Goal: Task Accomplishment & Management: Use online tool/utility

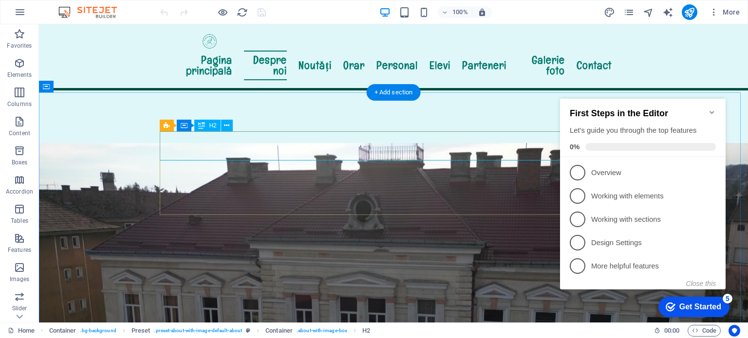
scroll to position [262, 0]
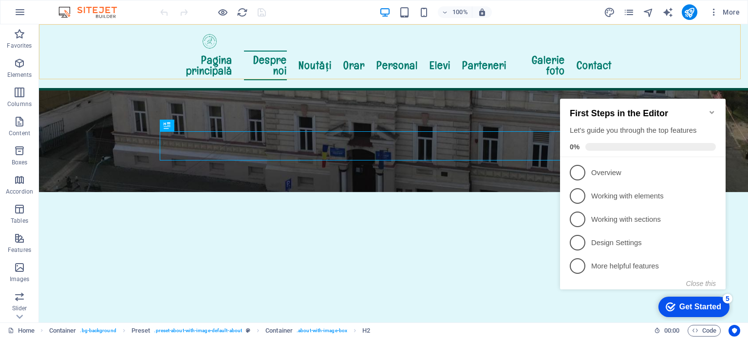
click at [703, 56] on div "Pagina principală Despre noi Noutăți Orar Personal Elevi Parteneri Galerie foto…" at bounding box center [393, 57] width 709 height 66
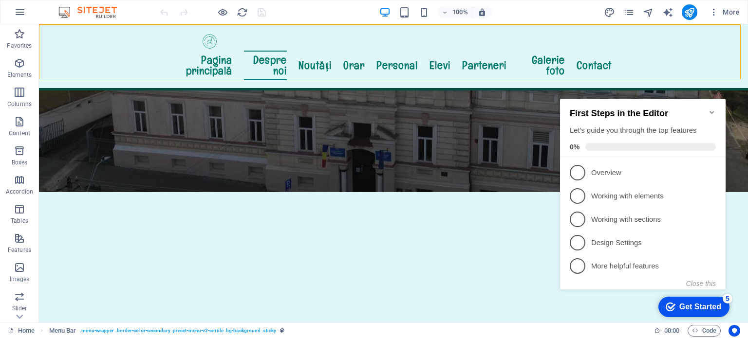
click at [113, 58] on div "Pagina principală Despre noi Noutăți Orar Personal Elevi Parteneri Galerie foto…" at bounding box center [393, 57] width 709 height 66
click at [211, 56] on nav "Pagina principală Despre noi Noutăți Orar Personal Elevi Parteneri Galerie foto…" at bounding box center [394, 66] width 460 height 30
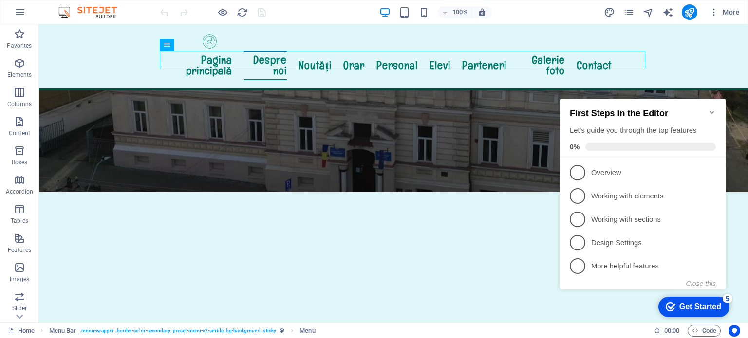
click at [710, 111] on icon "Minimize checklist" at bounding box center [712, 112] width 4 height 3
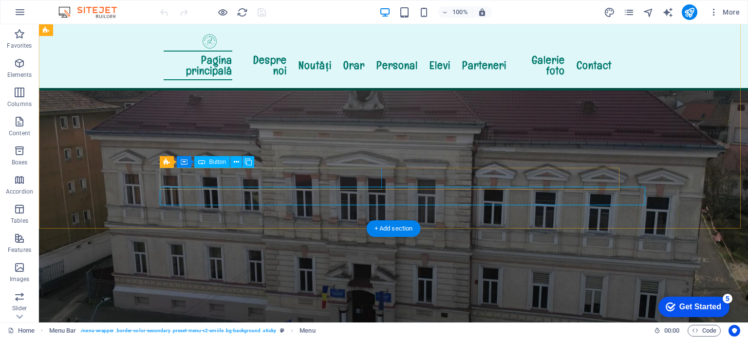
scroll to position [115, 0]
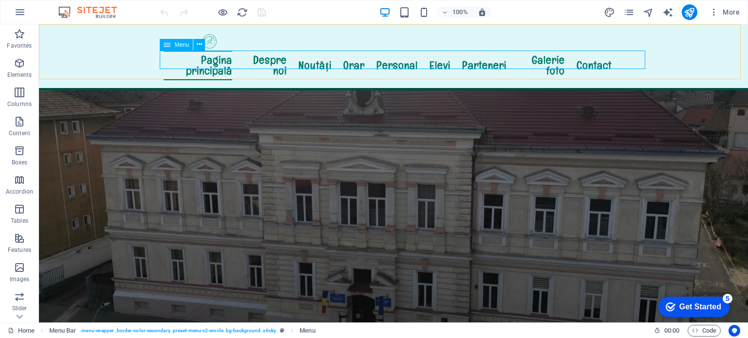
click at [405, 62] on nav "Pagina principală Despre noi Noutăți Orar Personal Elevi Parteneri Galerie foto…" at bounding box center [394, 66] width 460 height 30
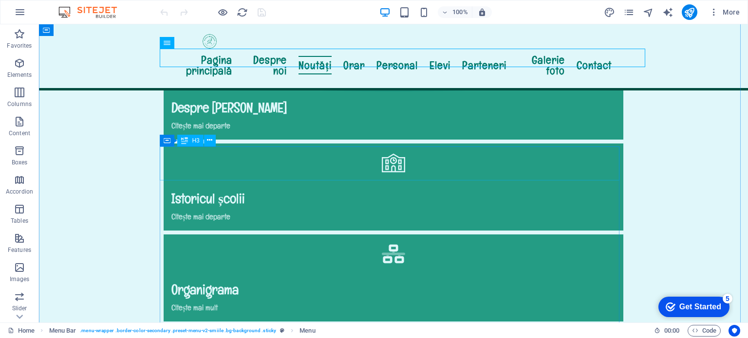
scroll to position [895, 0]
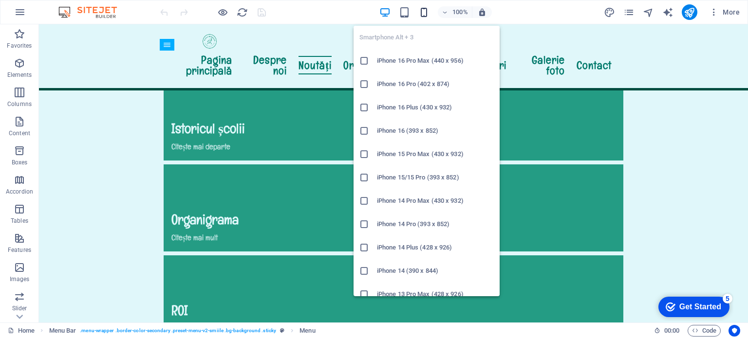
click at [424, 11] on icon "button" at bounding box center [423, 12] width 11 height 11
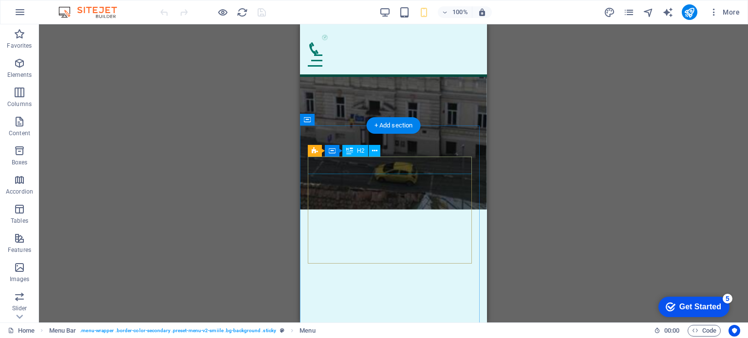
scroll to position [0, 0]
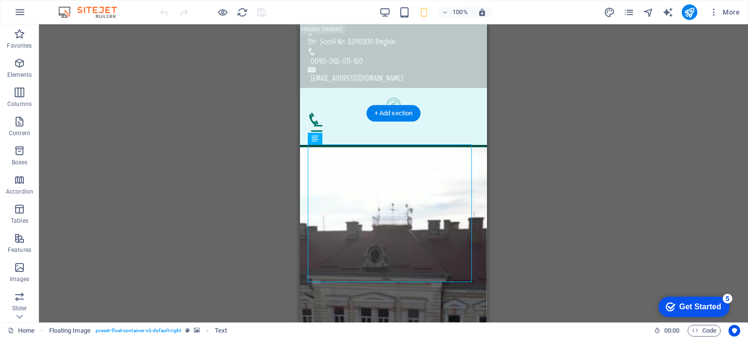
click at [475, 260] on figure at bounding box center [393, 309] width 187 height 322
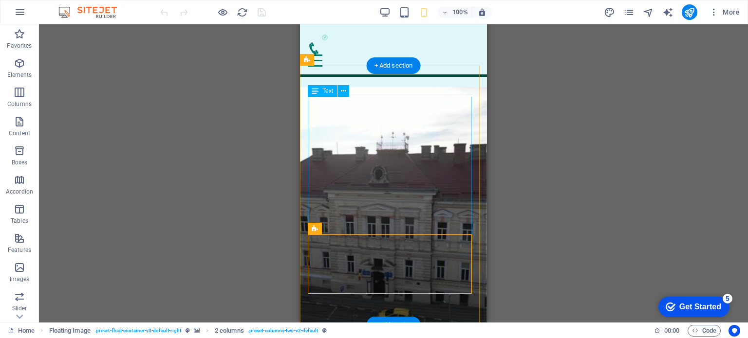
scroll to position [97, 0]
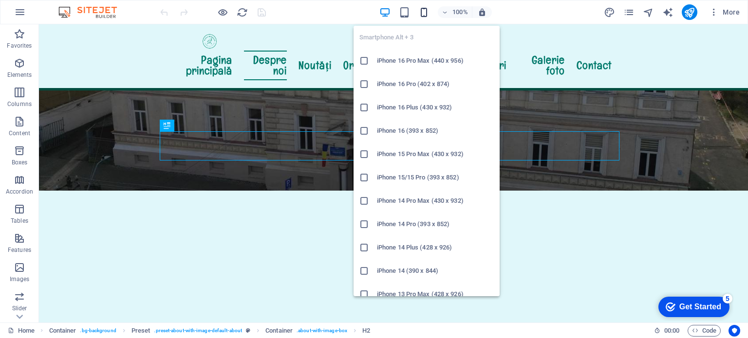
click at [427, 10] on icon "button" at bounding box center [423, 12] width 11 height 11
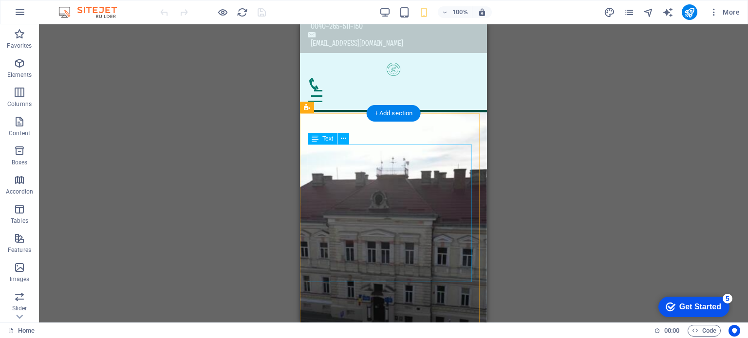
scroll to position [49, 0]
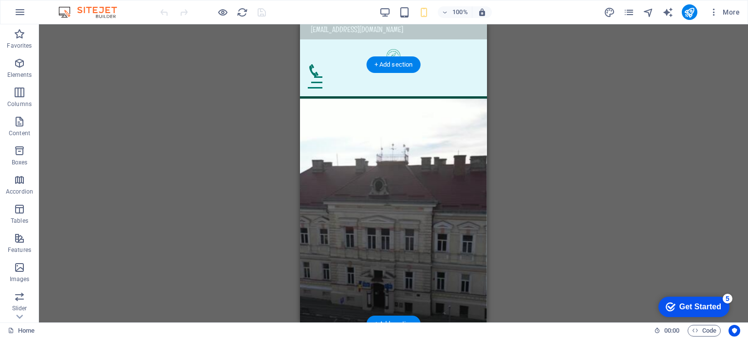
click at [319, 312] on figure at bounding box center [393, 229] width 187 height 260
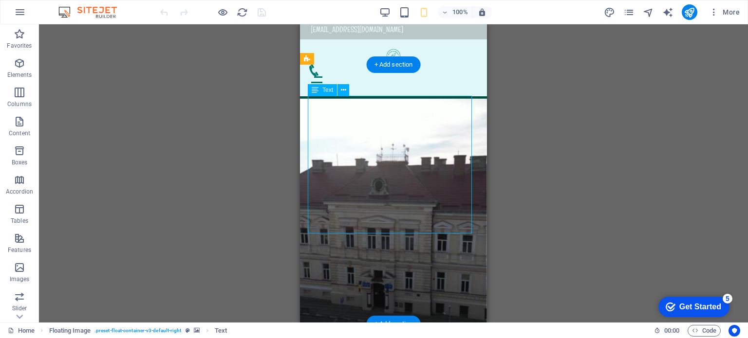
click at [343, 89] on icon at bounding box center [343, 90] width 5 height 10
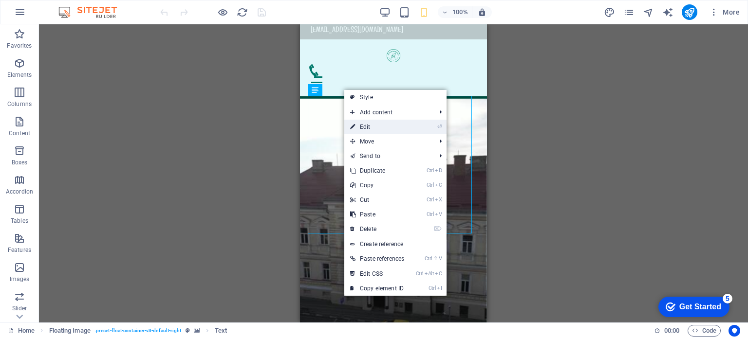
click at [368, 128] on link "⏎ Edit" at bounding box center [377, 127] width 66 height 15
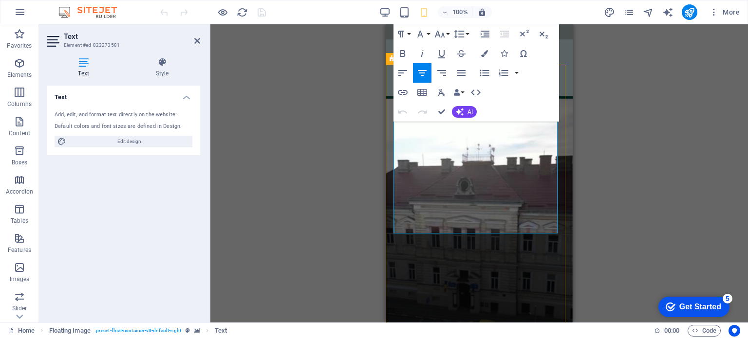
scroll to position [0, 0]
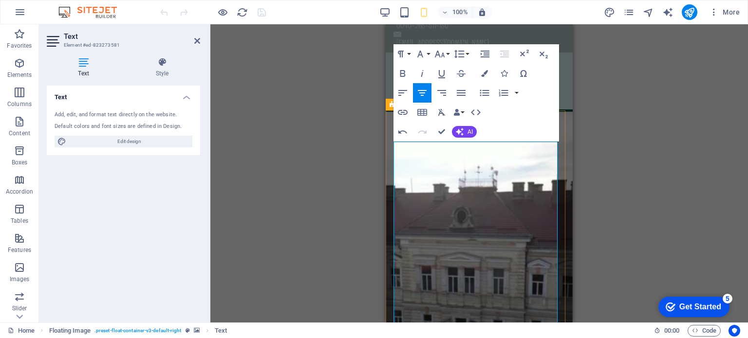
scroll to position [49, 0]
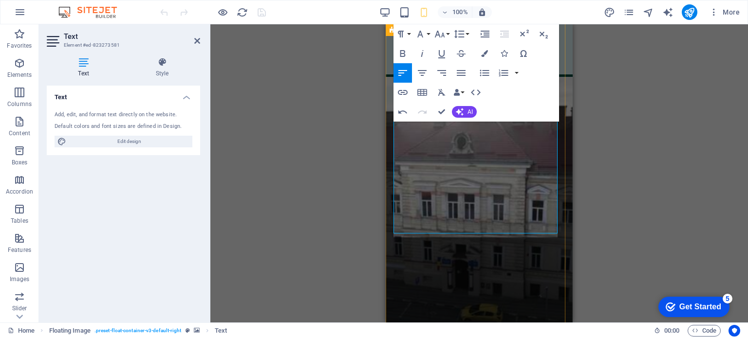
scroll to position [113, 0]
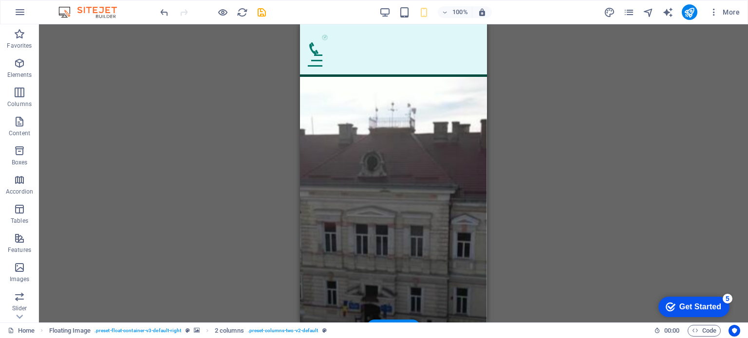
drag, startPoint x: 703, startPoint y: 260, endPoint x: 405, endPoint y: 223, distance: 300.3
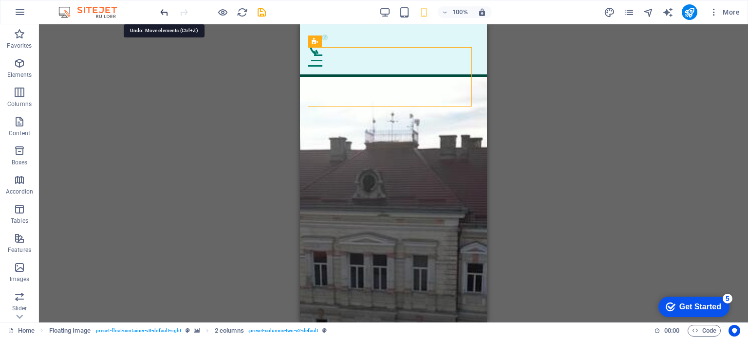
click at [162, 12] on icon "undo" at bounding box center [164, 12] width 11 height 11
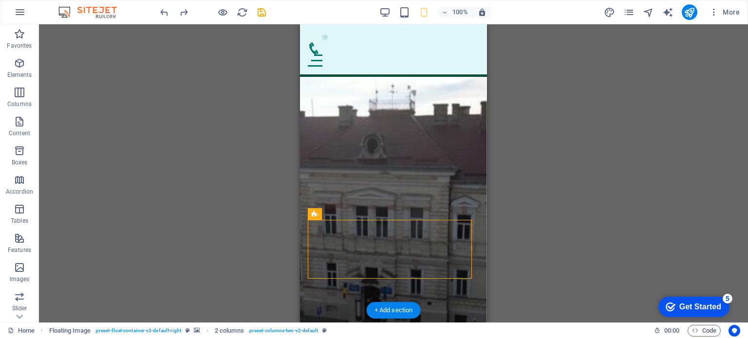
scroll to position [80, 0]
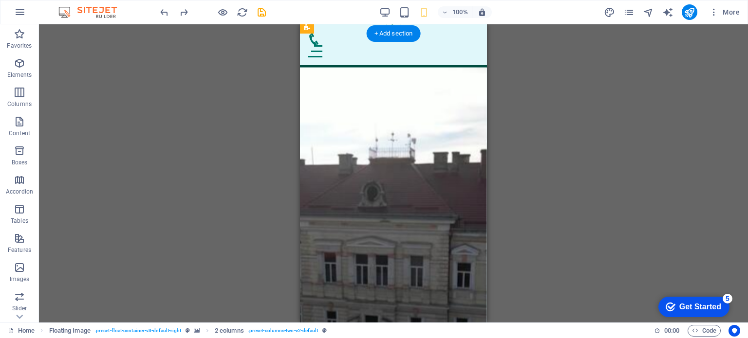
drag, startPoint x: 615, startPoint y: 278, endPoint x: 317, endPoint y: 235, distance: 301.1
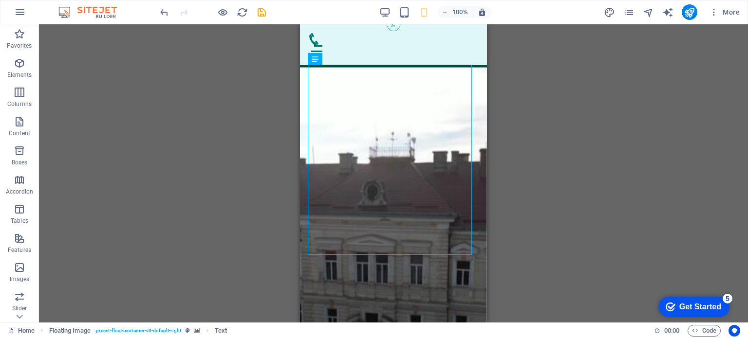
click at [562, 194] on div "Drag here to replace the existing content. Press “Ctrl” if you want to create a…" at bounding box center [393, 173] width 709 height 299
click at [259, 14] on icon "save" at bounding box center [261, 12] width 11 height 11
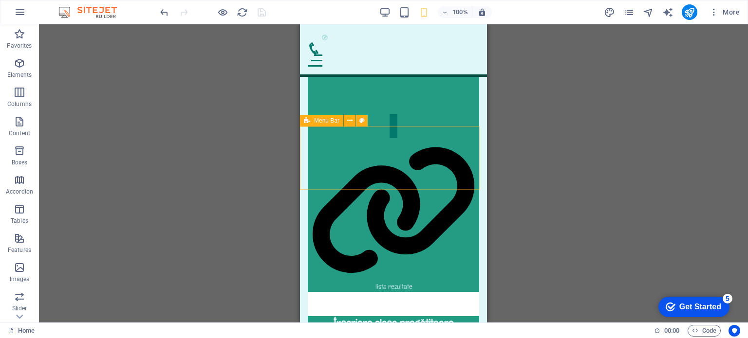
scroll to position [1395, 0]
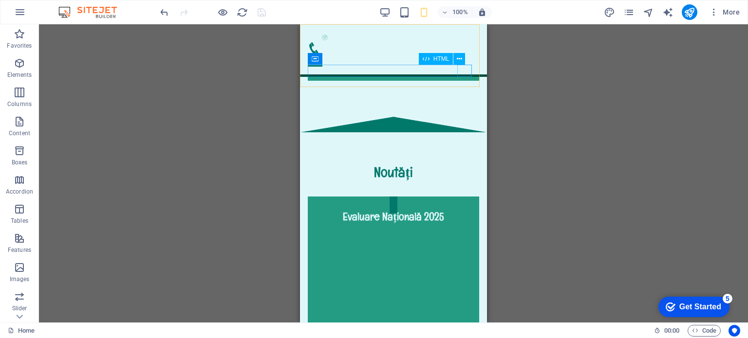
click at [465, 67] on div "Menu" at bounding box center [393, 61] width 171 height 12
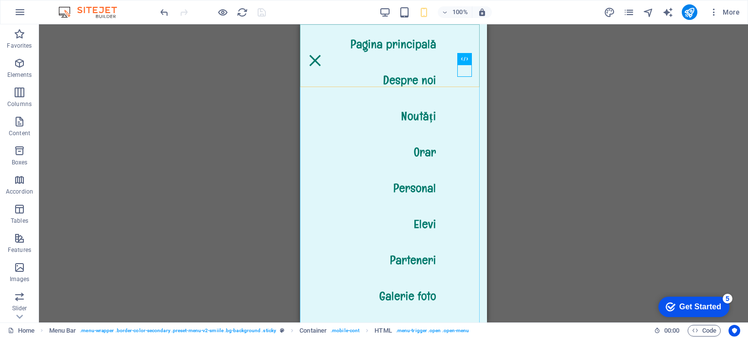
click at [412, 114] on nav "Pagina principală Despre noi Noutăți Orar Personal Elevi Parteneri Galerie foto…" at bounding box center [393, 173] width 187 height 299
click at [412, 119] on nav "Pagina principală Despre noi Noutăți Orar Personal Elevi Parteneri Galerie foto…" at bounding box center [393, 173] width 187 height 299
click at [408, 115] on nav "Pagina principală Despre noi Noutăți Orar Personal Elevi Parteneri Galerie foto…" at bounding box center [393, 173] width 187 height 299
click at [549, 70] on div "Drag here to replace the existing content. Press “Ctrl” if you want to create a…" at bounding box center [393, 173] width 709 height 299
click at [180, 72] on div "Drag here to replace the existing content. Press “Ctrl” if you want to create a…" at bounding box center [393, 173] width 709 height 299
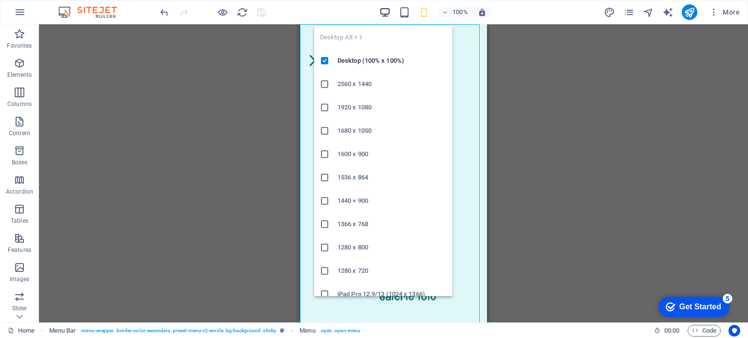
click at [388, 9] on icon "button" at bounding box center [384, 12] width 11 height 11
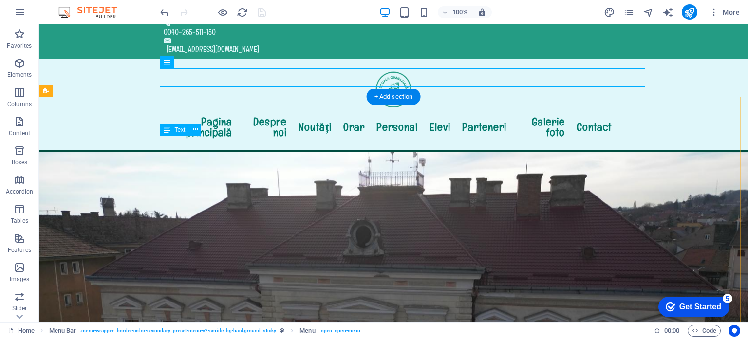
scroll to position [127, 0]
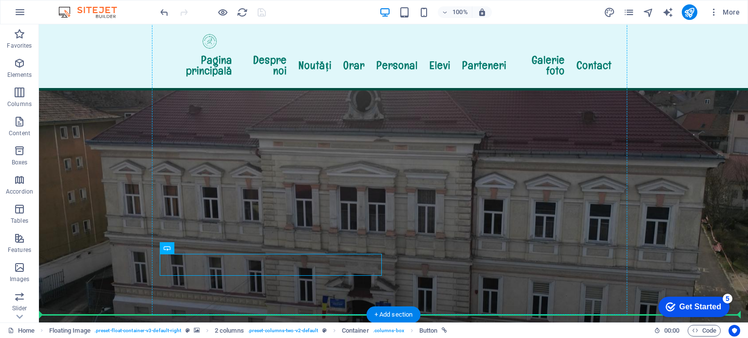
drag, startPoint x: 267, startPoint y: 266, endPoint x: 264, endPoint y: 242, distance: 25.0
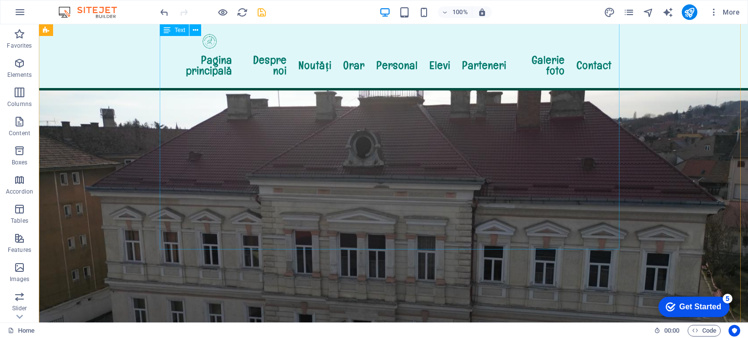
scroll to position [0, 0]
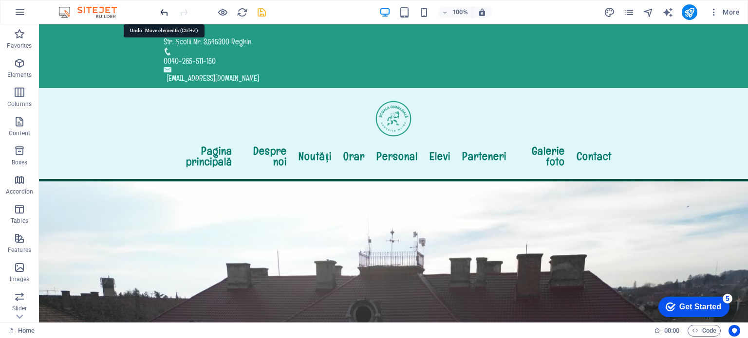
click at [164, 10] on icon "undo" at bounding box center [164, 12] width 11 height 11
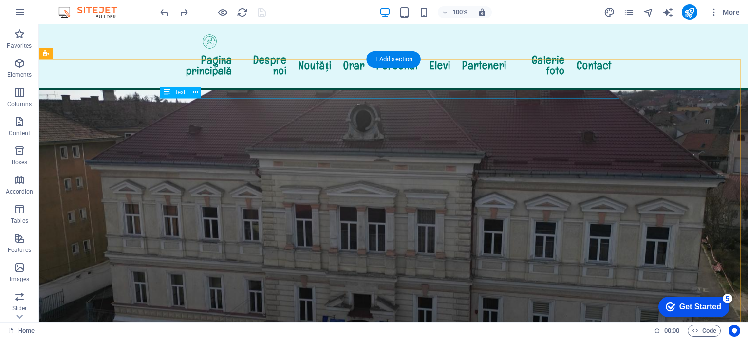
scroll to position [115, 0]
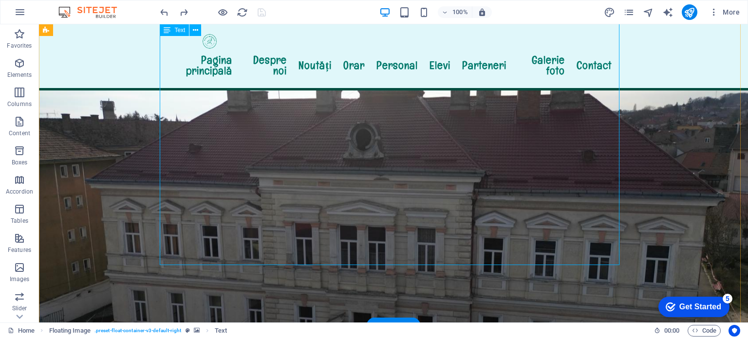
scroll to position [67, 0]
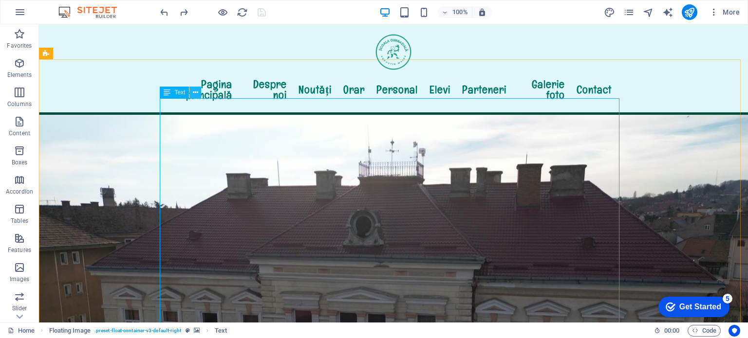
click at [193, 91] on icon at bounding box center [195, 93] width 5 height 10
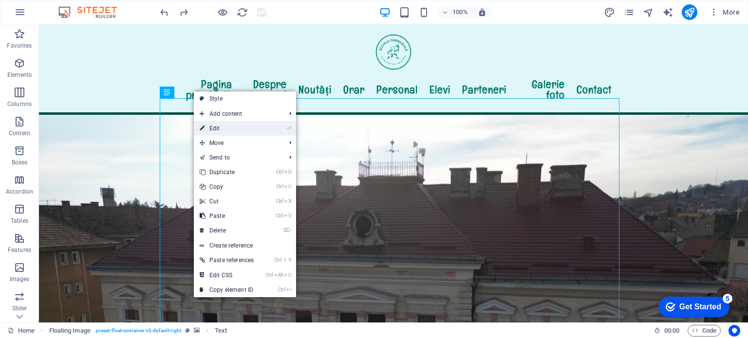
click at [212, 125] on link "⏎ Edit" at bounding box center [227, 128] width 66 height 15
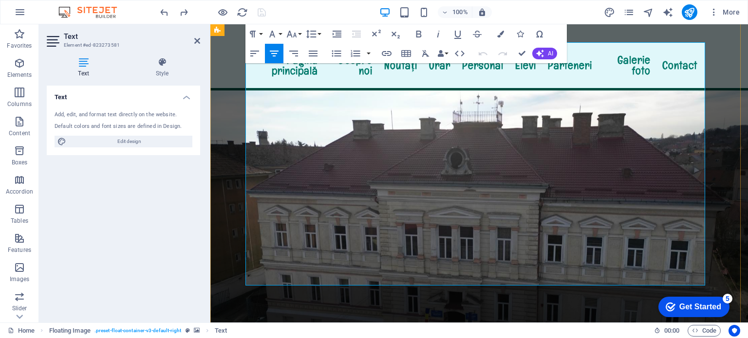
scroll to position [136, 0]
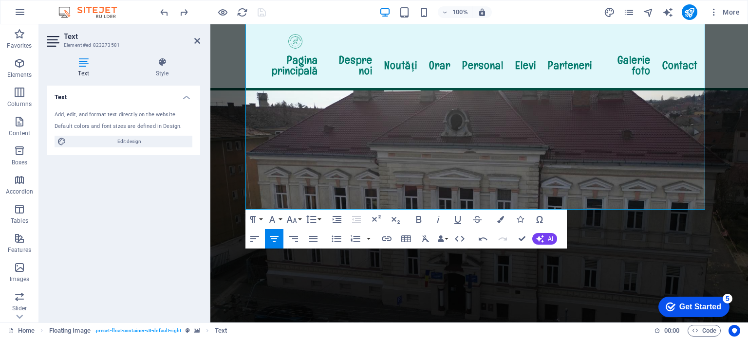
click at [419, 263] on figure at bounding box center [479, 188] width 538 height 363
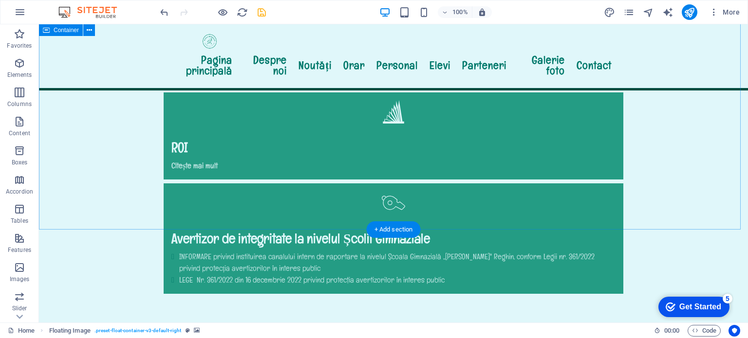
scroll to position [1354, 0]
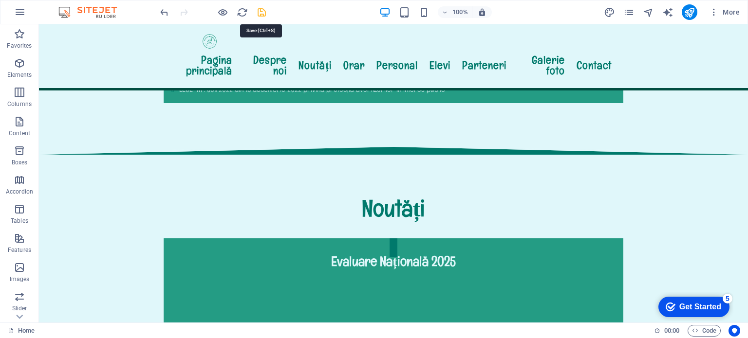
click at [261, 13] on icon "save" at bounding box center [261, 12] width 11 height 11
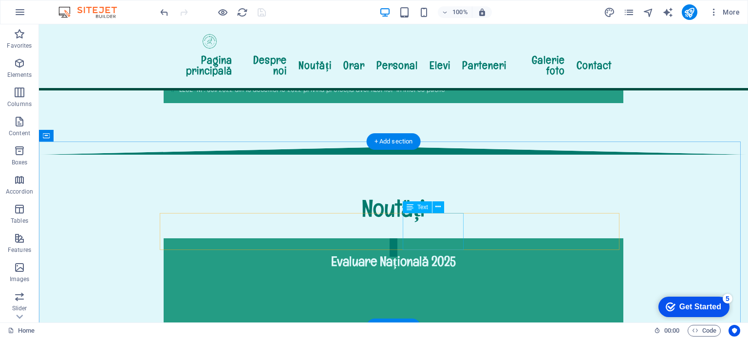
scroll to position [1451, 0]
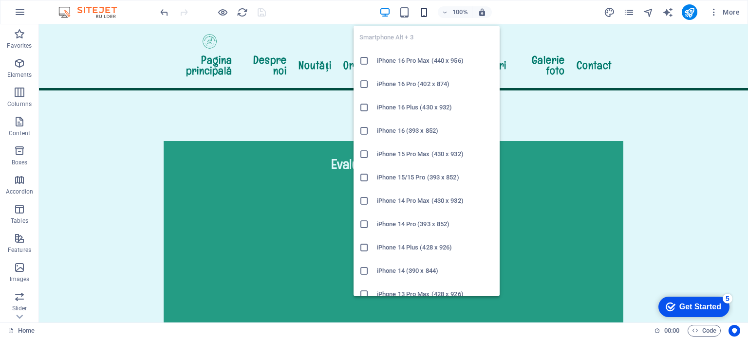
click at [423, 11] on icon "button" at bounding box center [423, 12] width 11 height 11
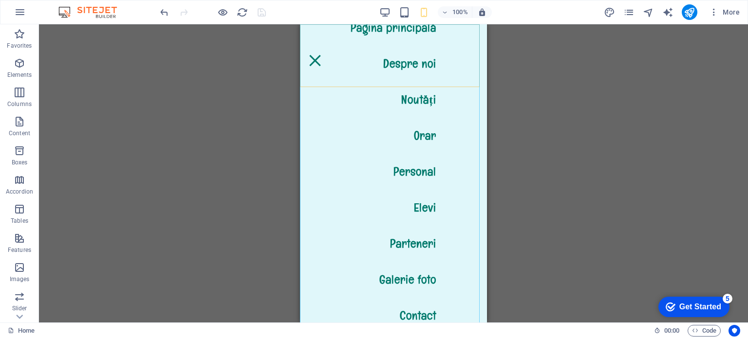
scroll to position [0, 0]
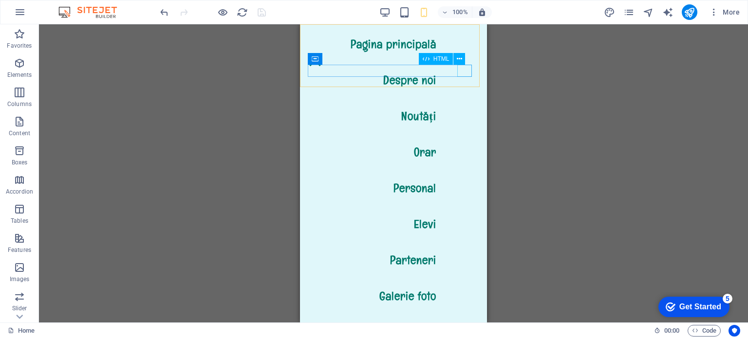
click at [322, 67] on div "Menu" at bounding box center [315, 61] width 15 height 12
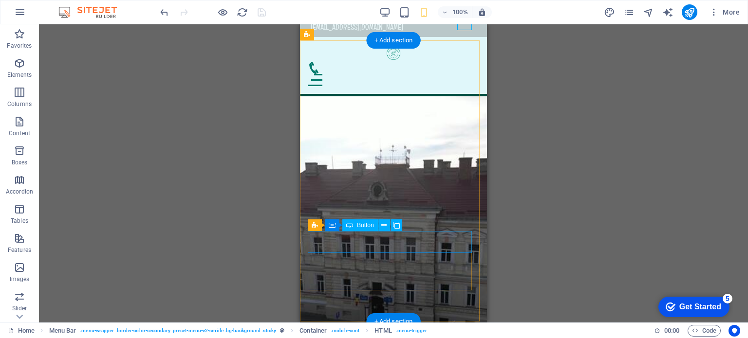
scroll to position [99, 0]
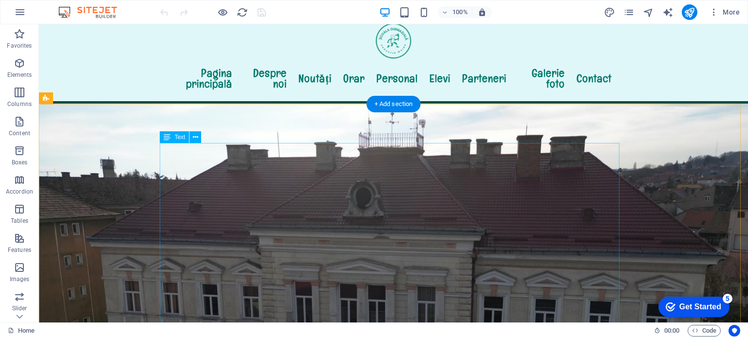
scroll to position [146, 0]
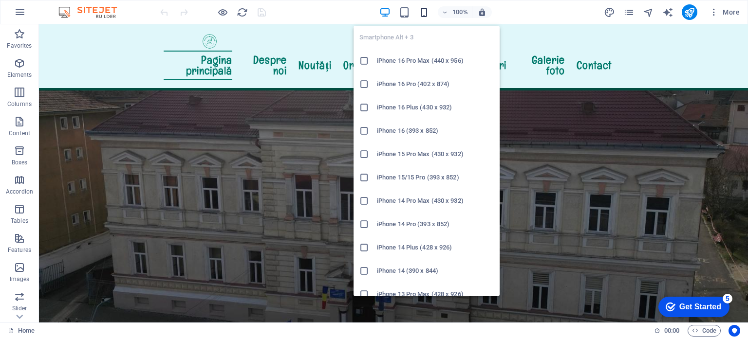
click at [423, 10] on icon "button" at bounding box center [423, 12] width 11 height 11
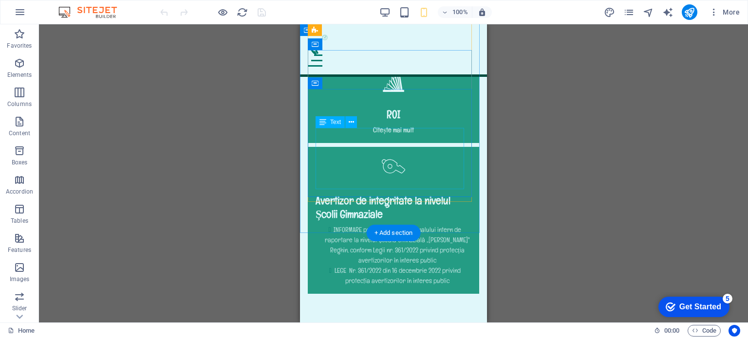
scroll to position [779, 0]
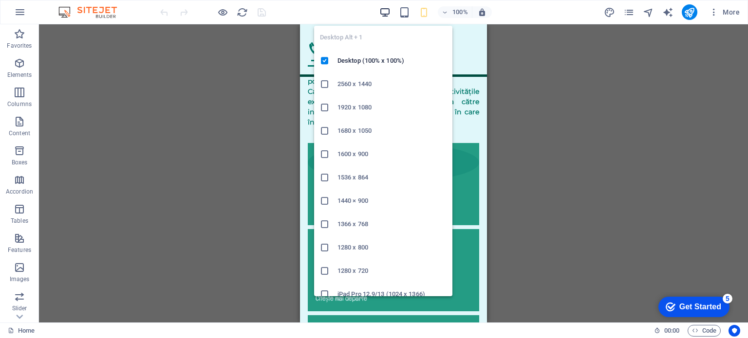
click at [383, 9] on icon "button" at bounding box center [384, 12] width 11 height 11
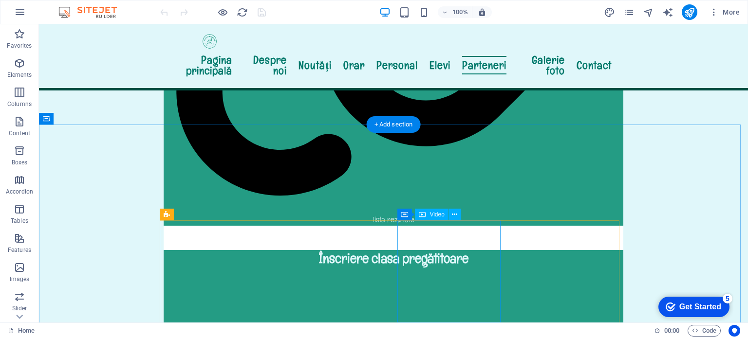
scroll to position [2427, 0]
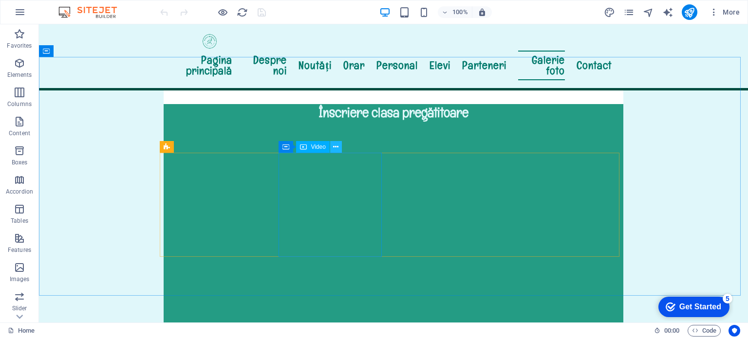
click at [337, 147] on icon at bounding box center [335, 147] width 5 height 10
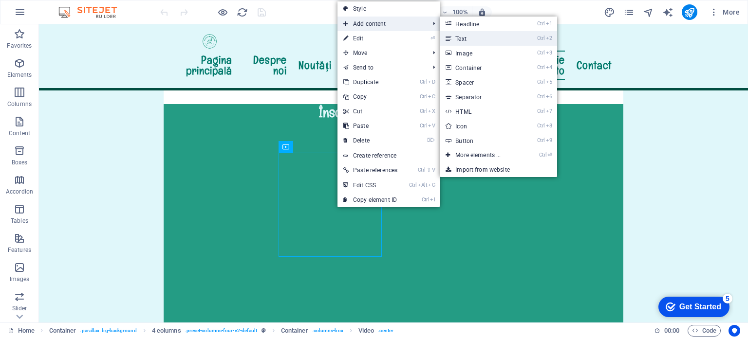
click at [468, 38] on link "Ctrl 2 Text" at bounding box center [480, 38] width 80 height 15
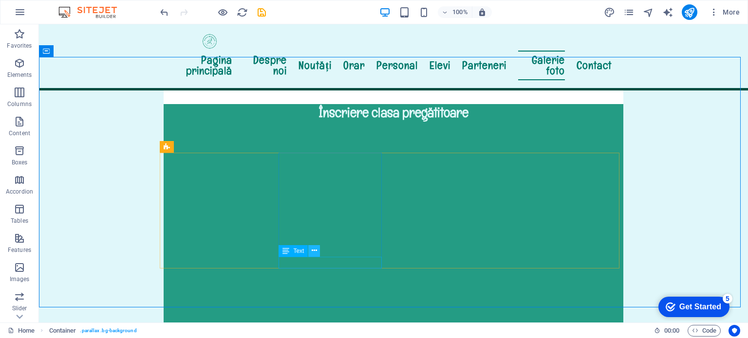
click at [316, 251] on icon at bounding box center [314, 251] width 5 height 10
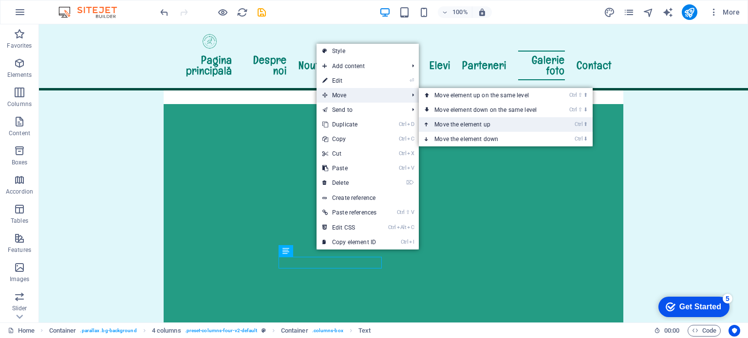
click at [455, 127] on link "Ctrl ⬆ Move the element up" at bounding box center [487, 124] width 137 height 15
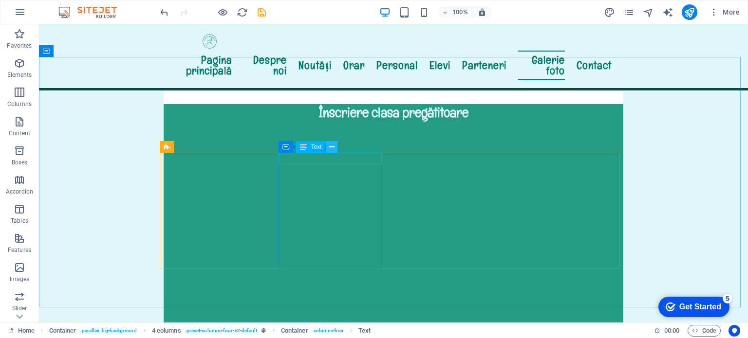
click at [331, 147] on icon at bounding box center [331, 147] width 5 height 10
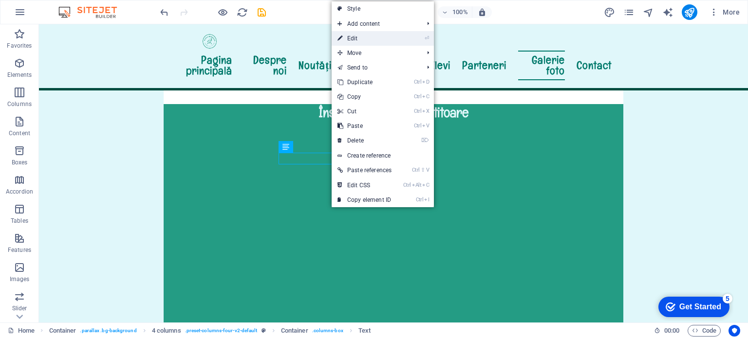
click at [353, 40] on link "⏎ Edit" at bounding box center [365, 38] width 66 height 15
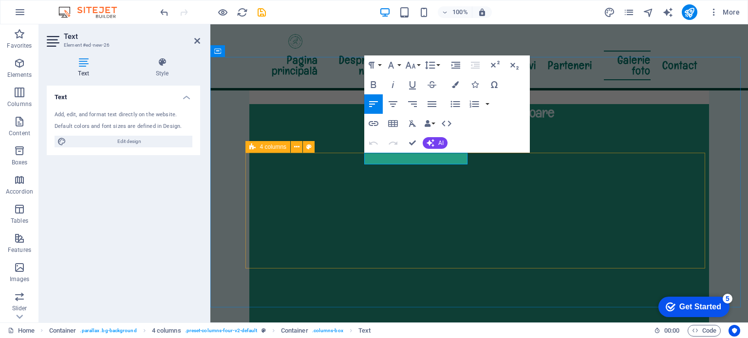
drag, startPoint x: 414, startPoint y: 159, endPoint x: 363, endPoint y: 157, distance: 50.7
click at [392, 104] on icon "button" at bounding box center [393, 104] width 9 height 6
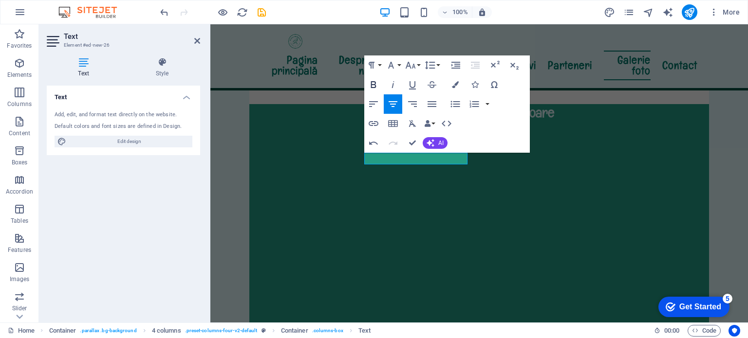
click at [371, 84] on icon "button" at bounding box center [373, 84] width 5 height 7
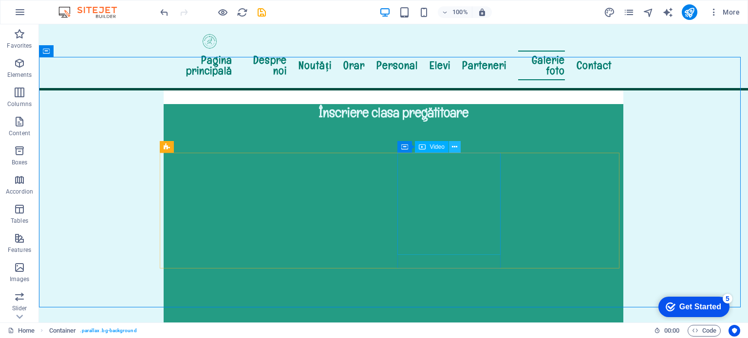
click at [454, 146] on icon at bounding box center [454, 147] width 5 height 10
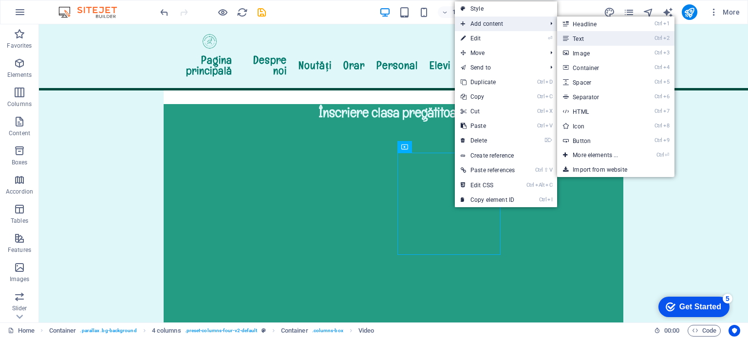
click at [571, 37] on link "Ctrl 2 Text" at bounding box center [597, 38] width 80 height 15
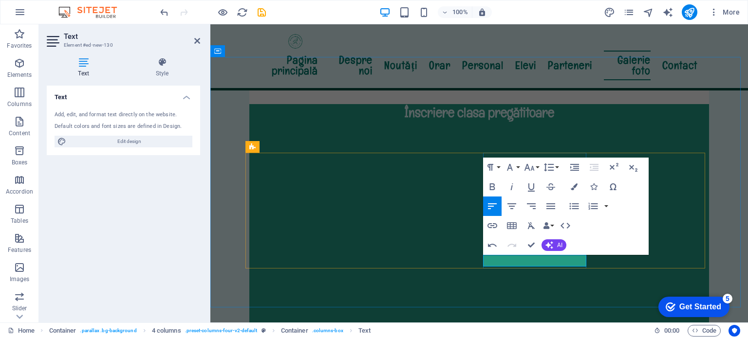
click at [509, 206] on icon "button" at bounding box center [511, 207] width 9 height 6
click at [490, 186] on icon "button" at bounding box center [492, 187] width 5 height 7
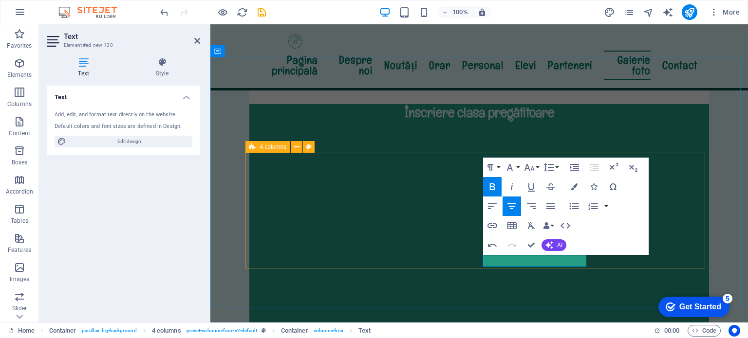
drag, startPoint x: 584, startPoint y: 260, endPoint x: 475, endPoint y: 260, distance: 108.6
click at [491, 187] on icon "button" at bounding box center [492, 187] width 5 height 7
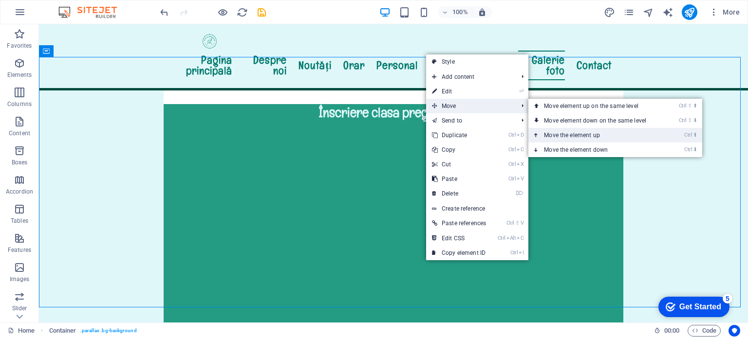
click at [565, 132] on link "Ctrl ⬆ Move the element up" at bounding box center [596, 135] width 137 height 15
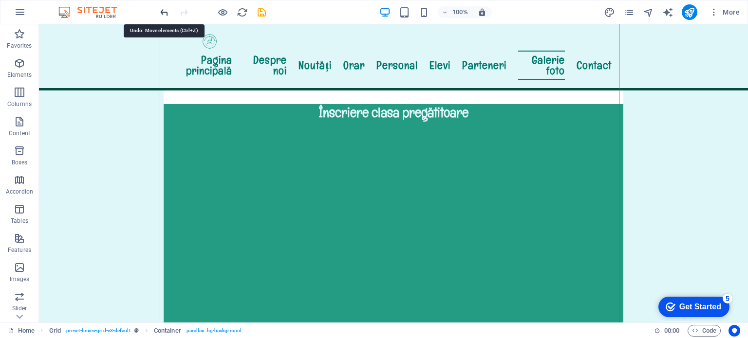
click at [165, 12] on icon "undo" at bounding box center [164, 12] width 11 height 11
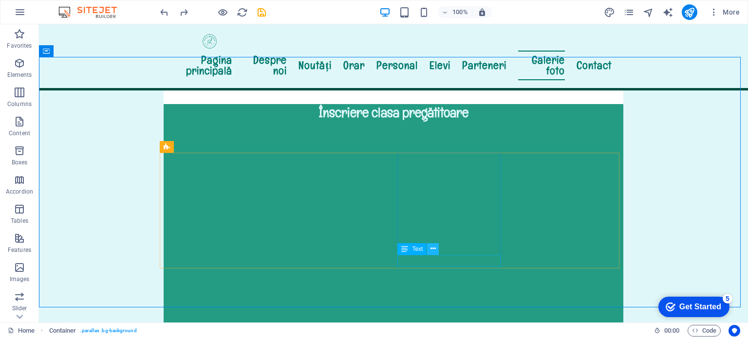
click at [432, 252] on icon at bounding box center [433, 249] width 5 height 10
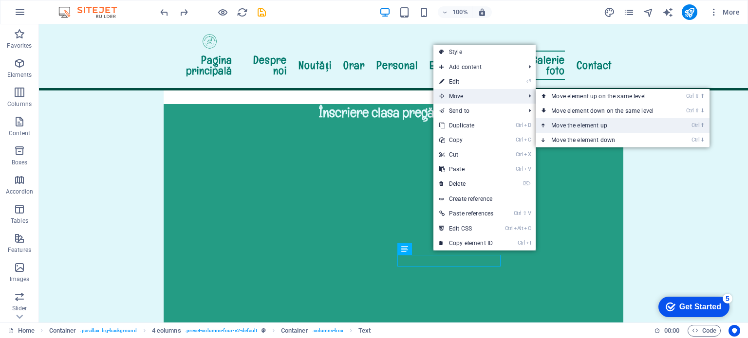
click at [561, 124] on link "Ctrl ⬆ Move the element up" at bounding box center [604, 125] width 137 height 15
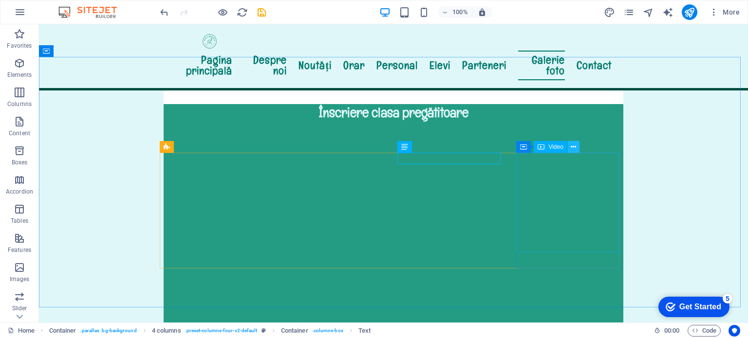
click at [572, 148] on icon at bounding box center [573, 147] width 5 height 10
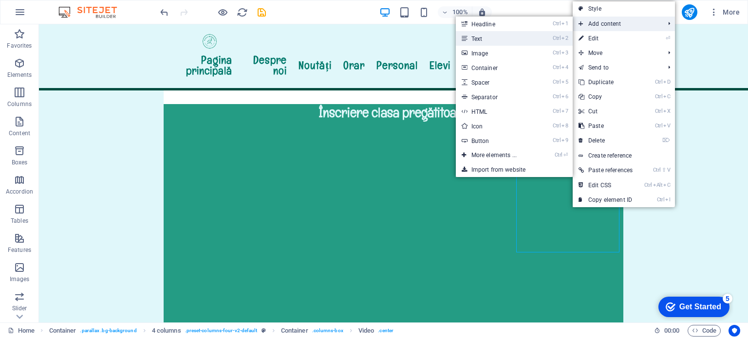
click at [488, 37] on link "Ctrl 2 Text" at bounding box center [496, 38] width 80 height 15
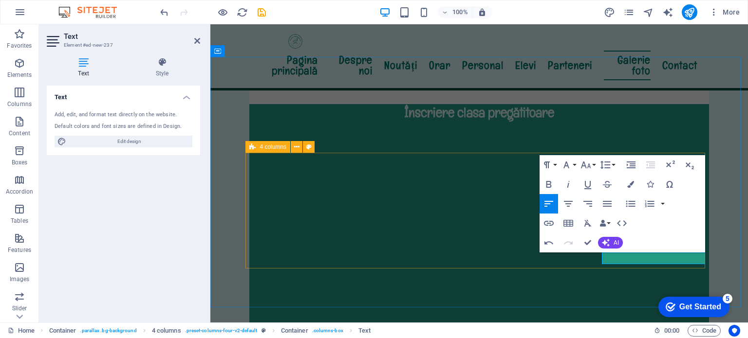
drag, startPoint x: 676, startPoint y: 259, endPoint x: 599, endPoint y: 262, distance: 78.0
click at [568, 202] on icon "button" at bounding box center [569, 204] width 12 height 12
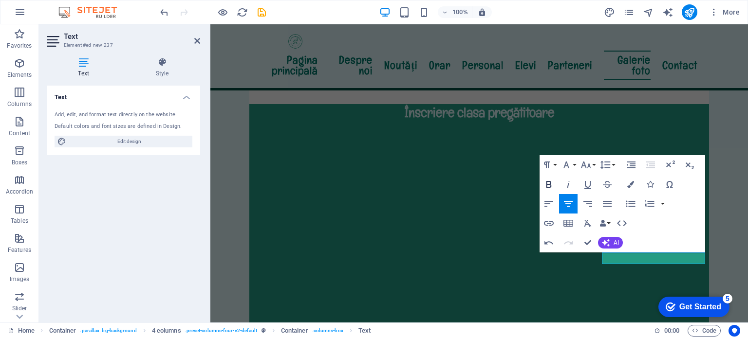
click at [549, 183] on icon "button" at bounding box center [549, 185] width 12 height 12
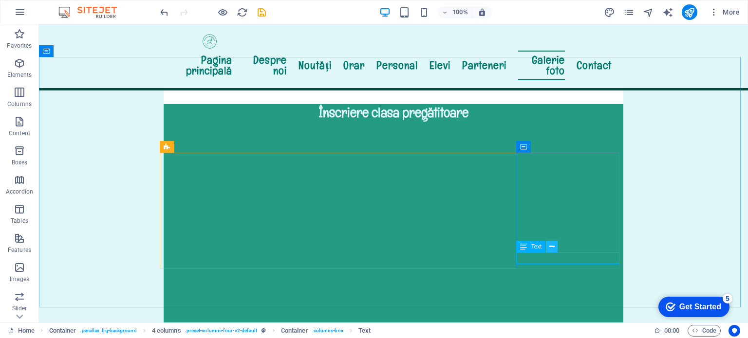
click at [551, 249] on icon at bounding box center [551, 247] width 5 height 10
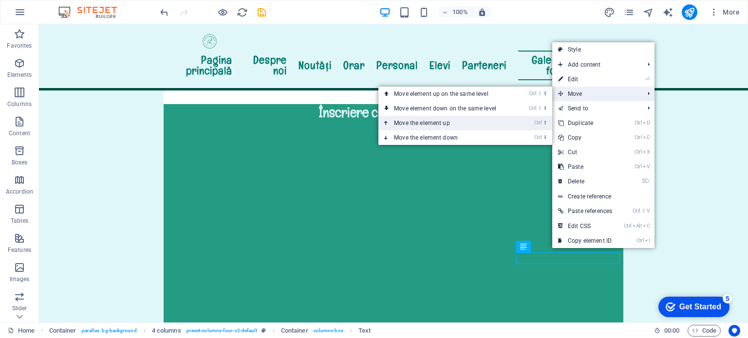
click at [460, 123] on link "Ctrl ⬆ Move the element up" at bounding box center [446, 123] width 137 height 15
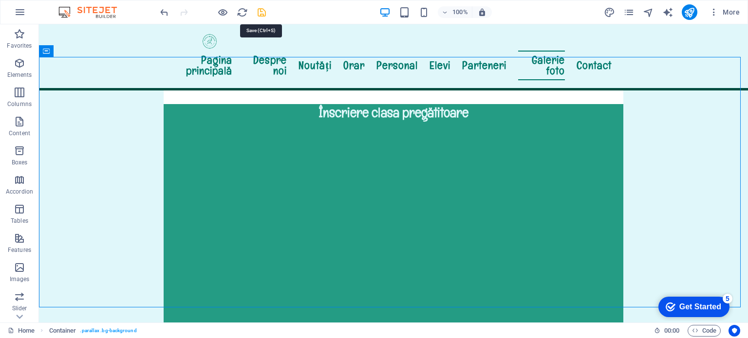
click at [262, 9] on icon "save" at bounding box center [261, 12] width 11 height 11
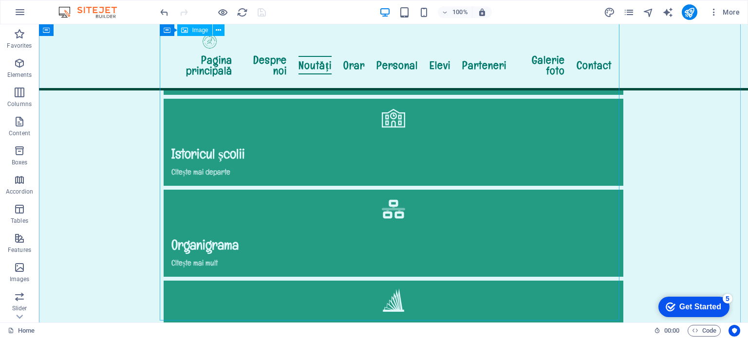
scroll to position [811, 0]
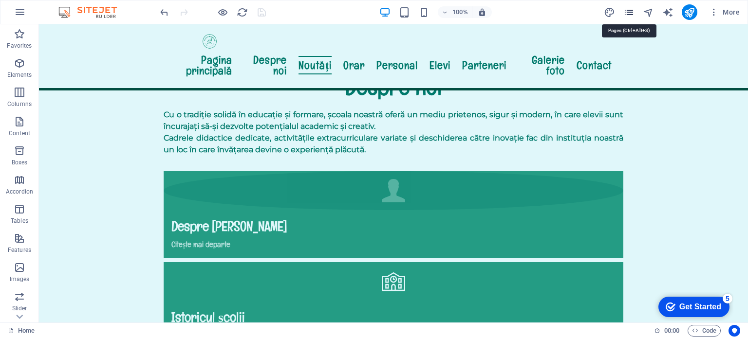
click at [629, 13] on icon "pages" at bounding box center [628, 12] width 11 height 11
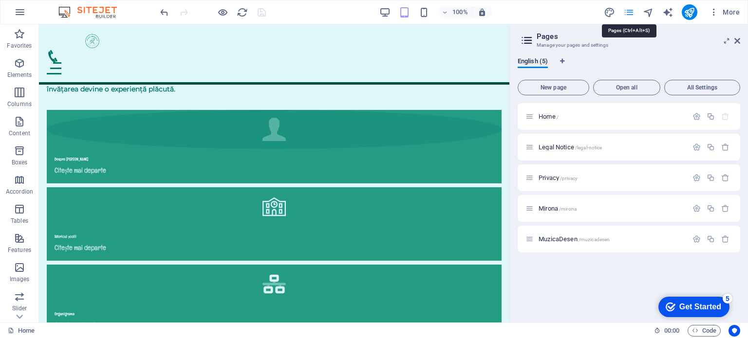
scroll to position [714, 0]
click at [620, 85] on span "Open all" at bounding box center [627, 88] width 58 height 6
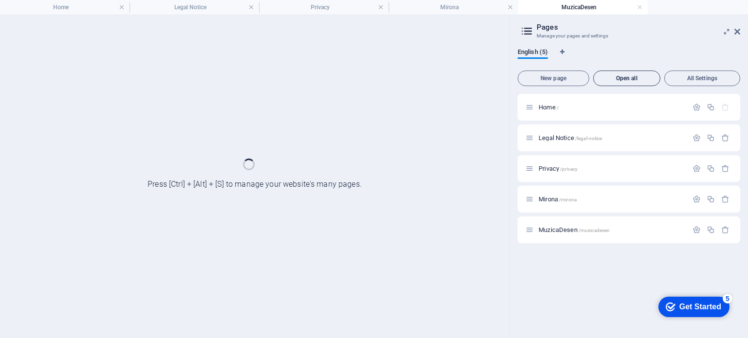
scroll to position [0, 0]
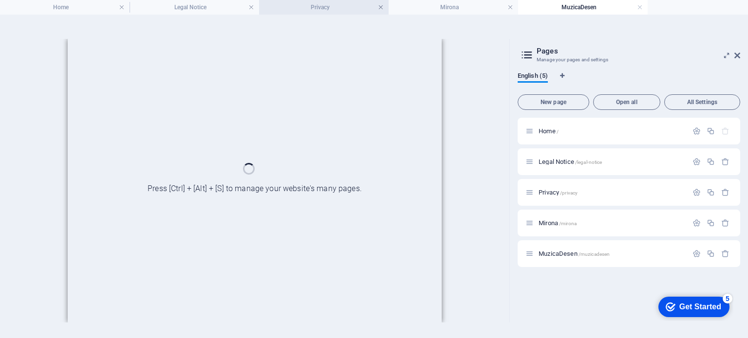
click at [253, 6] on link at bounding box center [251, 7] width 6 height 9
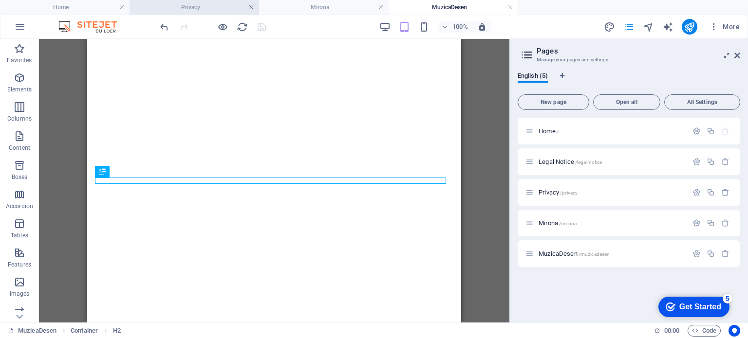
click at [250, 6] on link at bounding box center [251, 7] width 6 height 9
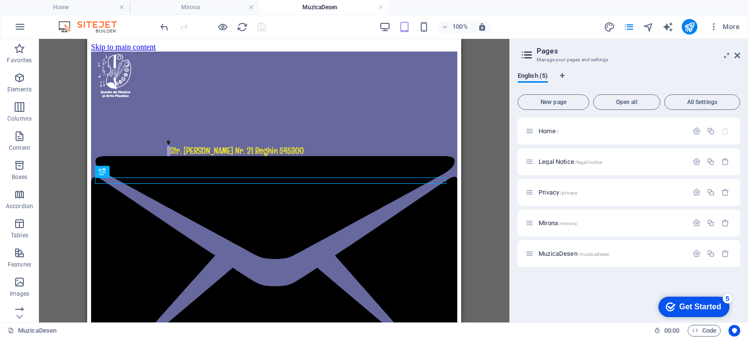
scroll to position [446, 0]
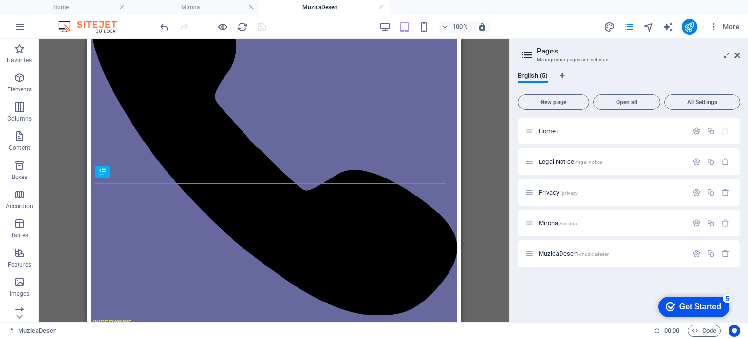
click at [301, 5] on h4 "MuzicaDesen" at bounding box center [324, 7] width 130 height 11
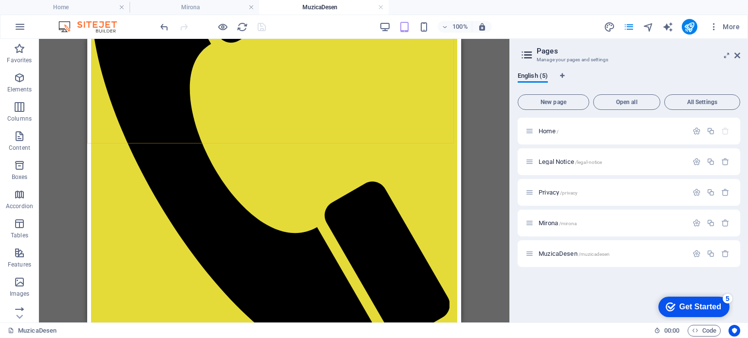
scroll to position [933, 0]
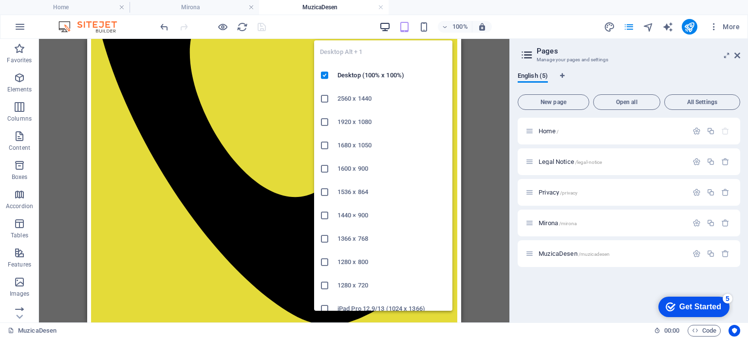
click at [382, 26] on icon "button" at bounding box center [384, 26] width 11 height 11
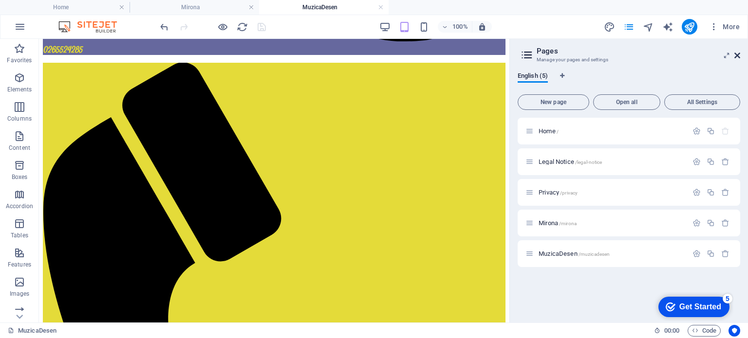
click at [739, 54] on icon at bounding box center [737, 56] width 6 height 8
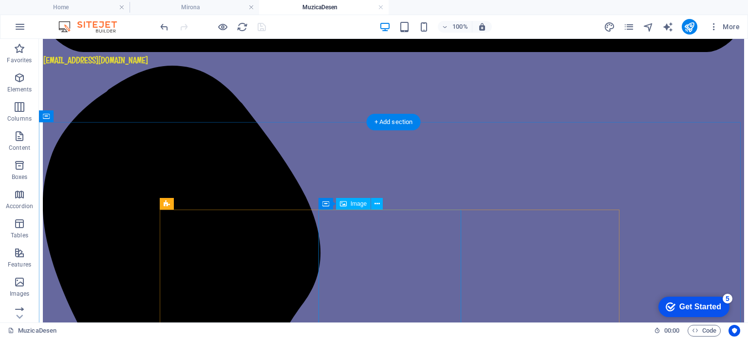
scroll to position [341, 0]
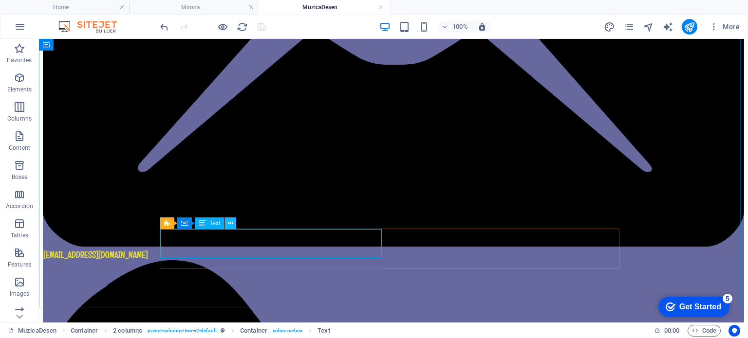
click at [230, 223] on icon at bounding box center [230, 224] width 5 height 10
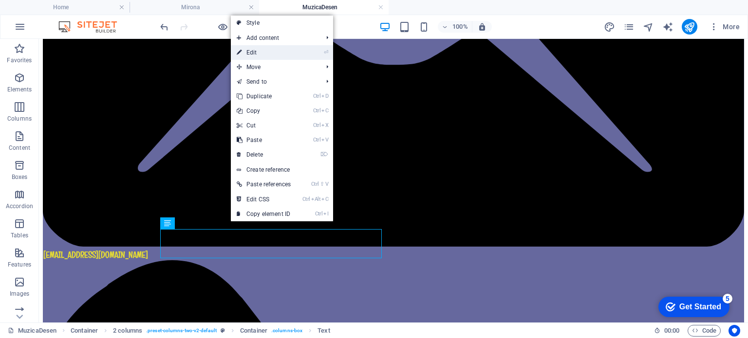
click at [282, 54] on link "⏎ Edit" at bounding box center [264, 52] width 66 height 15
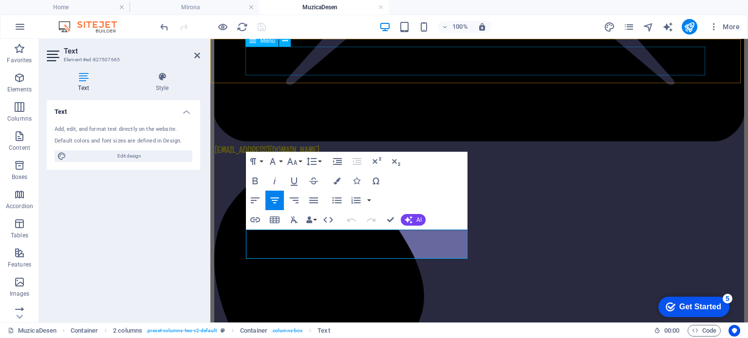
scroll to position [339, 0]
click at [253, 220] on icon "button" at bounding box center [255, 220] width 12 height 12
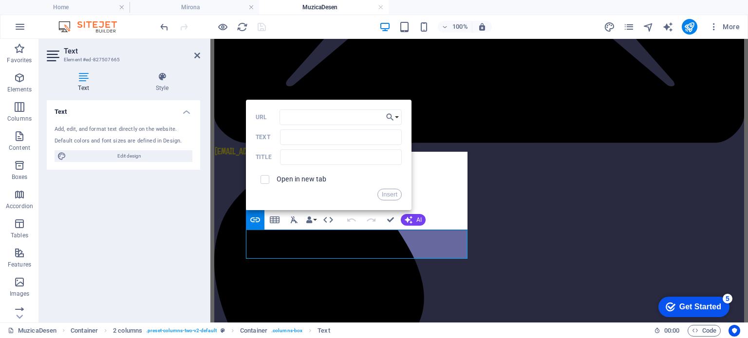
click at [134, 259] on div "Text Add, edit, and format text directly on the website. Default colors and fon…" at bounding box center [123, 207] width 153 height 215
click at [99, 214] on div "Text Add, edit, and format text directly on the website. Default colors and fon…" at bounding box center [123, 207] width 153 height 215
click at [197, 56] on icon at bounding box center [197, 56] width 6 height 8
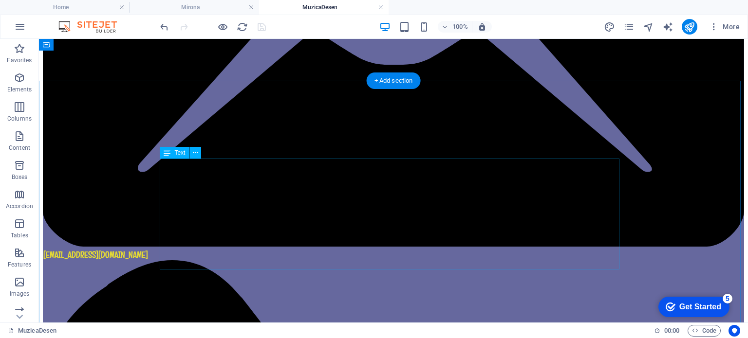
scroll to position [49, 0]
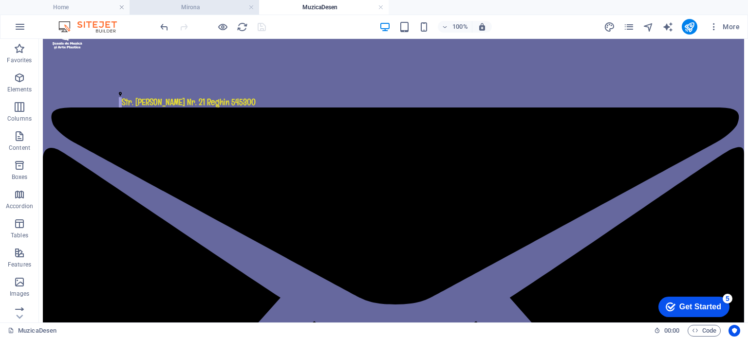
click at [191, 5] on h4 "Mirona" at bounding box center [195, 7] width 130 height 11
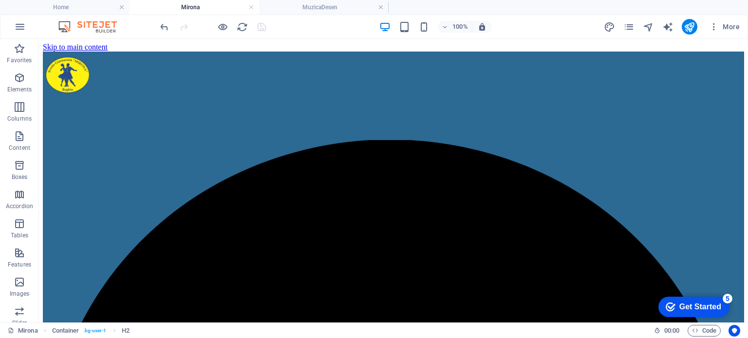
scroll to position [275, 0]
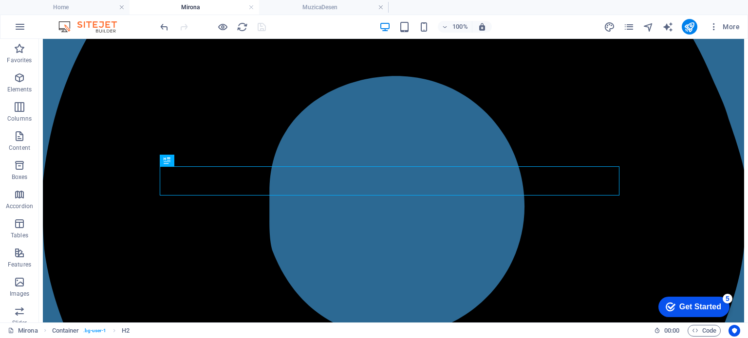
click at [197, 7] on h4 "Mirona" at bounding box center [195, 7] width 130 height 11
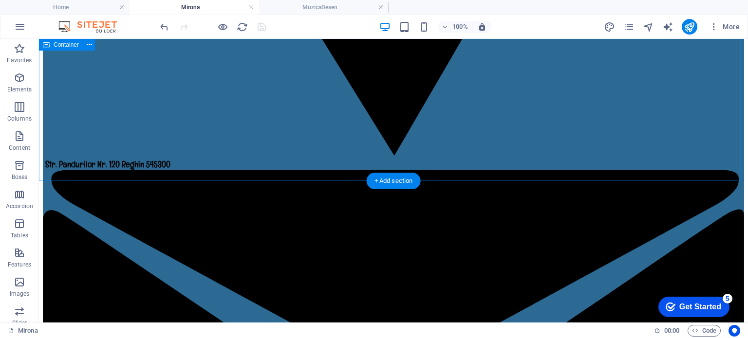
scroll to position [1023, 0]
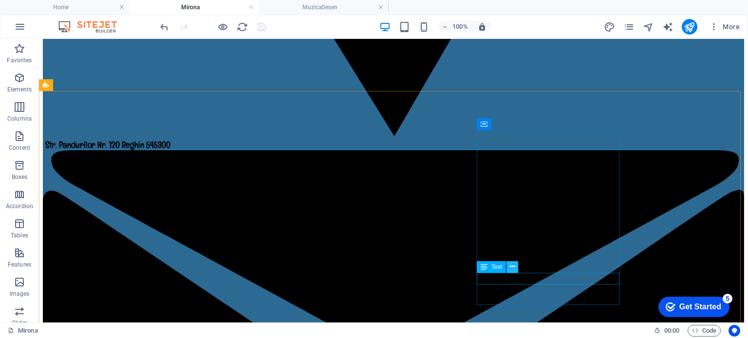
click at [511, 270] on icon at bounding box center [512, 267] width 5 height 10
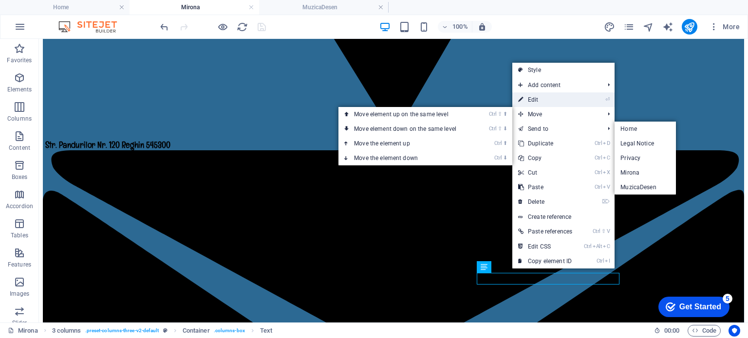
click at [535, 101] on link "⏎ Edit" at bounding box center [545, 100] width 66 height 15
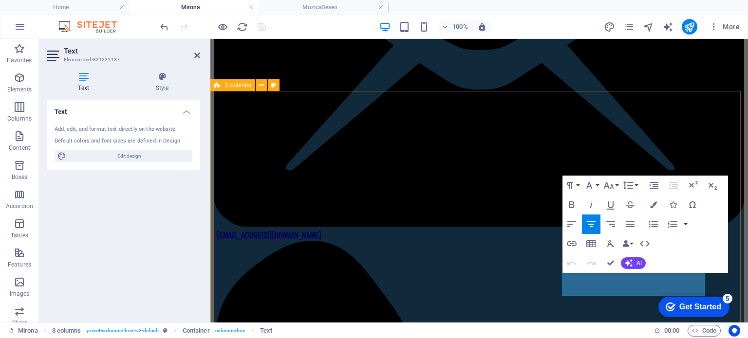
scroll to position [1021, 0]
click at [571, 227] on icon "button" at bounding box center [572, 225] width 12 height 12
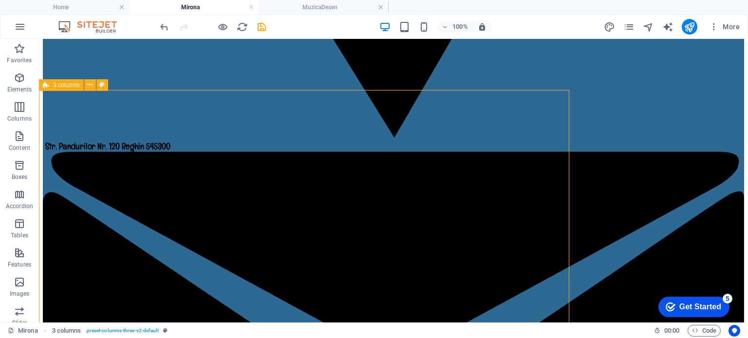
scroll to position [1023, 0]
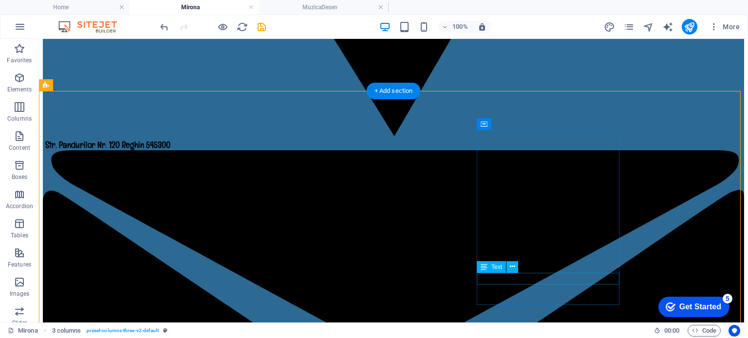
click at [510, 269] on icon at bounding box center [512, 267] width 5 height 10
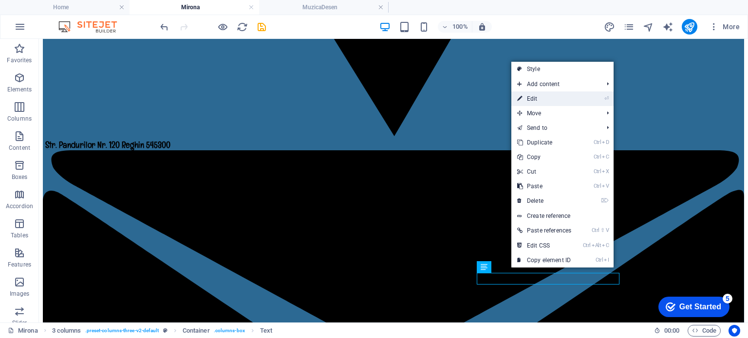
click at [541, 103] on link "⏎ Edit" at bounding box center [544, 99] width 66 height 15
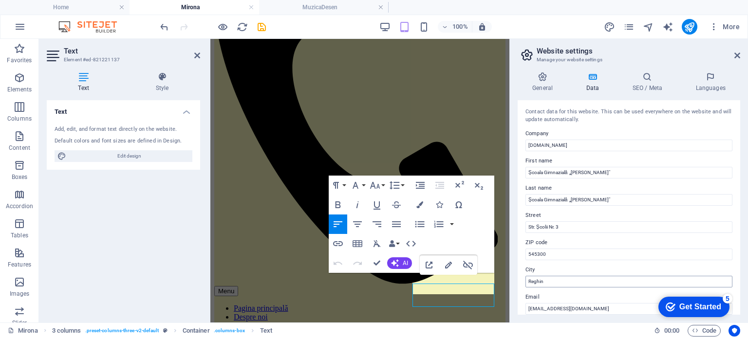
scroll to position [1165, 0]
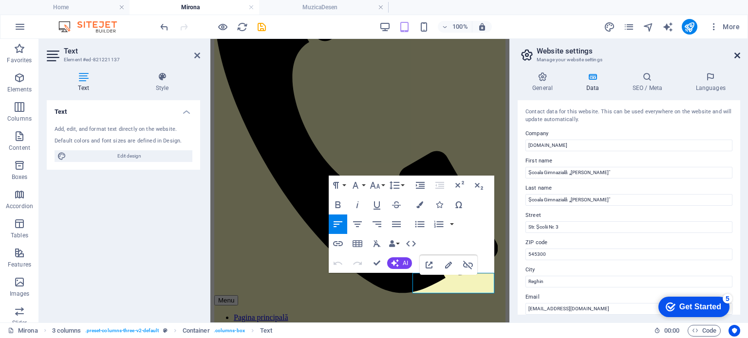
click at [737, 53] on icon at bounding box center [737, 56] width 6 height 8
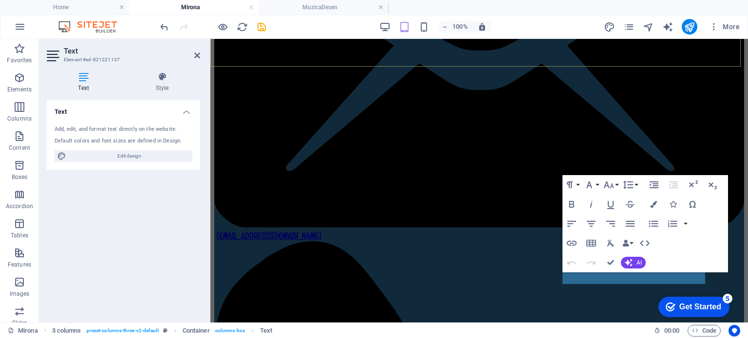
scroll to position [1022, 0]
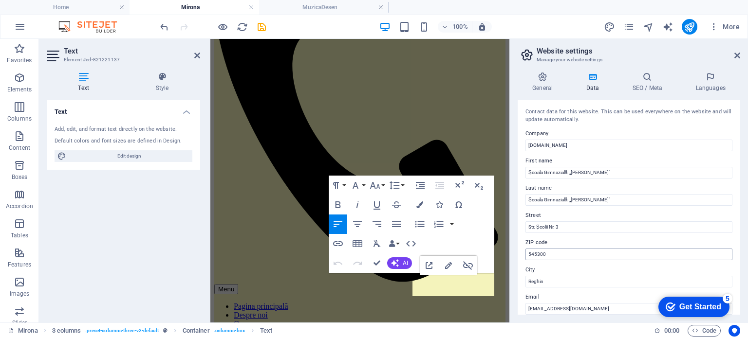
scroll to position [1165, 0]
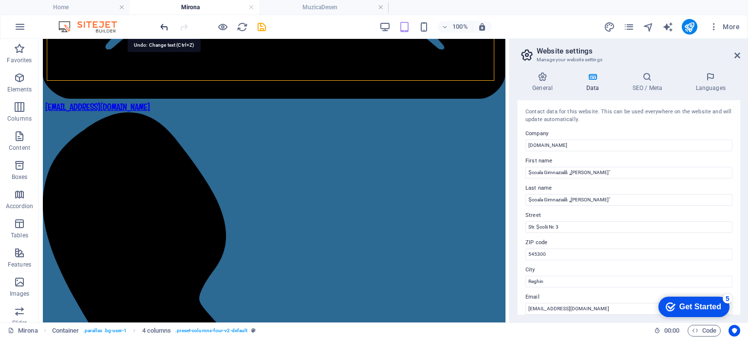
click at [164, 27] on icon "undo" at bounding box center [164, 26] width 11 height 11
click at [164, 27] on div at bounding box center [212, 27] width 109 height 16
click at [739, 55] on icon at bounding box center [737, 56] width 6 height 8
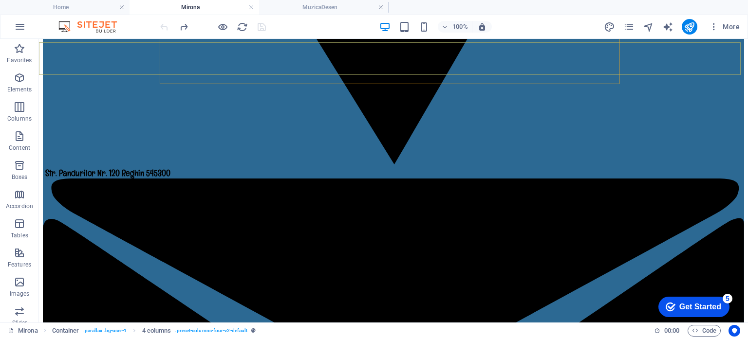
scroll to position [994, 0]
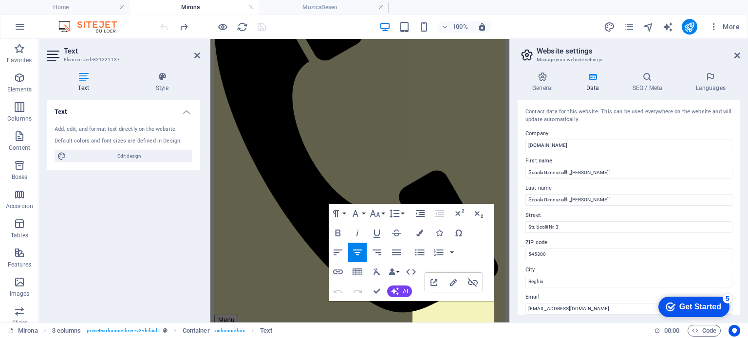
scroll to position [1137, 0]
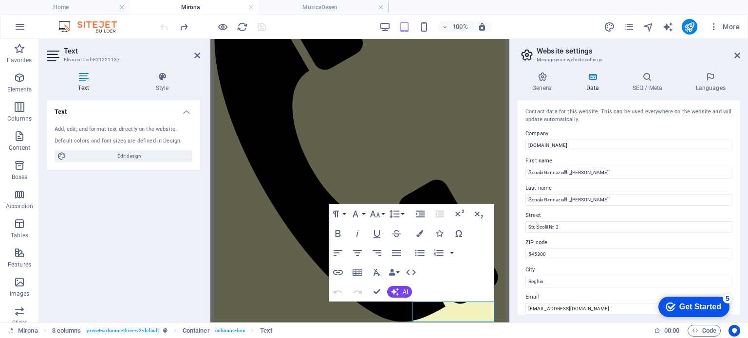
click at [727, 300] on div "5" at bounding box center [728, 299] width 10 height 10
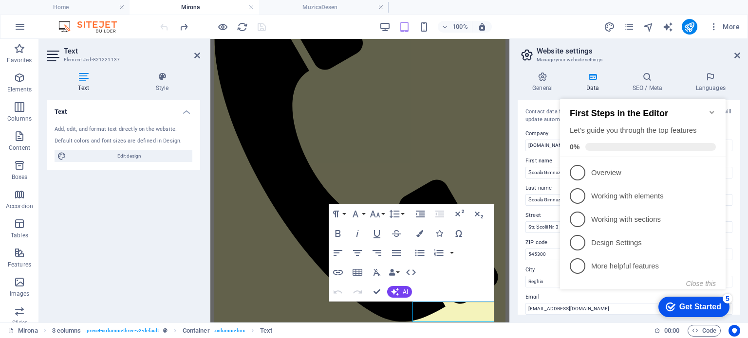
click at [711, 111] on icon "Minimize checklist" at bounding box center [712, 112] width 4 height 3
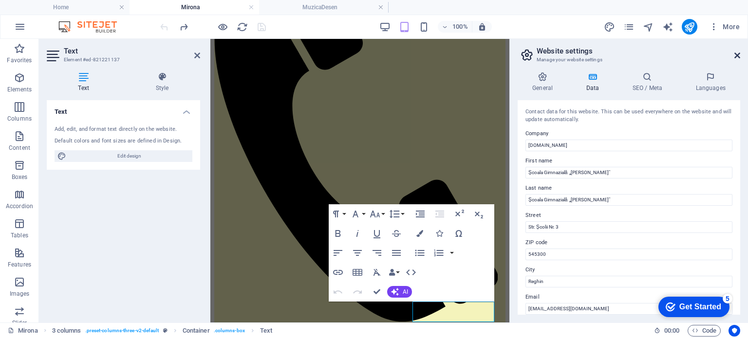
click at [738, 54] on icon at bounding box center [737, 56] width 6 height 8
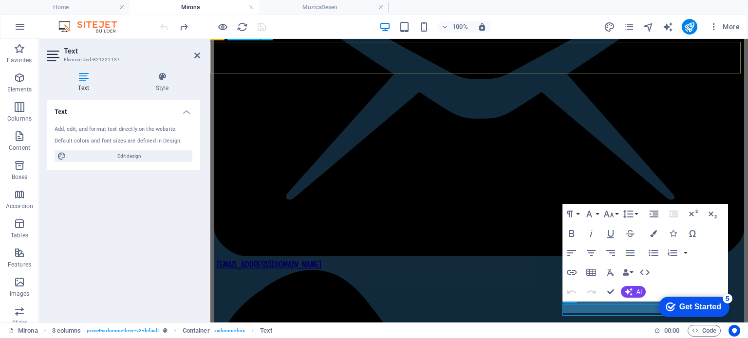
scroll to position [993, 0]
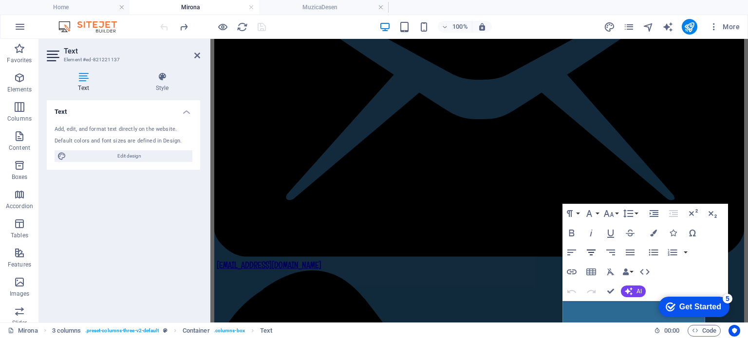
click at [591, 253] on icon "button" at bounding box center [591, 253] width 9 height 6
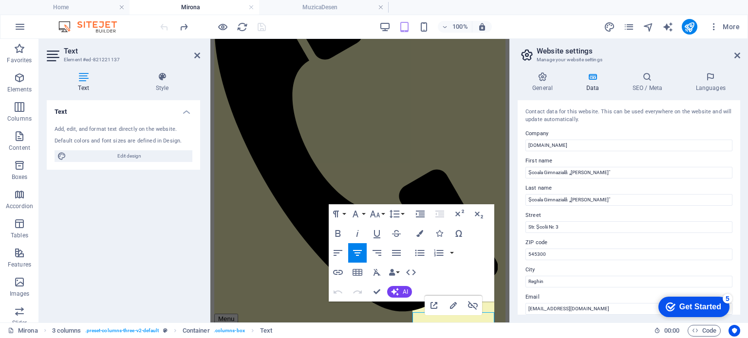
scroll to position [1137, 0]
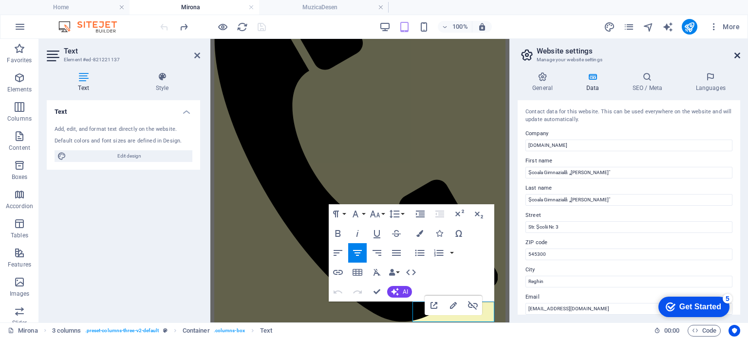
click at [738, 56] on icon at bounding box center [737, 56] width 6 height 8
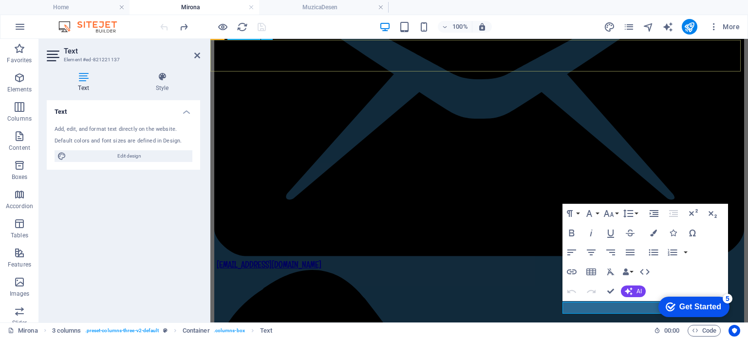
scroll to position [993, 0]
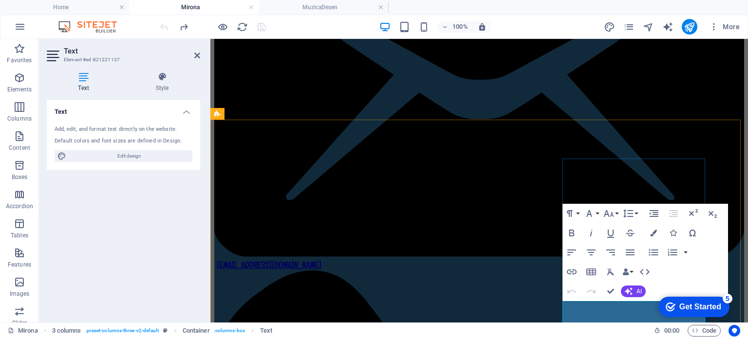
click at [199, 54] on icon at bounding box center [197, 56] width 6 height 8
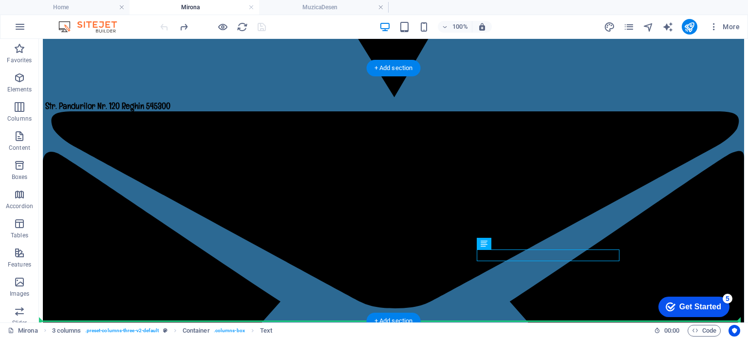
scroll to position [1079, 0]
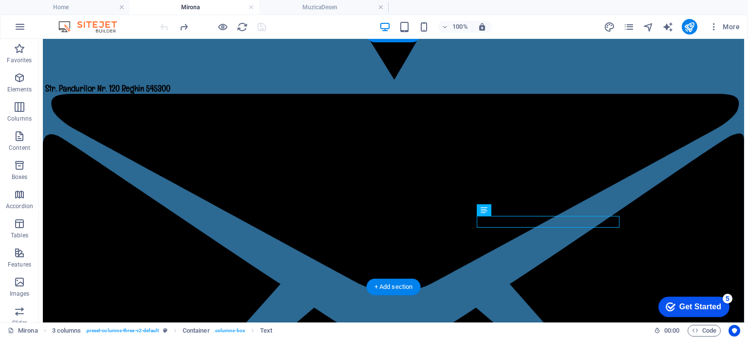
drag, startPoint x: 524, startPoint y: 337, endPoint x: 513, endPoint y: 220, distance: 116.9
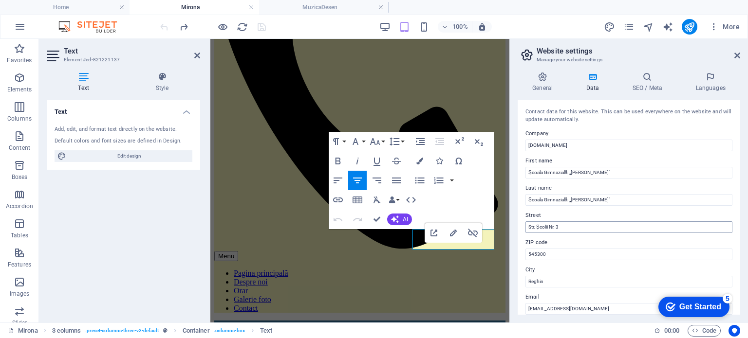
scroll to position [1205, 0]
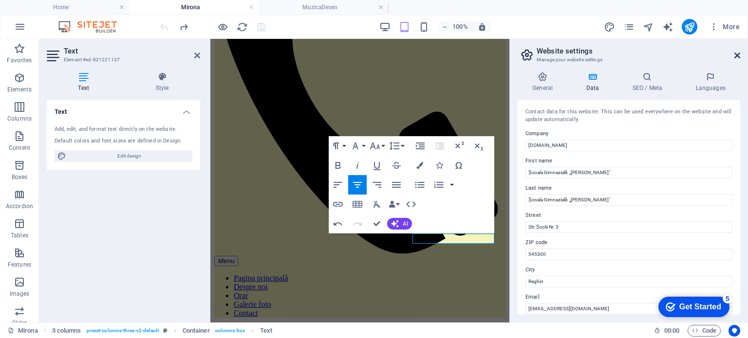
click at [736, 54] on icon at bounding box center [737, 56] width 6 height 8
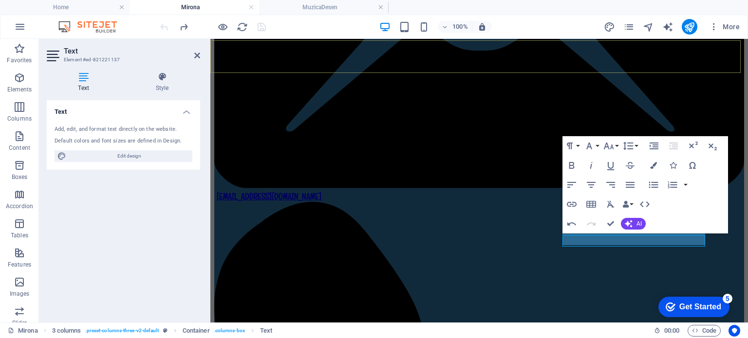
scroll to position [1061, 0]
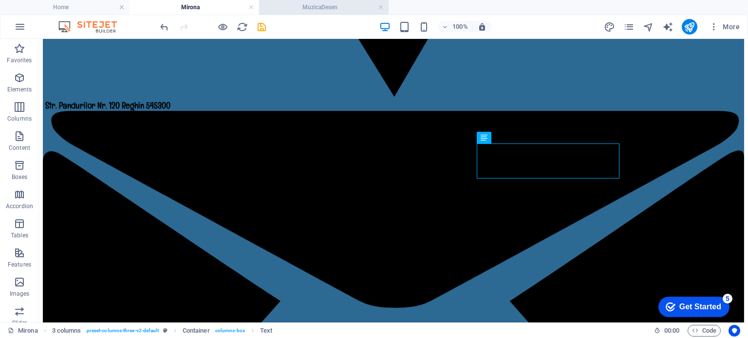
click at [308, 11] on h4 "MuzicaDesen" at bounding box center [324, 7] width 130 height 11
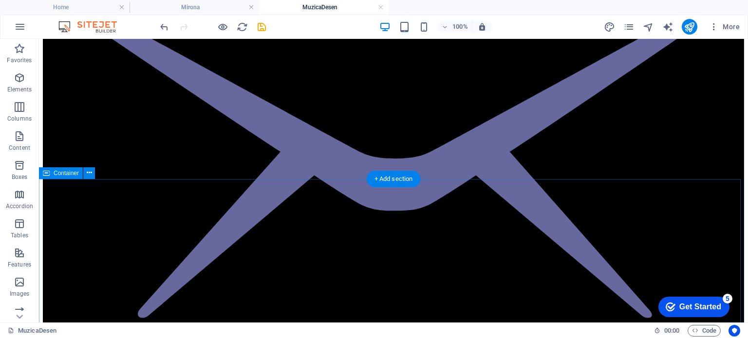
scroll to position [0, 0]
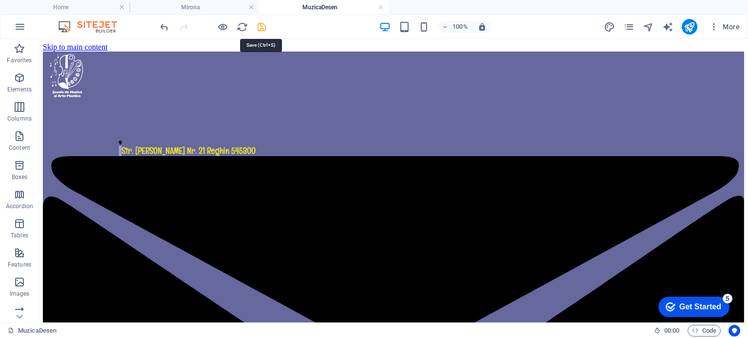
click at [259, 26] on icon "save" at bounding box center [261, 26] width 11 height 11
click at [212, 6] on h4 "Mirona" at bounding box center [195, 7] width 130 height 11
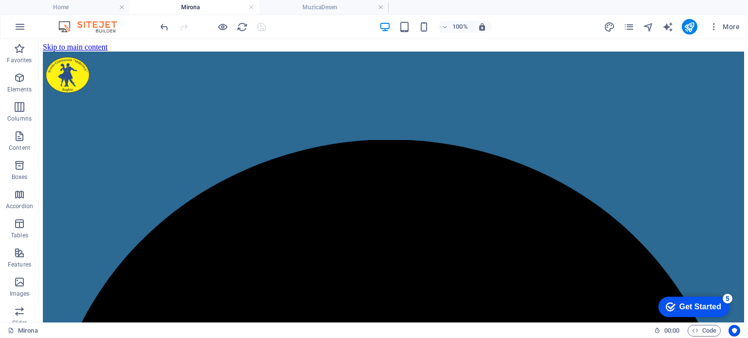
scroll to position [1062, 0]
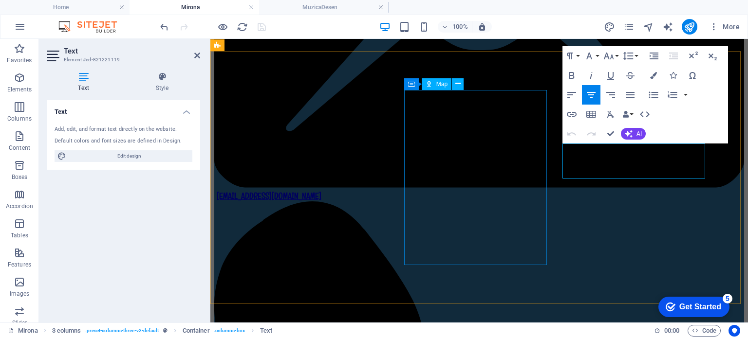
scroll to position [1062, 0]
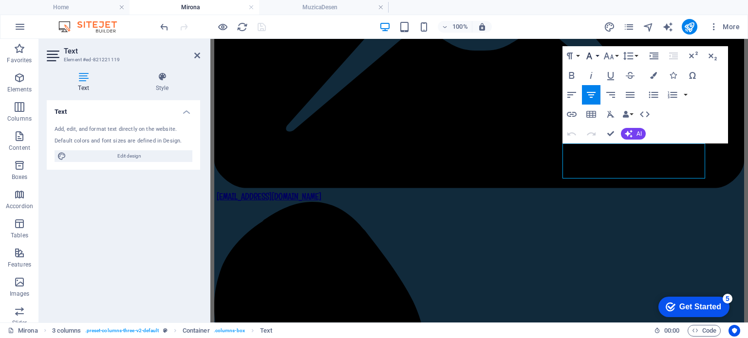
click at [594, 55] on icon "button" at bounding box center [589, 56] width 12 height 12
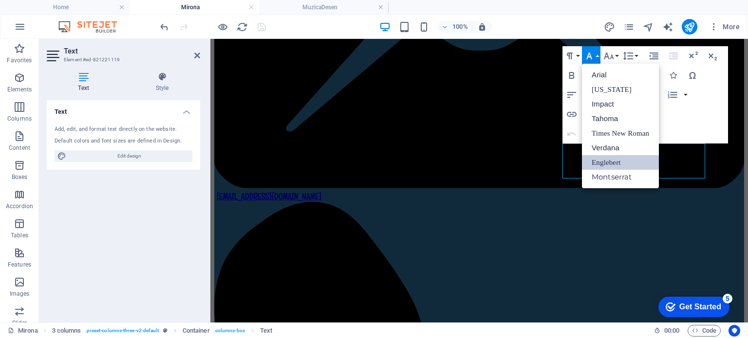
scroll to position [0, 0]
click at [594, 55] on icon "button" at bounding box center [589, 56] width 12 height 12
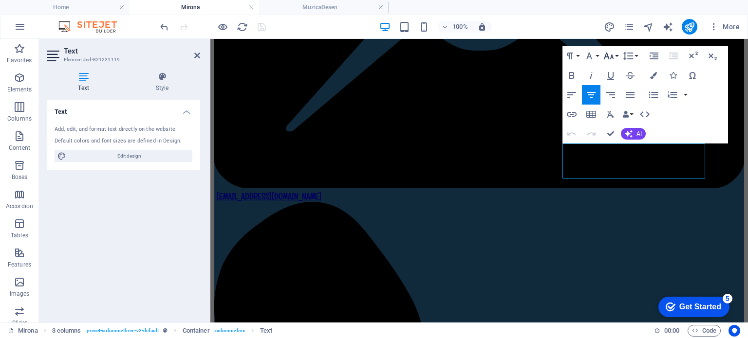
click at [618, 54] on button "Font Size" at bounding box center [610, 55] width 19 height 19
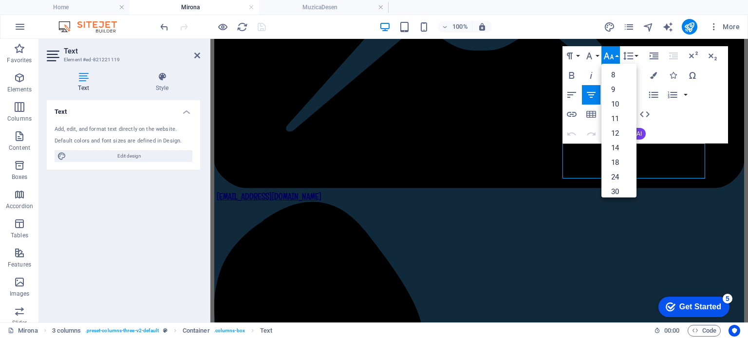
click at [618, 54] on button "Font Size" at bounding box center [610, 55] width 19 height 19
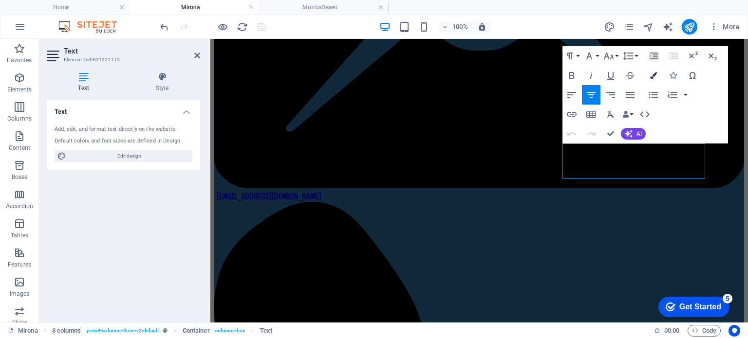
click at [655, 74] on icon "button" at bounding box center [653, 75] width 7 height 7
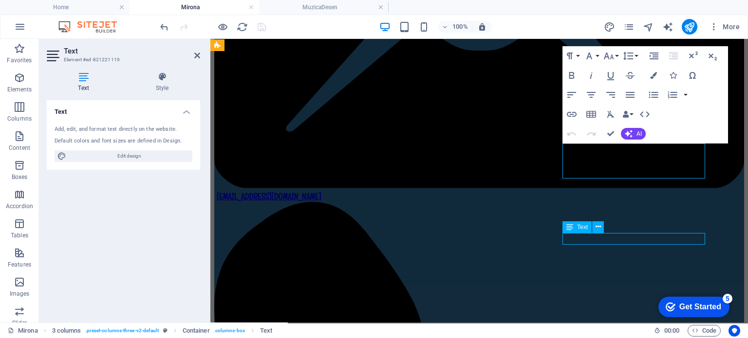
scroll to position [1062, 0]
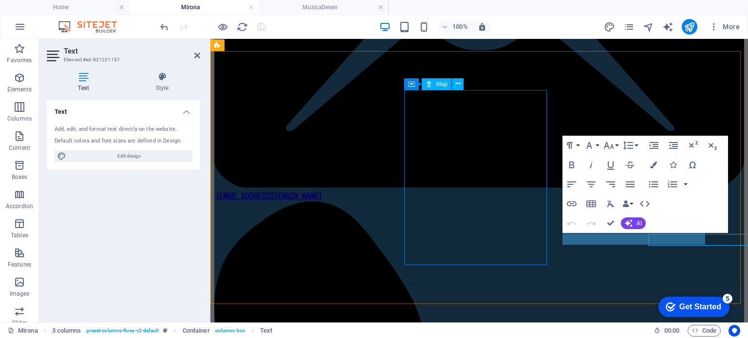
scroll to position [1062, 0]
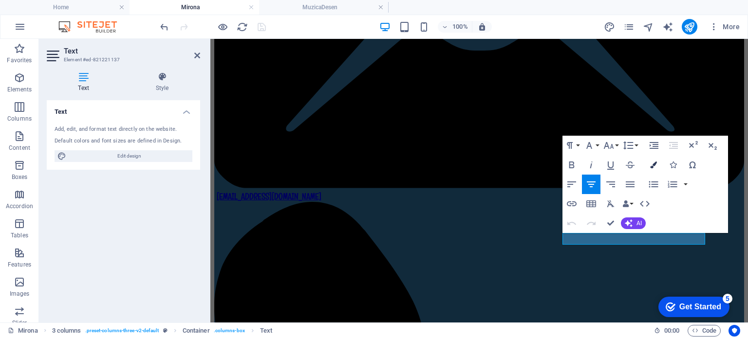
click at [651, 164] on icon "button" at bounding box center [653, 165] width 7 height 7
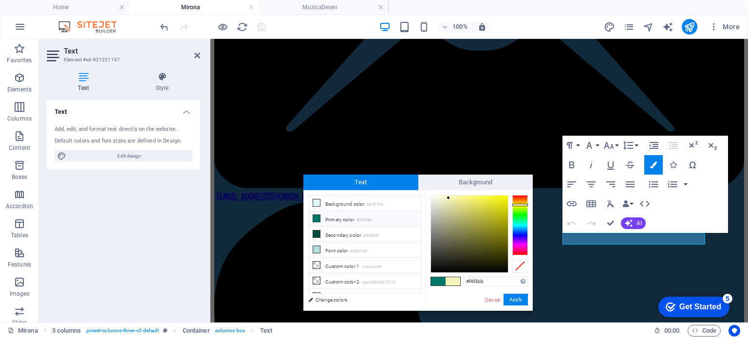
drag, startPoint x: 489, startPoint y: 282, endPoint x: 455, endPoint y: 284, distance: 33.6
click at [455, 284] on div "#f4f3bb Supported formats #0852ed rgb(8, 82, 237) rgba(8, 82, 237, 90%) hsv(221…" at bounding box center [479, 321] width 108 height 262
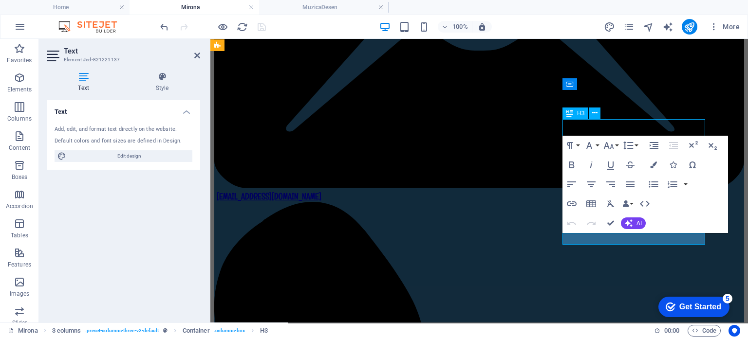
scroll to position [1062, 0]
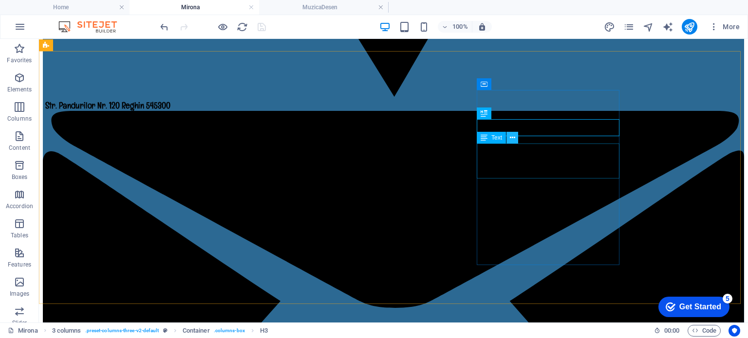
click at [512, 139] on icon at bounding box center [512, 138] width 5 height 10
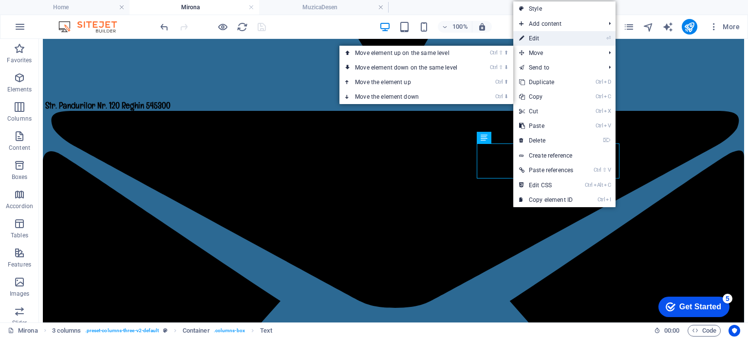
click at [530, 40] on link "⏎ Edit" at bounding box center [546, 38] width 66 height 15
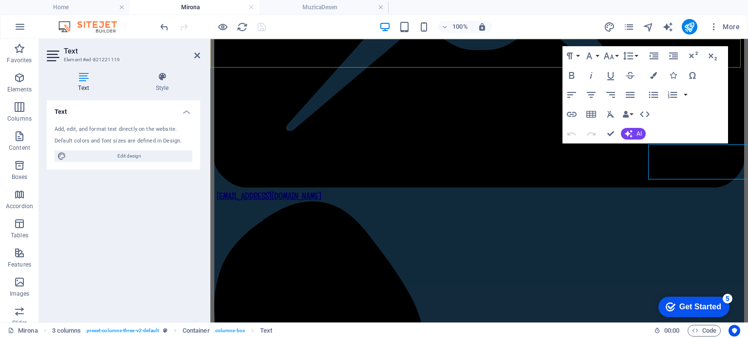
scroll to position [1062, 0]
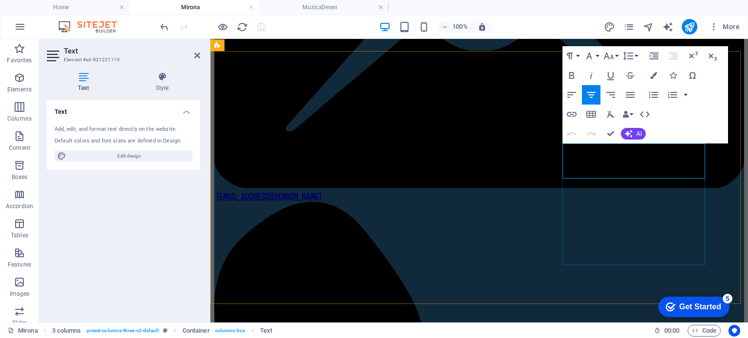
click at [658, 75] on button "Colors" at bounding box center [653, 75] width 19 height 19
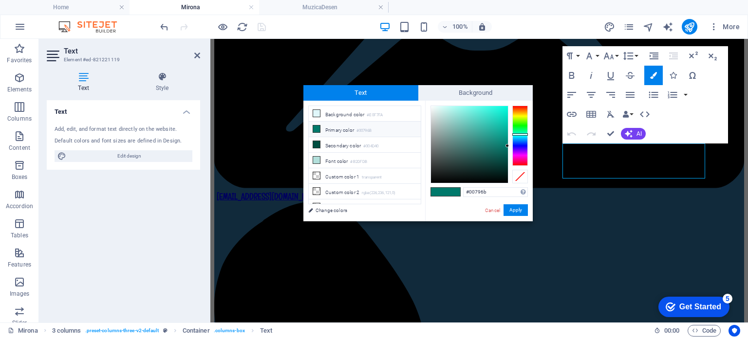
drag, startPoint x: 499, startPoint y: 187, endPoint x: 419, endPoint y: 190, distance: 79.9
click at [419, 190] on div "less Background color #E0F7FA Primary color #00796B Secondary color #004D40 Fon…" at bounding box center [417, 161] width 229 height 121
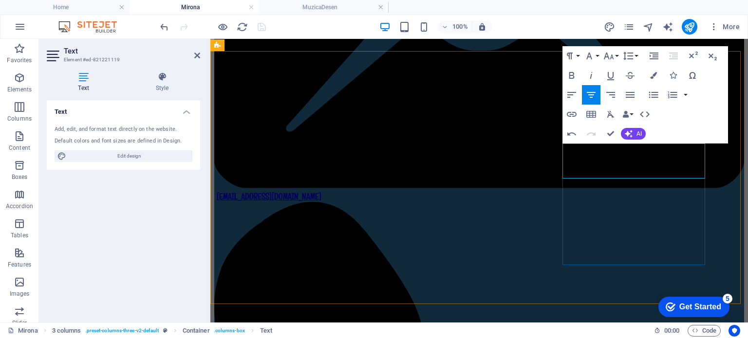
drag, startPoint x: 667, startPoint y: 162, endPoint x: 604, endPoint y: 161, distance: 62.8
click at [652, 75] on icon "button" at bounding box center [653, 75] width 7 height 7
type input "#e0f7fa"
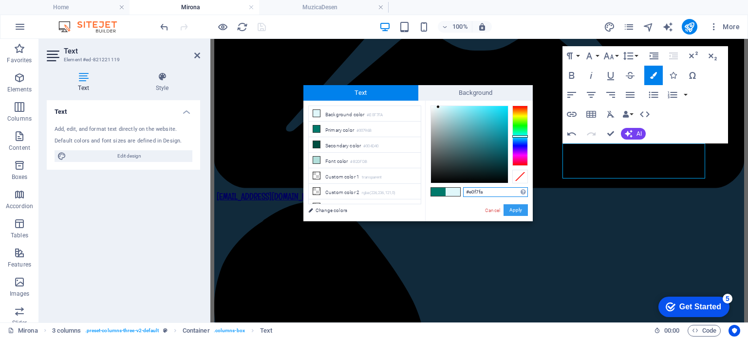
drag, startPoint x: 518, startPoint y: 210, endPoint x: 309, endPoint y: 171, distance: 213.0
click at [518, 210] on button "Apply" at bounding box center [516, 211] width 24 height 12
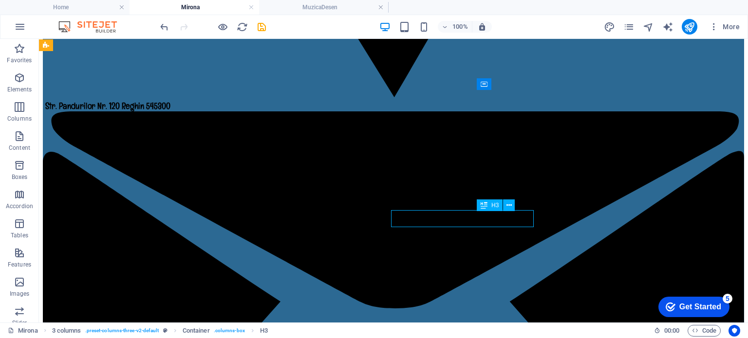
scroll to position [1062, 0]
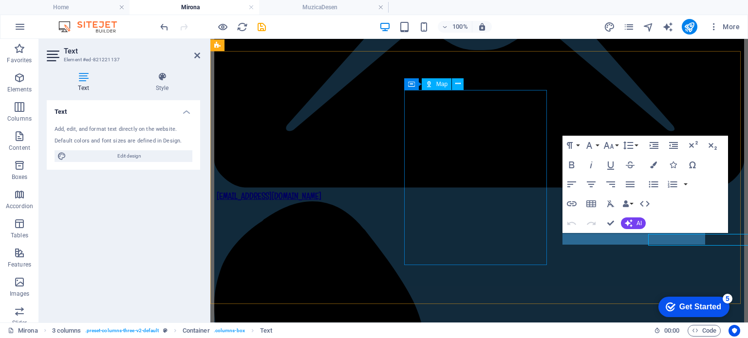
scroll to position [1062, 0]
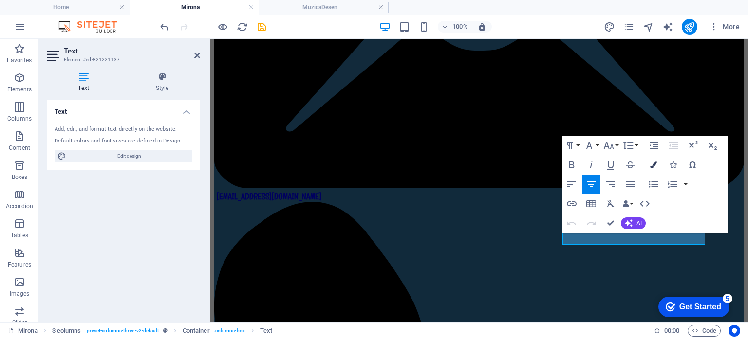
click at [655, 165] on icon "button" at bounding box center [653, 165] width 7 height 7
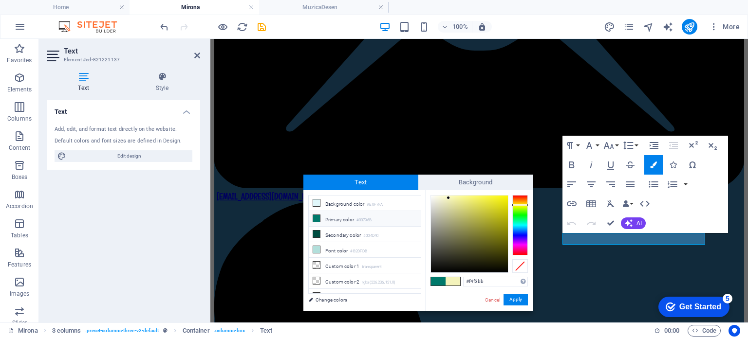
drag, startPoint x: 495, startPoint y: 279, endPoint x: 442, endPoint y: 277, distance: 53.6
click at [442, 277] on div "#f4f3bb Supported formats #0852ed rgb(8, 82, 237) rgba(8, 82, 237, 90%) hsv(221…" at bounding box center [479, 321] width 108 height 262
click at [492, 301] on link "Cancel" at bounding box center [492, 300] width 17 height 7
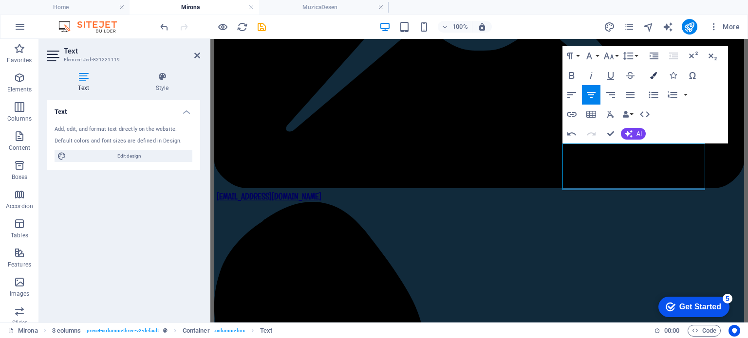
click at [654, 75] on icon "button" at bounding box center [653, 75] width 7 height 7
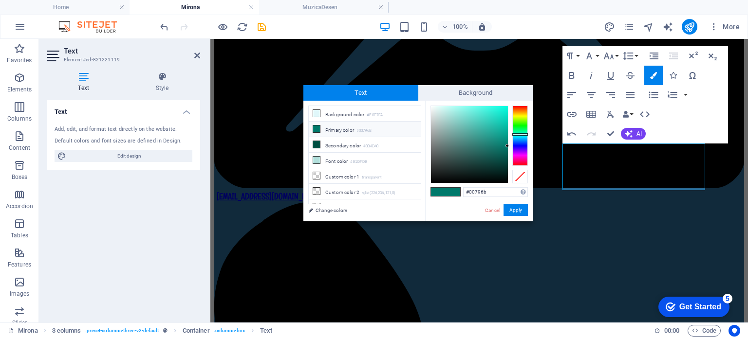
drag, startPoint x: 494, startPoint y: 187, endPoint x: 442, endPoint y: 191, distance: 52.3
click at [432, 187] on div "#00796b Supported formats #0852ed rgb(8, 82, 237) rgba(8, 82, 237, 90%) hsv(221…" at bounding box center [479, 232] width 108 height 262
drag, startPoint x: 488, startPoint y: 192, endPoint x: 401, endPoint y: 188, distance: 87.3
click at [401, 188] on div "less Background color #E0F7FA Primary color #00796B Secondary color #004D40 Fon…" at bounding box center [417, 161] width 229 height 121
paste input "f4f3b"
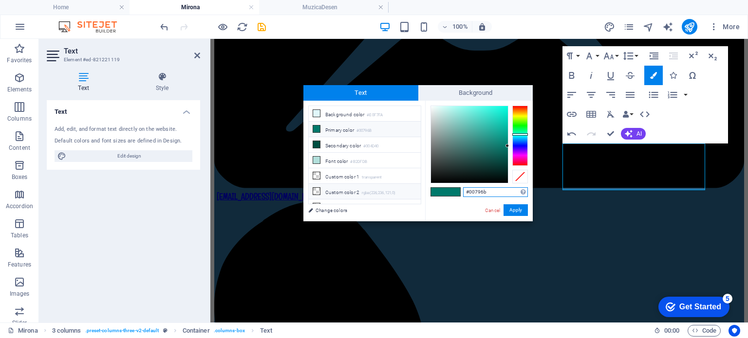
type input "#f4f3bb"
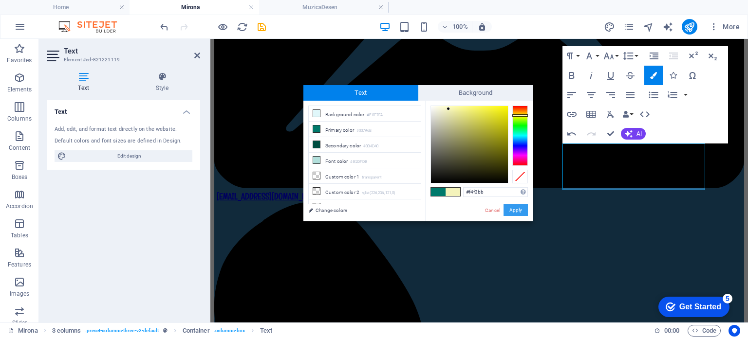
click at [510, 211] on button "Apply" at bounding box center [516, 211] width 24 height 12
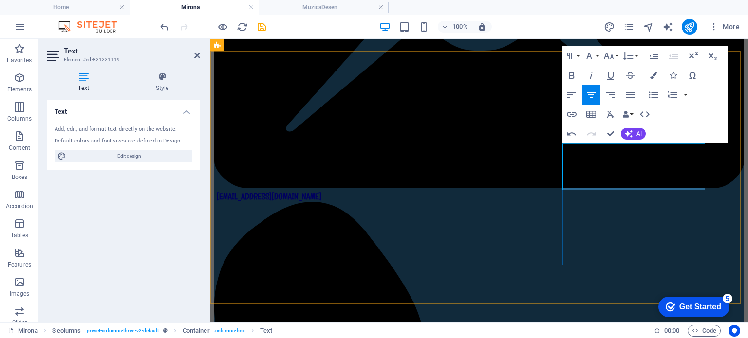
drag, startPoint x: 662, startPoint y: 159, endPoint x: 603, endPoint y: 157, distance: 59.4
drag, startPoint x: 665, startPoint y: 161, endPoint x: 598, endPoint y: 162, distance: 67.2
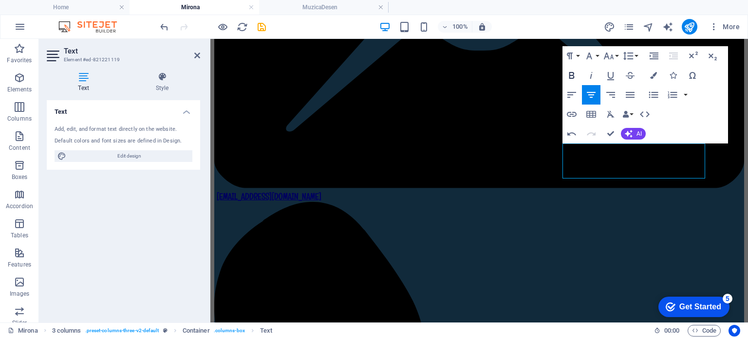
click at [569, 74] on icon "button" at bounding box center [571, 75] width 5 height 7
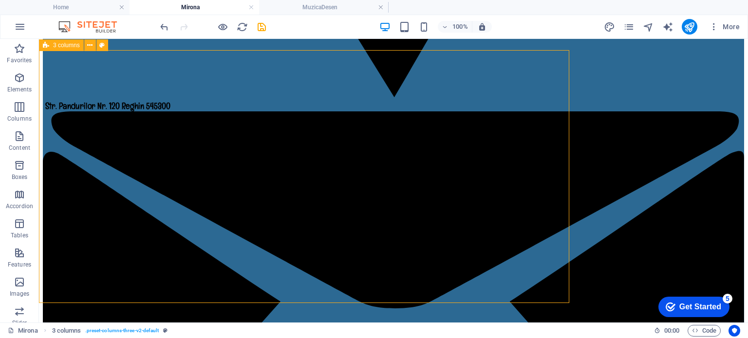
scroll to position [1062, 0]
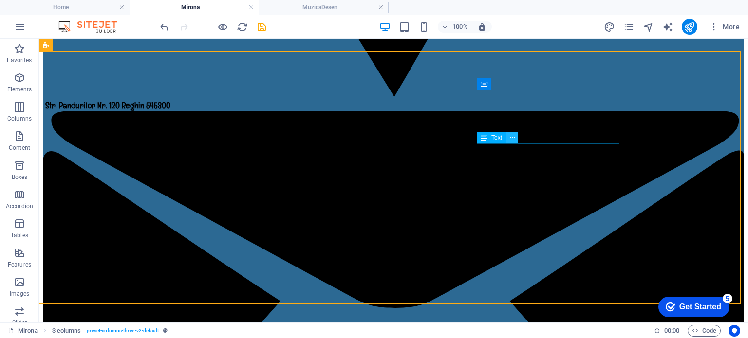
click at [511, 140] on icon at bounding box center [512, 138] width 5 height 10
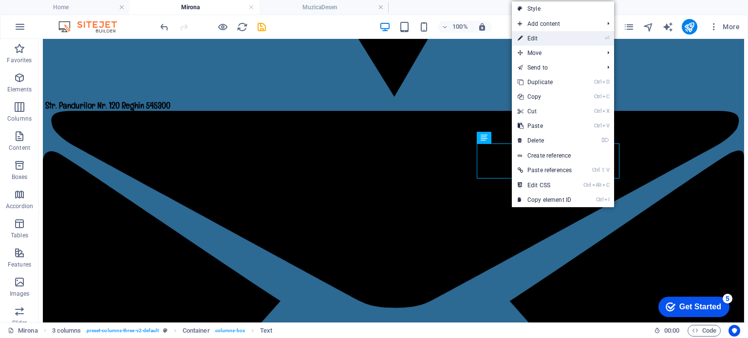
click at [527, 41] on link "⏎ Edit" at bounding box center [545, 38] width 66 height 15
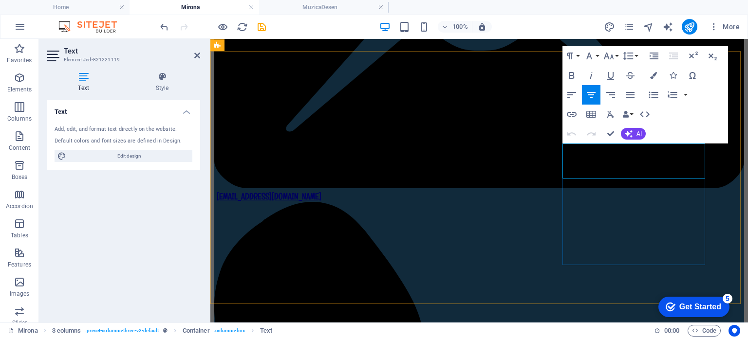
click at [593, 95] on icon "button" at bounding box center [591, 95] width 9 height 6
drag, startPoint x: 677, startPoint y: 150, endPoint x: 615, endPoint y: 151, distance: 61.9
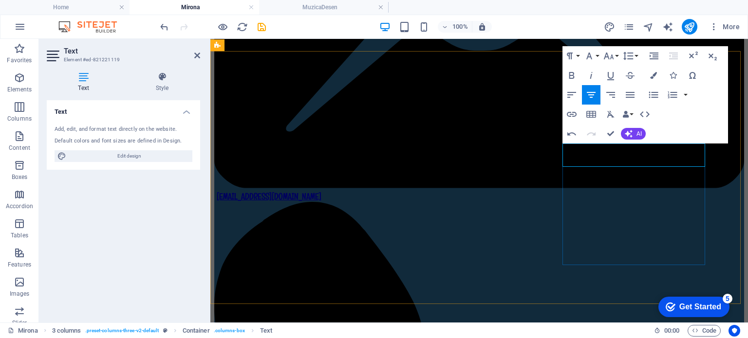
click at [589, 94] on icon "button" at bounding box center [591, 95] width 12 height 12
click at [570, 132] on icon "button" at bounding box center [572, 134] width 12 height 12
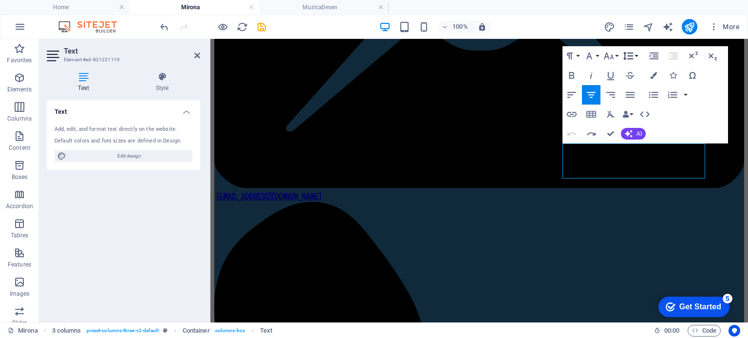
click at [636, 56] on button "Line Height" at bounding box center [630, 55] width 19 height 19
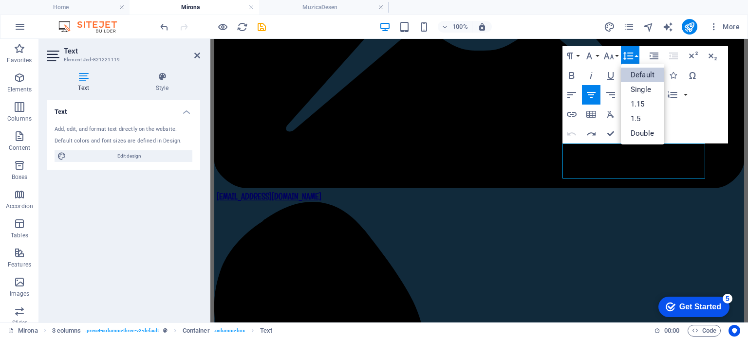
scroll to position [0, 0]
click at [633, 73] on link "Default" at bounding box center [642, 75] width 43 height 15
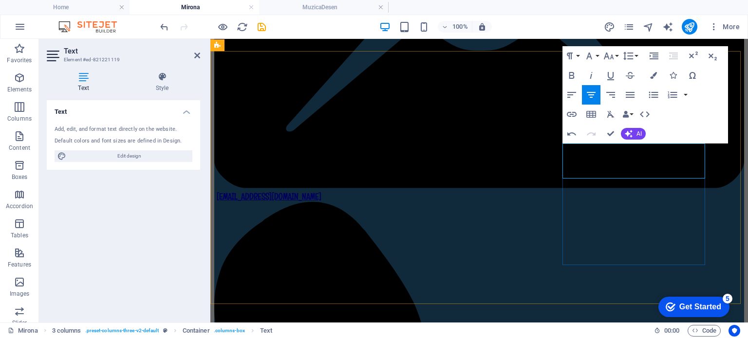
click at [616, 54] on button "Font Size" at bounding box center [610, 55] width 19 height 19
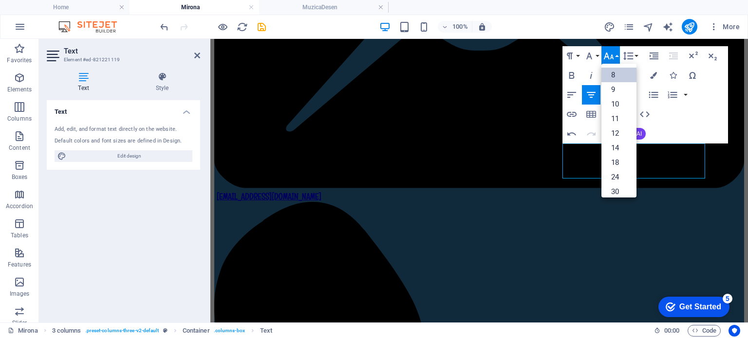
click at [612, 72] on link "8" at bounding box center [618, 75] width 35 height 15
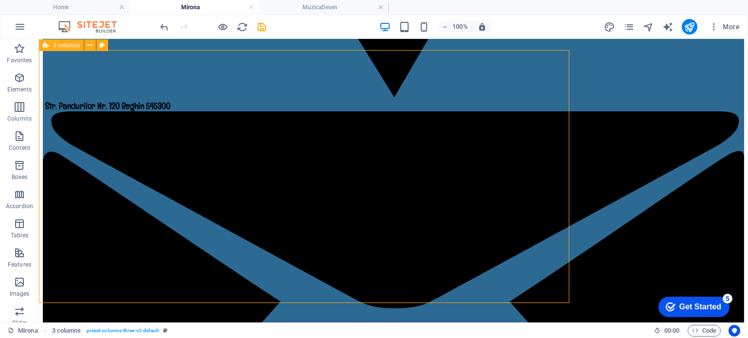
scroll to position [1062, 0]
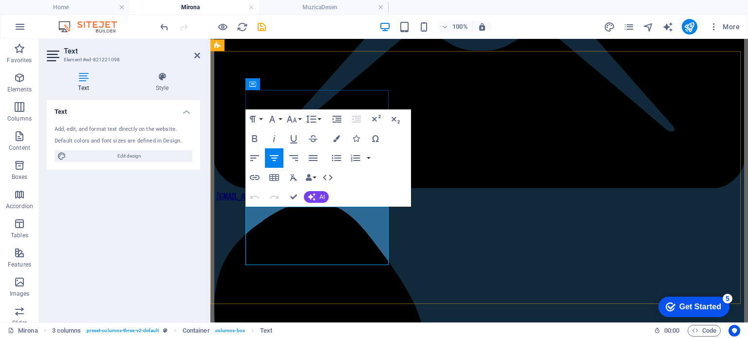
drag, startPoint x: 359, startPoint y: 246, endPoint x: 272, endPoint y: 224, distance: 89.7
click at [255, 139] on icon "button" at bounding box center [254, 138] width 5 height 7
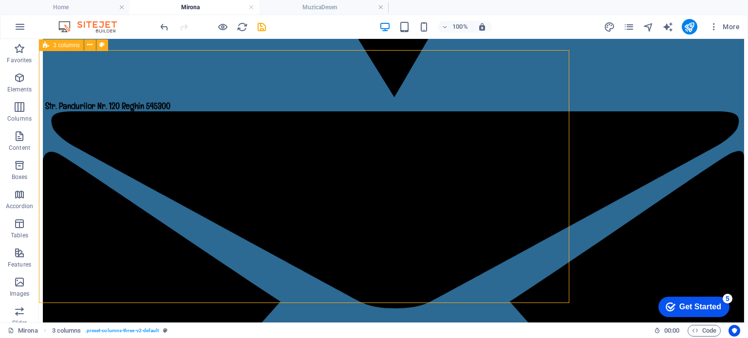
scroll to position [1063, 0]
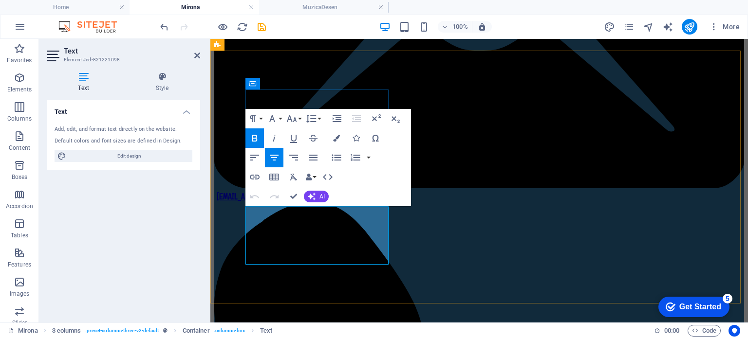
drag, startPoint x: 361, startPoint y: 222, endPoint x: 277, endPoint y: 224, distance: 83.8
click at [338, 139] on icon "button" at bounding box center [336, 138] width 7 height 7
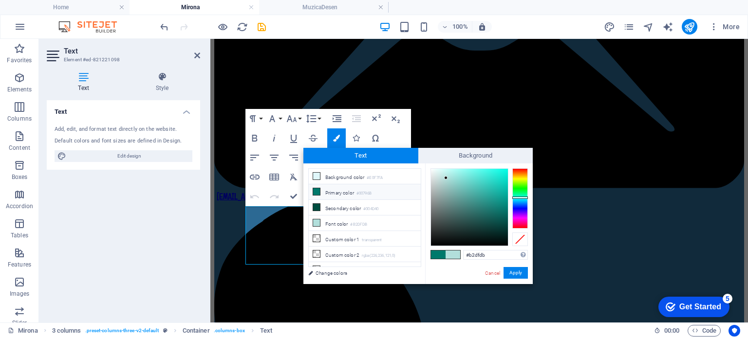
drag, startPoint x: 493, startPoint y: 253, endPoint x: 454, endPoint y: 256, distance: 38.6
click at [454, 256] on div "#b2dfdb Supported formats #0852ed rgb(8, 82, 237) rgba(8, 82, 237, 90%) hsv(221…" at bounding box center [479, 295] width 108 height 262
type input "#f4f3bb"
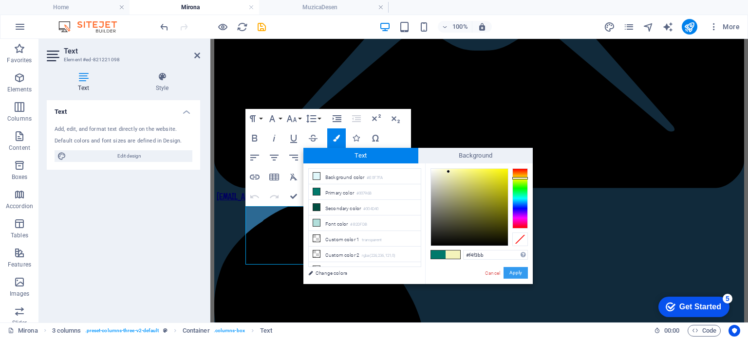
click at [514, 269] on button "Apply" at bounding box center [516, 273] width 24 height 12
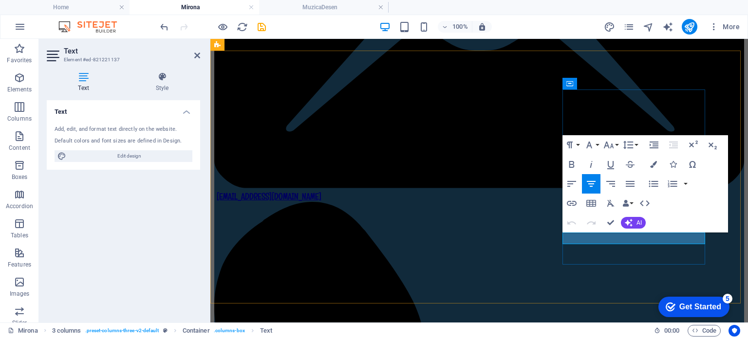
drag, startPoint x: 668, startPoint y: 238, endPoint x: 595, endPoint y: 240, distance: 73.1
click at [571, 164] on icon "button" at bounding box center [571, 164] width 5 height 7
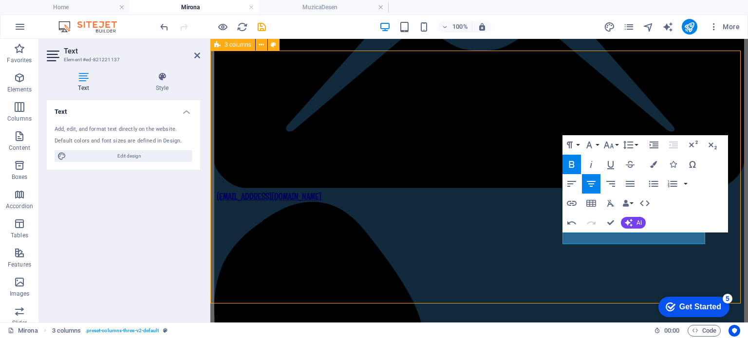
scroll to position [1063, 0]
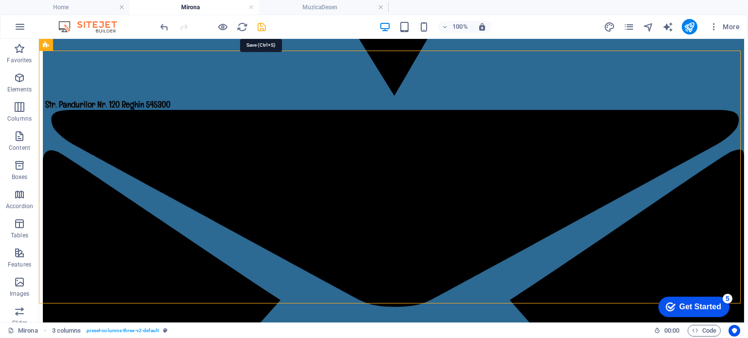
click at [263, 25] on icon "save" at bounding box center [261, 26] width 11 height 11
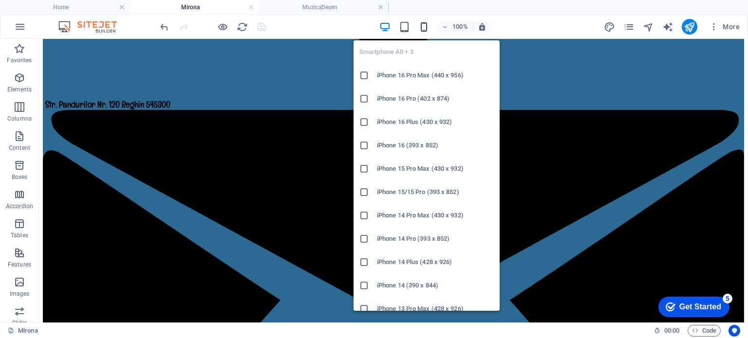
click at [426, 24] on icon "button" at bounding box center [423, 26] width 11 height 11
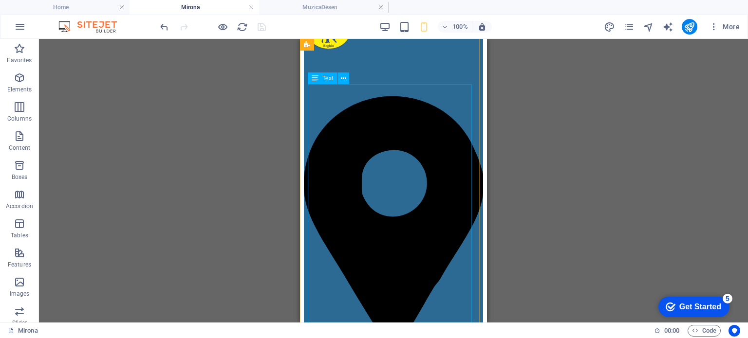
scroll to position [0, 0]
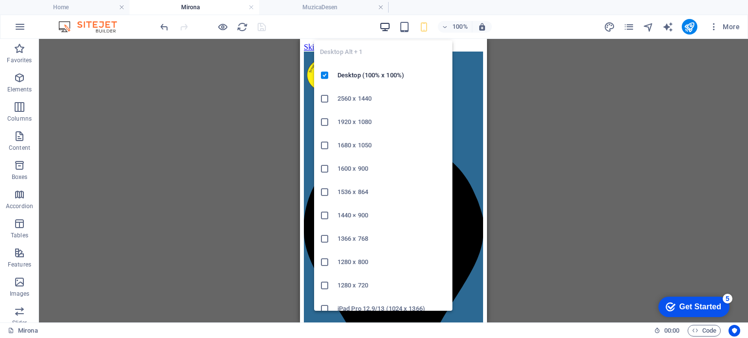
click at [383, 24] on icon "button" at bounding box center [384, 26] width 11 height 11
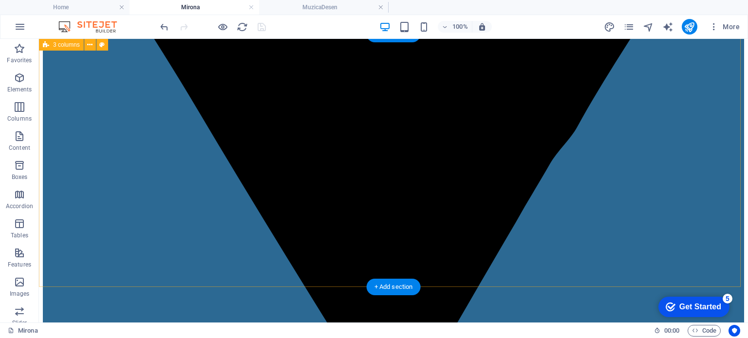
scroll to position [690, 0]
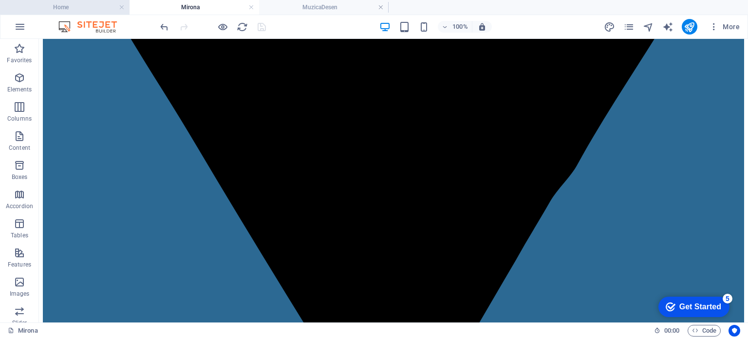
click at [71, 4] on h4 "Home" at bounding box center [65, 7] width 130 height 11
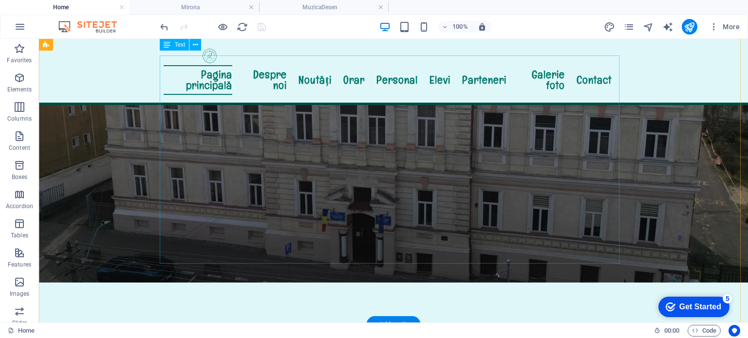
scroll to position [0, 0]
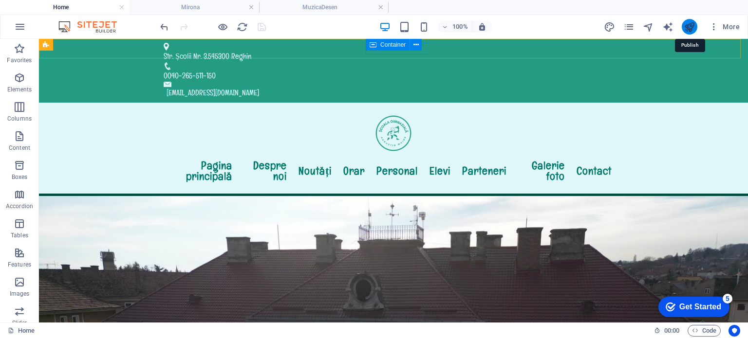
click at [691, 26] on icon "publish" at bounding box center [689, 26] width 11 height 11
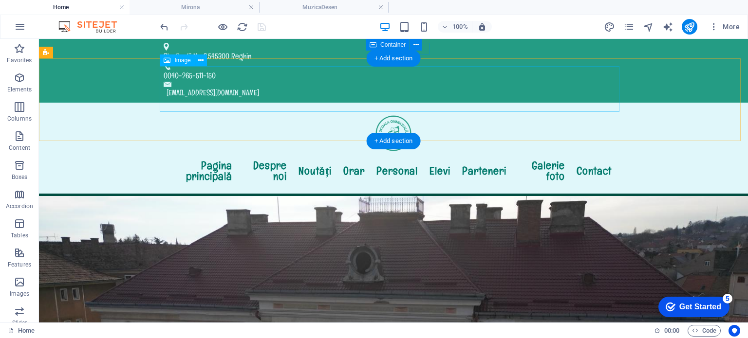
click at [249, 111] on figure at bounding box center [394, 134] width 460 height 46
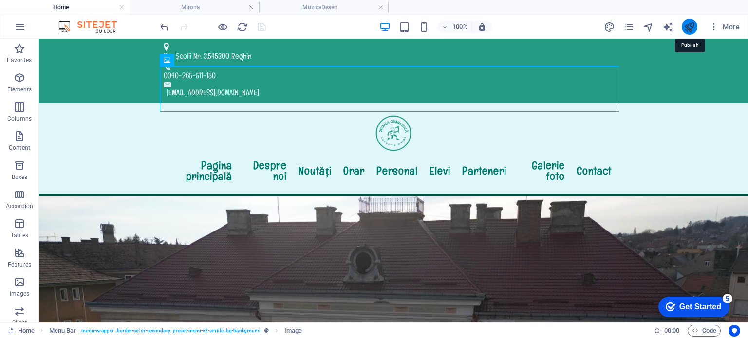
click at [690, 27] on icon "publish" at bounding box center [689, 26] width 11 height 11
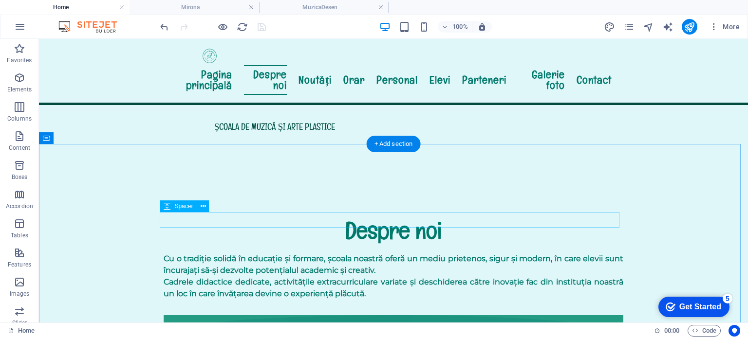
scroll to position [682, 0]
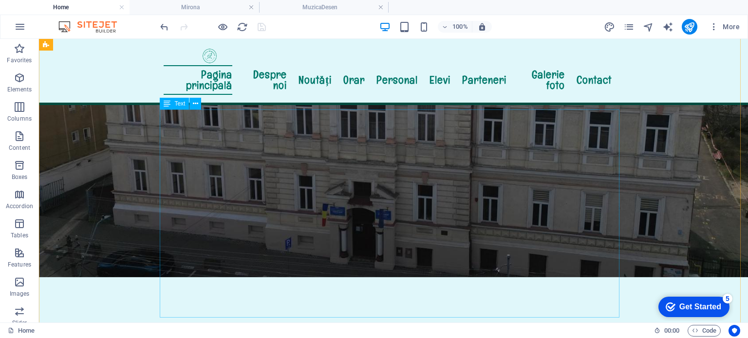
scroll to position [0, 0]
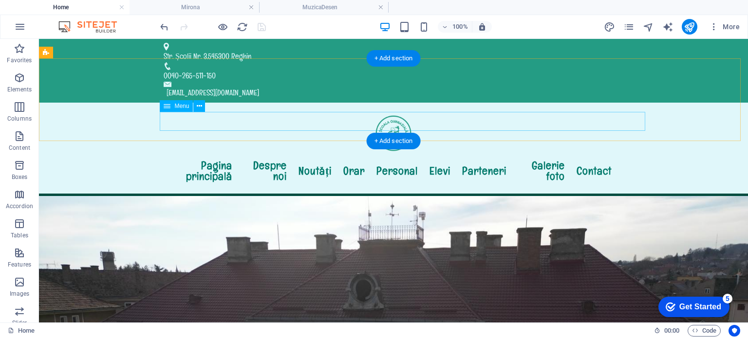
click at [549, 156] on nav "Pagina principală Despre noi Noutăți Orar Personal Elevi Parteneri Galerie foto…" at bounding box center [394, 171] width 460 height 30
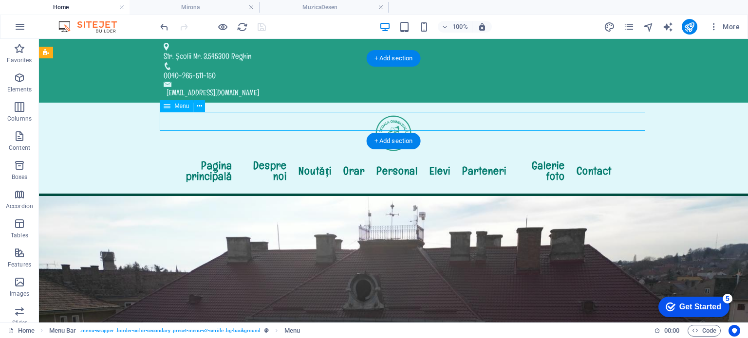
click at [549, 156] on nav "Pagina principală Despre noi Noutăți Orar Personal Elevi Parteneri Galerie foto…" at bounding box center [394, 171] width 460 height 30
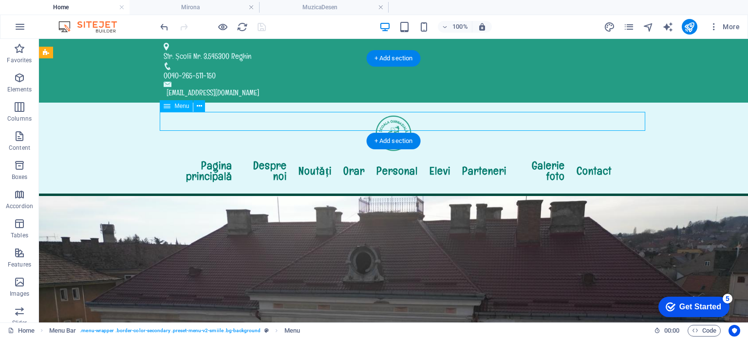
select select
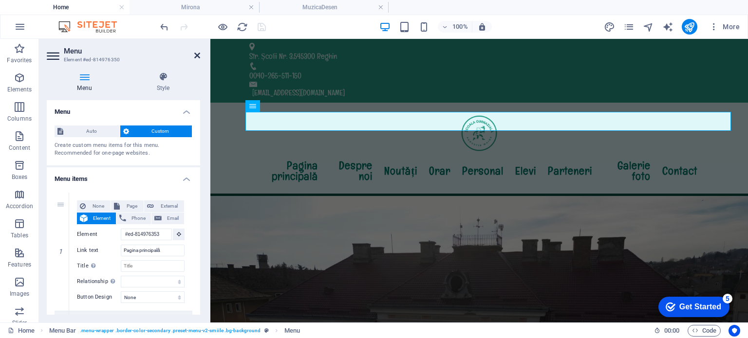
click at [197, 54] on icon at bounding box center [197, 56] width 6 height 8
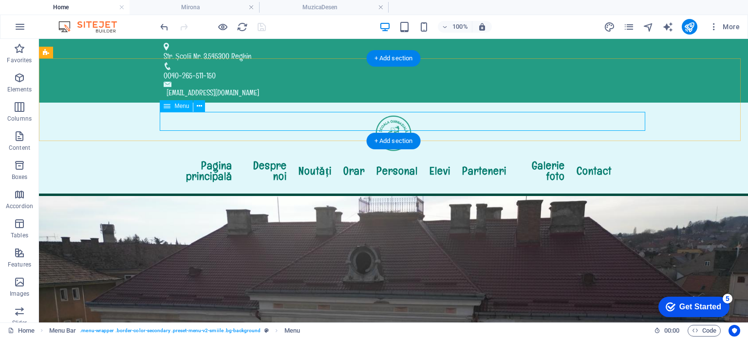
click at [623, 156] on nav "Pagina principală Despre noi Noutăți Orar Personal Elevi Parteneri Galerie foto…" at bounding box center [394, 171] width 460 height 30
select select
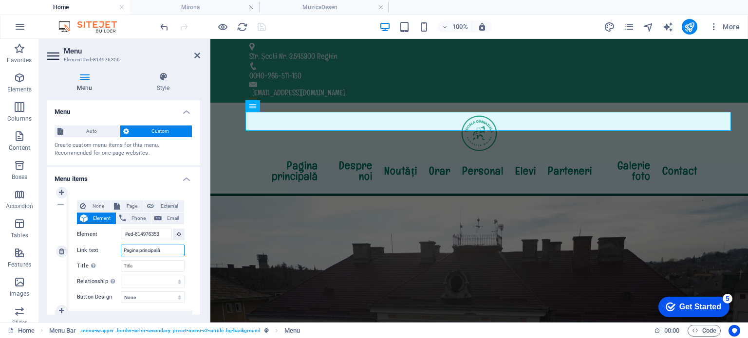
click at [162, 248] on input "Pagina principală" at bounding box center [153, 251] width 64 height 12
type input "Pagina principală"
select select
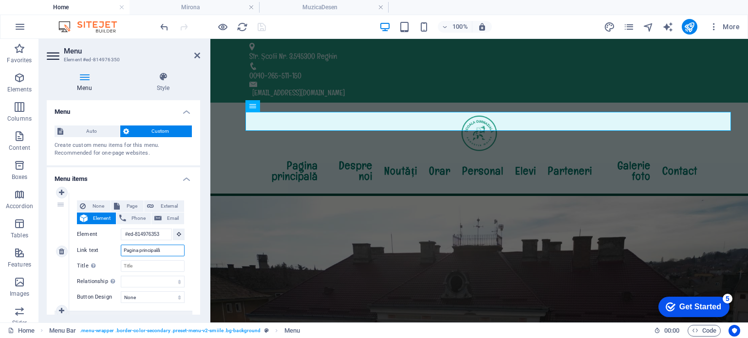
select select
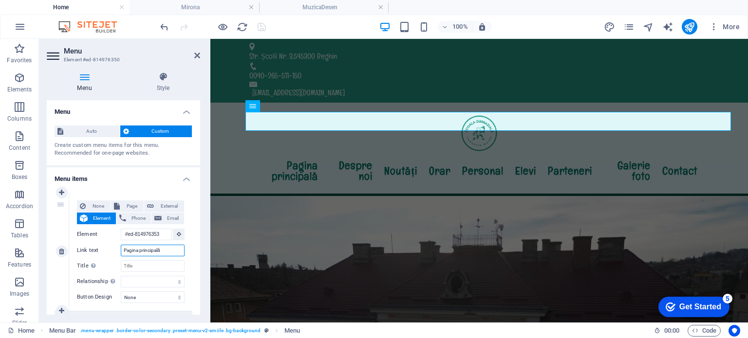
select select
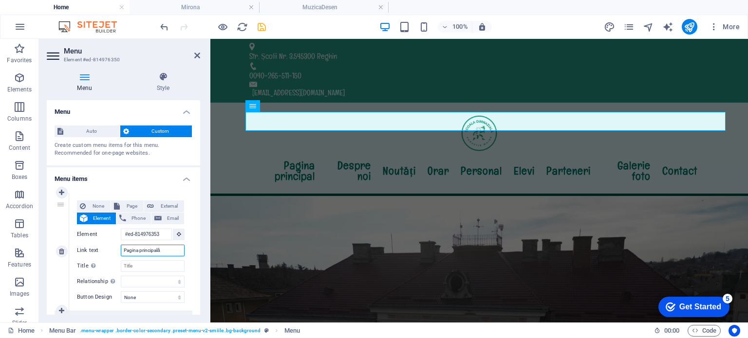
select select
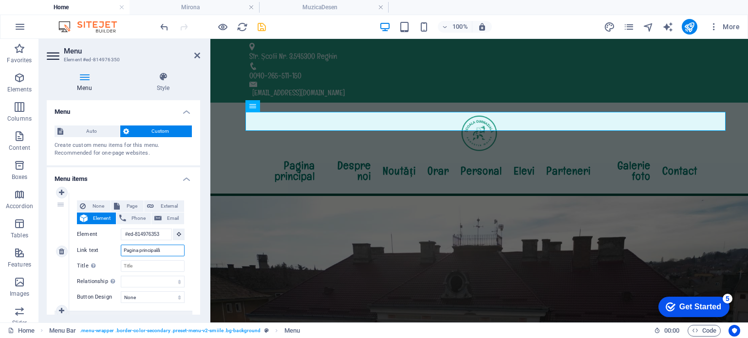
select select
click at [196, 56] on icon at bounding box center [197, 56] width 6 height 8
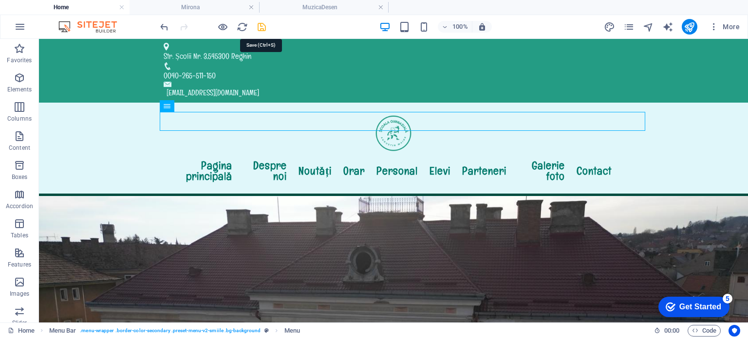
click at [259, 29] on icon "save" at bounding box center [261, 26] width 11 height 11
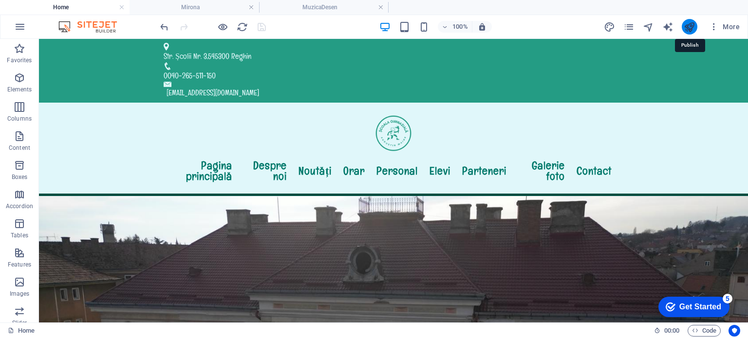
click at [687, 25] on icon "publish" at bounding box center [689, 26] width 11 height 11
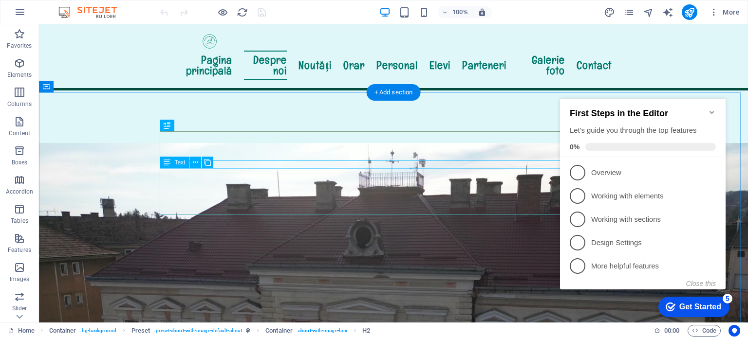
scroll to position [314, 0]
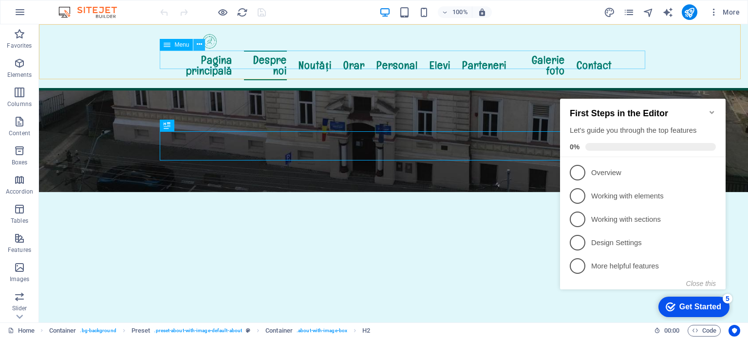
click at [199, 44] on icon at bounding box center [199, 44] width 5 height 10
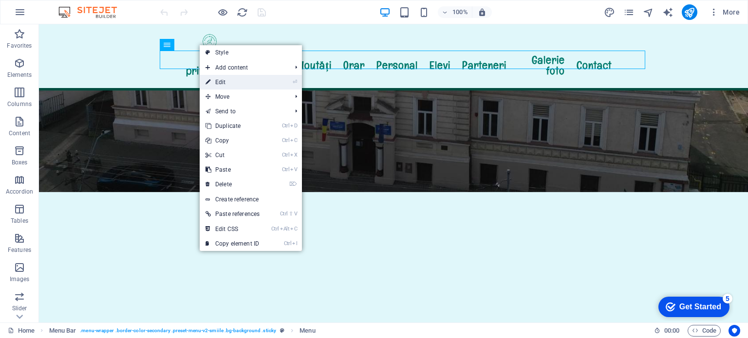
click at [211, 83] on link "⏎ Edit" at bounding box center [233, 82] width 66 height 15
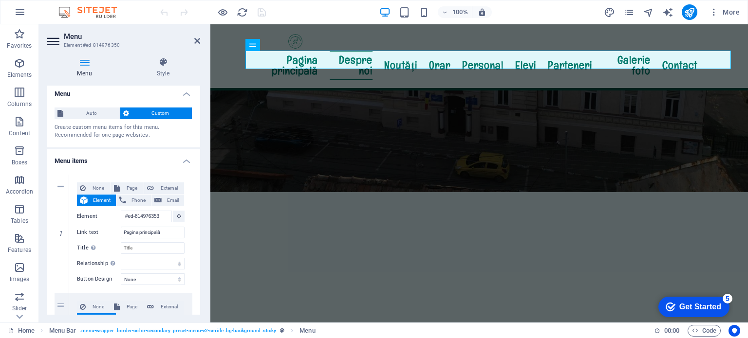
scroll to position [0, 0]
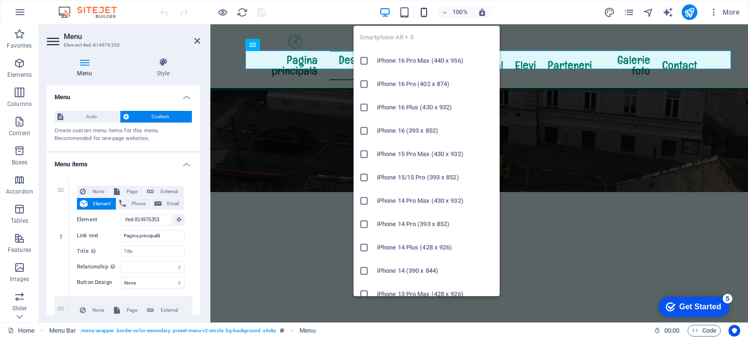
click at [423, 9] on icon "button" at bounding box center [423, 12] width 11 height 11
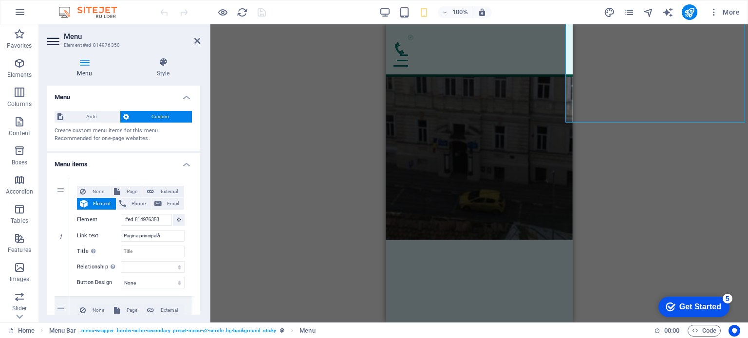
scroll to position [200, 0]
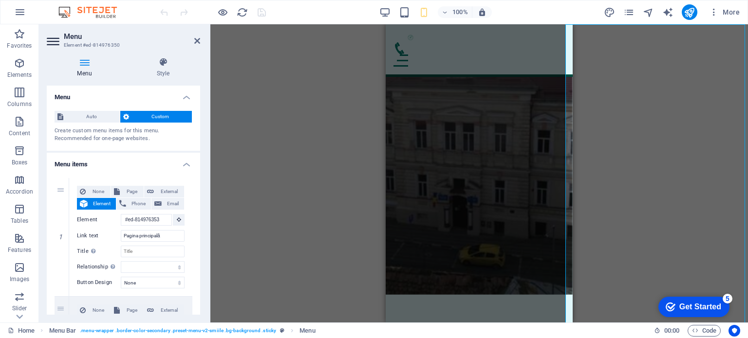
click at [151, 116] on span "Custom" at bounding box center [160, 117] width 57 height 12
click at [162, 59] on icon at bounding box center [163, 62] width 74 height 10
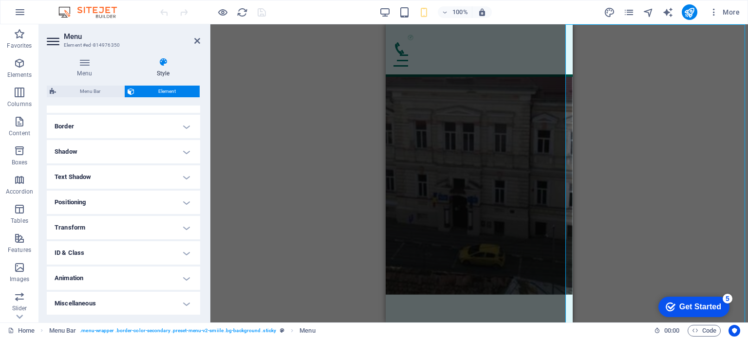
scroll to position [0, 0]
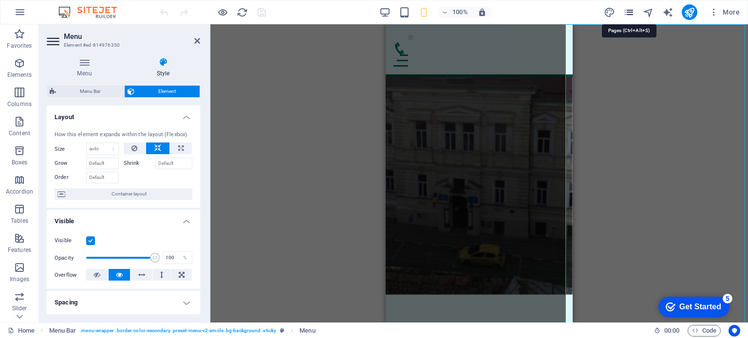
click at [630, 10] on icon "pages" at bounding box center [628, 12] width 11 height 11
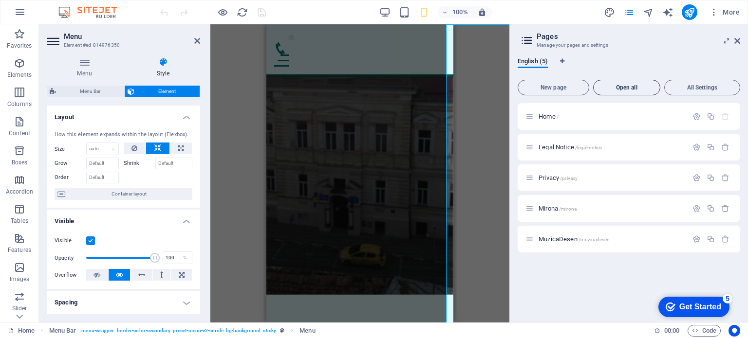
click at [629, 88] on span "Open all" at bounding box center [627, 88] width 58 height 6
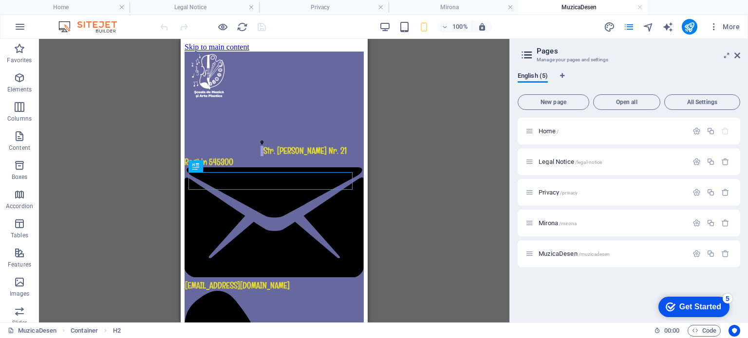
scroll to position [660, 0]
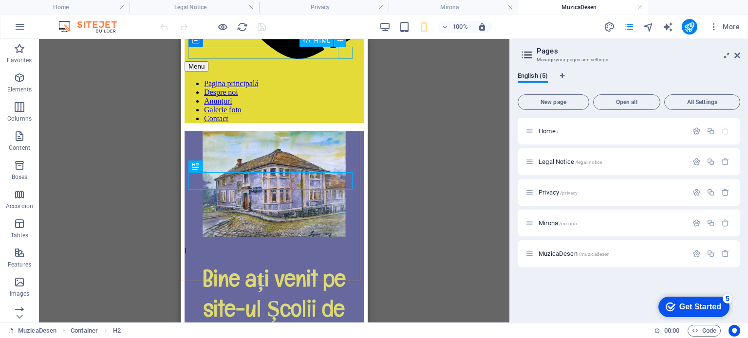
click at [344, 61] on div "Menu" at bounding box center [274, 66] width 179 height 10
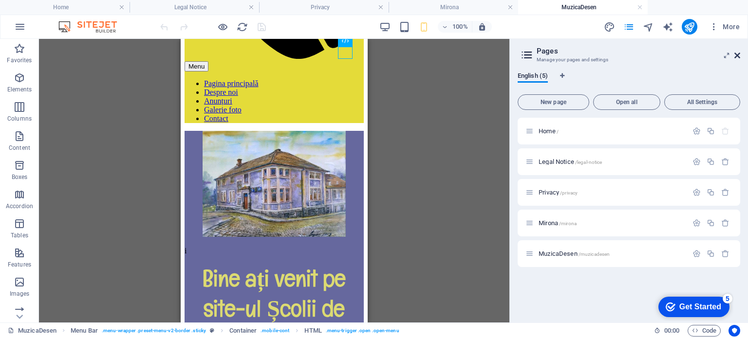
click at [738, 56] on icon at bounding box center [737, 56] width 6 height 8
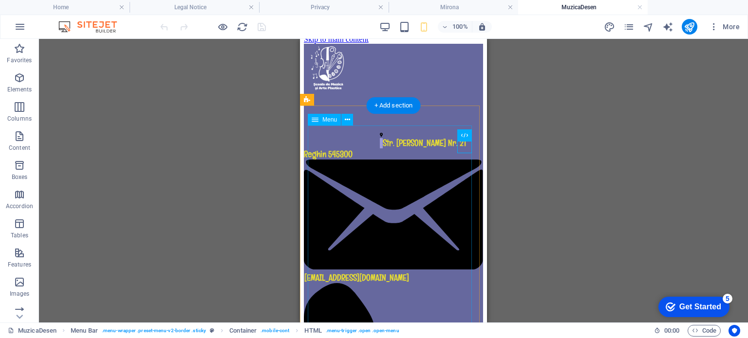
scroll to position [0, 0]
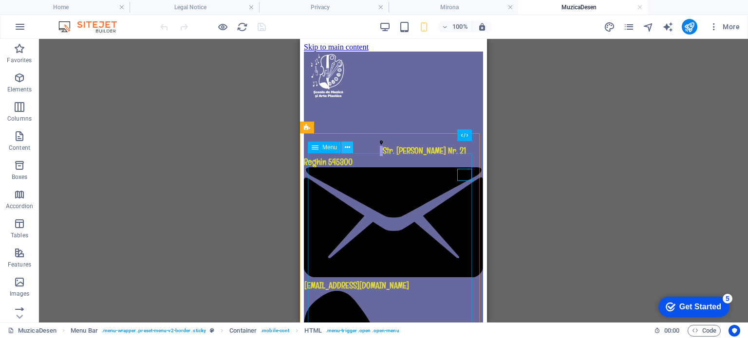
click at [345, 146] on icon at bounding box center [347, 148] width 5 height 10
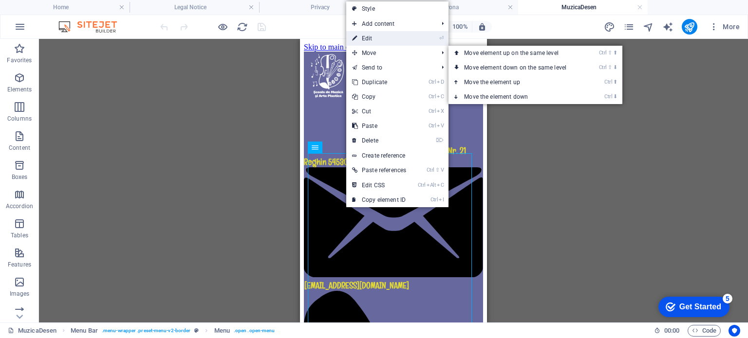
click at [376, 38] on link "⏎ Edit" at bounding box center [379, 38] width 66 height 15
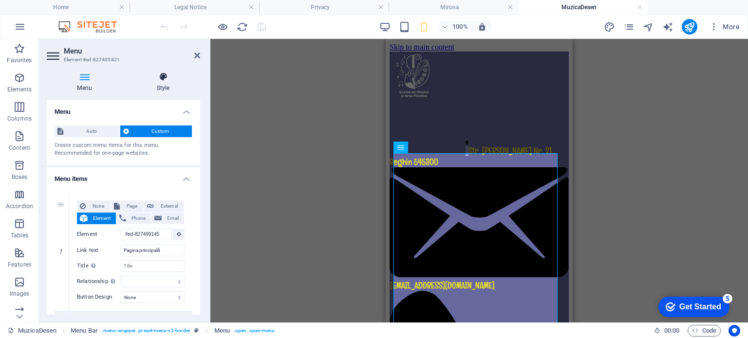
click at [162, 79] on icon at bounding box center [163, 77] width 74 height 10
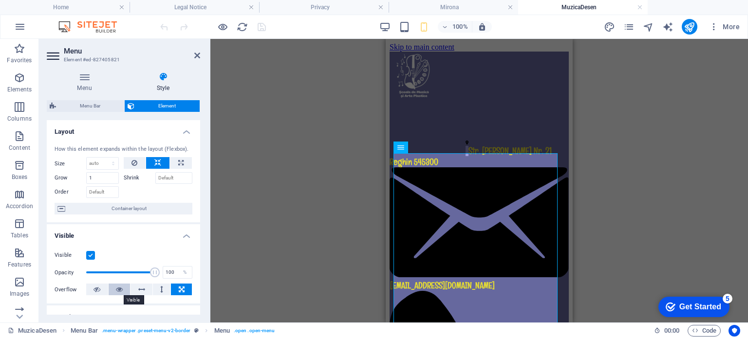
click at [119, 290] on icon at bounding box center [119, 290] width 7 height 12
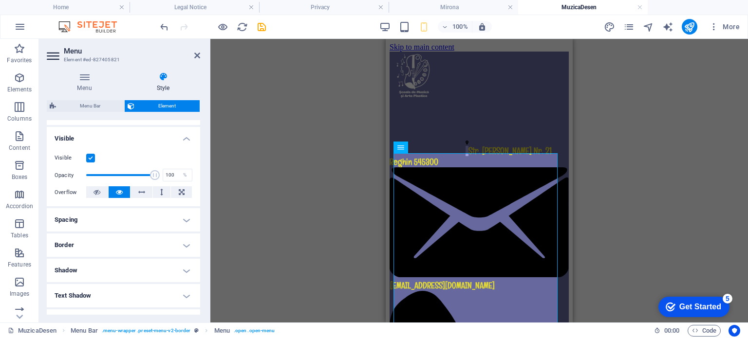
click at [197, 55] on icon at bounding box center [197, 56] width 6 height 8
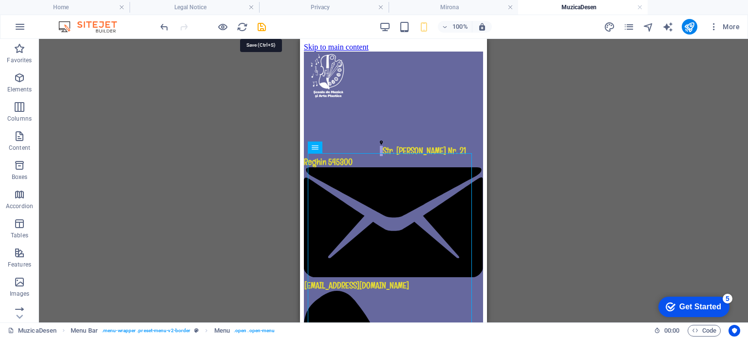
click at [261, 26] on icon "save" at bounding box center [261, 26] width 11 height 11
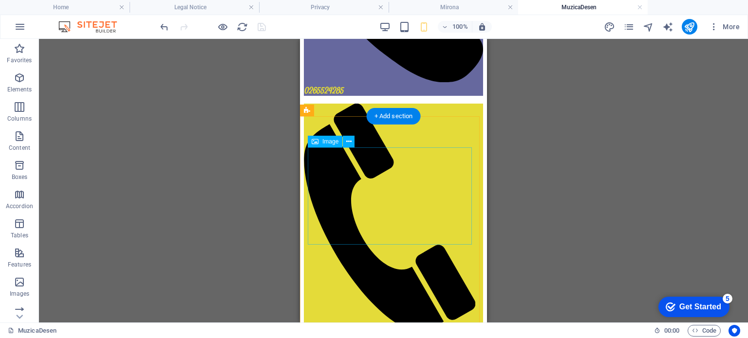
scroll to position [390, 0]
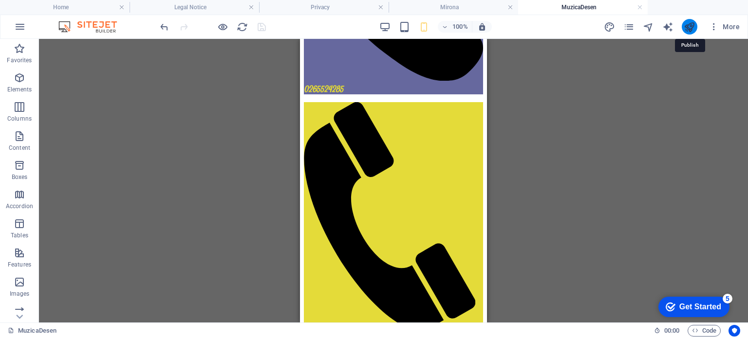
click at [691, 27] on icon "publish" at bounding box center [689, 26] width 11 height 11
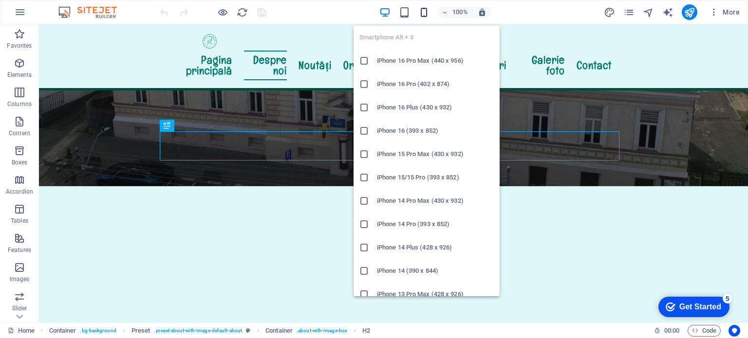
click at [425, 11] on icon "button" at bounding box center [423, 12] width 11 height 11
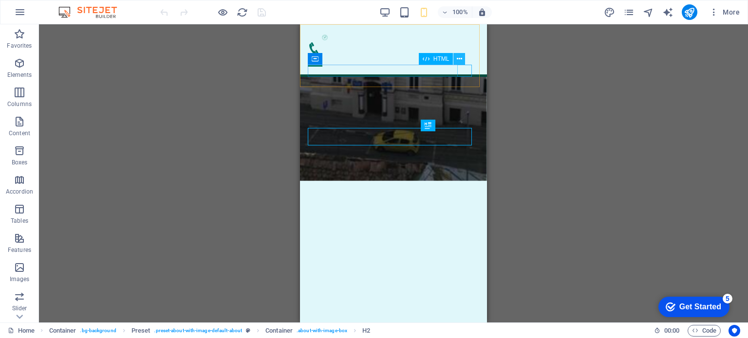
click at [458, 60] on icon at bounding box center [459, 59] width 5 height 10
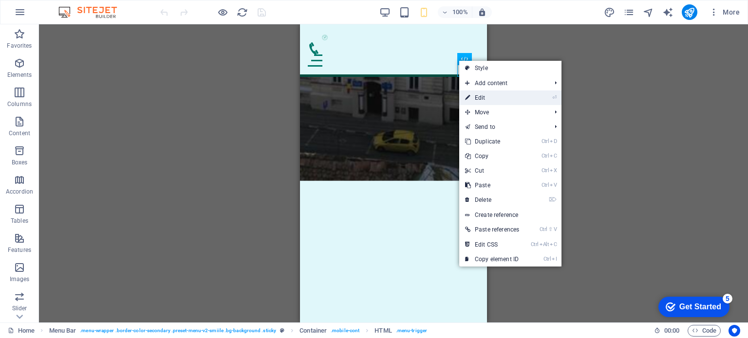
click at [468, 97] on icon at bounding box center [467, 98] width 5 height 15
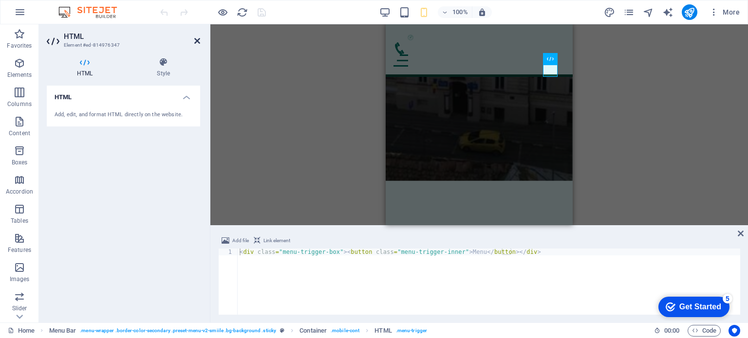
click at [198, 40] on icon at bounding box center [197, 41] width 6 height 8
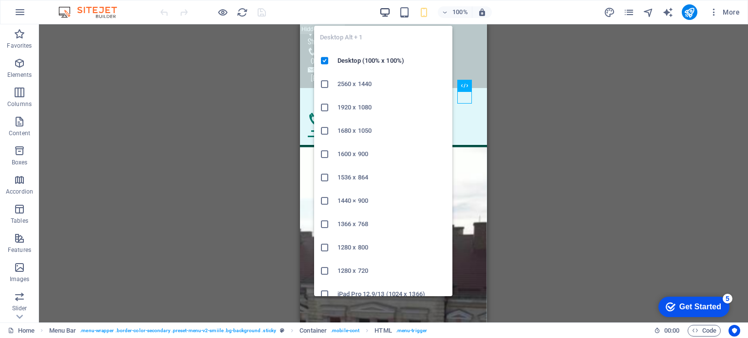
click at [384, 11] on icon "button" at bounding box center [384, 12] width 11 height 11
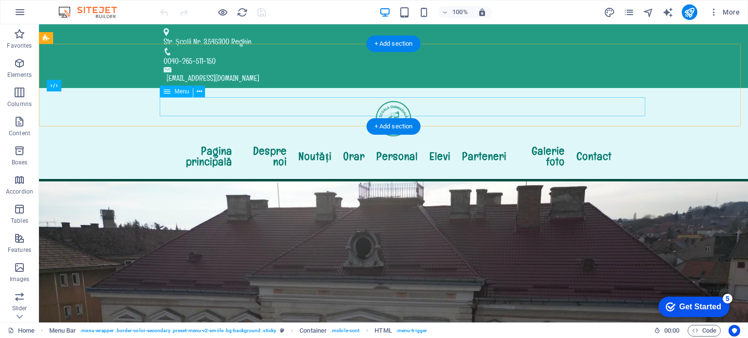
click at [171, 142] on nav "Pagina principală Despre noi Noutăți Orar Personal Elevi Parteneri Galerie foto…" at bounding box center [394, 157] width 460 height 30
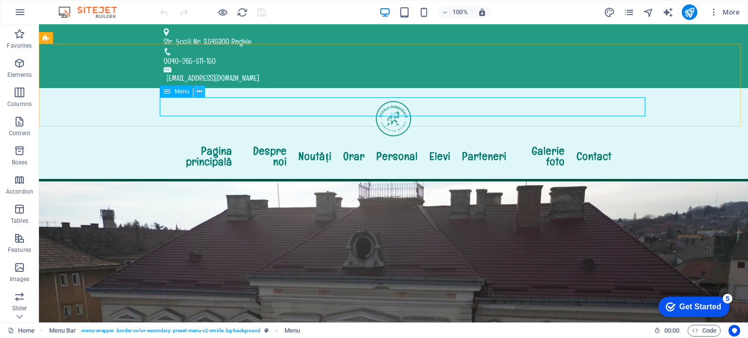
click at [199, 93] on icon at bounding box center [199, 92] width 5 height 10
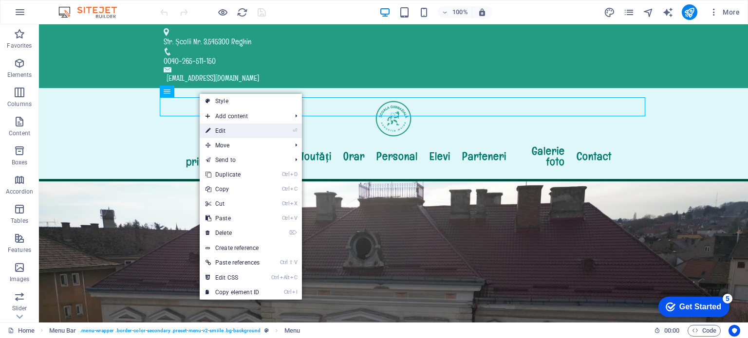
drag, startPoint x: 210, startPoint y: 130, endPoint x: 0, endPoint y: 106, distance: 211.3
click at [211, 130] on link "⏎ Edit" at bounding box center [233, 131] width 66 height 15
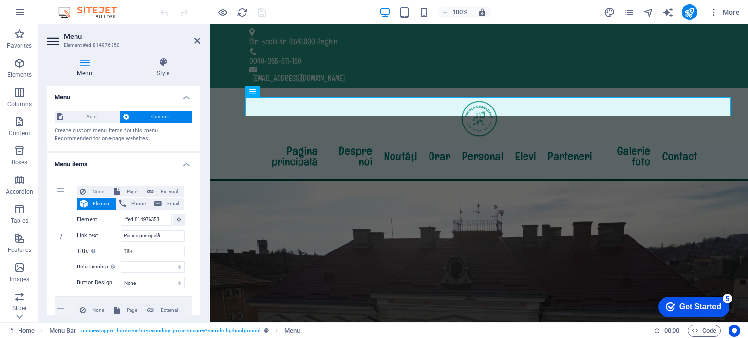
click at [84, 64] on icon at bounding box center [84, 62] width 75 height 10
click at [80, 64] on icon at bounding box center [84, 62] width 75 height 10
click at [162, 64] on icon at bounding box center [163, 62] width 74 height 10
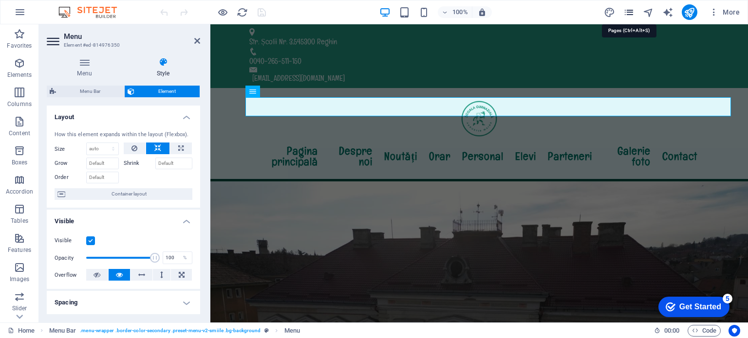
click at [628, 10] on icon "pages" at bounding box center [628, 12] width 11 height 11
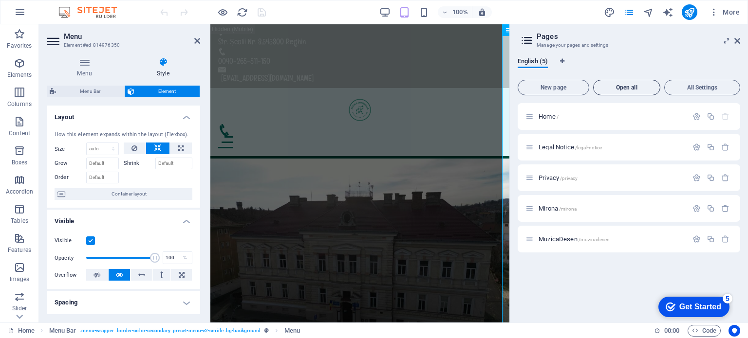
click at [621, 86] on span "Open all" at bounding box center [627, 88] width 58 height 6
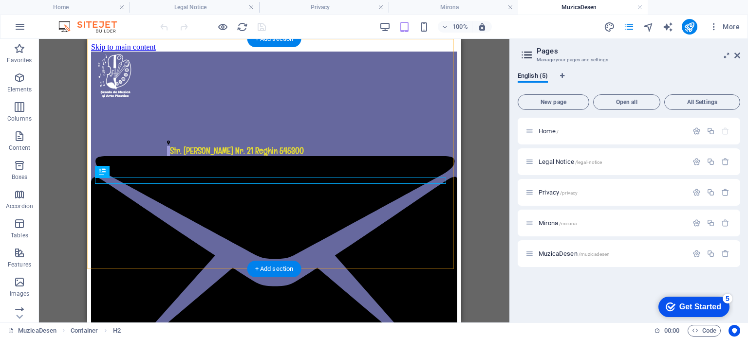
scroll to position [446, 0]
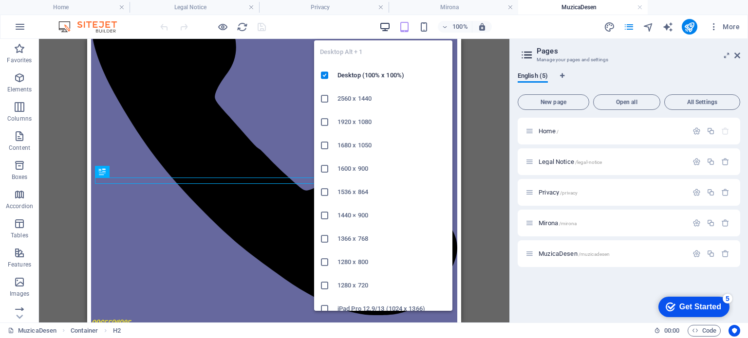
click at [384, 25] on icon "button" at bounding box center [384, 26] width 11 height 11
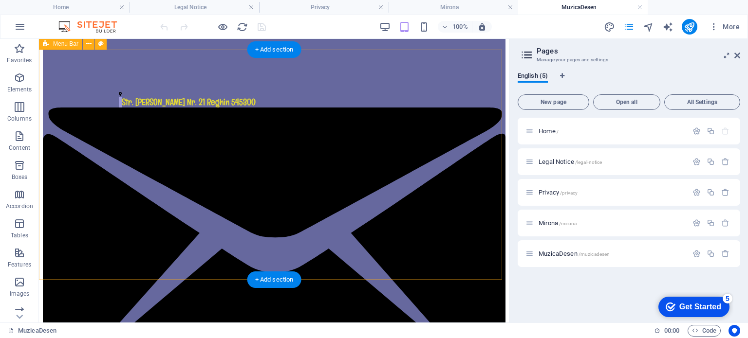
scroll to position [0, 0]
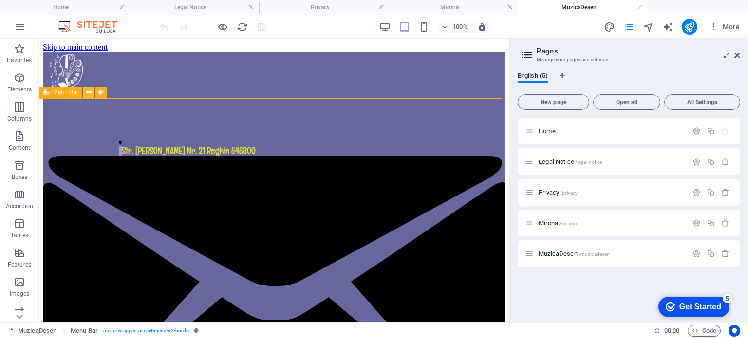
click at [86, 92] on icon at bounding box center [88, 93] width 5 height 10
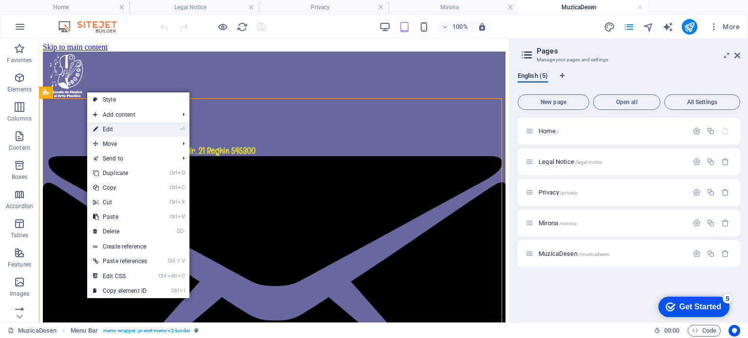
click at [95, 128] on icon at bounding box center [95, 129] width 5 height 15
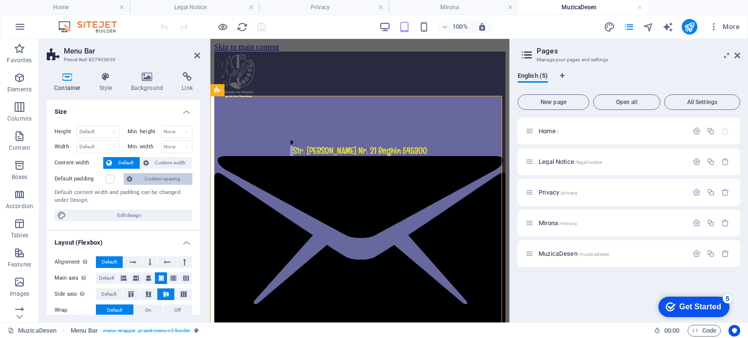
click at [156, 178] on span "Custom spacing" at bounding box center [162, 179] width 54 height 12
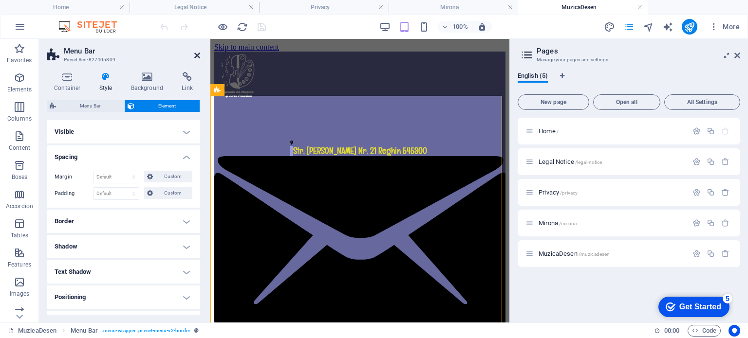
click at [195, 54] on icon at bounding box center [197, 56] width 6 height 8
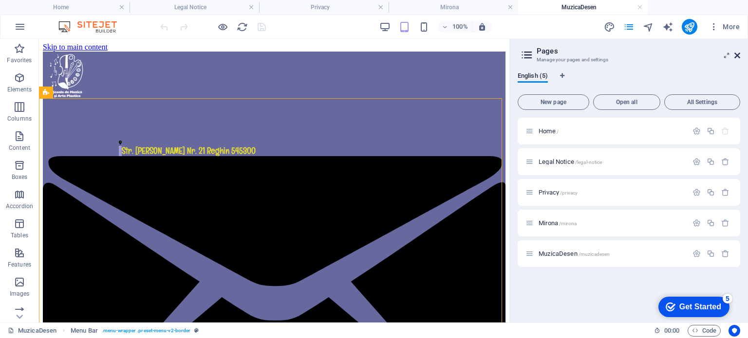
click at [738, 56] on icon at bounding box center [737, 56] width 6 height 8
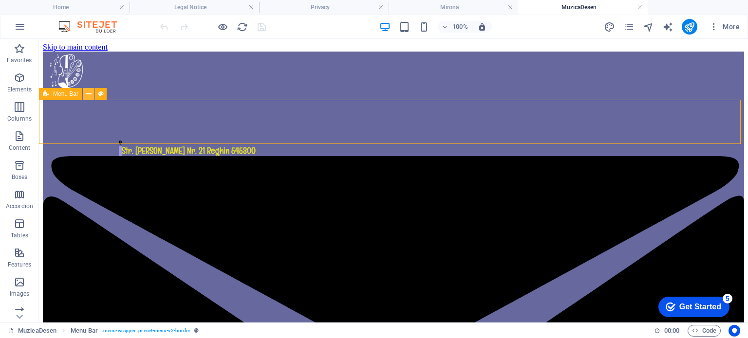
click at [89, 91] on icon at bounding box center [88, 94] width 5 height 10
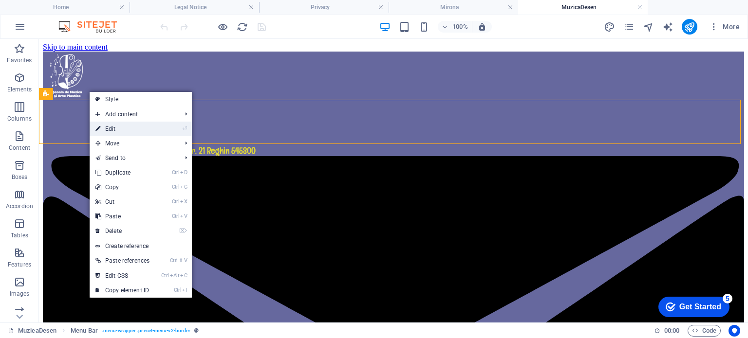
click at [98, 126] on icon at bounding box center [97, 129] width 5 height 15
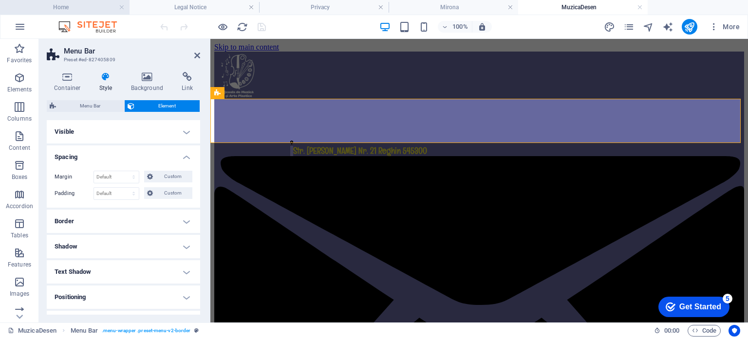
click at [78, 8] on h4 "Home" at bounding box center [65, 7] width 130 height 11
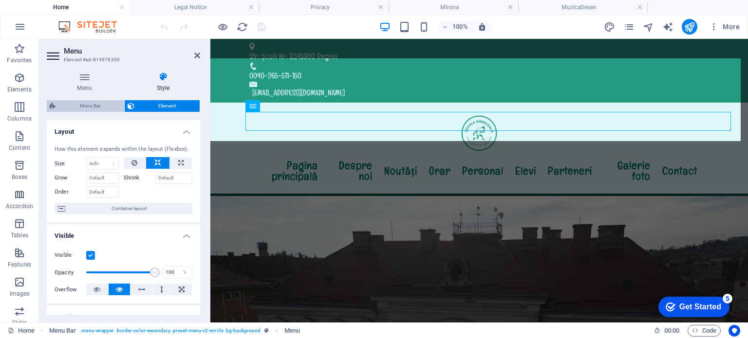
click at [84, 106] on span "Menu Bar" at bounding box center [90, 106] width 62 height 12
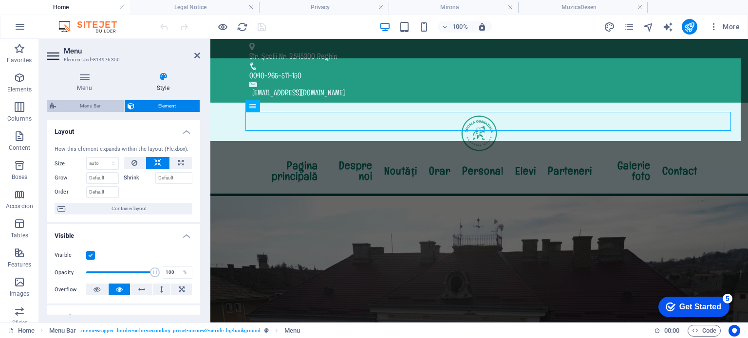
select select "rem"
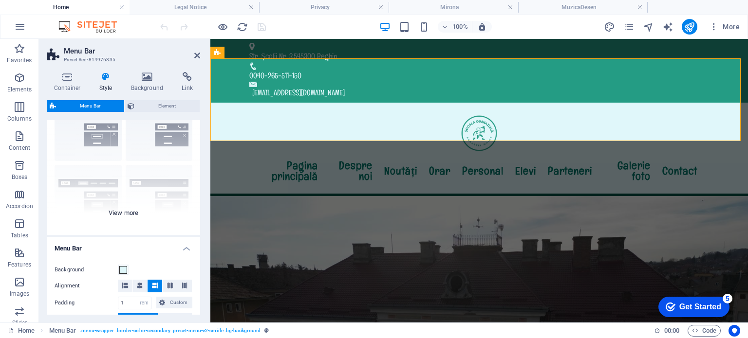
scroll to position [97, 0]
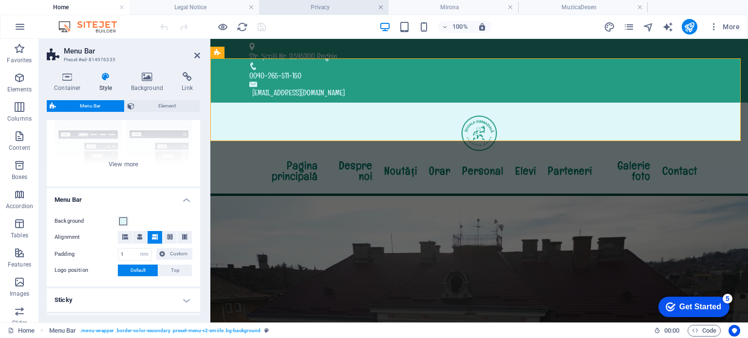
click at [378, 7] on link at bounding box center [381, 7] width 6 height 9
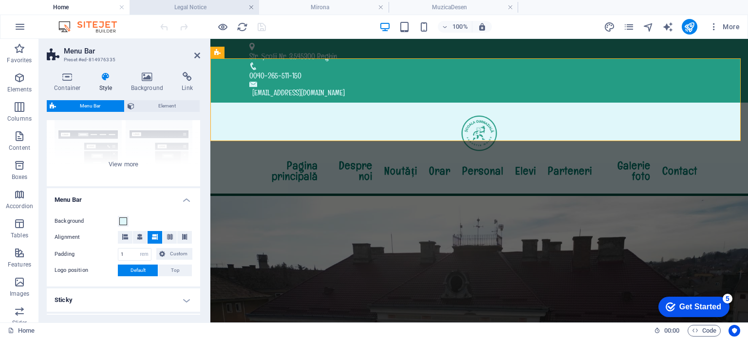
click at [251, 6] on link at bounding box center [251, 7] width 6 height 9
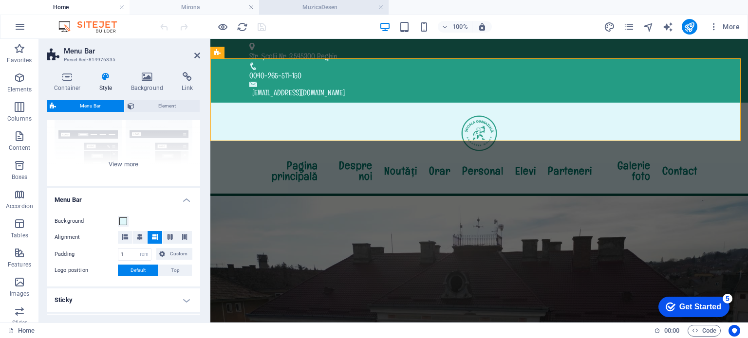
click at [329, 5] on h4 "MuzicaDesen" at bounding box center [324, 7] width 130 height 11
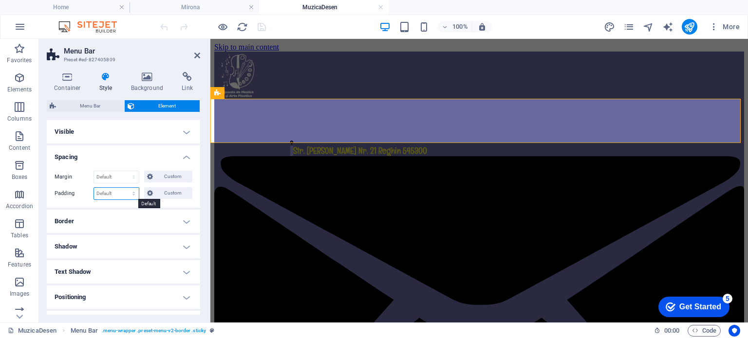
click at [133, 194] on select "Default px rem % vh vw Custom" at bounding box center [116, 194] width 45 height 12
select select "rem"
click at [124, 188] on select "Default px rem % vh vw Custom" at bounding box center [116, 194] width 45 height 12
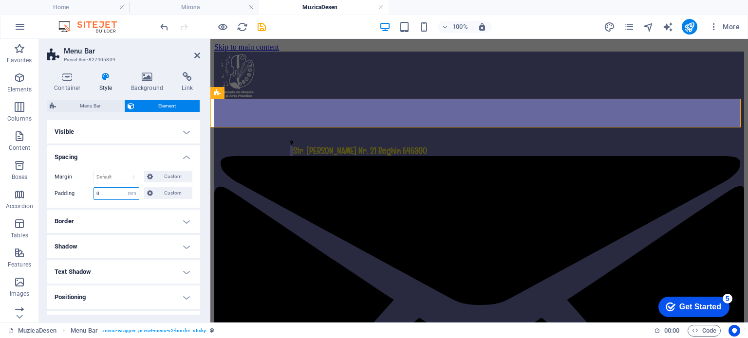
click at [105, 190] on input "0" at bounding box center [116, 194] width 45 height 12
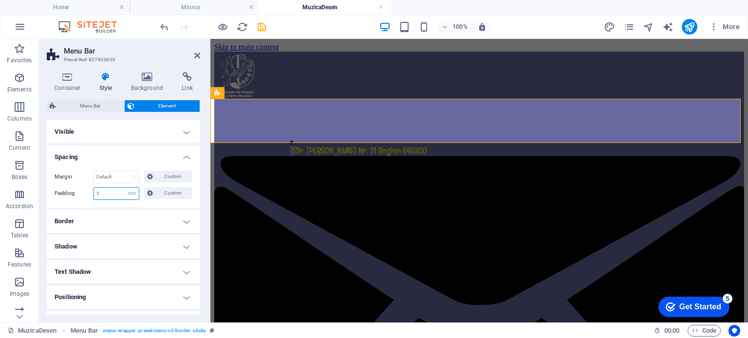
type input "1"
click at [121, 208] on ul "Layout How this element expands within the layout (Flexbox). Size Default auto …" at bounding box center [123, 265] width 153 height 290
click at [199, 52] on icon at bounding box center [197, 56] width 6 height 8
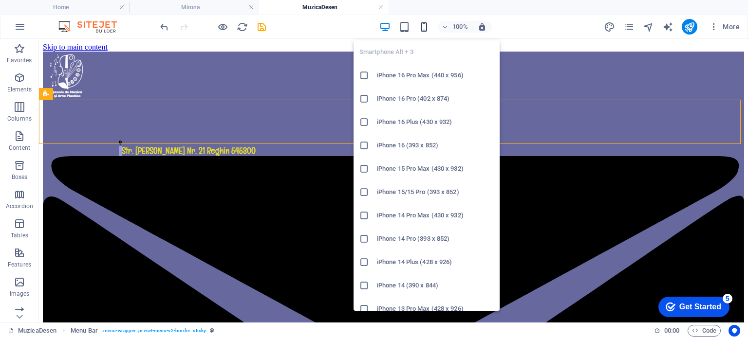
click at [423, 27] on icon "button" at bounding box center [423, 26] width 11 height 11
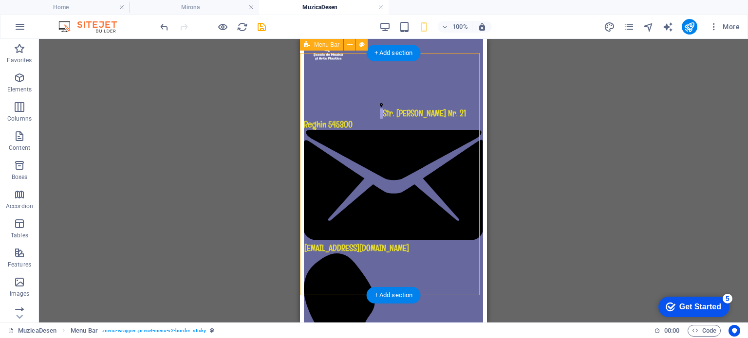
scroll to position [0, 0]
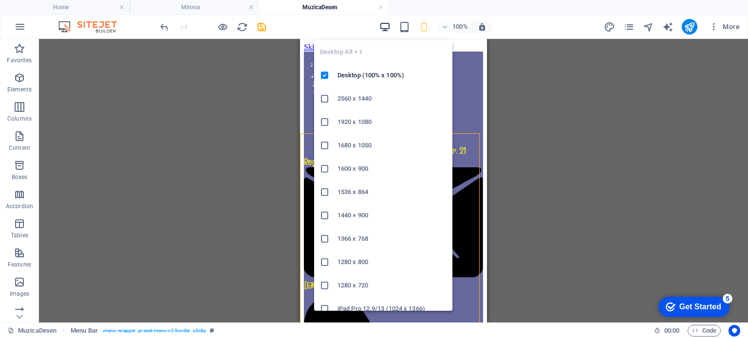
click at [385, 24] on icon "button" at bounding box center [384, 26] width 11 height 11
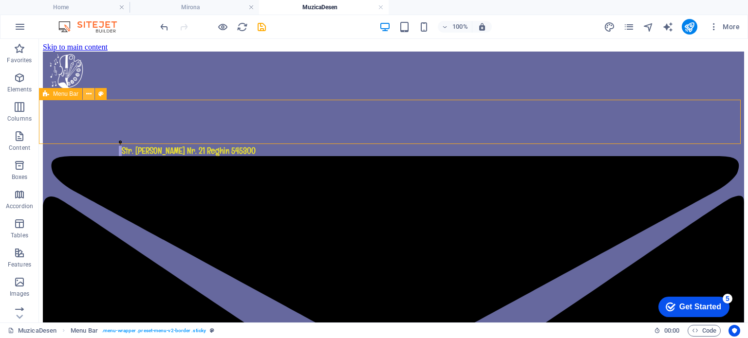
click at [86, 94] on icon at bounding box center [88, 94] width 5 height 10
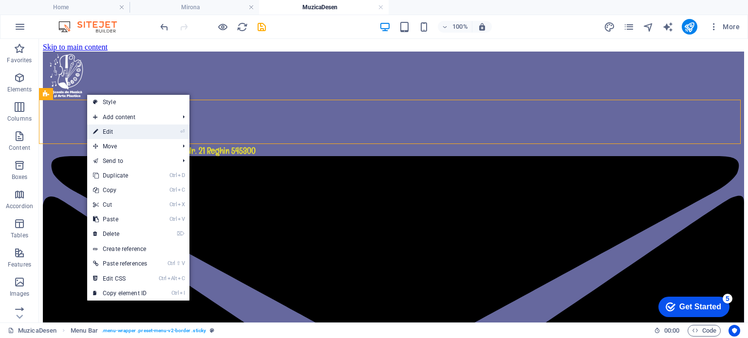
click at [96, 131] on icon at bounding box center [95, 132] width 5 height 15
select select "rem"
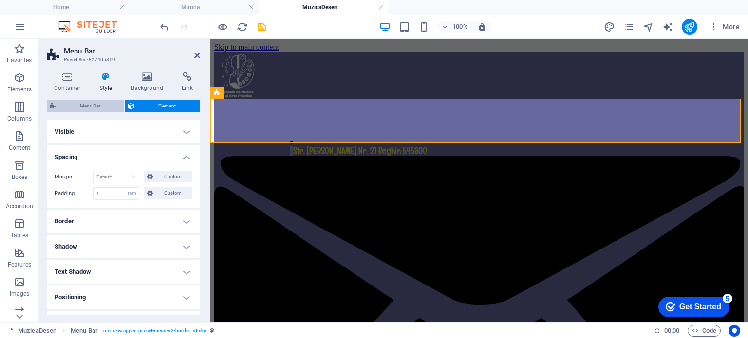
click at [70, 107] on span "Menu Bar" at bounding box center [90, 106] width 62 height 12
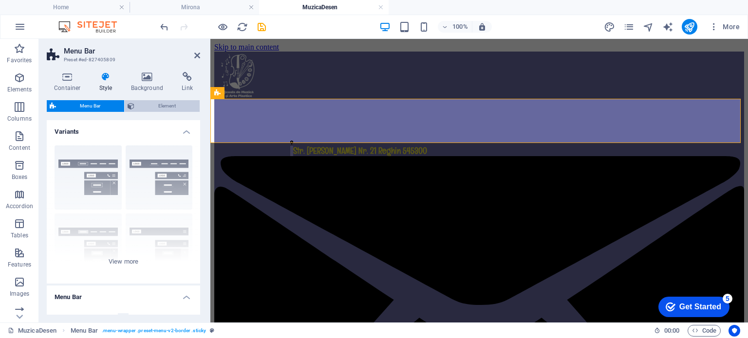
click at [148, 103] on span "Element" at bounding box center [166, 106] width 59 height 12
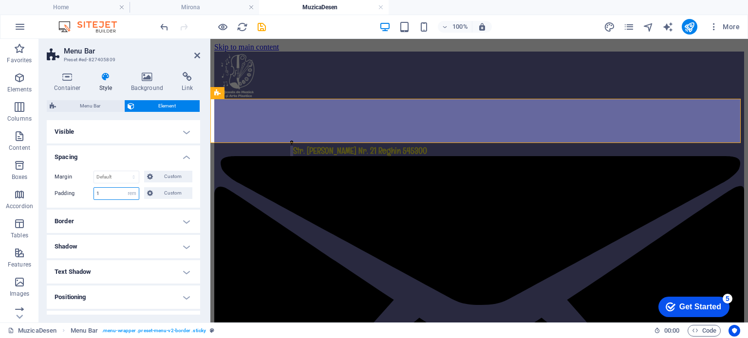
click at [105, 192] on input "1" at bounding box center [116, 194] width 45 height 12
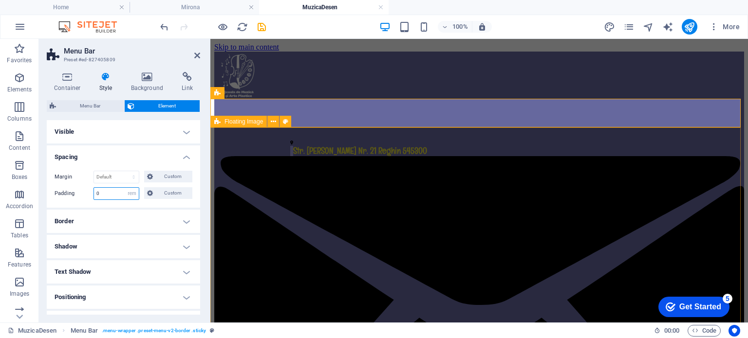
type input "0"
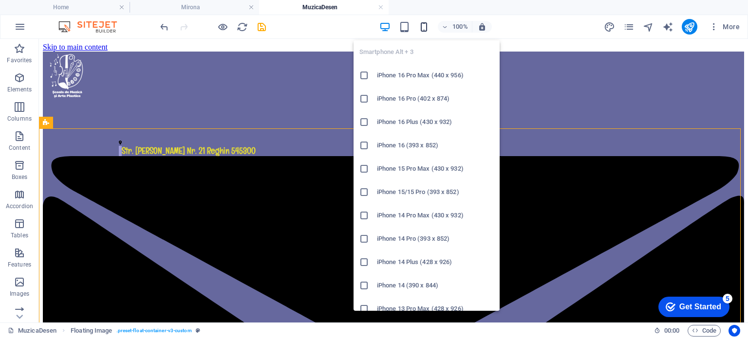
click at [426, 27] on icon "button" at bounding box center [423, 26] width 11 height 11
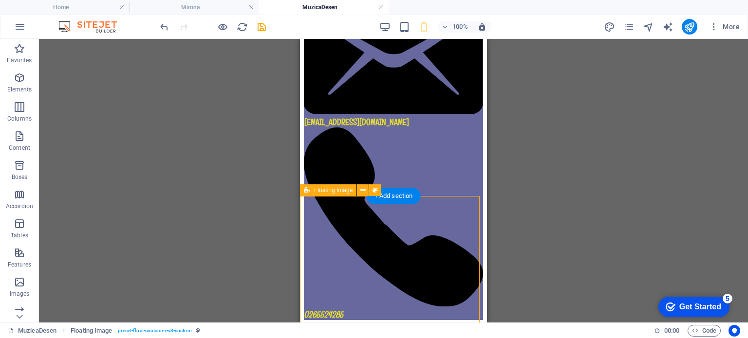
scroll to position [51, 0]
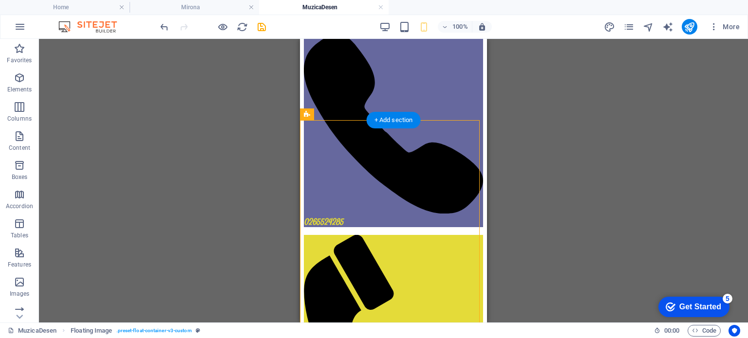
drag, startPoint x: 620, startPoint y: 347, endPoint x: 321, endPoint y: 294, distance: 303.3
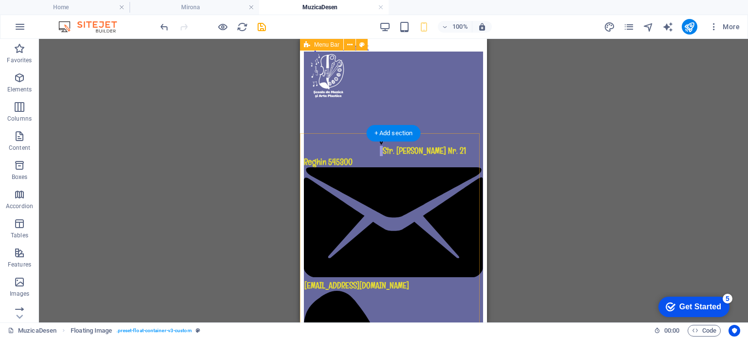
scroll to position [0, 0]
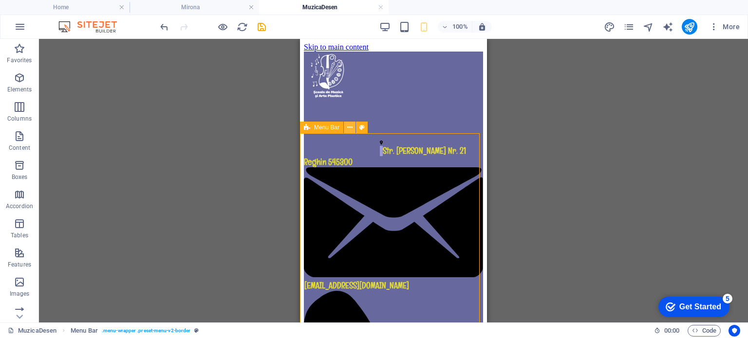
click at [350, 128] on icon at bounding box center [349, 128] width 5 height 10
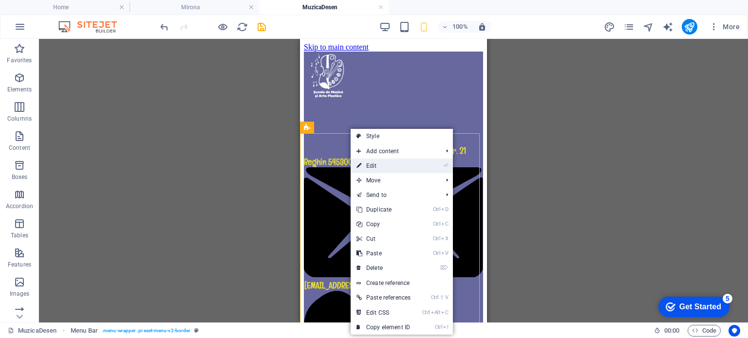
click at [368, 160] on link "⏎ Edit" at bounding box center [384, 166] width 66 height 15
select select "rem"
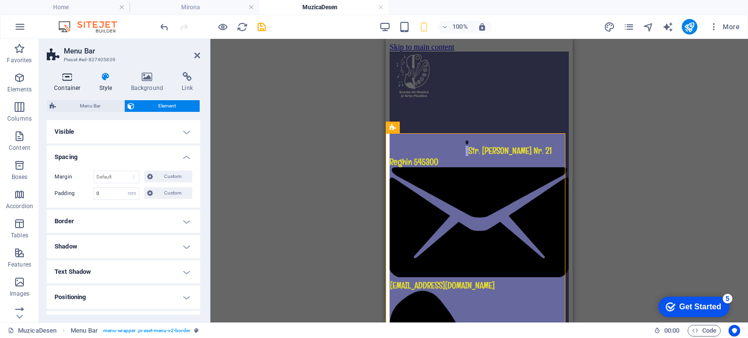
click at [61, 77] on icon at bounding box center [67, 77] width 41 height 10
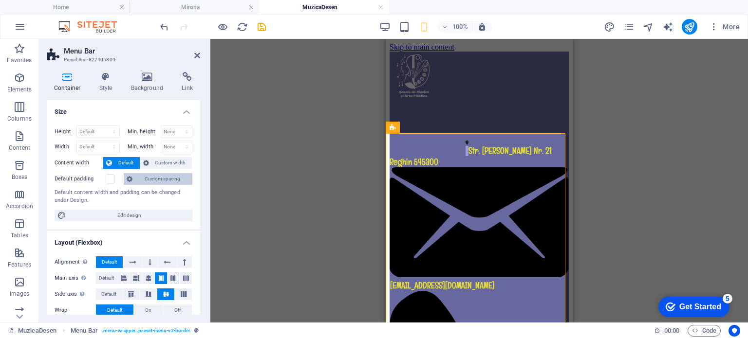
click at [141, 181] on span "Custom spacing" at bounding box center [162, 179] width 54 height 12
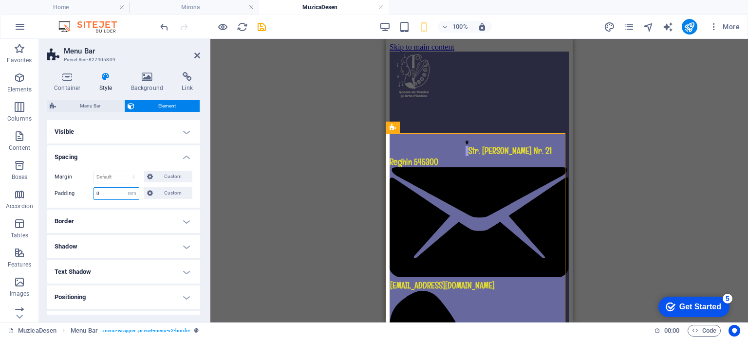
click at [104, 193] on input "0" at bounding box center [116, 194] width 45 height 12
click at [196, 55] on icon at bounding box center [197, 56] width 6 height 8
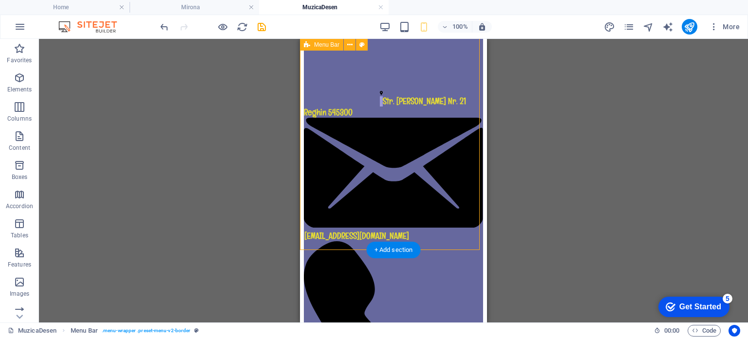
scroll to position [49, 0]
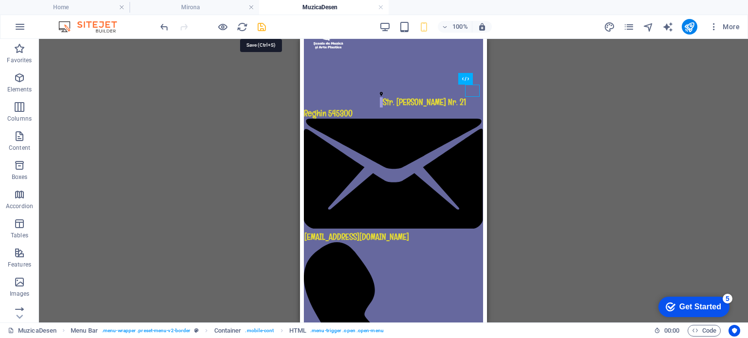
click at [261, 27] on icon "save" at bounding box center [261, 26] width 11 height 11
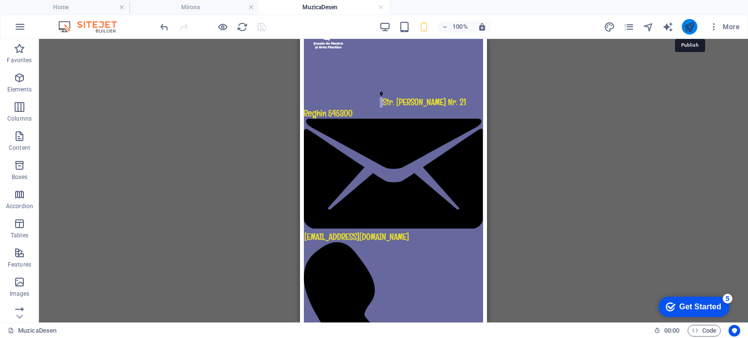
click at [686, 26] on icon "publish" at bounding box center [689, 26] width 11 height 11
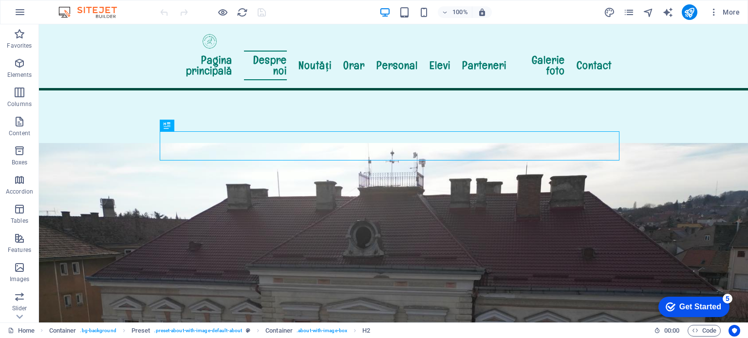
scroll to position [314, 0]
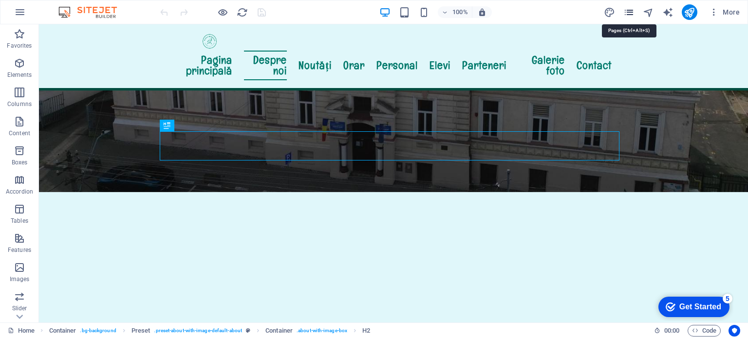
click at [627, 12] on icon "pages" at bounding box center [628, 12] width 11 height 11
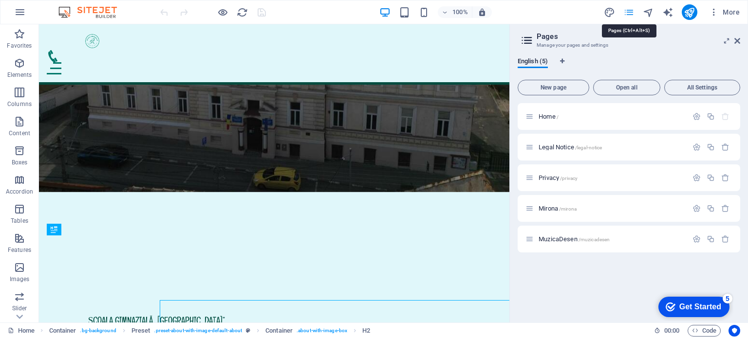
scroll to position [146, 0]
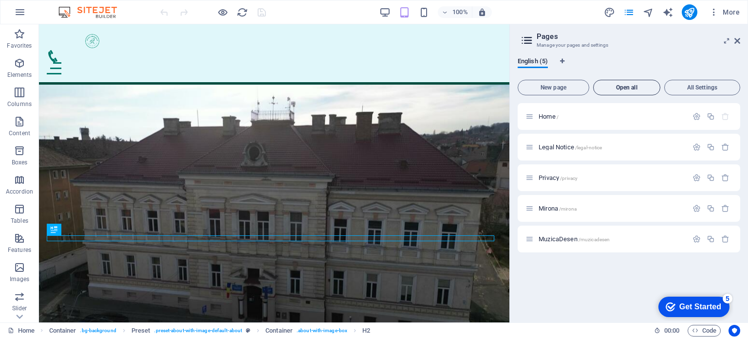
click at [630, 86] on span "Open all" at bounding box center [627, 88] width 58 height 6
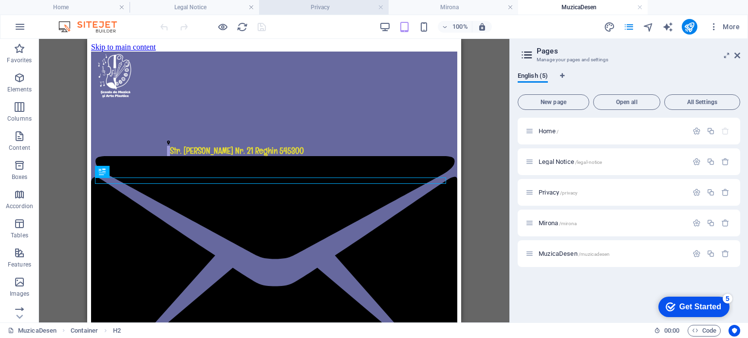
scroll to position [431, 0]
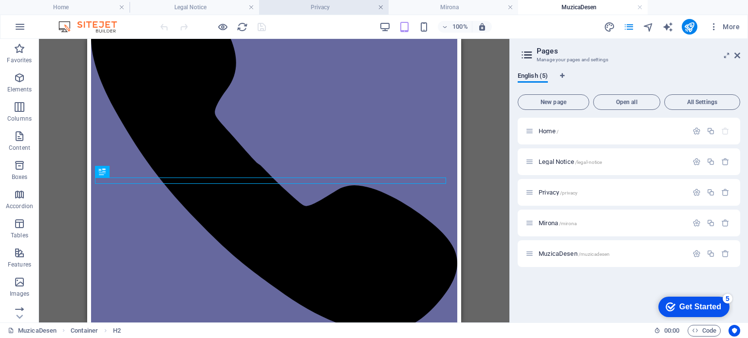
click at [380, 6] on link at bounding box center [381, 7] width 6 height 9
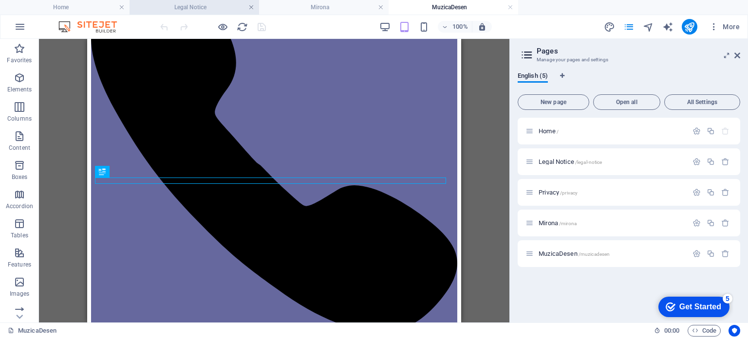
click at [251, 7] on link at bounding box center [251, 7] width 6 height 9
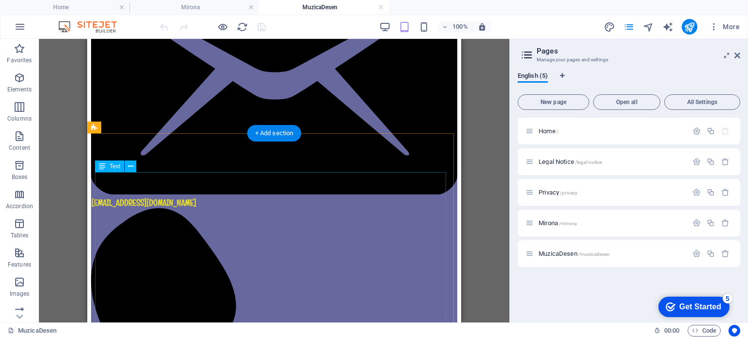
scroll to position [0, 0]
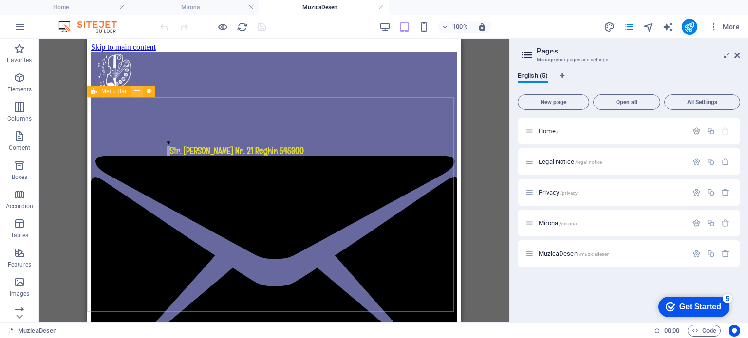
click at [135, 90] on icon at bounding box center [136, 91] width 5 height 10
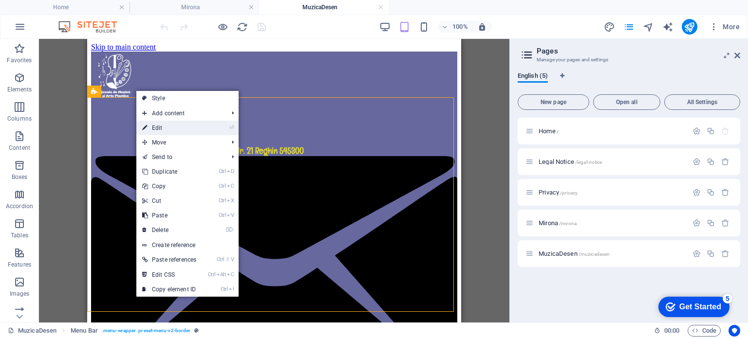
click at [148, 129] on link "⏎ Edit" at bounding box center [169, 128] width 66 height 15
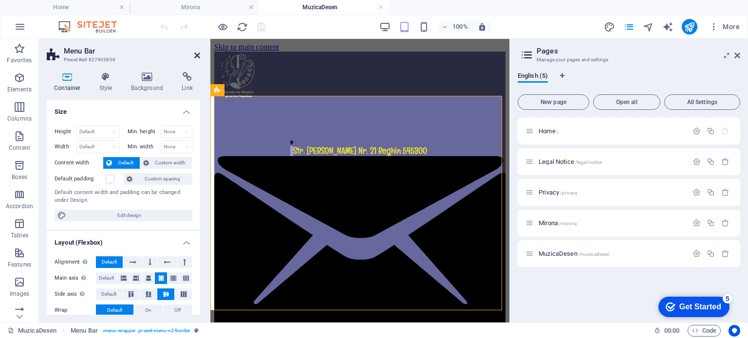
click at [198, 55] on icon at bounding box center [197, 56] width 6 height 8
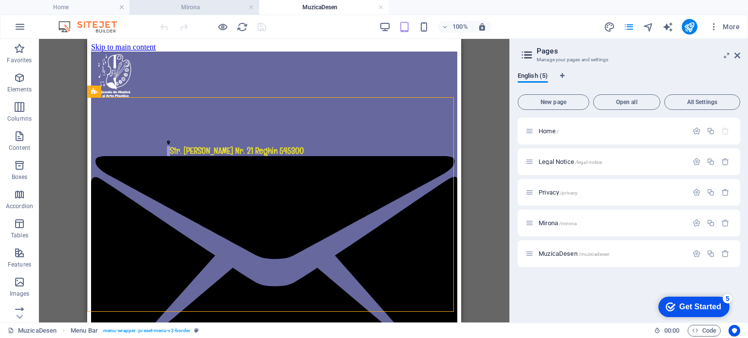
click at [197, 7] on h4 "Mirona" at bounding box center [195, 7] width 130 height 11
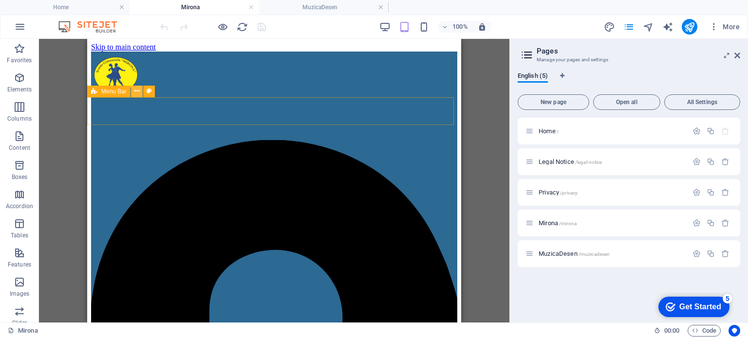
click at [135, 91] on icon at bounding box center [136, 91] width 5 height 10
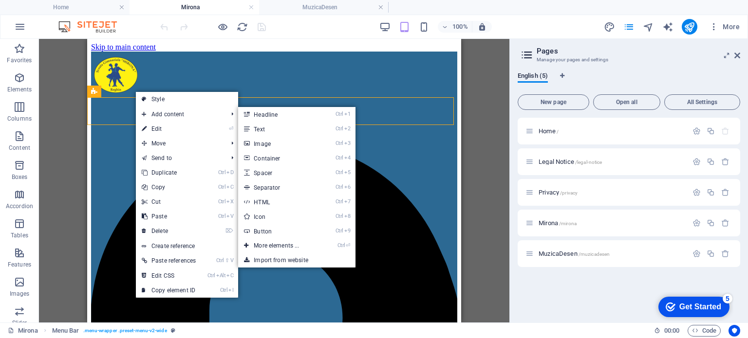
click at [147, 128] on icon at bounding box center [144, 129] width 5 height 15
select select "header"
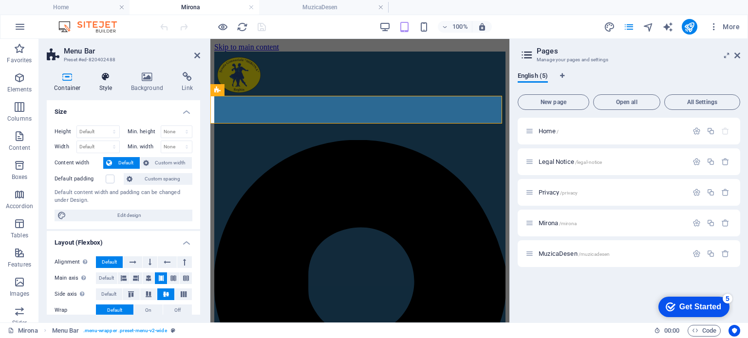
click at [105, 77] on icon at bounding box center [106, 77] width 28 height 10
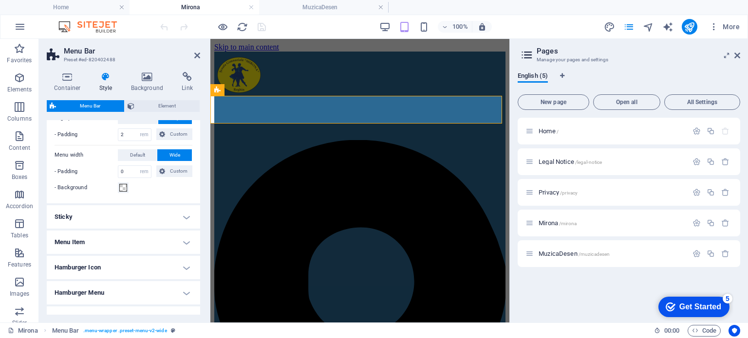
scroll to position [302, 0]
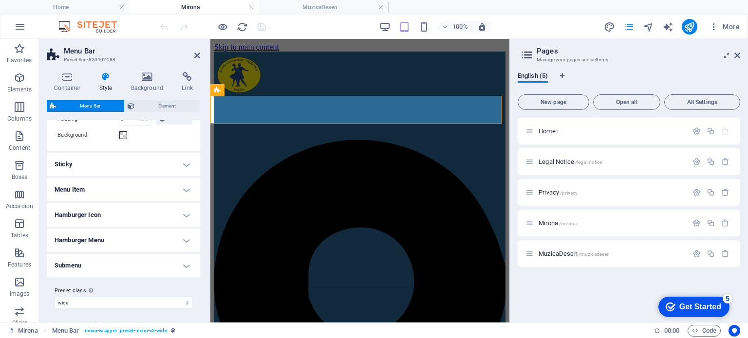
click at [78, 190] on h4 "Menu Item" at bounding box center [123, 189] width 153 height 23
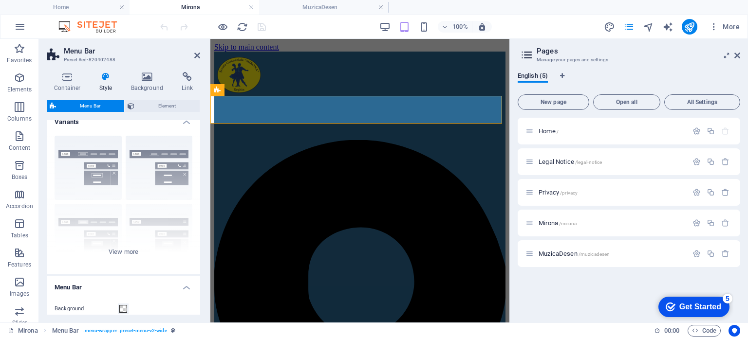
scroll to position [0, 0]
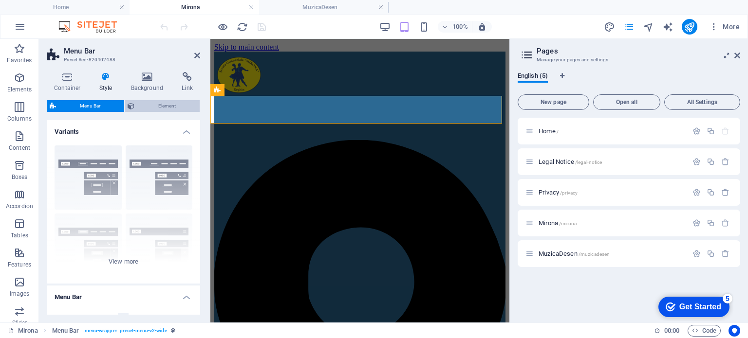
click at [150, 105] on span "Element" at bounding box center [166, 106] width 59 height 12
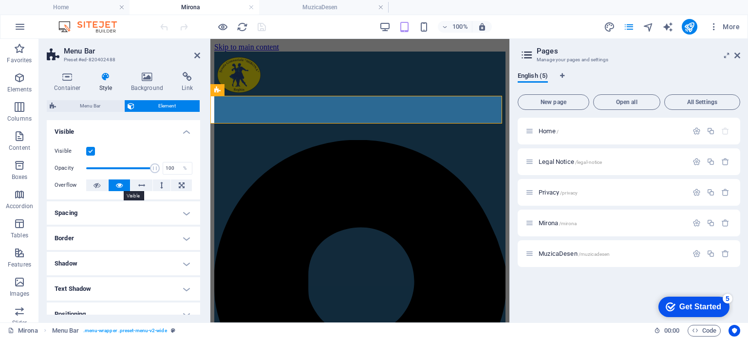
click at [120, 184] on icon at bounding box center [119, 186] width 7 height 12
click at [100, 187] on button at bounding box center [97, 186] width 22 height 12
click at [120, 185] on icon at bounding box center [119, 186] width 7 height 12
click at [90, 101] on span "Menu Bar" at bounding box center [90, 106] width 62 height 12
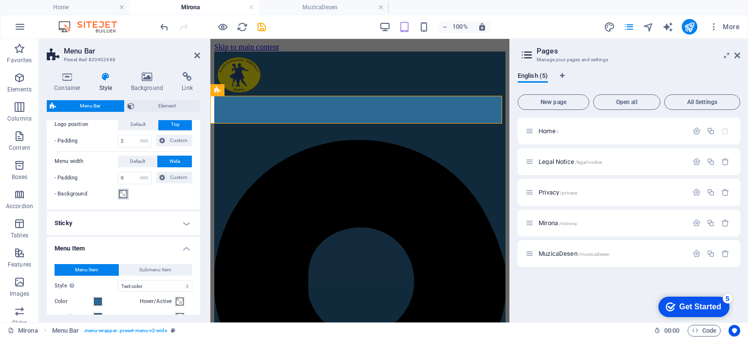
scroll to position [292, 0]
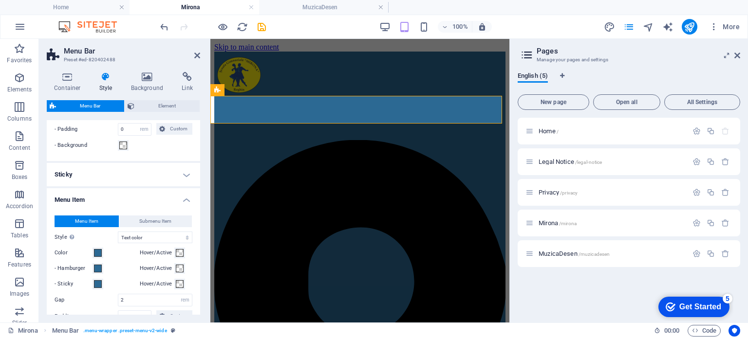
click at [138, 171] on h4 "Sticky" at bounding box center [123, 174] width 153 height 23
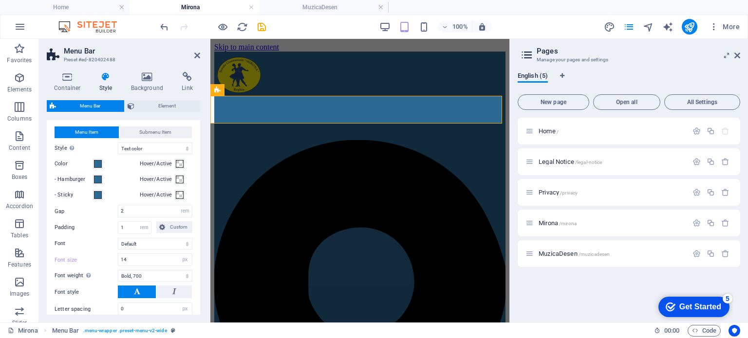
scroll to position [688, 0]
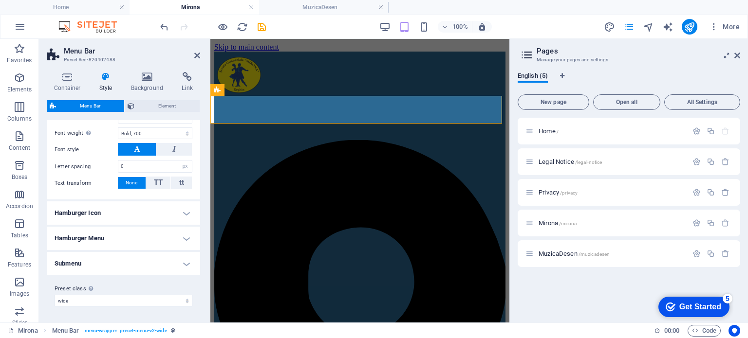
click at [148, 264] on h4 "Submenu" at bounding box center [123, 263] width 153 height 23
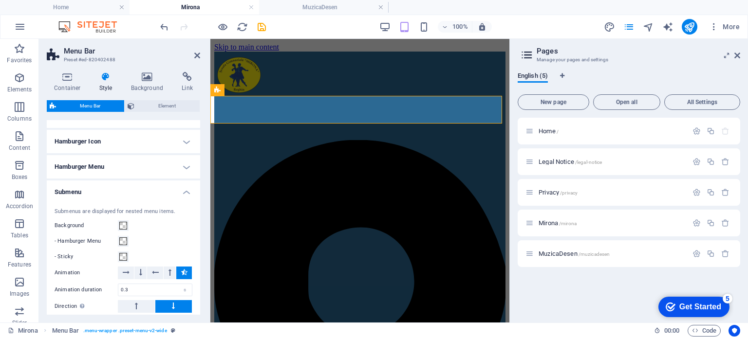
scroll to position [736, 0]
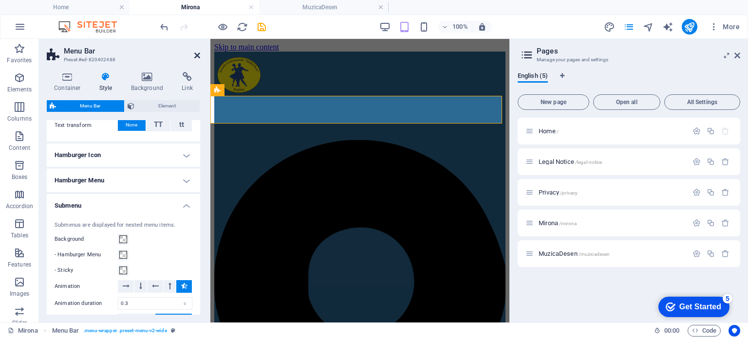
click at [197, 53] on icon at bounding box center [197, 56] width 6 height 8
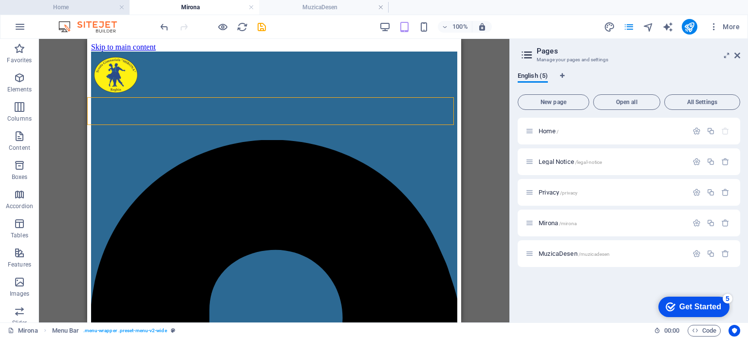
click at [68, 5] on h4 "Home" at bounding box center [65, 7] width 130 height 11
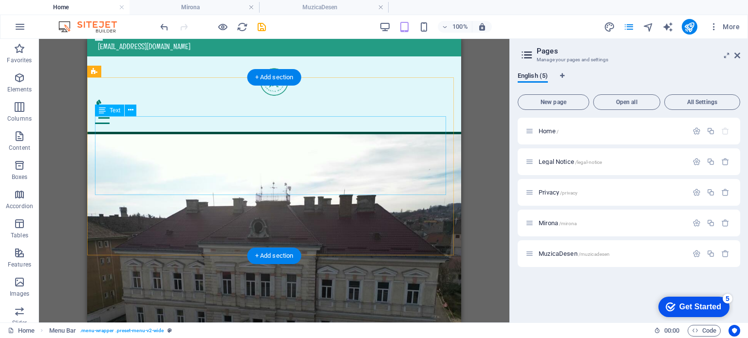
scroll to position [0, 0]
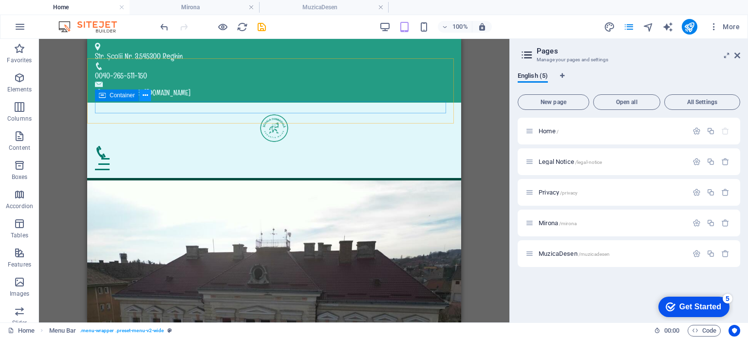
click at [146, 95] on icon at bounding box center [145, 96] width 5 height 10
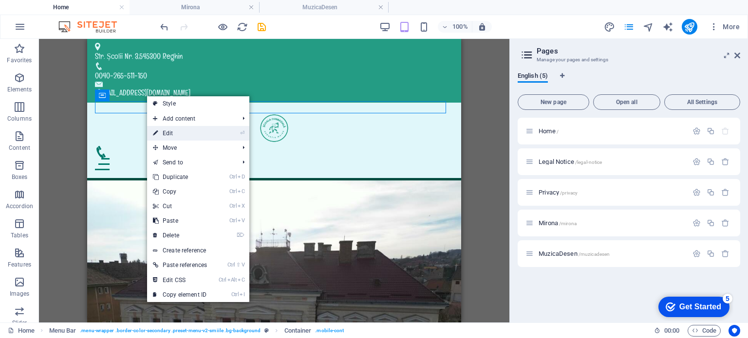
click at [155, 133] on icon at bounding box center [155, 133] width 5 height 15
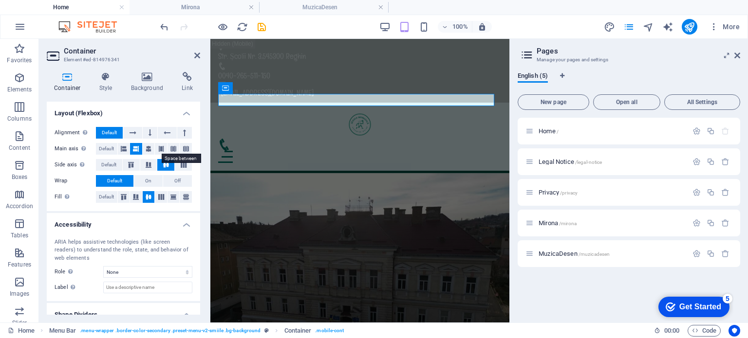
scroll to position [178, 0]
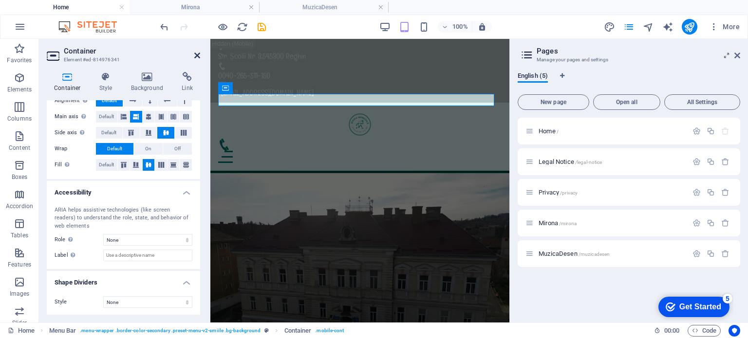
click at [197, 55] on icon at bounding box center [197, 56] width 6 height 8
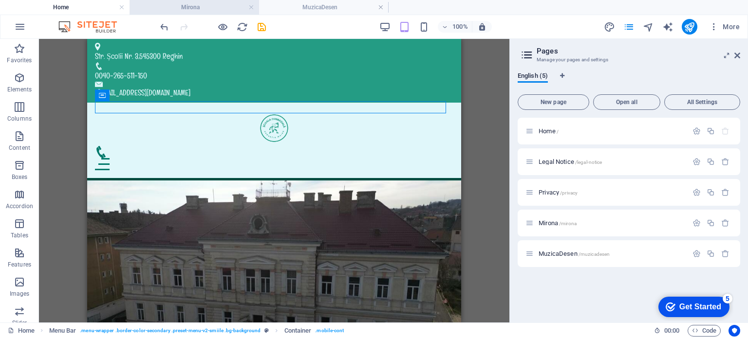
click at [199, 8] on h4 "Mirona" at bounding box center [195, 7] width 130 height 11
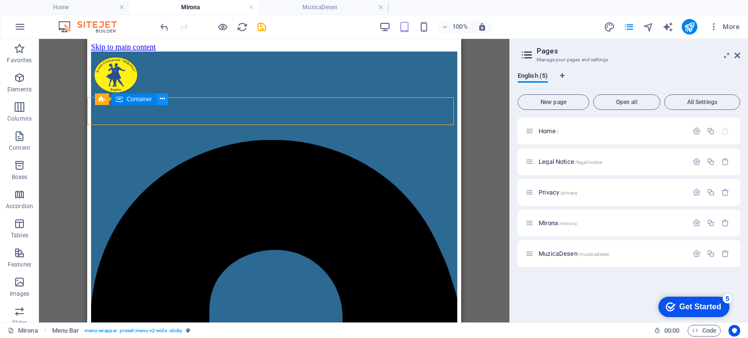
click at [161, 98] on icon at bounding box center [162, 99] width 5 height 10
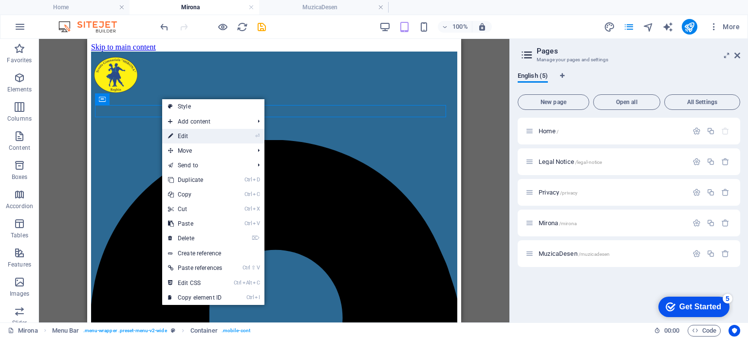
click at [179, 134] on link "⏎ Edit" at bounding box center [195, 136] width 66 height 15
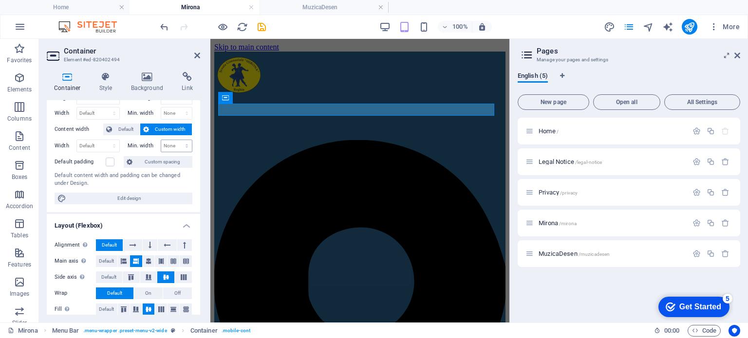
scroll to position [49, 0]
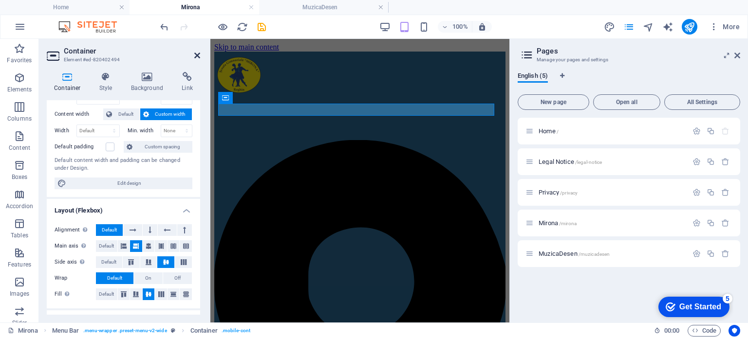
click at [197, 56] on icon at bounding box center [197, 56] width 6 height 8
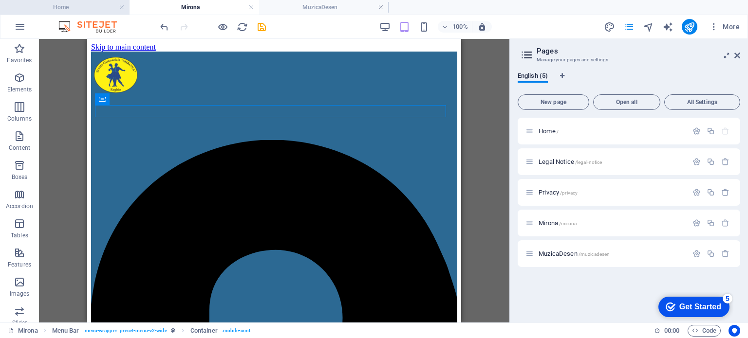
click at [97, 8] on h4 "Home" at bounding box center [65, 7] width 130 height 11
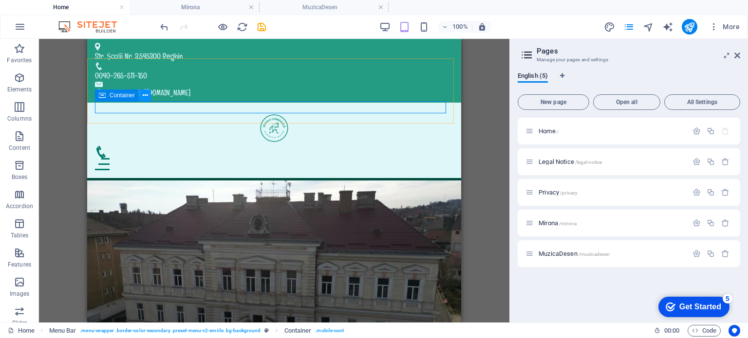
click at [143, 95] on icon at bounding box center [145, 96] width 5 height 10
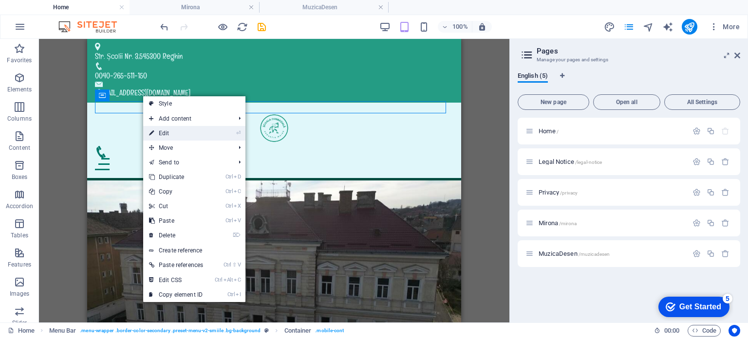
click at [152, 134] on icon at bounding box center [151, 133] width 5 height 15
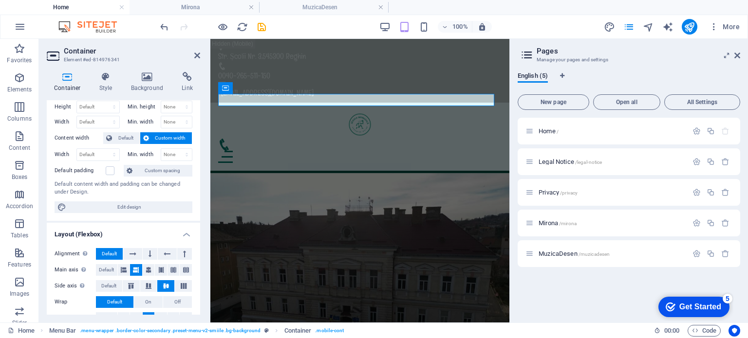
scroll to position [0, 0]
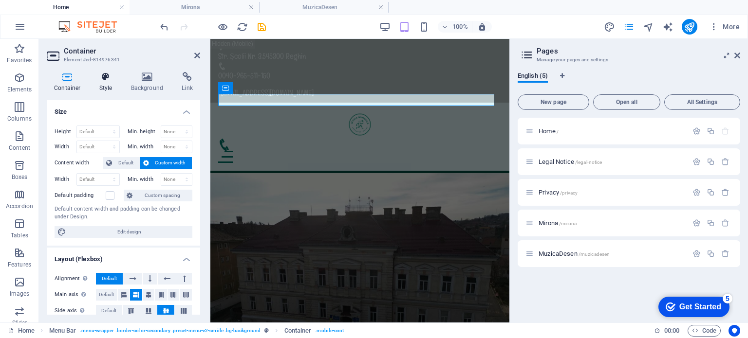
click at [105, 78] on icon at bounding box center [106, 77] width 28 height 10
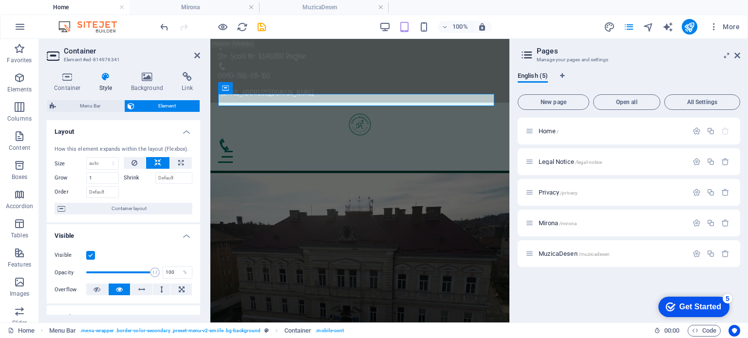
scroll to position [97, 0]
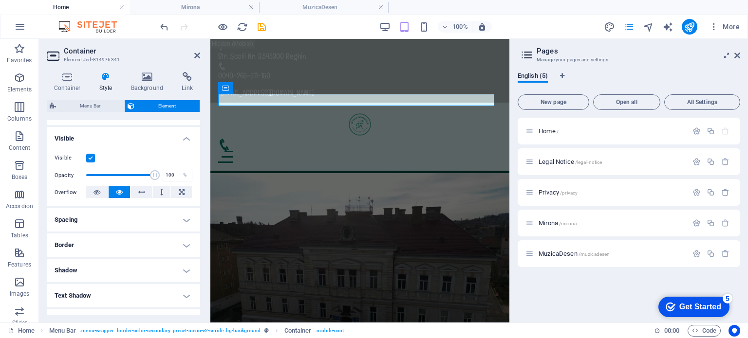
click at [102, 222] on h4 "Spacing" at bounding box center [123, 219] width 153 height 23
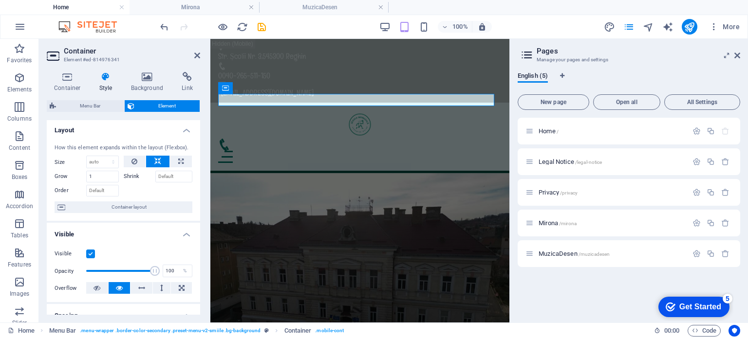
scroll to position [0, 0]
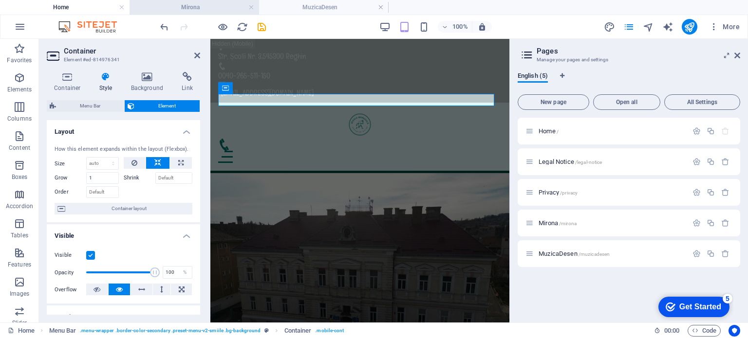
click at [214, 7] on h4 "Mirona" at bounding box center [195, 7] width 130 height 11
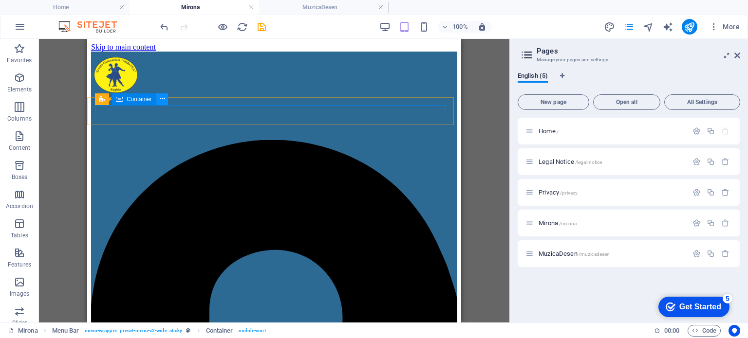
click at [161, 99] on icon at bounding box center [162, 99] width 5 height 10
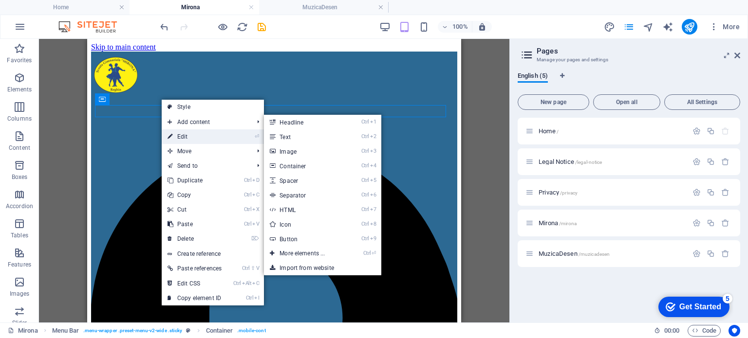
click at [167, 136] on link "⏎ Edit" at bounding box center [195, 137] width 66 height 15
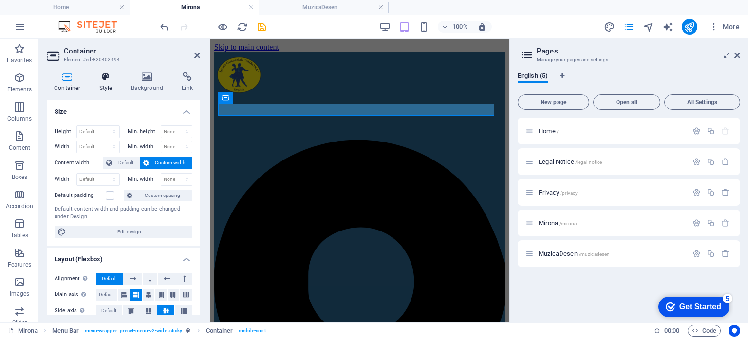
click at [105, 77] on icon at bounding box center [106, 77] width 28 height 10
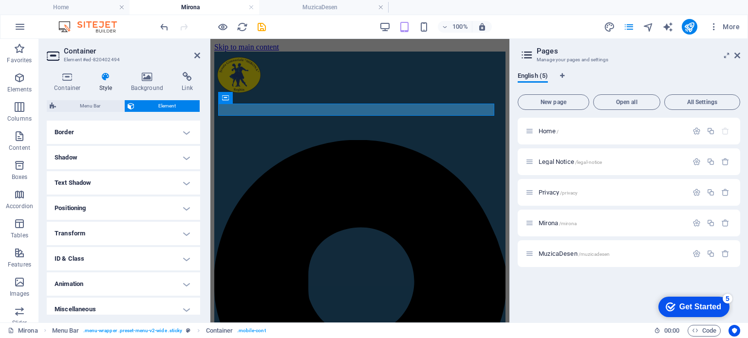
scroll to position [216, 0]
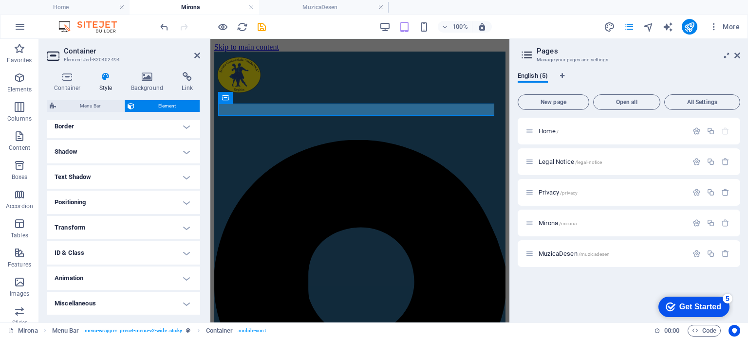
click at [117, 278] on h4 "Animation" at bounding box center [123, 278] width 153 height 23
click at [105, 196] on h4 "Transform" at bounding box center [123, 196] width 153 height 23
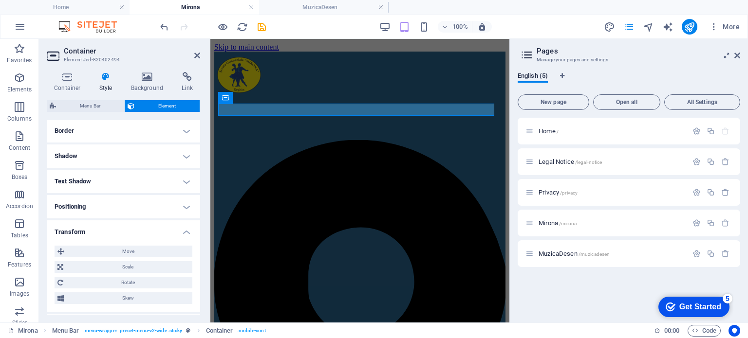
scroll to position [199, 0]
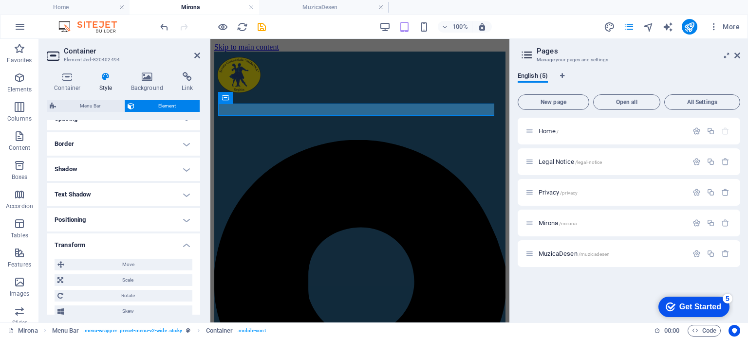
click at [87, 223] on h4 "Positioning" at bounding box center [123, 219] width 153 height 23
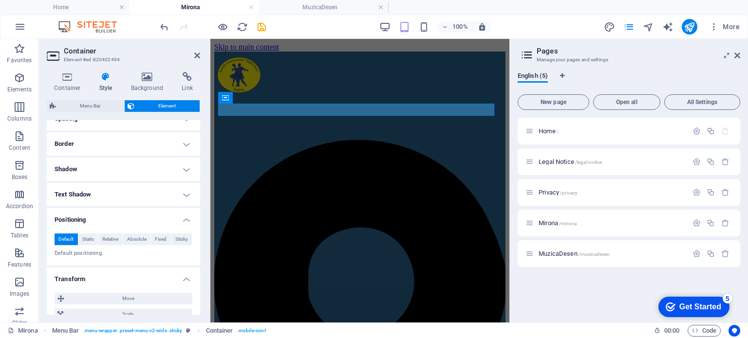
click at [82, 192] on h4 "Text Shadow" at bounding box center [123, 194] width 153 height 23
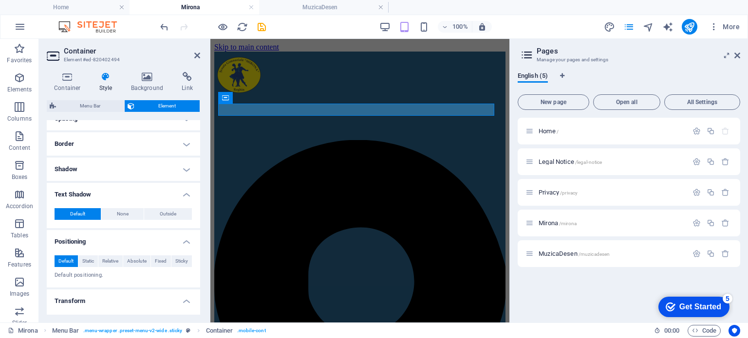
click at [64, 166] on h4 "Shadow" at bounding box center [123, 169] width 153 height 23
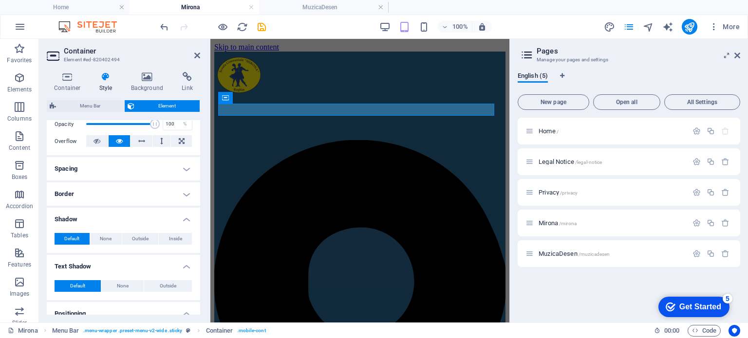
scroll to position [101, 0]
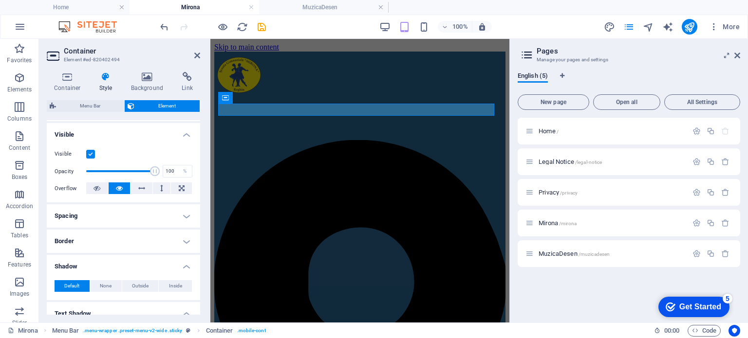
click at [74, 211] on h4 "Spacing" at bounding box center [123, 216] width 153 height 23
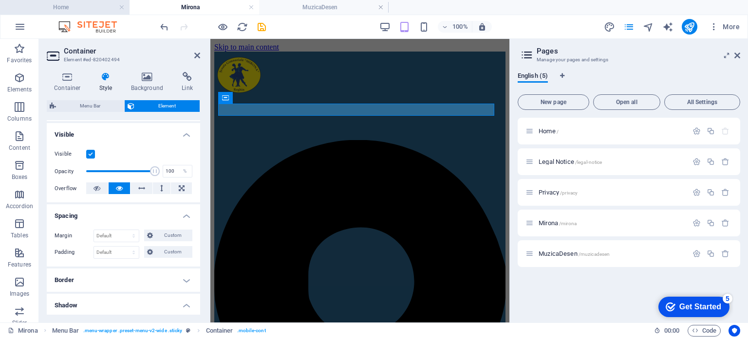
click at [70, 7] on h4 "Home" at bounding box center [65, 7] width 130 height 11
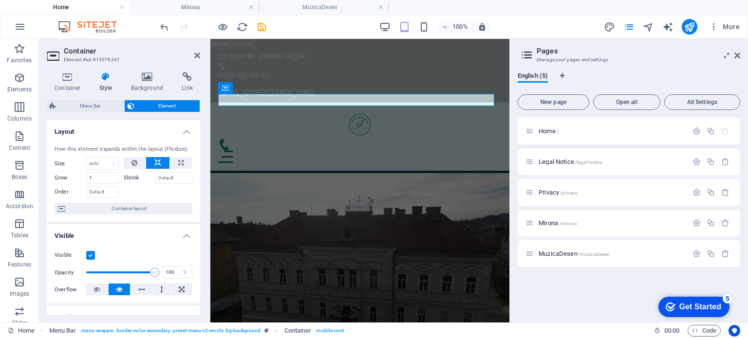
click at [104, 79] on icon at bounding box center [106, 77] width 28 height 10
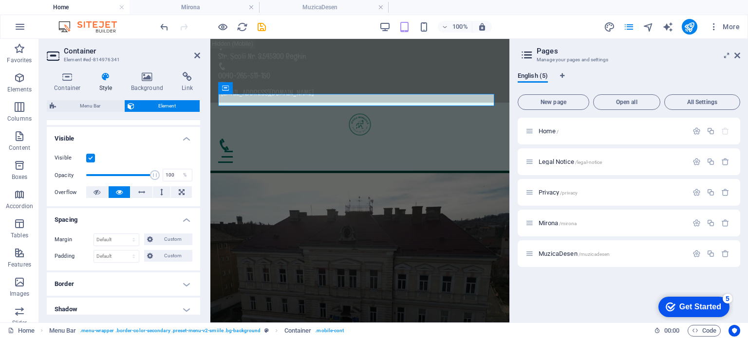
scroll to position [146, 0]
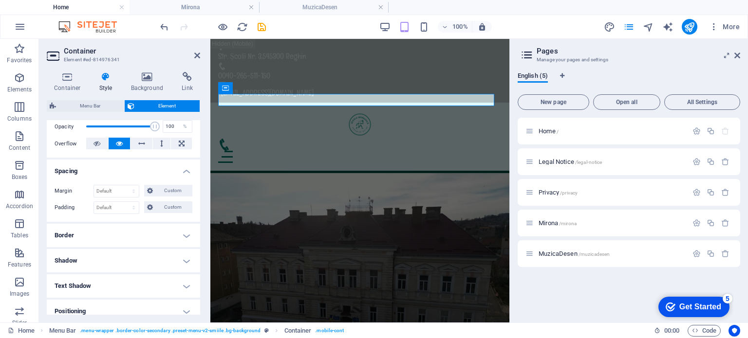
click at [89, 238] on h4 "Border" at bounding box center [123, 235] width 153 height 23
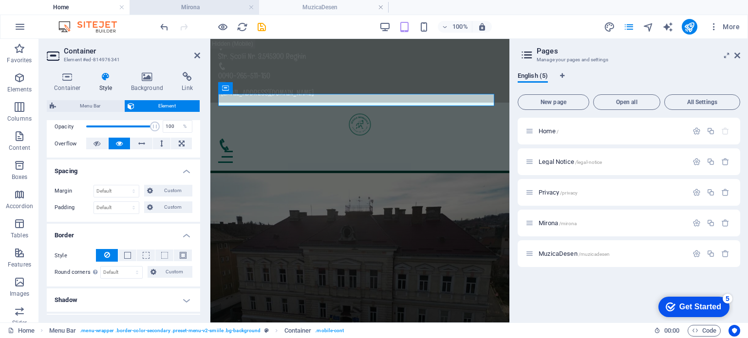
click at [182, 3] on h4 "Mirona" at bounding box center [195, 7] width 130 height 11
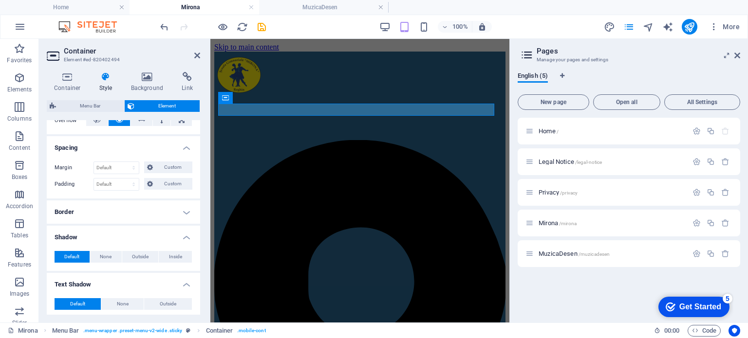
scroll to position [199, 0]
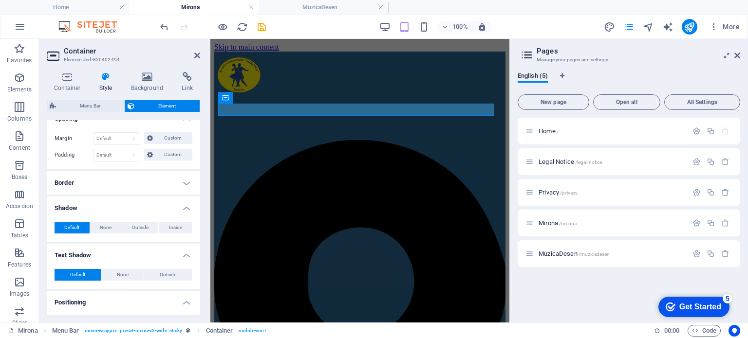
click at [106, 185] on h4 "Border" at bounding box center [123, 182] width 153 height 23
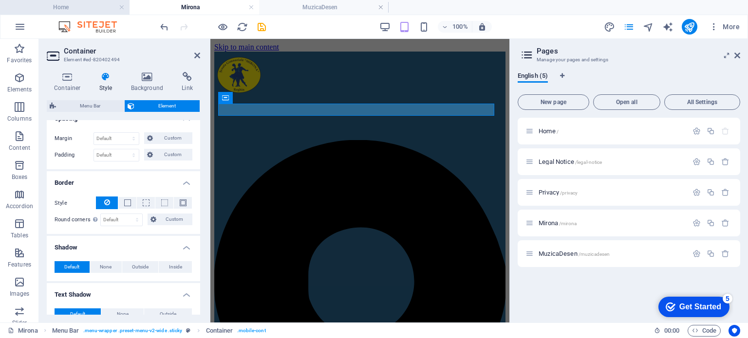
click at [82, 8] on h4 "Home" at bounding box center [65, 7] width 130 height 11
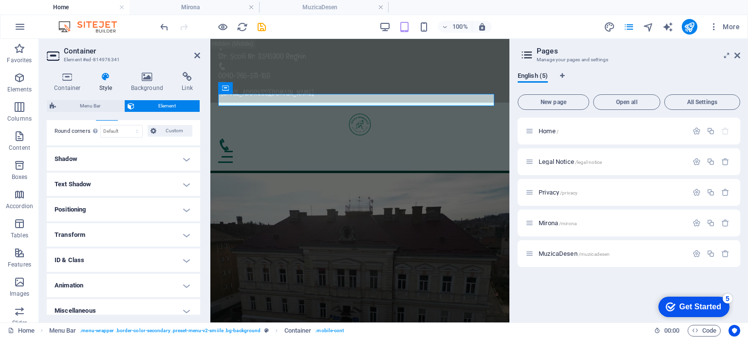
scroll to position [292, 0]
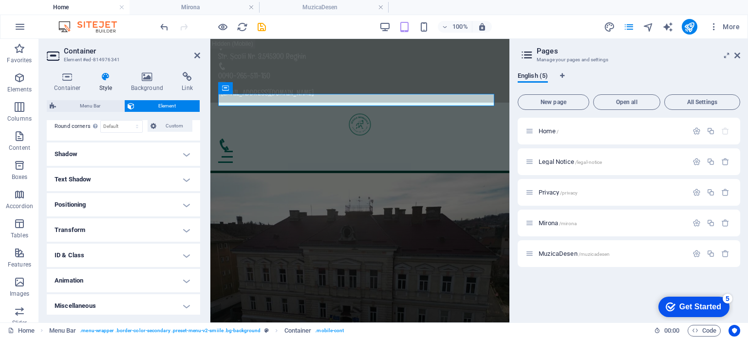
click at [109, 159] on h4 "Shadow" at bounding box center [123, 154] width 153 height 23
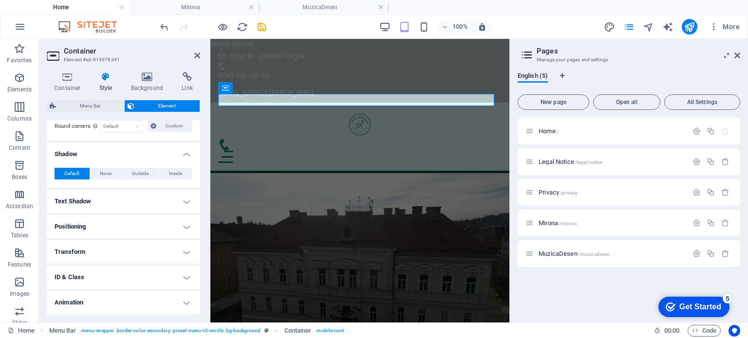
click at [76, 202] on h4 "Text Shadow" at bounding box center [123, 201] width 153 height 23
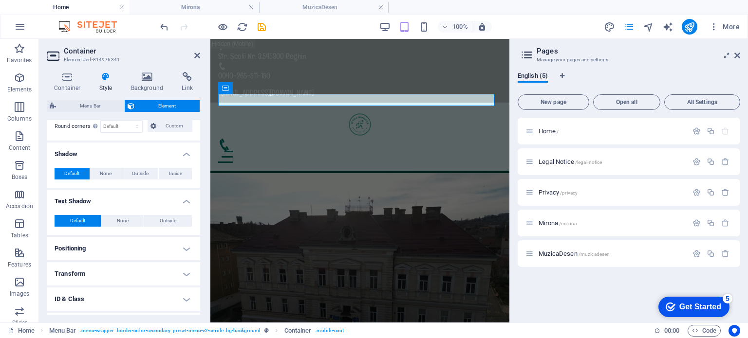
scroll to position [338, 0]
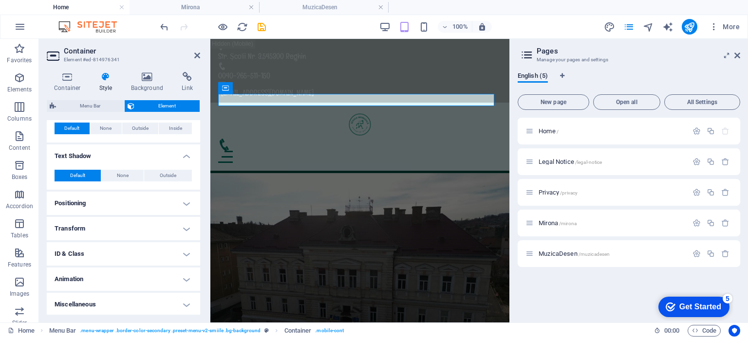
click at [84, 200] on h4 "Positioning" at bounding box center [123, 203] width 153 height 23
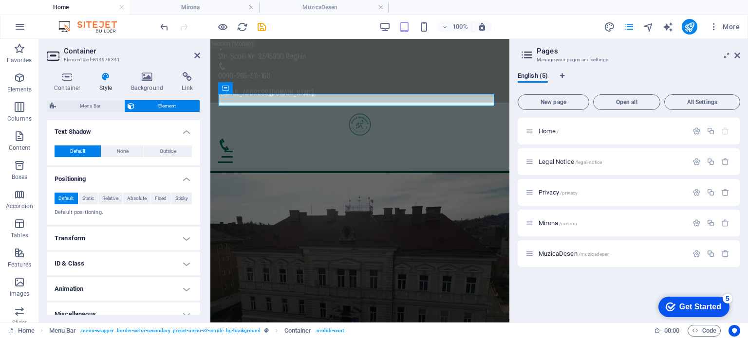
scroll to position [372, 0]
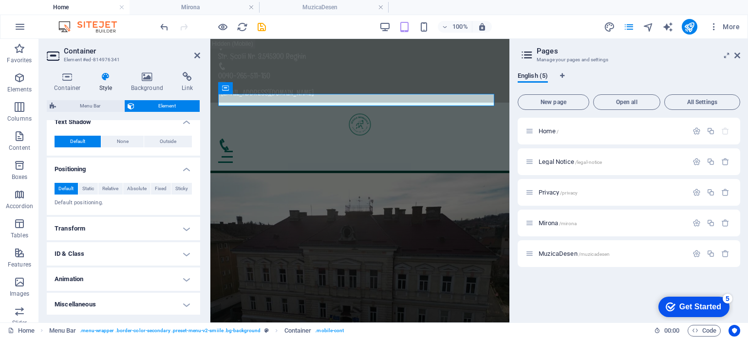
click at [78, 225] on h4 "Transform" at bounding box center [123, 228] width 153 height 23
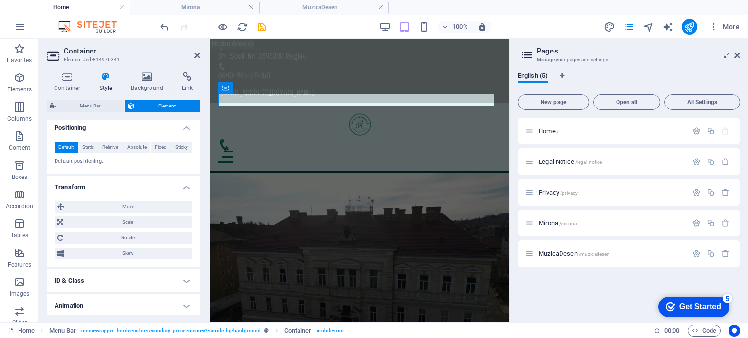
scroll to position [440, 0]
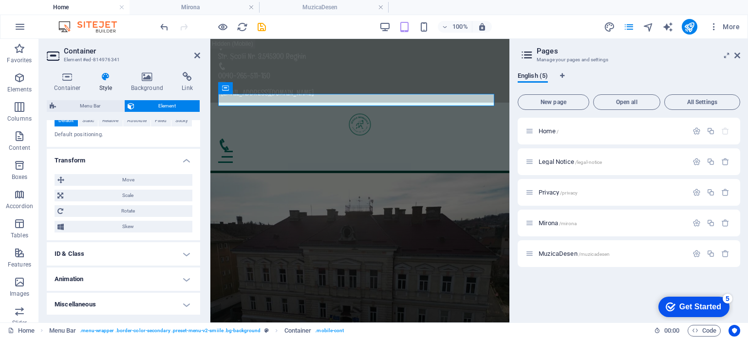
click at [75, 250] on h4 "ID & Class" at bounding box center [123, 254] width 153 height 23
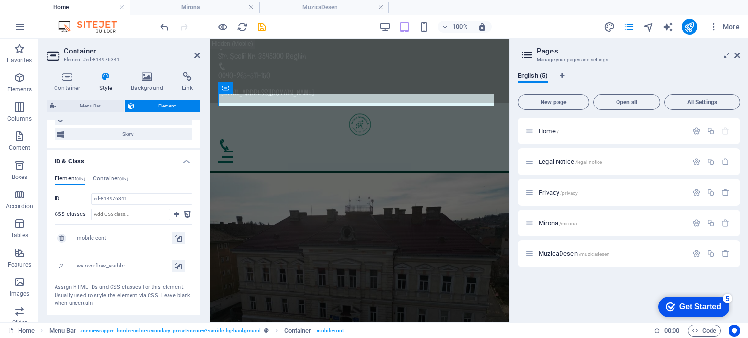
scroll to position [537, 0]
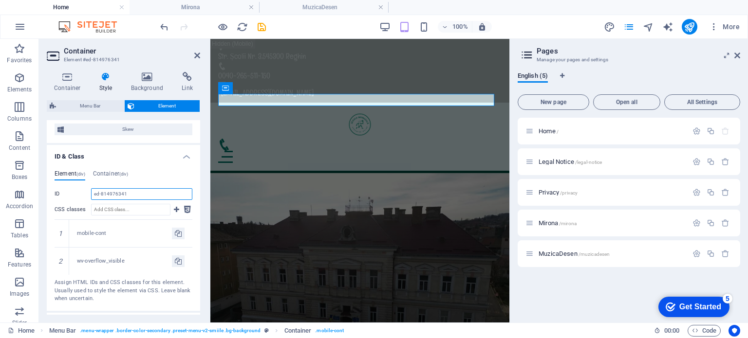
click at [140, 192] on input "ed-814976341" at bounding box center [141, 194] width 101 height 12
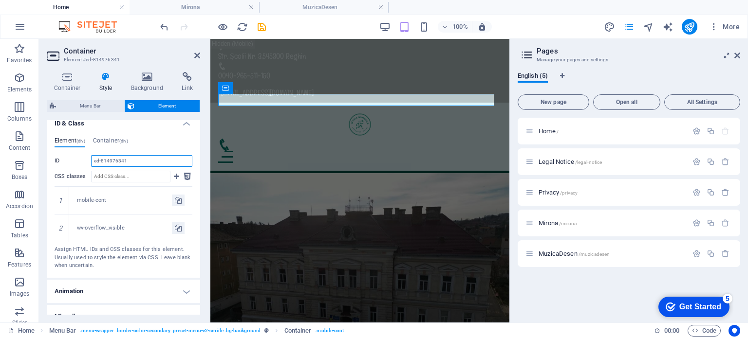
scroll to position [582, 0]
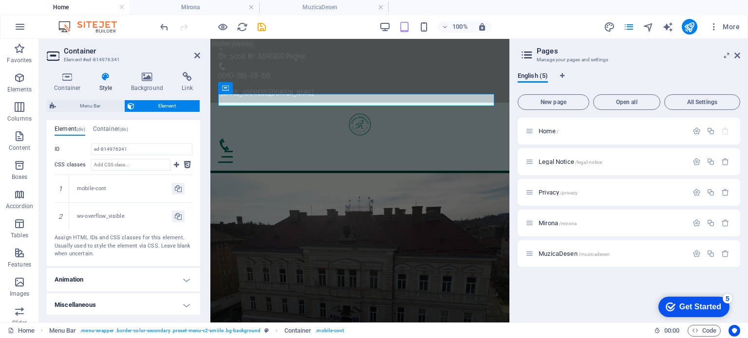
click at [87, 282] on h4 "Animation" at bounding box center [123, 279] width 153 height 23
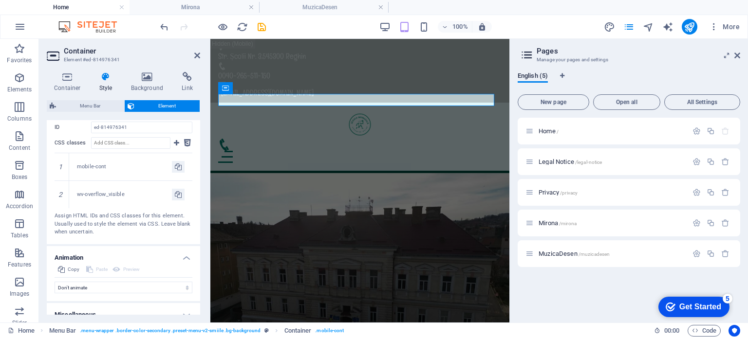
scroll to position [614, 0]
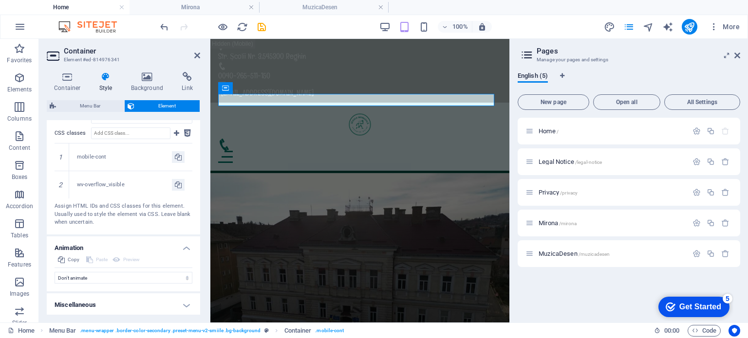
click at [90, 303] on h4 "Miscellaneous" at bounding box center [123, 305] width 153 height 23
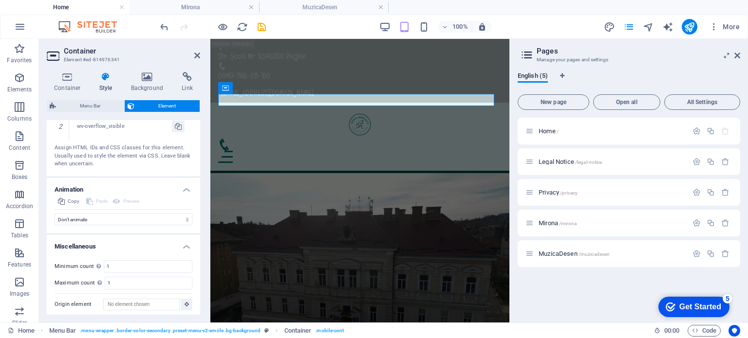
scroll to position [674, 0]
click at [186, 7] on h4 "Mirona" at bounding box center [195, 7] width 130 height 11
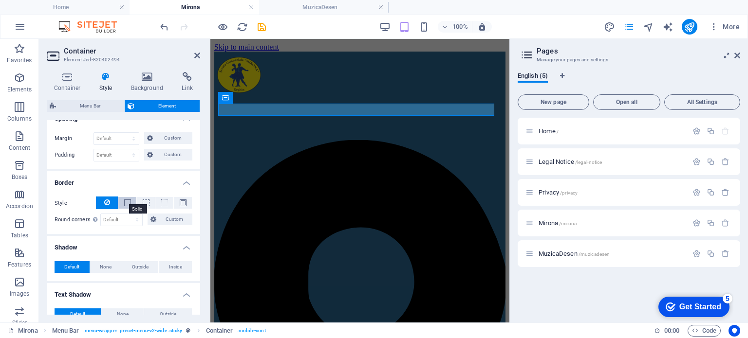
scroll to position [471, 0]
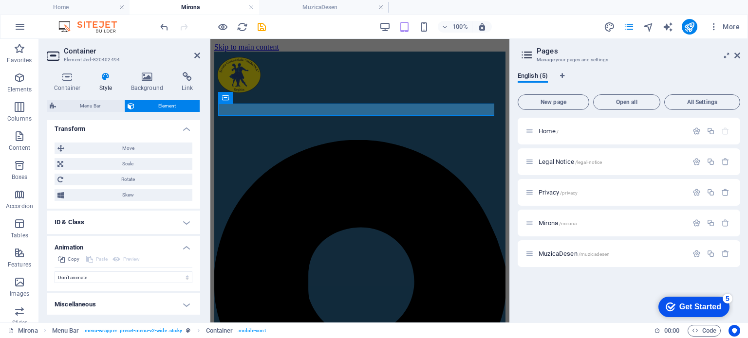
click at [80, 301] on h4 "Miscellaneous" at bounding box center [123, 304] width 153 height 23
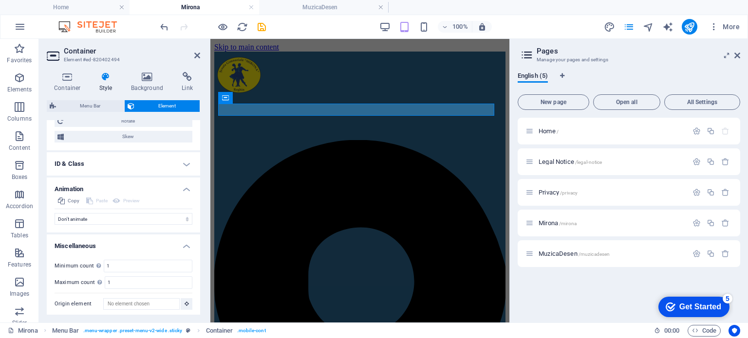
scroll to position [531, 0]
click at [67, 7] on h4 "Home" at bounding box center [65, 7] width 130 height 11
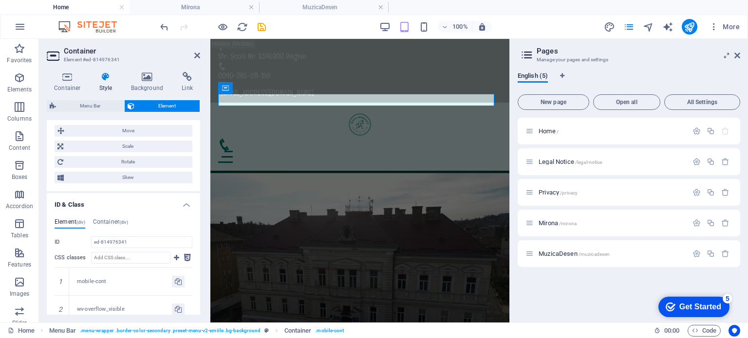
scroll to position [479, 0]
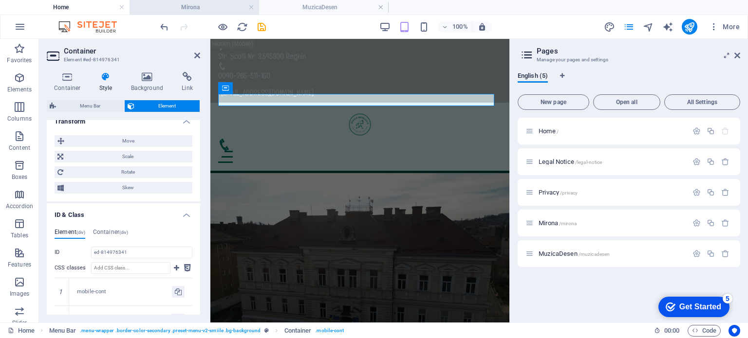
click at [164, 7] on h4 "Mirona" at bounding box center [195, 7] width 130 height 11
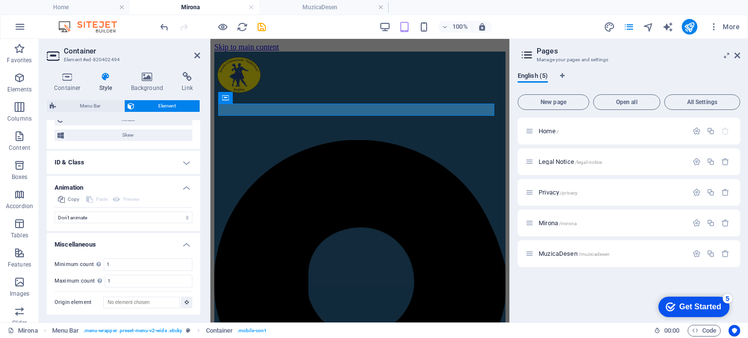
scroll to position [483, 0]
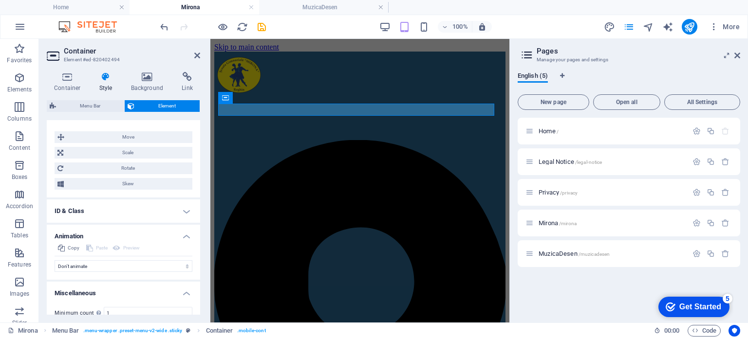
click at [102, 209] on h4 "ID & Class" at bounding box center [123, 211] width 153 height 23
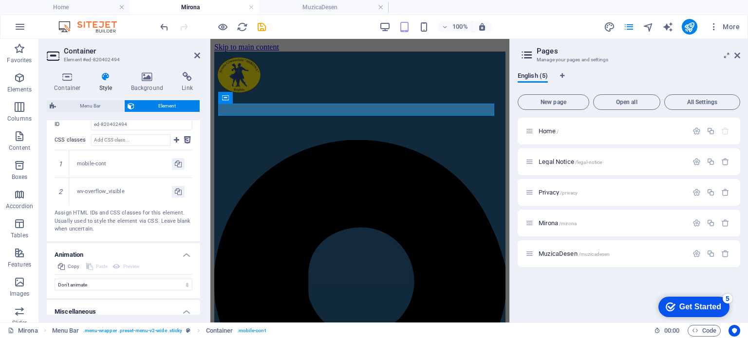
scroll to position [674, 0]
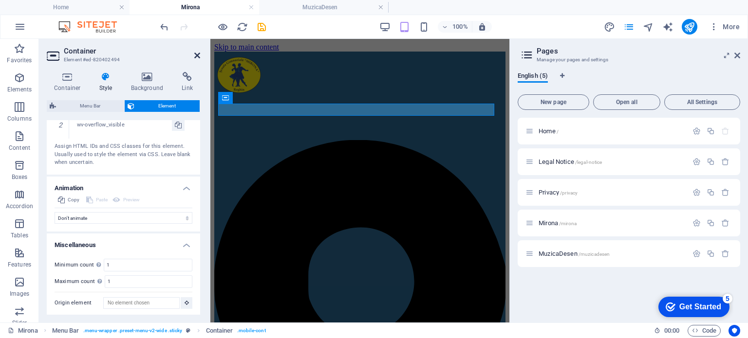
click at [197, 56] on icon at bounding box center [197, 56] width 6 height 8
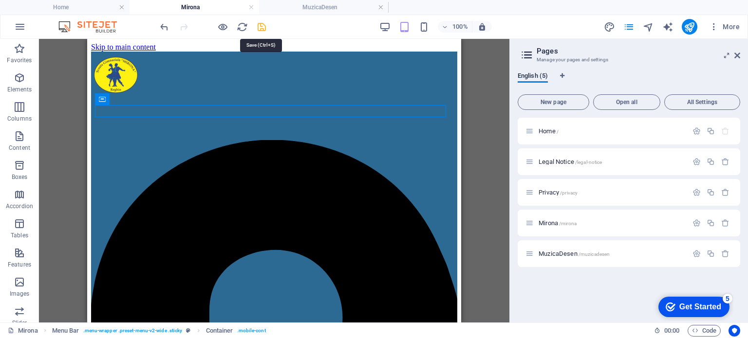
click at [261, 26] on icon "save" at bounding box center [261, 26] width 11 height 11
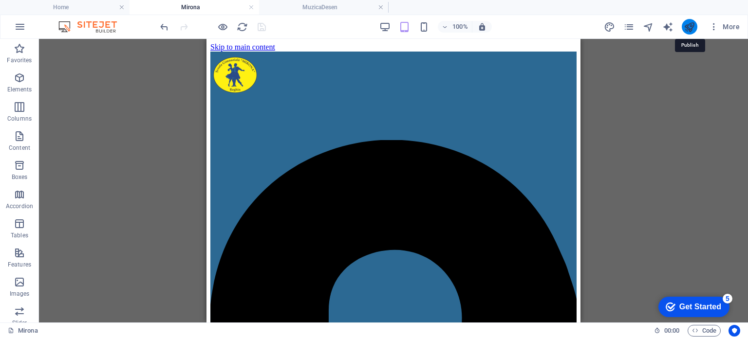
click at [694, 25] on icon "publish" at bounding box center [689, 26] width 11 height 11
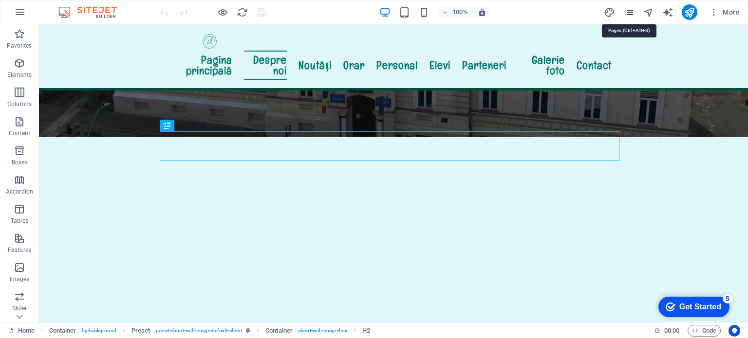
click at [632, 13] on icon "pages" at bounding box center [628, 12] width 11 height 11
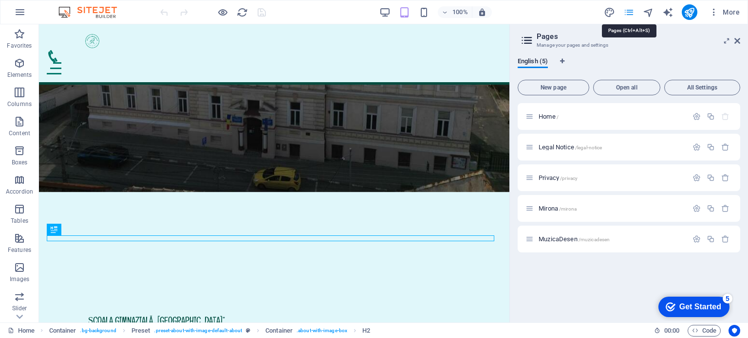
scroll to position [146, 0]
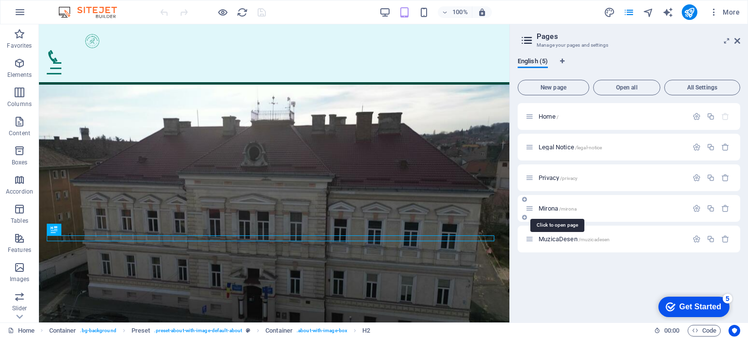
click at [577, 210] on span "/mirona" at bounding box center [568, 209] width 18 height 5
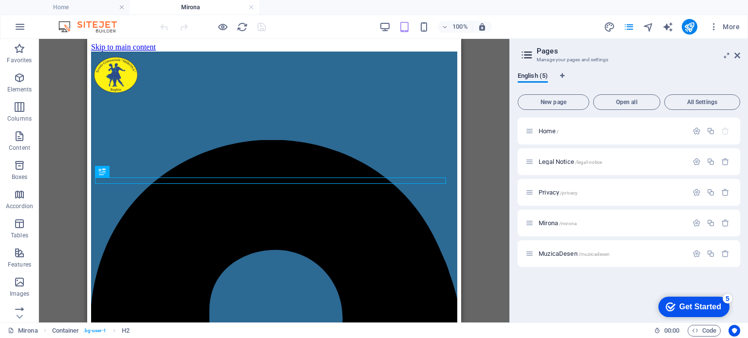
scroll to position [311, 0]
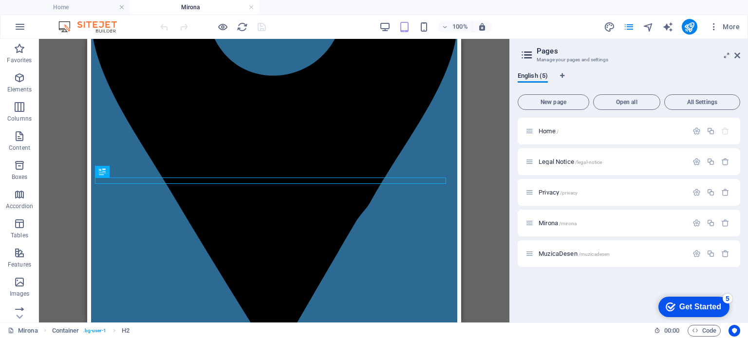
click at [739, 52] on icon at bounding box center [737, 56] width 6 height 8
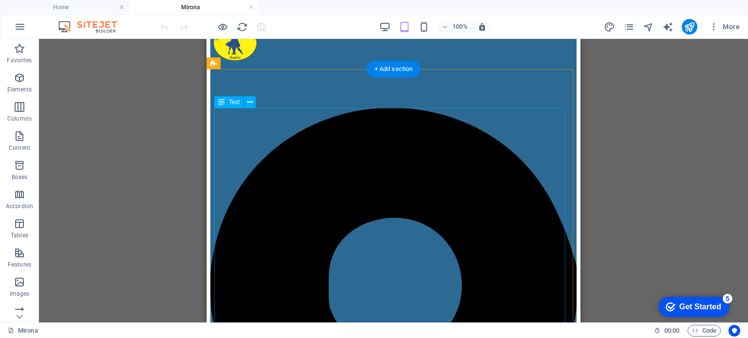
scroll to position [0, 0]
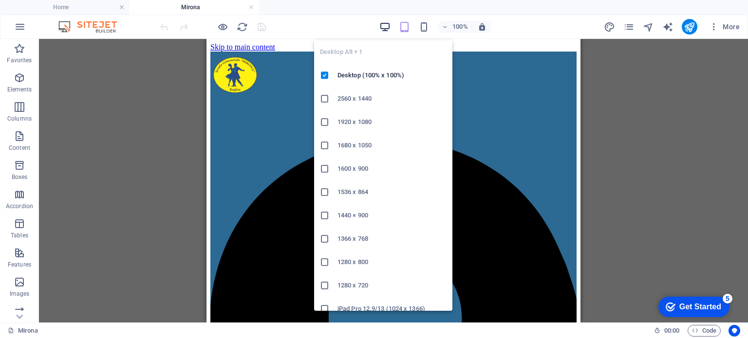
click at [385, 24] on icon "button" at bounding box center [384, 26] width 11 height 11
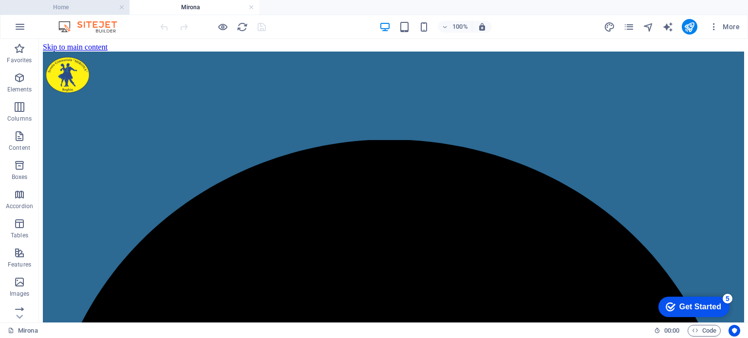
click at [92, 10] on h4 "Home" at bounding box center [65, 7] width 130 height 11
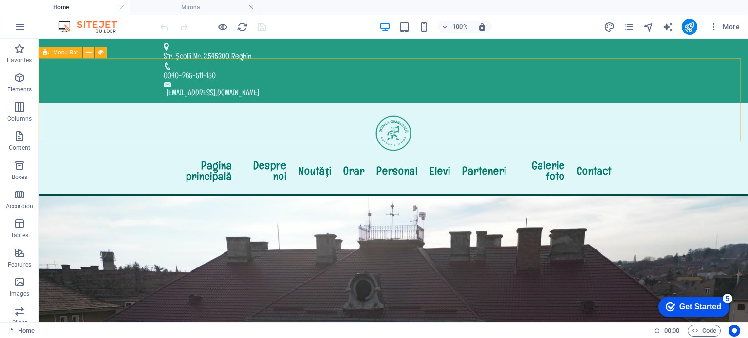
click at [86, 52] on icon at bounding box center [88, 53] width 5 height 10
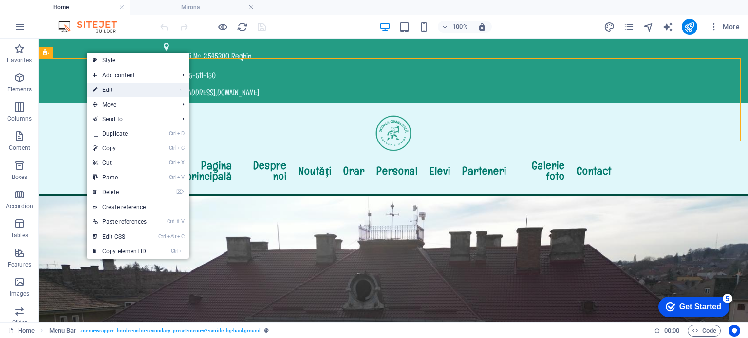
click at [100, 93] on link "⏎ Edit" at bounding box center [120, 90] width 66 height 15
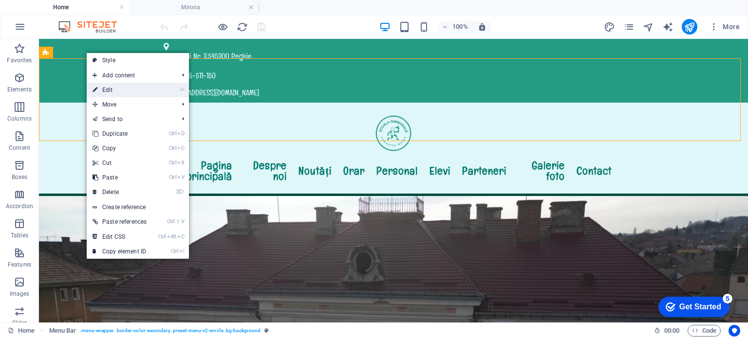
select select "header"
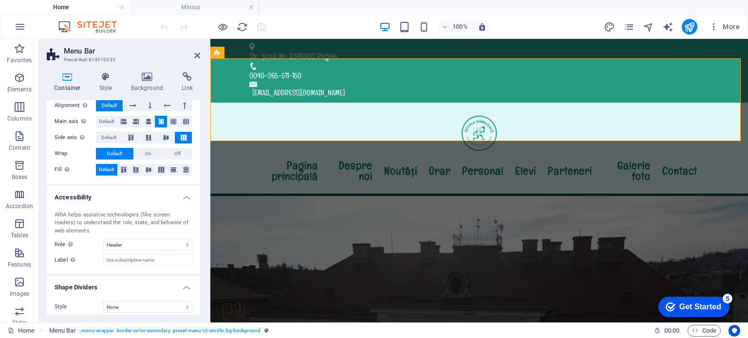
scroll to position [162, 0]
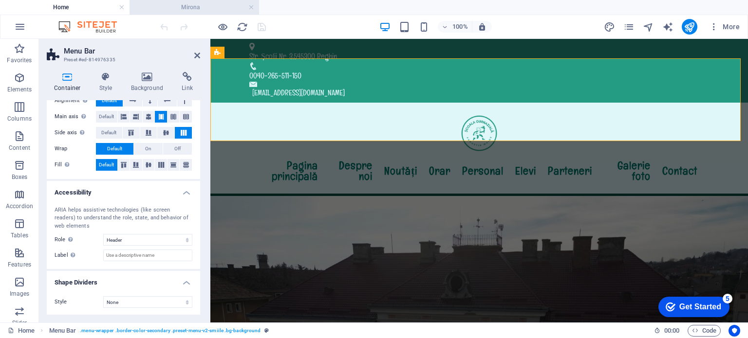
click at [187, 7] on h4 "Mirona" at bounding box center [195, 7] width 130 height 11
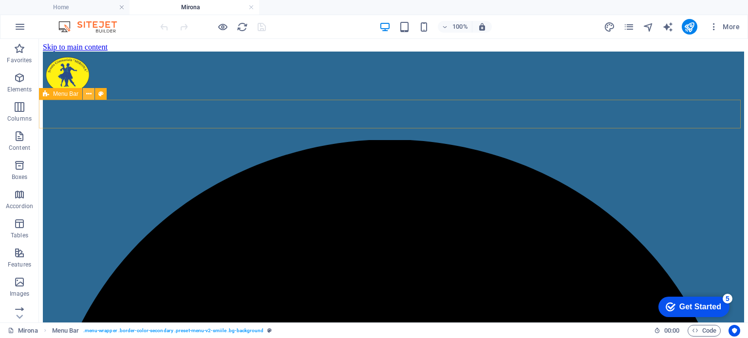
click at [86, 94] on icon at bounding box center [88, 94] width 5 height 10
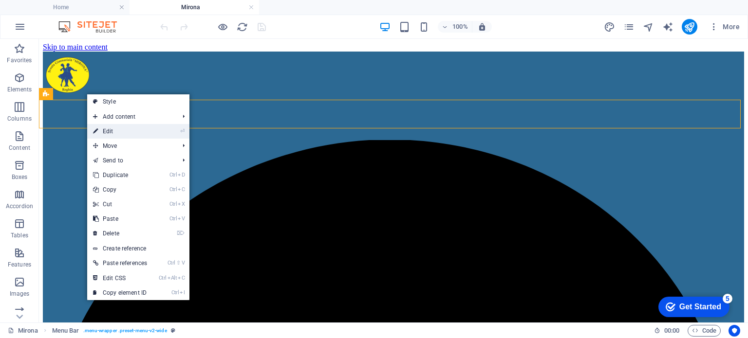
click at [101, 130] on link "⏎ Edit" at bounding box center [120, 131] width 66 height 15
select select "header"
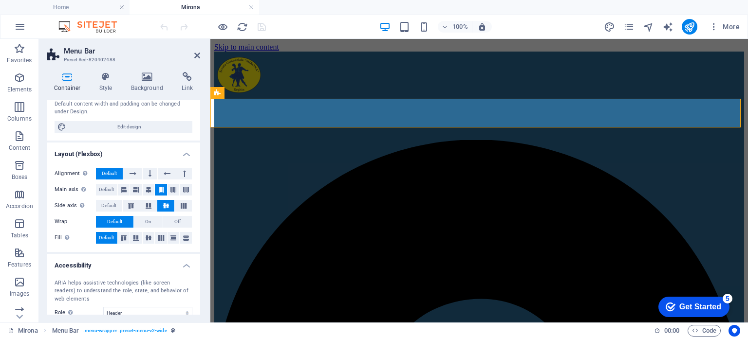
scroll to position [146, 0]
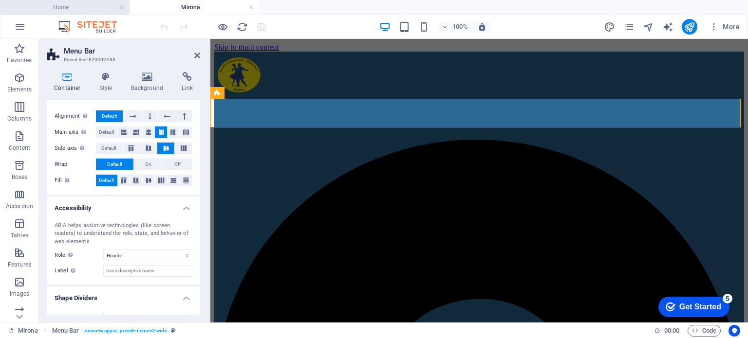
click at [56, 6] on h4 "Home" at bounding box center [65, 7] width 130 height 11
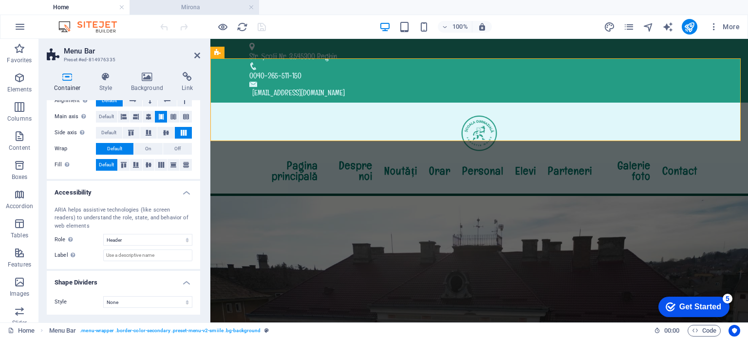
click at [174, 4] on h4 "Mirona" at bounding box center [195, 7] width 130 height 11
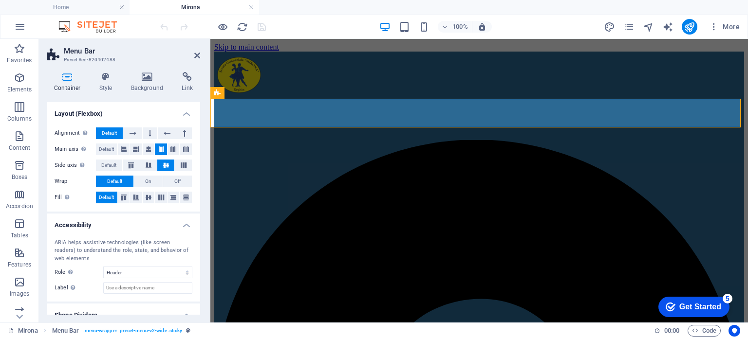
scroll to position [113, 0]
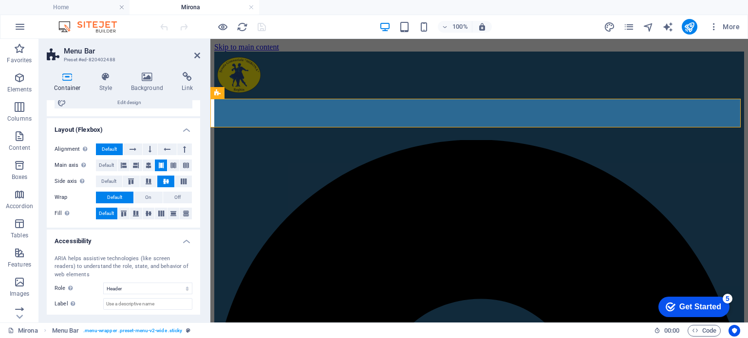
click at [164, 5] on h4 "Mirona" at bounding box center [195, 7] width 130 height 11
click at [91, 6] on h4 "Home" at bounding box center [65, 7] width 130 height 11
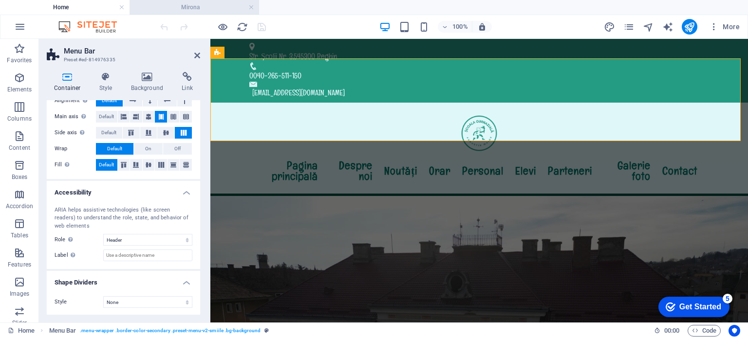
click at [188, 4] on h4 "Mirona" at bounding box center [195, 7] width 130 height 11
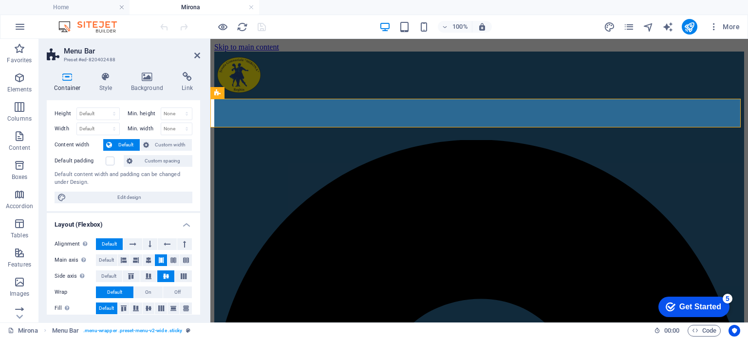
scroll to position [0, 0]
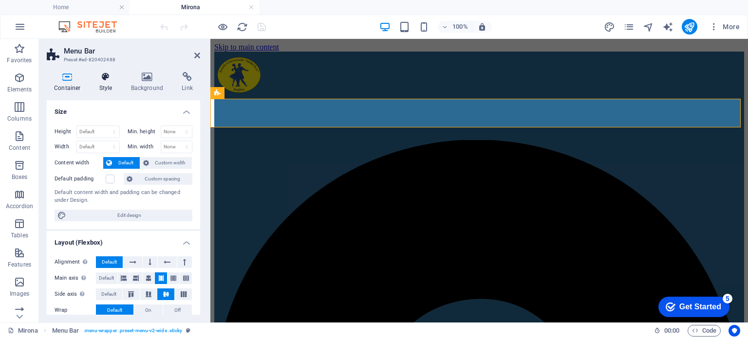
click at [107, 77] on icon at bounding box center [106, 77] width 28 height 10
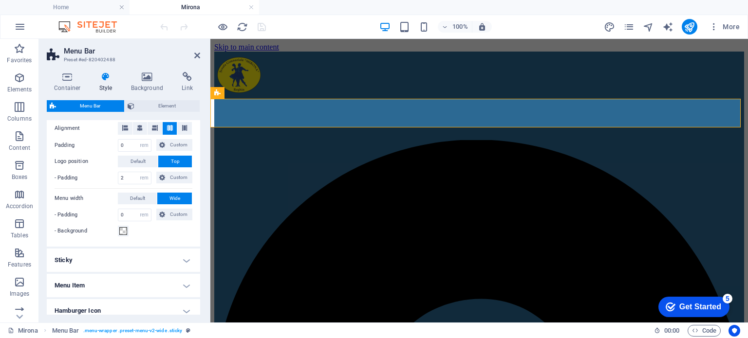
scroll to position [146, 0]
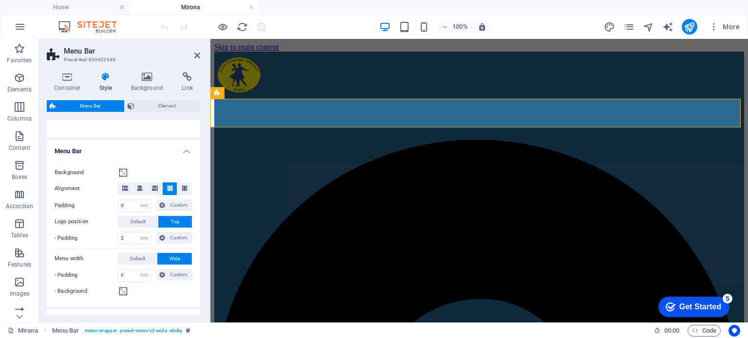
click at [169, 7] on h4 "Mirona" at bounding box center [195, 7] width 130 height 11
click at [162, 4] on h4 "Mirona" at bounding box center [195, 7] width 130 height 11
click at [101, 8] on h4 "Home" at bounding box center [65, 7] width 130 height 11
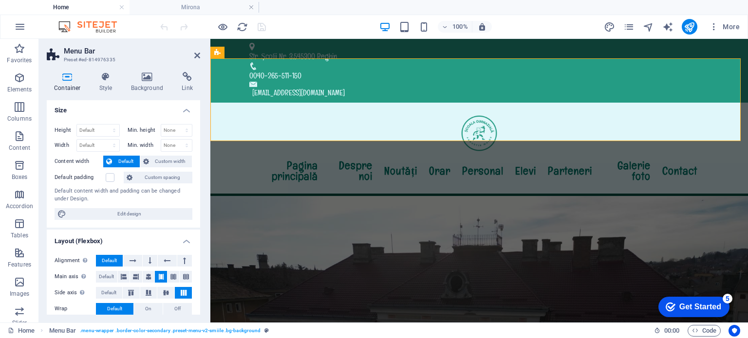
scroll to position [0, 0]
click at [106, 81] on icon at bounding box center [106, 77] width 28 height 10
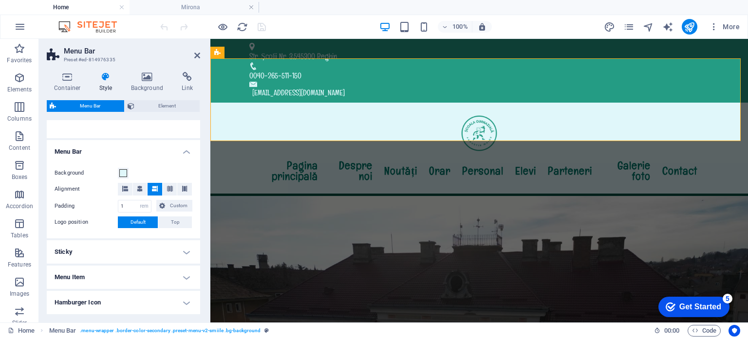
scroll to position [146, 0]
click at [202, 7] on h4 "Mirona" at bounding box center [195, 7] width 130 height 11
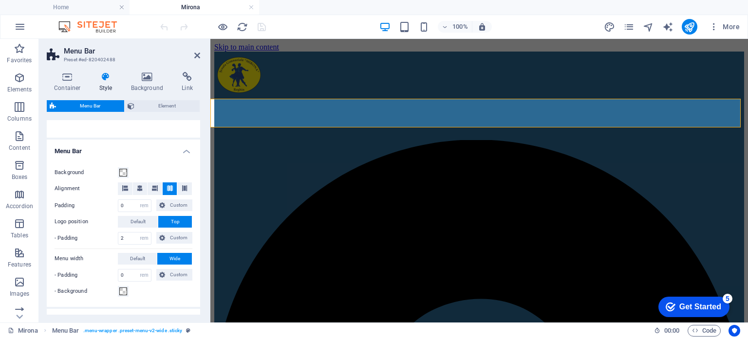
click at [109, 79] on icon at bounding box center [106, 77] width 28 height 10
click at [123, 174] on span at bounding box center [123, 173] width 8 height 8
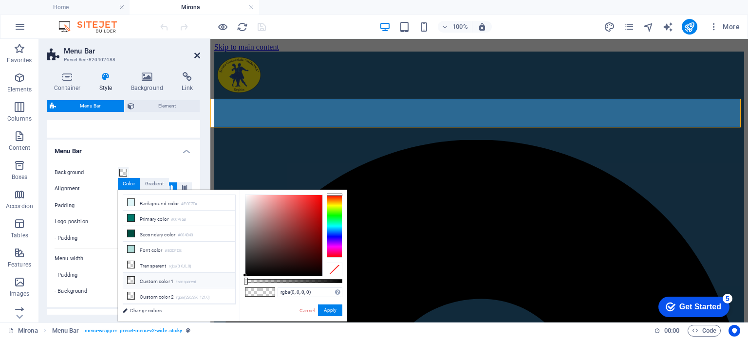
click at [196, 55] on icon at bounding box center [197, 56] width 6 height 8
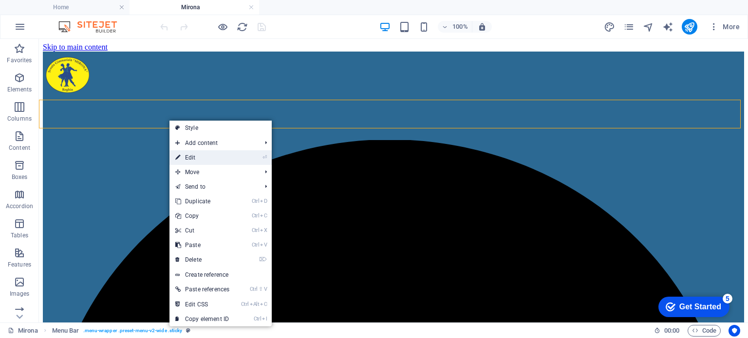
click at [192, 159] on link "⏎ Edit" at bounding box center [202, 157] width 66 height 15
select select "rem"
select select "preset-menu-v2-wide"
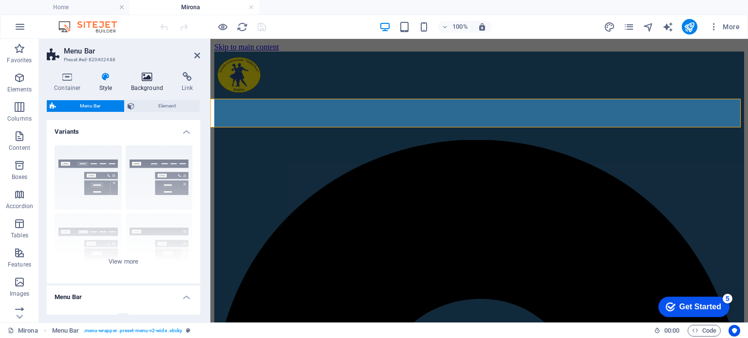
click at [148, 77] on icon at bounding box center [147, 77] width 47 height 10
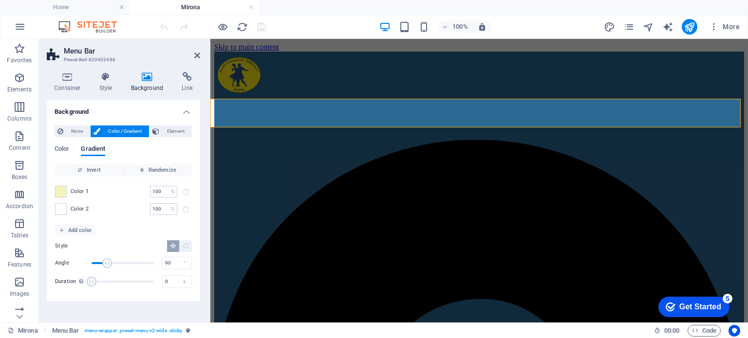
click at [115, 128] on span "Color / Gradient" at bounding box center [124, 132] width 43 height 12
click at [59, 189] on span at bounding box center [61, 192] width 11 height 11
type input "#f4f3bb"
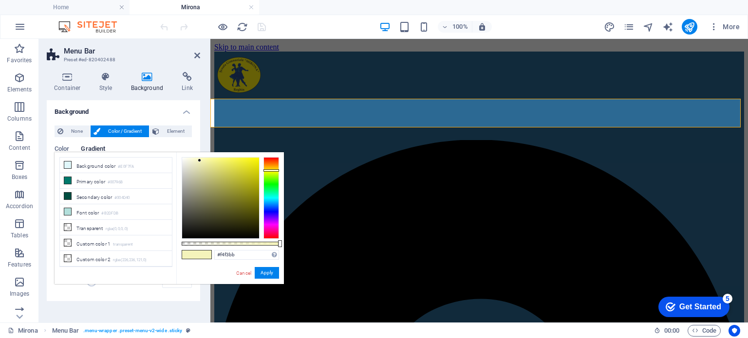
click at [59, 189] on ul "Background color #E0F7FA Primary color #00796B Secondary color #004D40 Font col…" at bounding box center [115, 212] width 113 height 110
drag, startPoint x: 240, startPoint y: 251, endPoint x: 186, endPoint y: 247, distance: 53.7
click at [186, 247] on div "#f4f3bb Supported formats #0852ed rgb(8, 82, 237) rgba(8, 82, 237, 90%) hsv(221…" at bounding box center [230, 288] width 108 height 273
click at [104, 77] on icon at bounding box center [106, 77] width 28 height 10
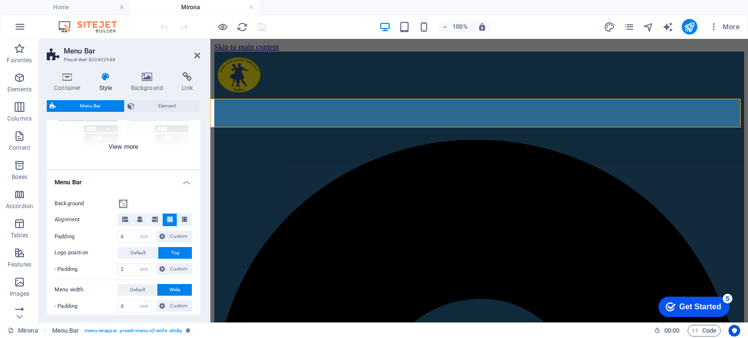
scroll to position [97, 0]
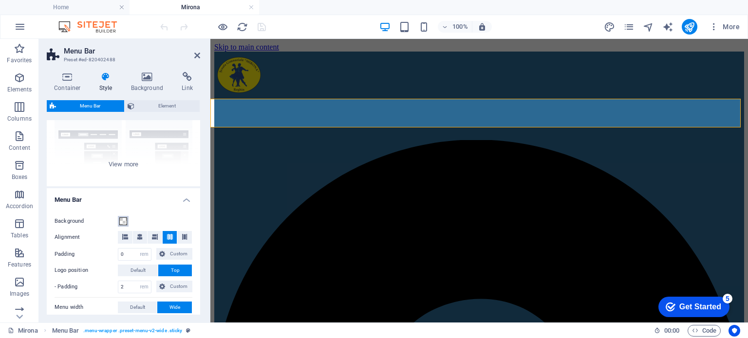
click at [123, 220] on span at bounding box center [123, 222] width 8 height 8
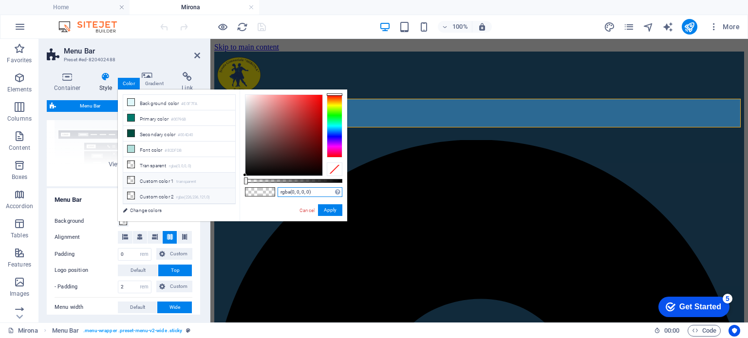
drag, startPoint x: 316, startPoint y: 192, endPoint x: 190, endPoint y: 193, distance: 125.7
click at [191, 193] on div "less Background color #E0F7FA Primary color #00796B Secondary color #004D40 Fon…" at bounding box center [232, 156] width 229 height 132
paste input "#f4f3bb"
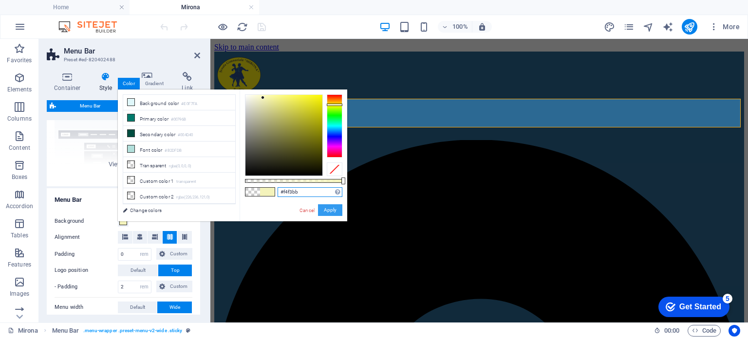
type input "#f4f3bb"
click at [335, 211] on button "Apply" at bounding box center [330, 211] width 24 height 12
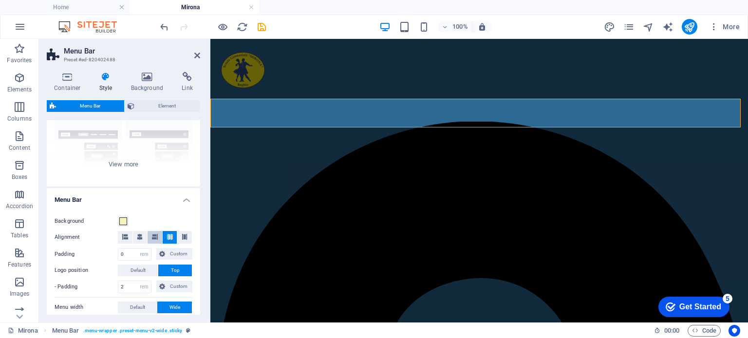
click at [152, 237] on icon at bounding box center [155, 237] width 6 height 6
click at [130, 256] on input "0" at bounding box center [134, 255] width 33 height 12
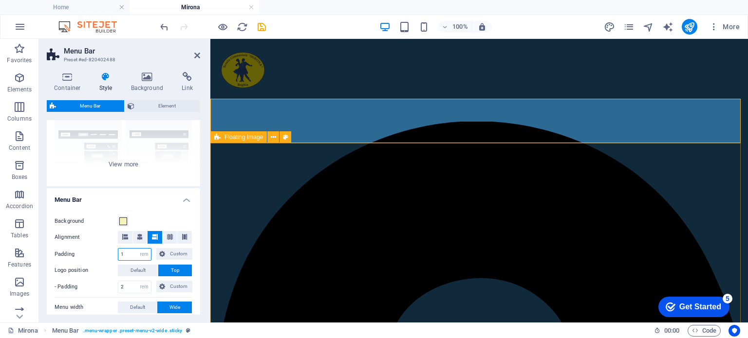
type input "1"
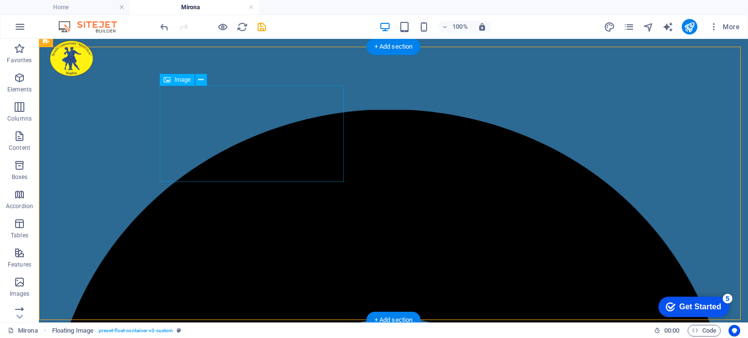
scroll to position [0, 0]
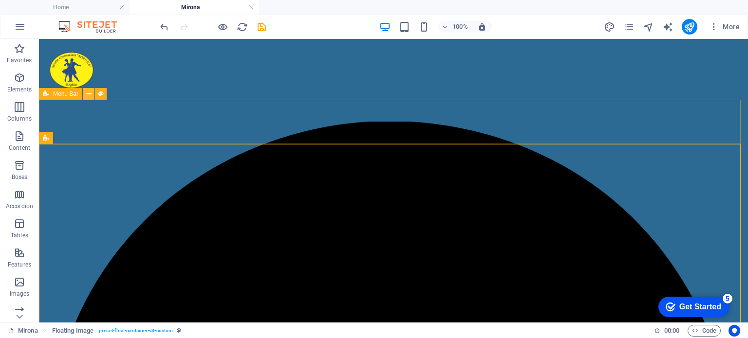
click at [89, 96] on icon at bounding box center [88, 94] width 5 height 10
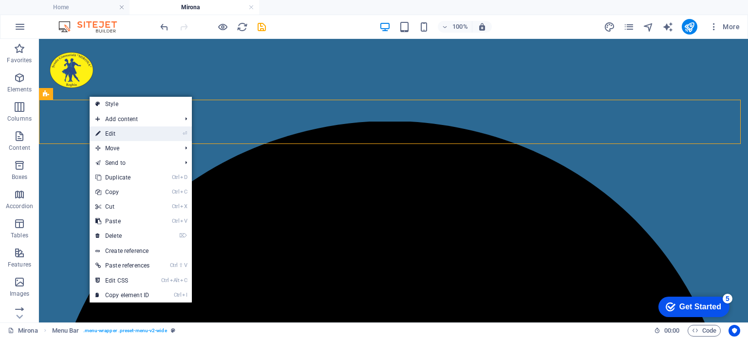
click at [105, 134] on link "⏎ Edit" at bounding box center [123, 134] width 66 height 15
select select "rem"
select select "preset-menu-v2-wide"
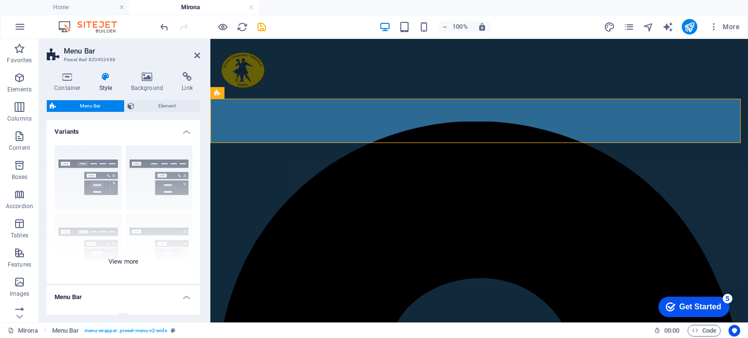
scroll to position [195, 0]
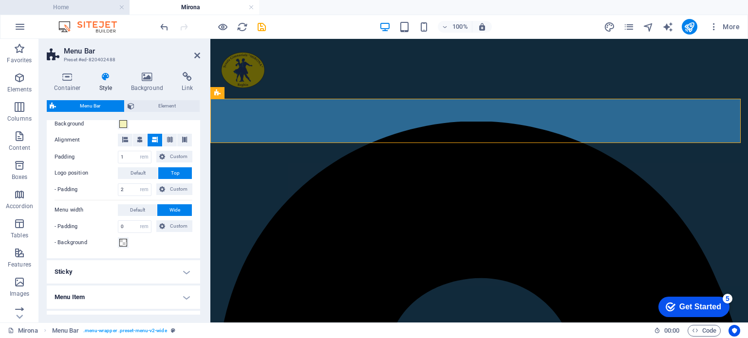
click at [61, 5] on h4 "Home" at bounding box center [65, 7] width 130 height 11
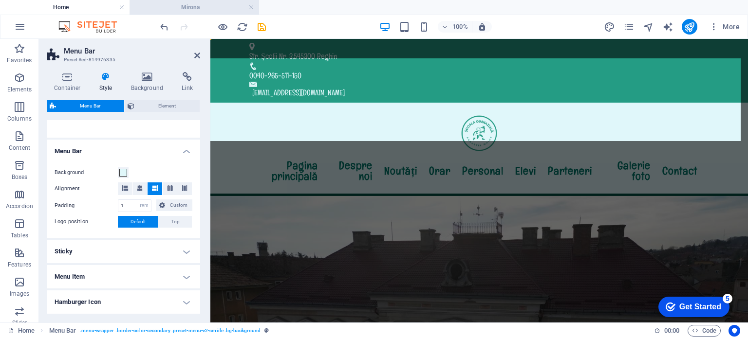
click at [167, 7] on h4 "Mirona" at bounding box center [195, 7] width 130 height 11
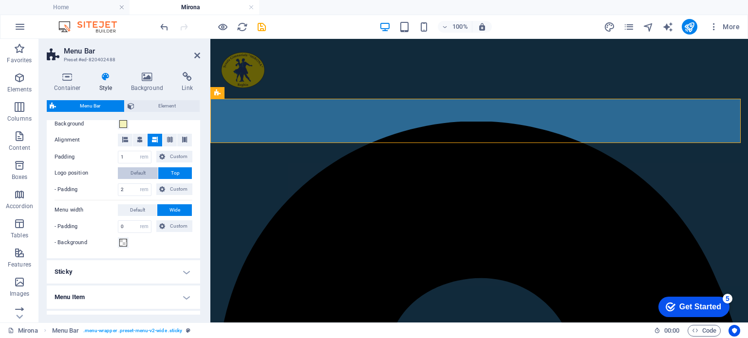
click at [134, 172] on span "Default" at bounding box center [138, 174] width 15 height 12
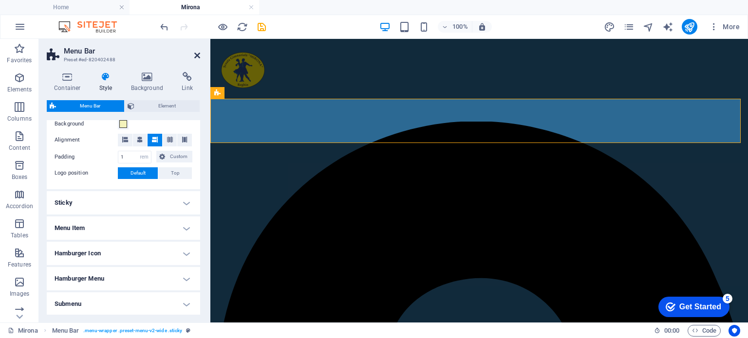
click at [197, 54] on icon at bounding box center [197, 56] width 6 height 8
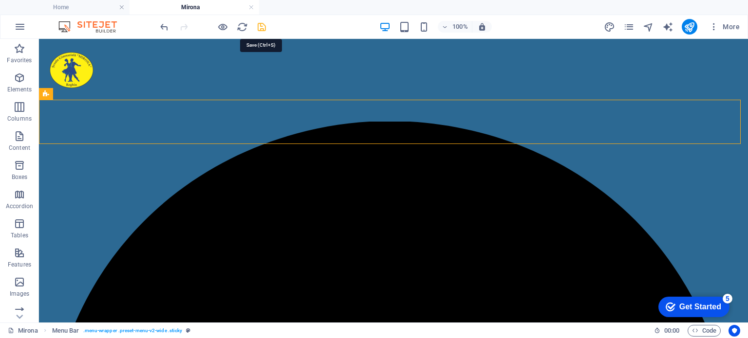
click at [261, 25] on icon "save" at bounding box center [261, 26] width 11 height 11
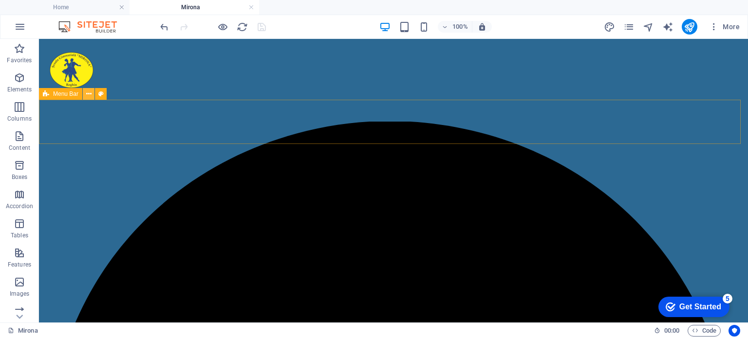
click at [88, 96] on icon at bounding box center [88, 94] width 5 height 10
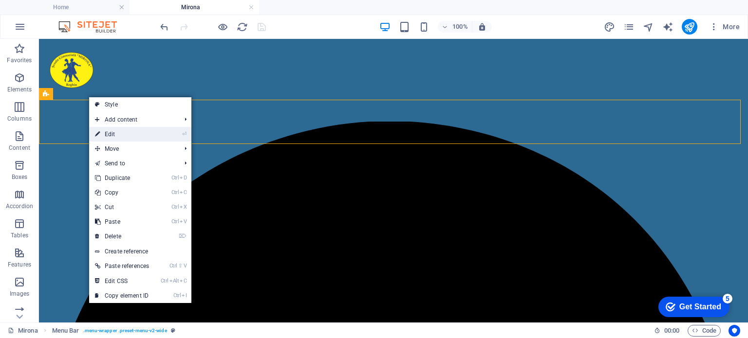
click at [97, 135] on icon at bounding box center [97, 134] width 5 height 15
select select "rem"
select select "preset-menu-v2-wide"
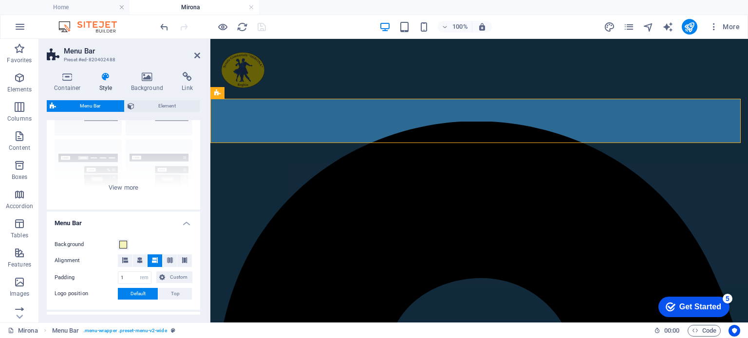
scroll to position [146, 0]
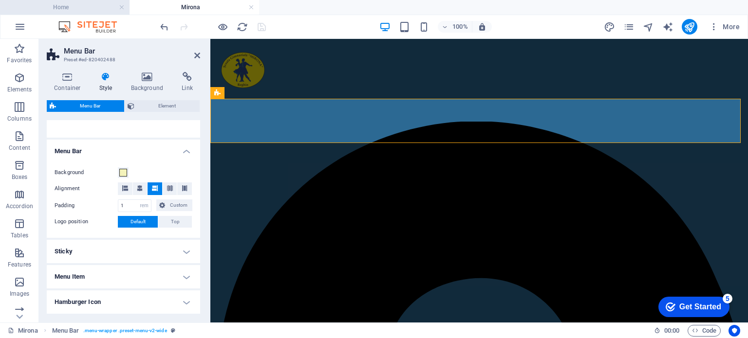
click at [78, 8] on h4 "Home" at bounding box center [65, 7] width 130 height 11
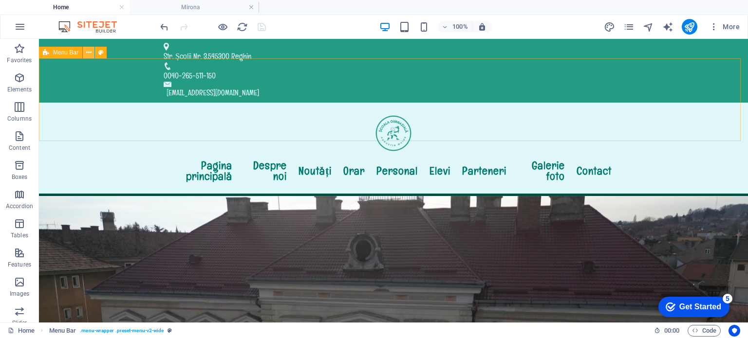
click at [88, 54] on icon at bounding box center [88, 53] width 5 height 10
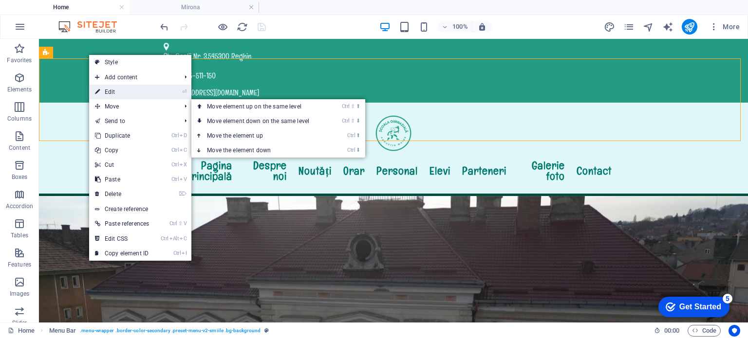
click at [104, 88] on link "⏎ Edit" at bounding box center [122, 92] width 66 height 15
select select "rem"
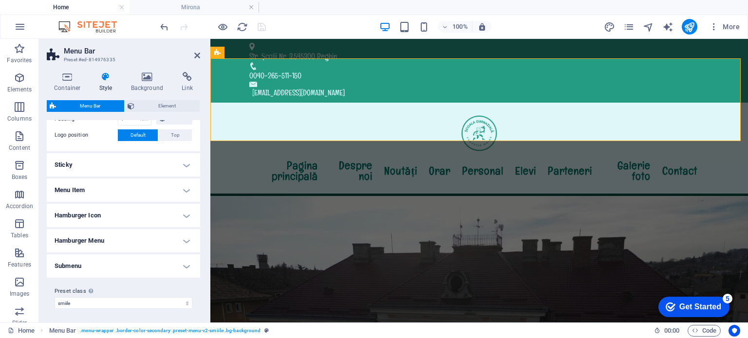
scroll to position [234, 0]
click at [113, 164] on h4 "Sticky" at bounding box center [123, 163] width 153 height 23
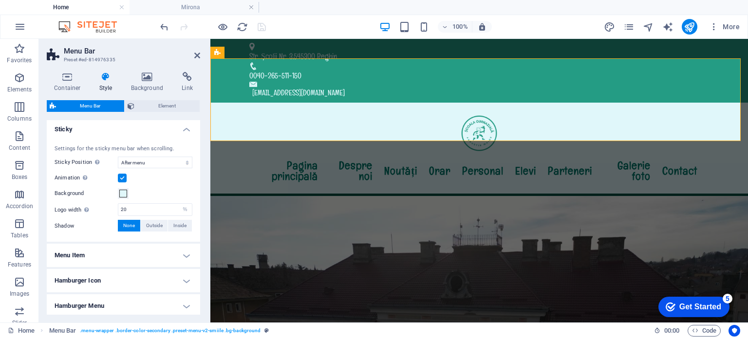
scroll to position [282, 0]
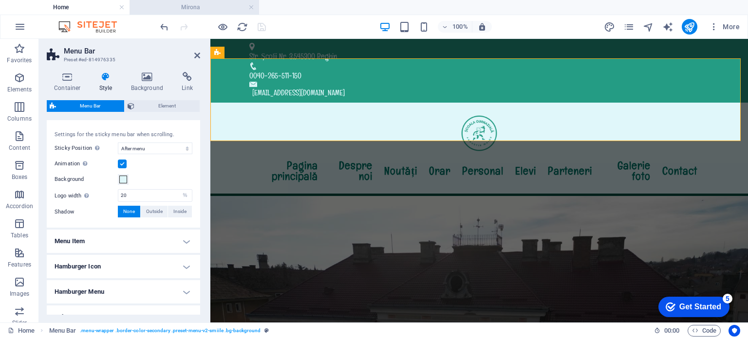
click at [204, 8] on h4 "Mirona" at bounding box center [195, 7] width 130 height 11
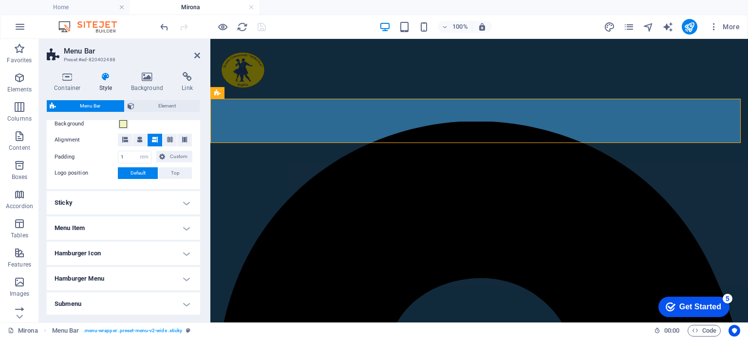
scroll to position [234, 0]
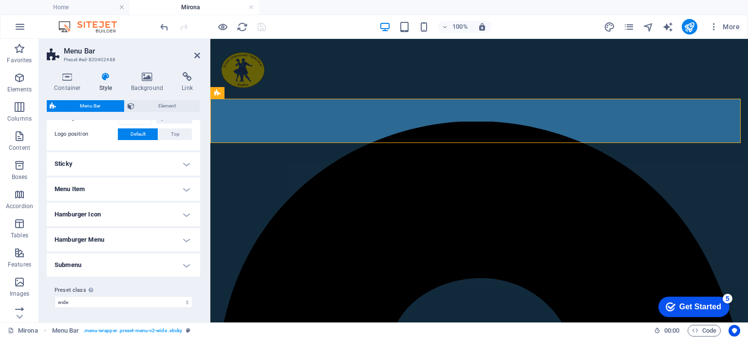
click at [99, 162] on h4 "Sticky" at bounding box center [123, 163] width 153 height 23
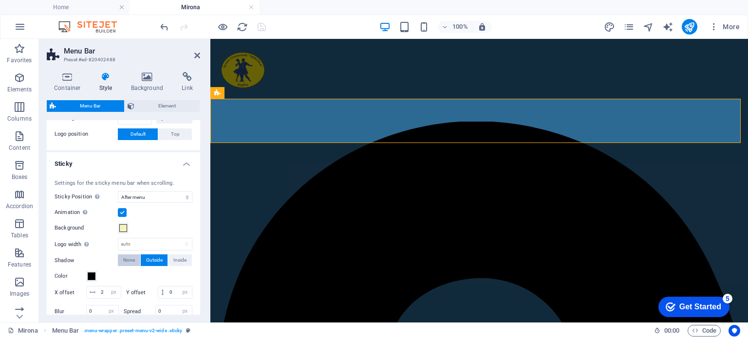
click at [131, 258] on span "None" at bounding box center [129, 261] width 12 height 12
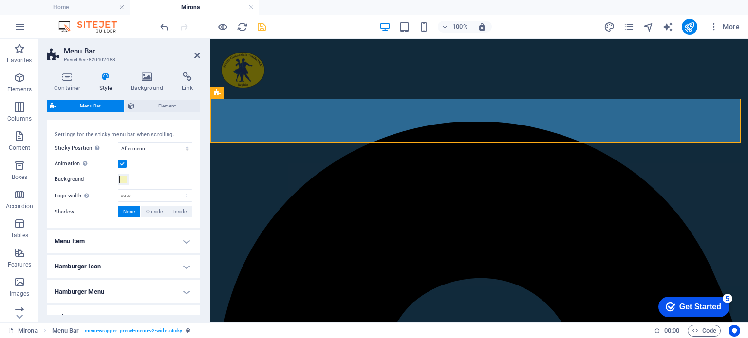
click at [128, 242] on h4 "Menu Item" at bounding box center [123, 241] width 153 height 23
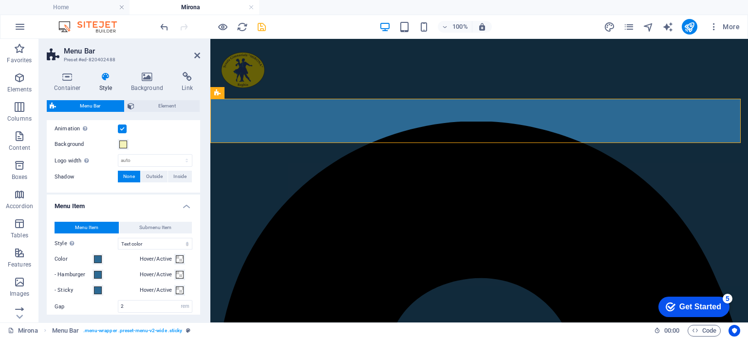
scroll to position [331, 0]
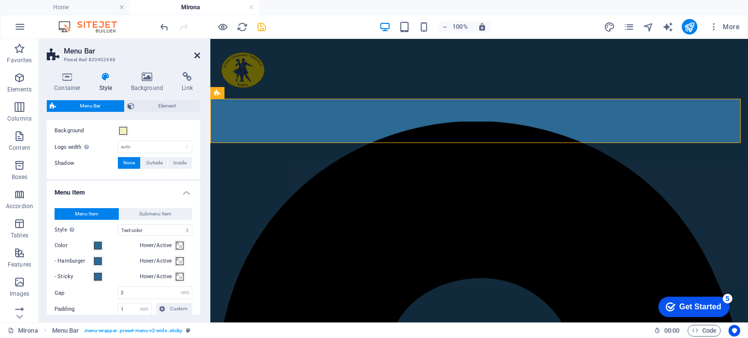
click at [196, 53] on icon at bounding box center [197, 56] width 6 height 8
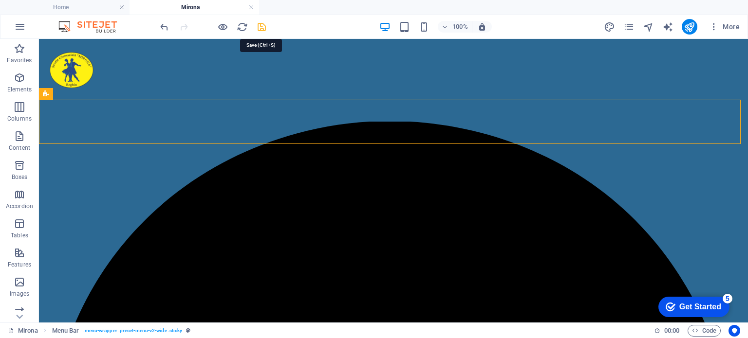
click at [260, 26] on icon "save" at bounding box center [261, 26] width 11 height 11
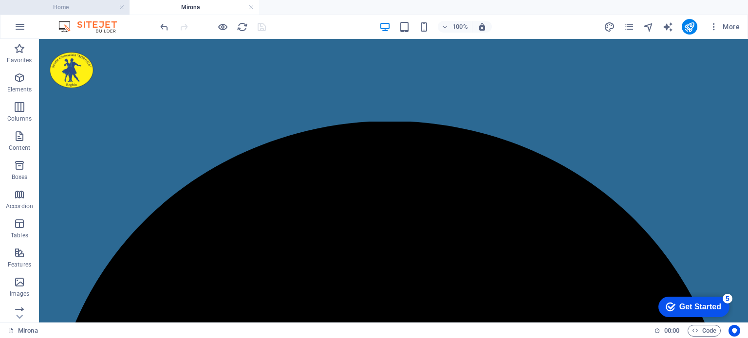
click at [62, 9] on h4 "Home" at bounding box center [65, 7] width 130 height 11
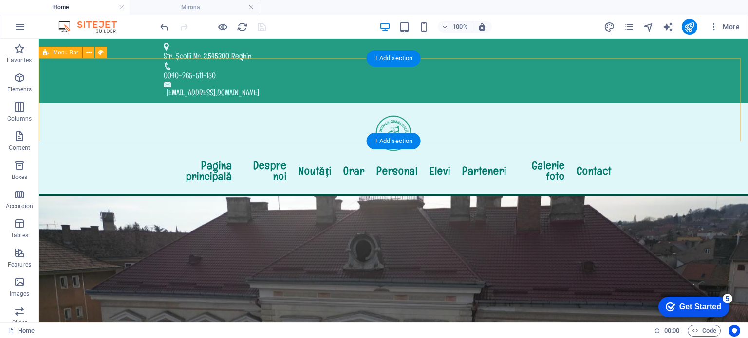
click at [119, 124] on div "Pagina principală Despre noi Noutăți Orar Personal Elevi Parteneri Galerie foto…" at bounding box center [393, 150] width 709 height 94
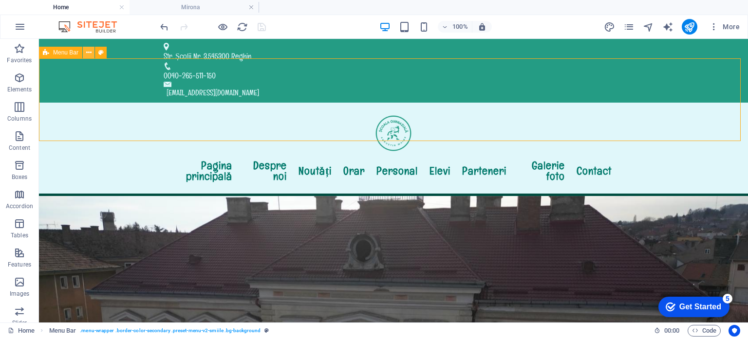
click at [88, 53] on icon at bounding box center [88, 53] width 5 height 10
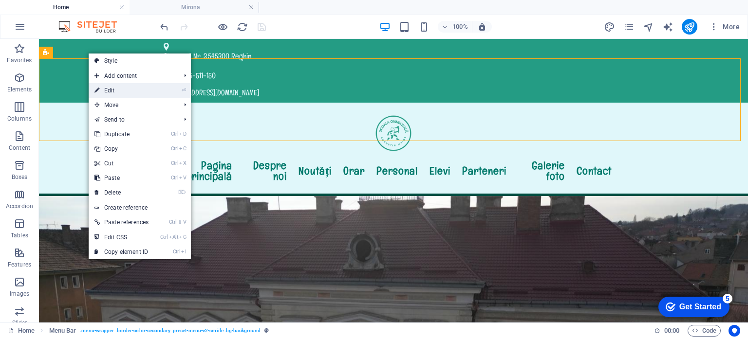
click at [100, 90] on link "⏎ Edit" at bounding box center [122, 90] width 66 height 15
select select "rem"
select select "sticky_menu"
select select "%"
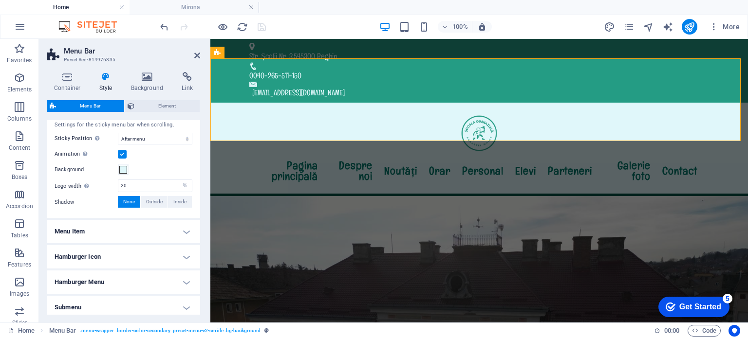
scroll to position [335, 0]
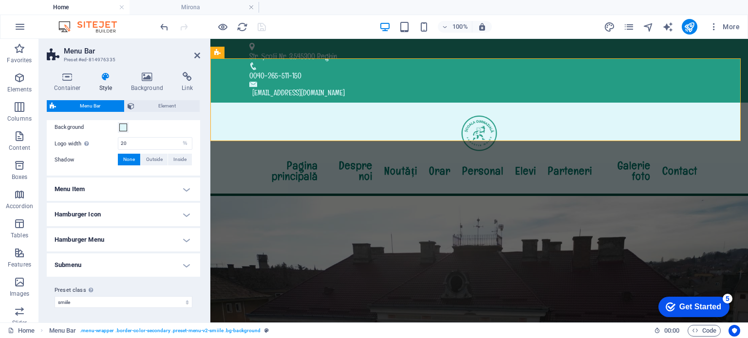
click at [81, 189] on h4 "Menu Item" at bounding box center [123, 189] width 153 height 23
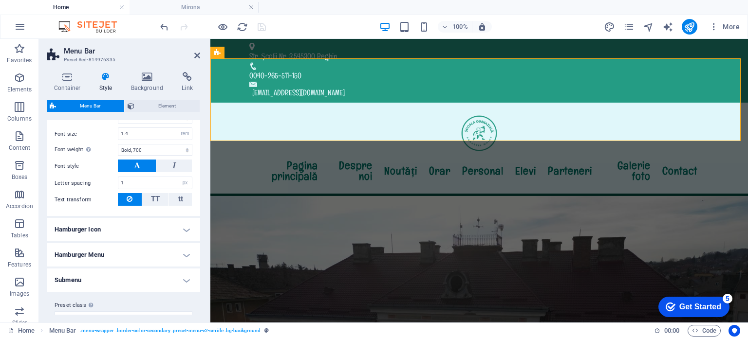
scroll to position [578, 0]
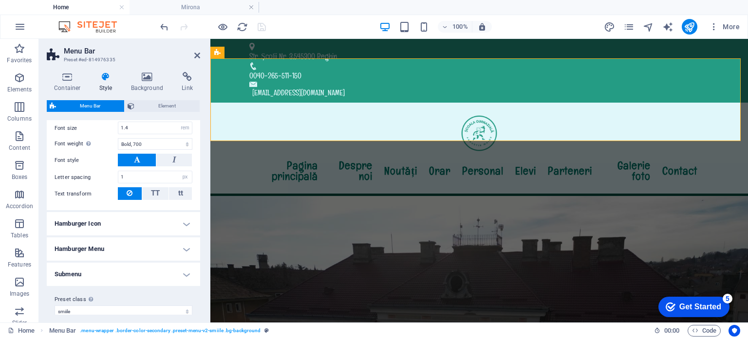
click at [82, 247] on h4 "Hamburger Menu" at bounding box center [123, 249] width 153 height 23
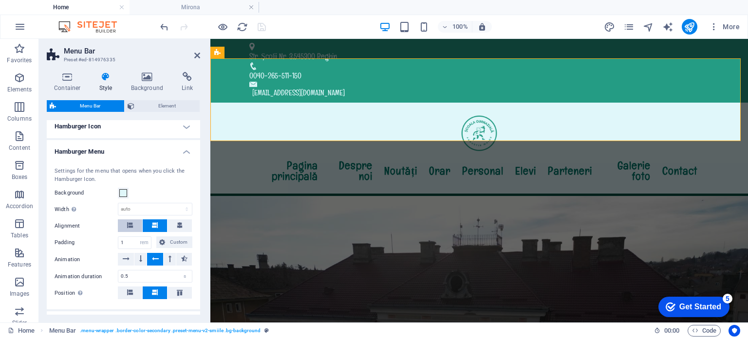
scroll to position [627, 0]
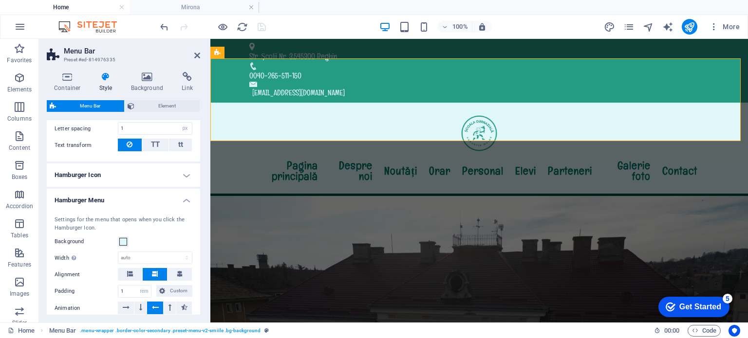
click at [103, 174] on h4 "Hamburger Icon" at bounding box center [123, 175] width 153 height 23
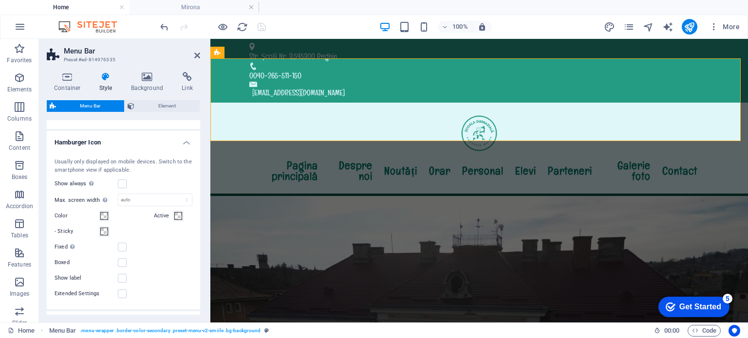
scroll to position [676, 0]
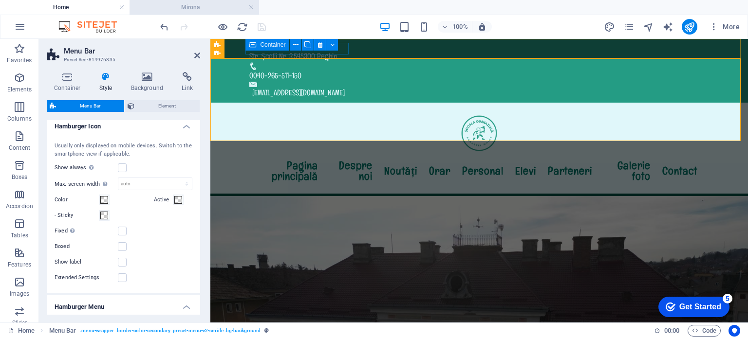
click at [204, 5] on h4 "Mirona" at bounding box center [195, 7] width 130 height 11
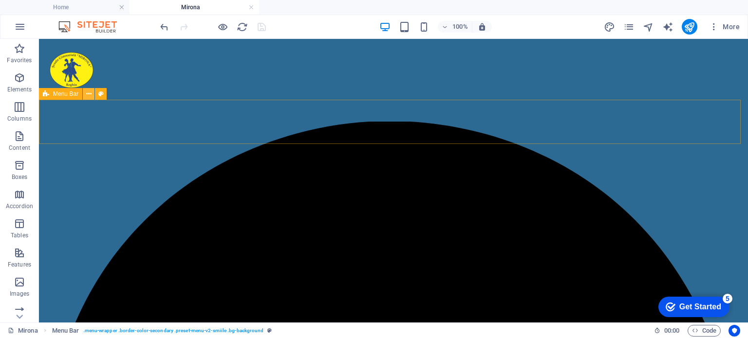
click at [92, 93] on button at bounding box center [89, 94] width 12 height 12
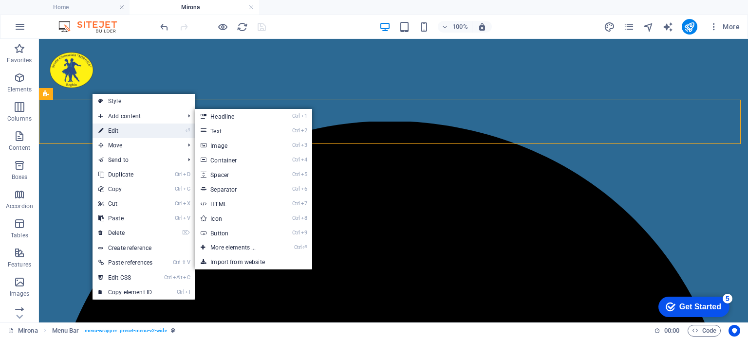
click at [107, 130] on link "⏎ Edit" at bounding box center [126, 131] width 66 height 15
select select "rem"
select select "sticky_menu"
select select "hover_text_color"
select select "rem"
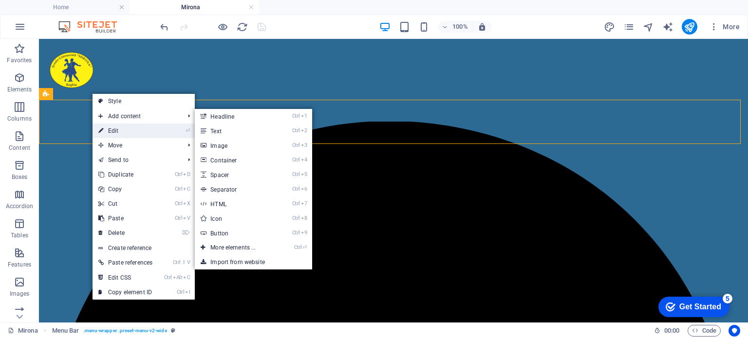
select select "rem"
select select "px"
select select "700"
select select "px"
select select "preset-menu-v2-wide"
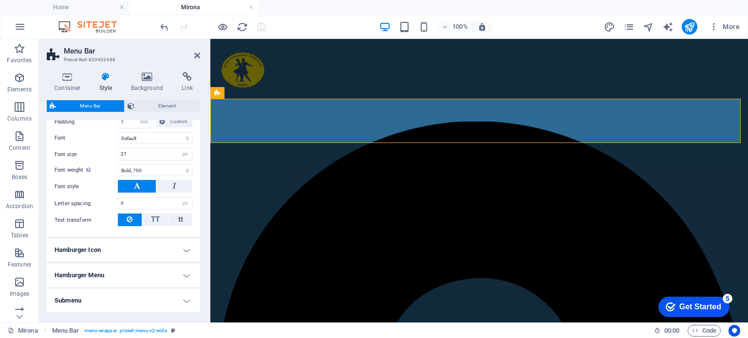
scroll to position [553, 0]
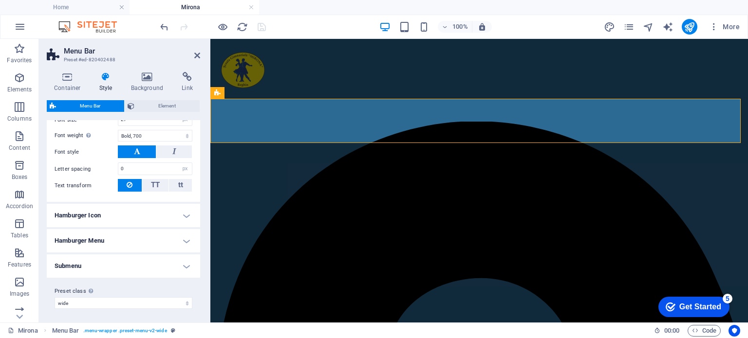
click at [89, 215] on h4 "Hamburger Icon" at bounding box center [123, 215] width 153 height 23
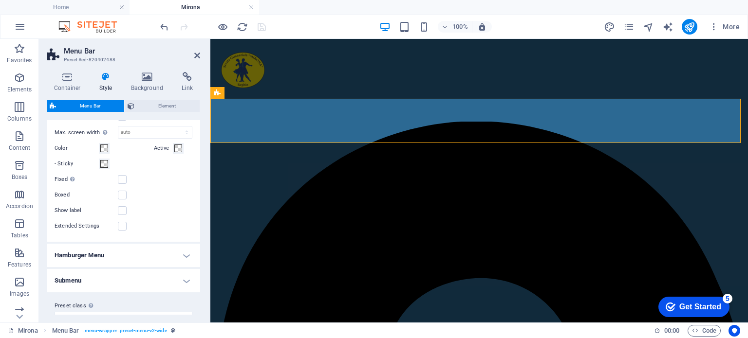
scroll to position [699, 0]
click at [153, 245] on h4 "Hamburger Menu" at bounding box center [123, 250] width 153 height 23
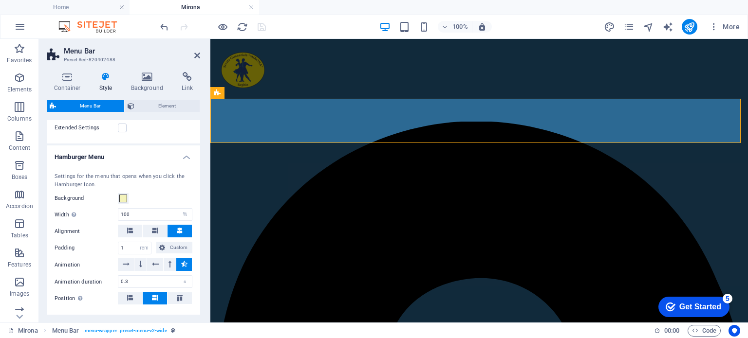
scroll to position [797, 0]
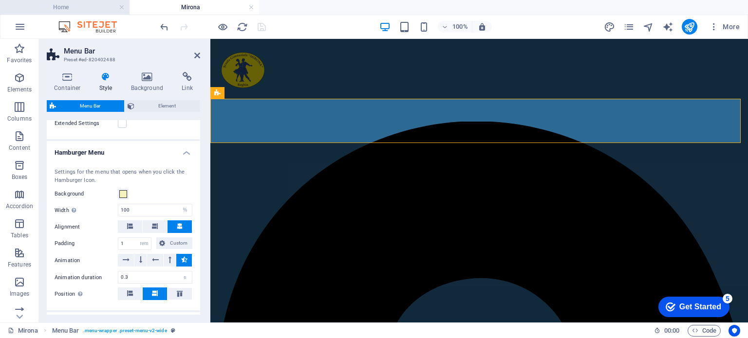
click at [57, 4] on h4 "Home" at bounding box center [65, 7] width 130 height 11
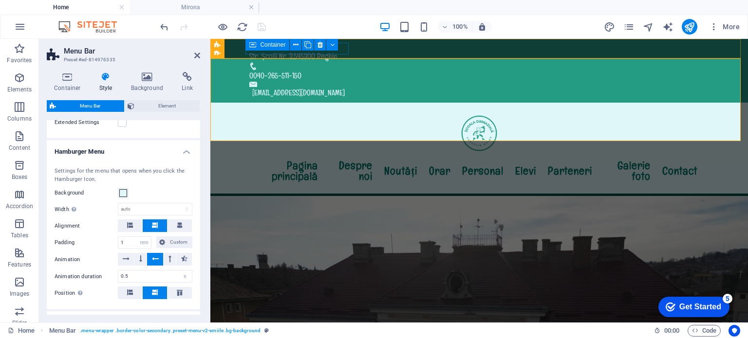
scroll to position [822, 0]
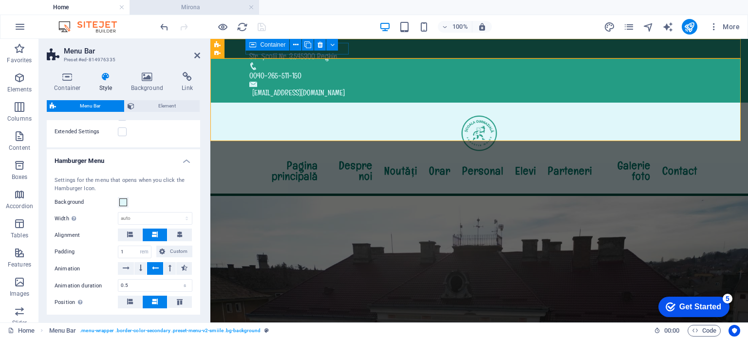
click at [166, 5] on h4 "Mirona" at bounding box center [195, 7] width 130 height 11
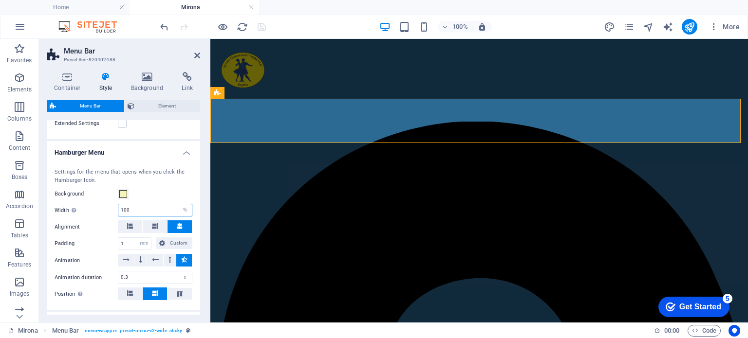
click at [153, 210] on input "100" at bounding box center [155, 211] width 74 height 12
click at [183, 209] on select "auto px rem % vh vw" at bounding box center [185, 211] width 14 height 12
select select "auto"
click at [178, 205] on select "auto px rem % vh vw" at bounding box center [185, 211] width 14 height 12
select select "DISABLED_OPTION_VALUE"
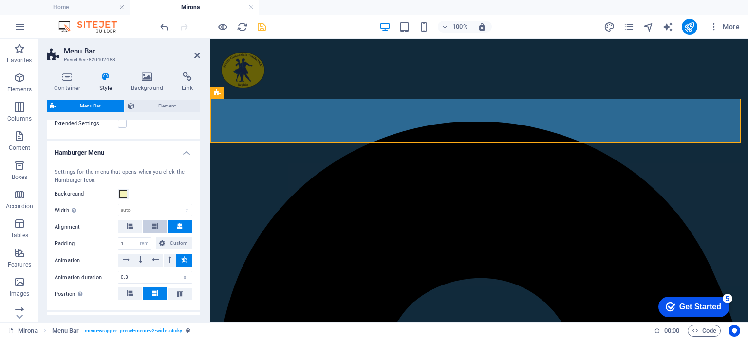
click at [154, 225] on icon at bounding box center [155, 227] width 6 height 6
click at [152, 257] on icon at bounding box center [155, 260] width 7 height 12
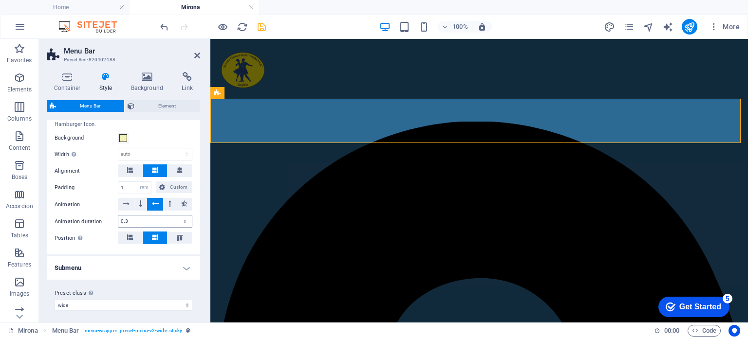
scroll to position [853, 0]
click at [263, 25] on icon "save" at bounding box center [261, 26] width 11 height 11
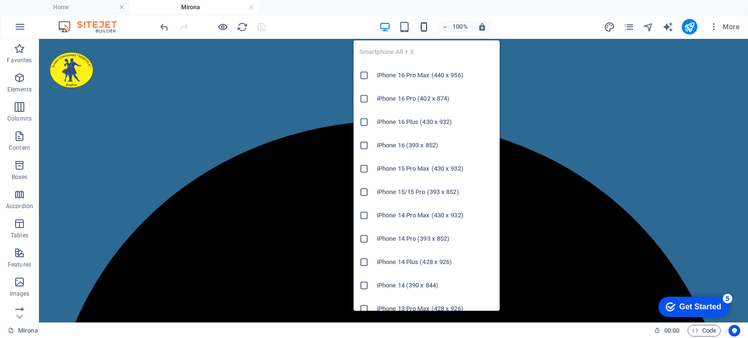
click at [424, 25] on icon "button" at bounding box center [423, 26] width 11 height 11
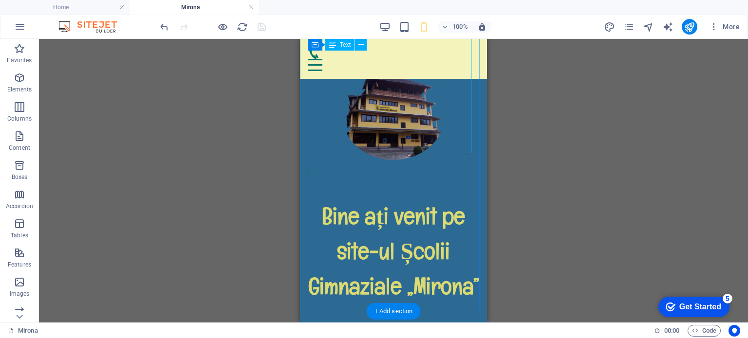
scroll to position [682, 0]
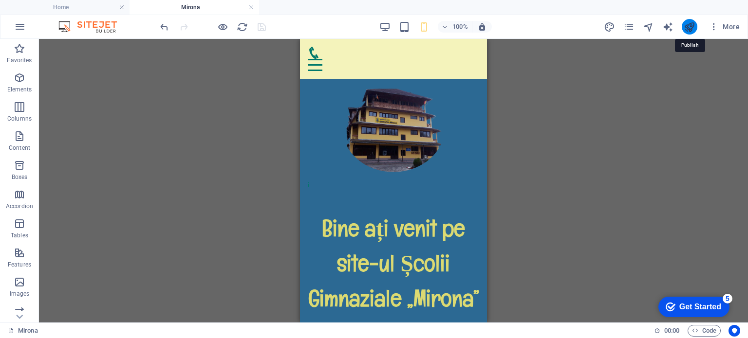
click at [694, 27] on icon "publish" at bounding box center [689, 26] width 11 height 11
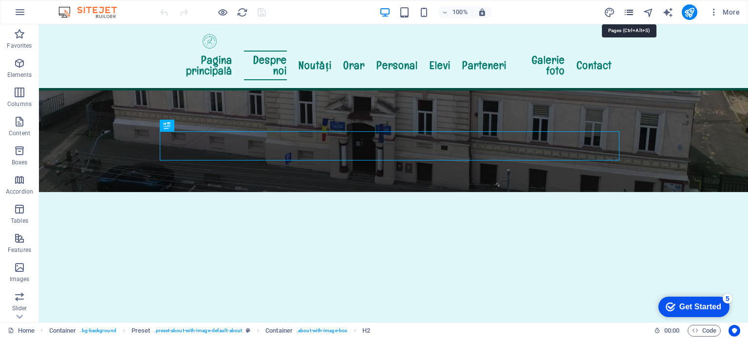
click at [627, 13] on icon "pages" at bounding box center [628, 12] width 11 height 11
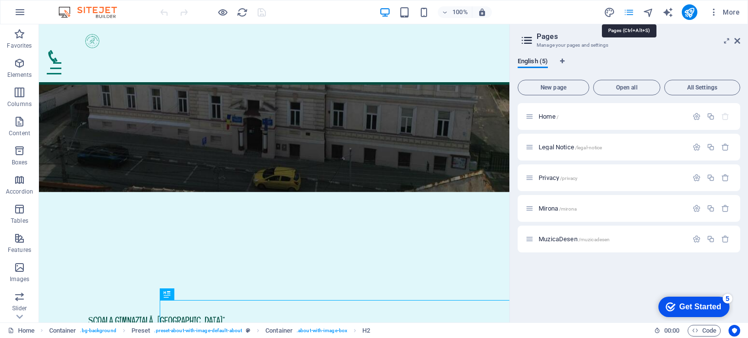
scroll to position [146, 0]
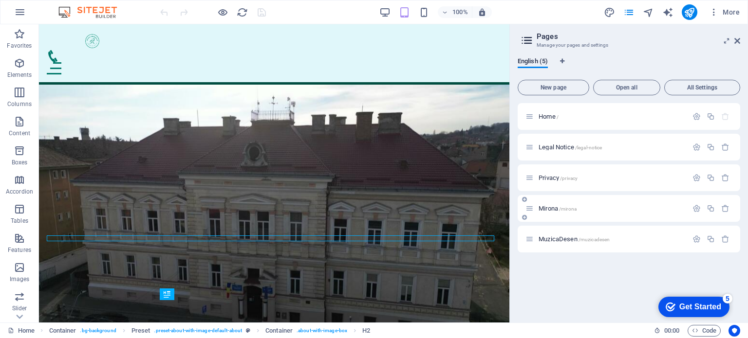
click at [544, 213] on div "Mirona /mirona" at bounding box center [607, 208] width 162 height 11
click at [534, 206] on div "Mirona /mirona" at bounding box center [607, 208] width 162 height 11
click at [555, 208] on span "Mirona /mirona" at bounding box center [558, 208] width 38 height 7
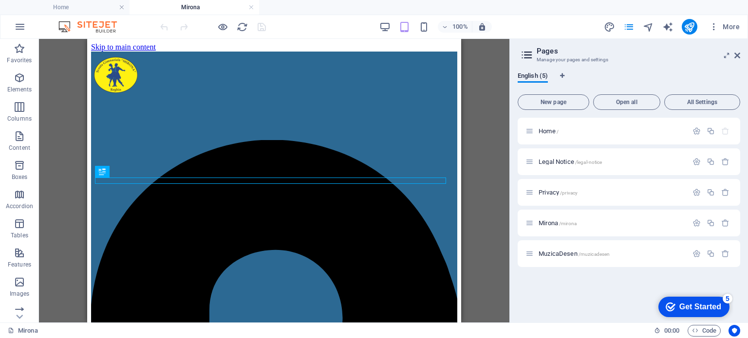
scroll to position [311, 0]
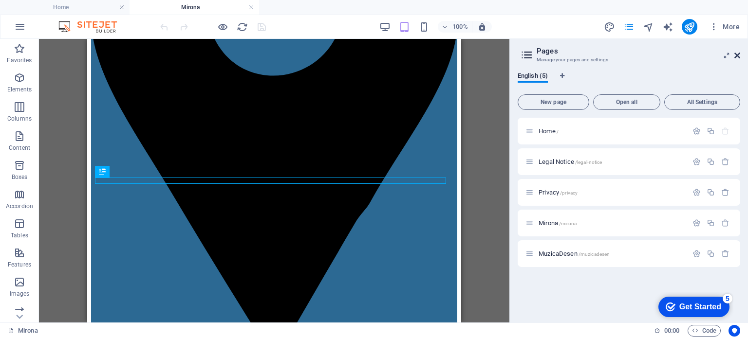
click at [736, 56] on icon at bounding box center [737, 56] width 6 height 8
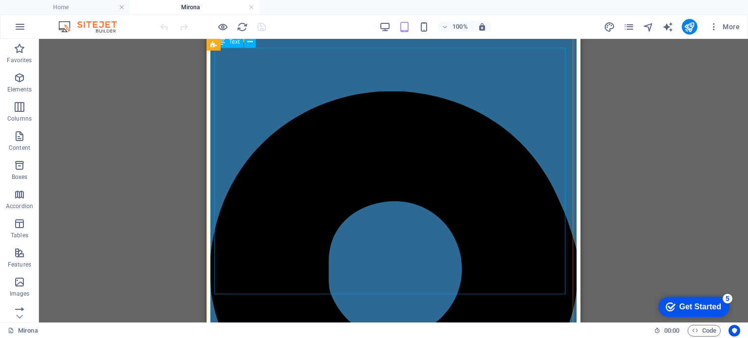
scroll to position [0, 0]
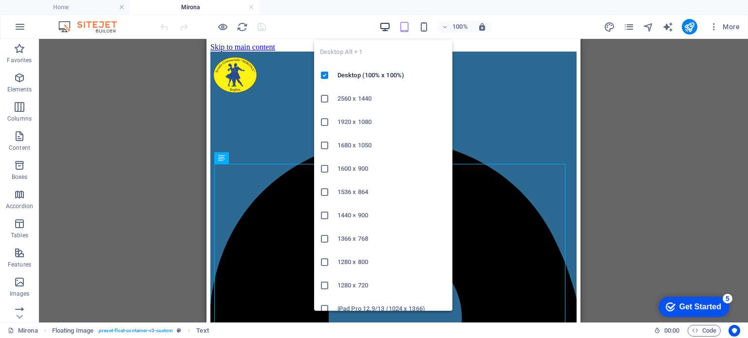
click at [386, 25] on icon "button" at bounding box center [384, 26] width 11 height 11
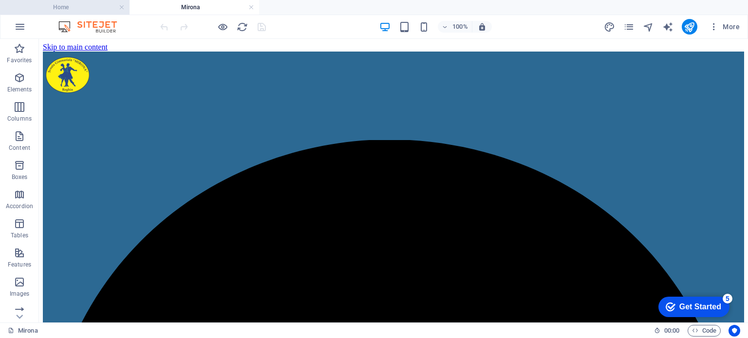
click at [72, 9] on h4 "Home" at bounding box center [65, 7] width 130 height 11
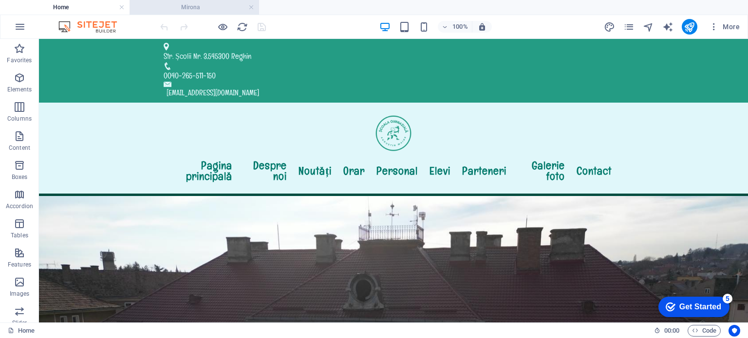
click at [200, 8] on h4 "Mirona" at bounding box center [195, 7] width 130 height 11
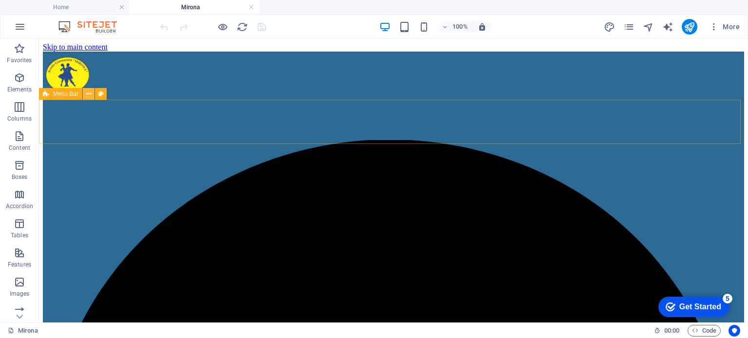
click at [89, 93] on icon at bounding box center [88, 94] width 5 height 10
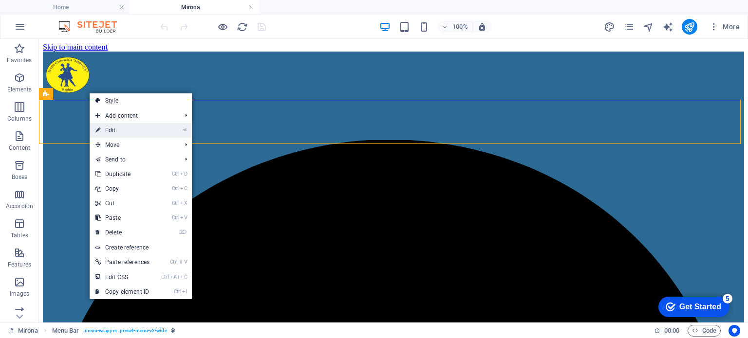
click at [106, 128] on link "⏎ Edit" at bounding box center [123, 130] width 66 height 15
select select "header"
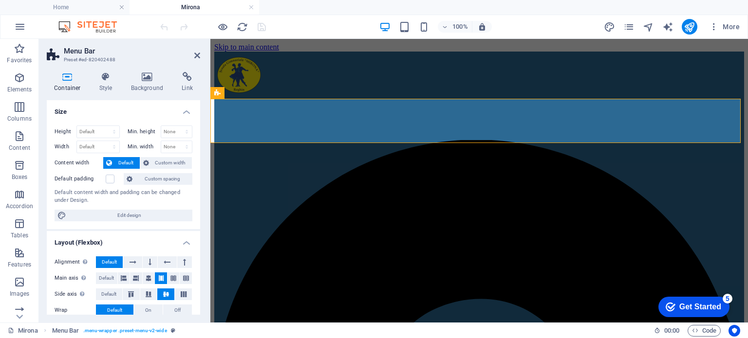
click at [70, 75] on icon at bounding box center [67, 77] width 41 height 10
click at [107, 79] on icon at bounding box center [106, 77] width 28 height 10
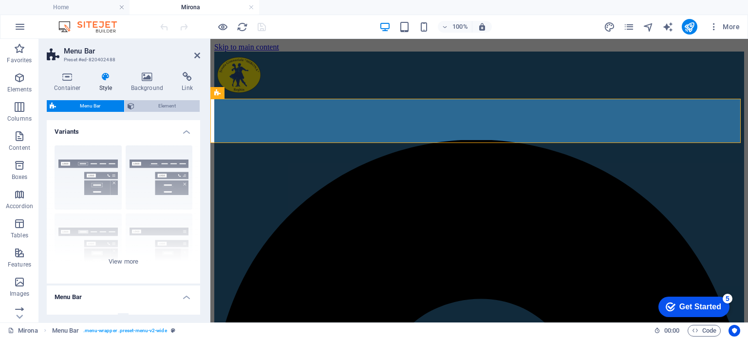
click at [138, 107] on span "Element" at bounding box center [166, 106] width 59 height 12
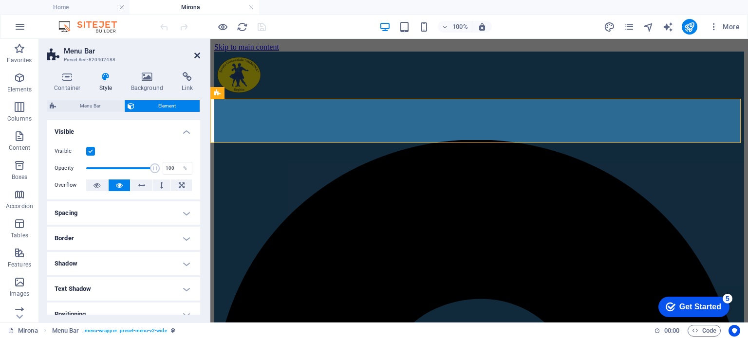
drag, startPoint x: 197, startPoint y: 56, endPoint x: 165, endPoint y: 23, distance: 46.5
click at [197, 56] on icon at bounding box center [197, 56] width 6 height 8
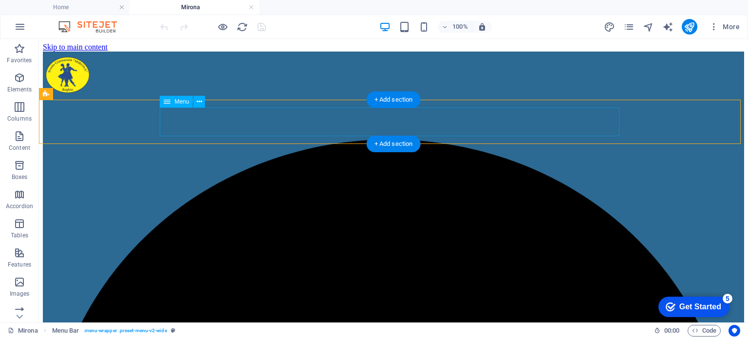
click at [197, 99] on icon at bounding box center [199, 102] width 5 height 10
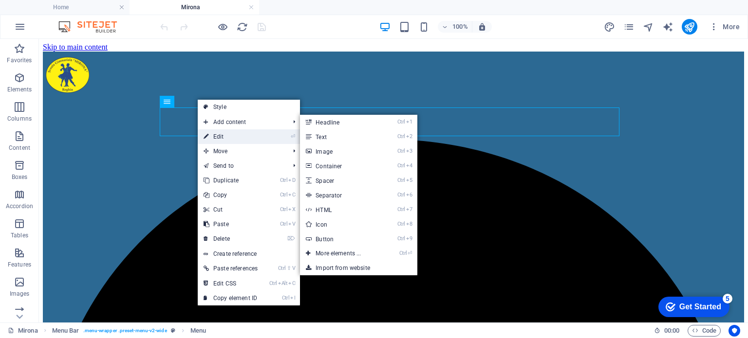
click at [216, 133] on link "⏎ Edit" at bounding box center [231, 137] width 66 height 15
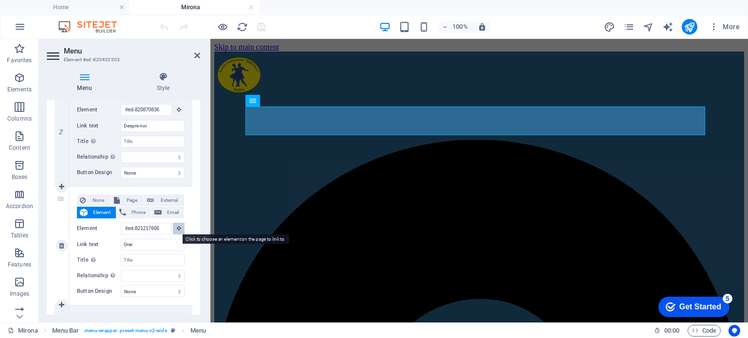
click at [174, 227] on button at bounding box center [179, 229] width 12 height 12
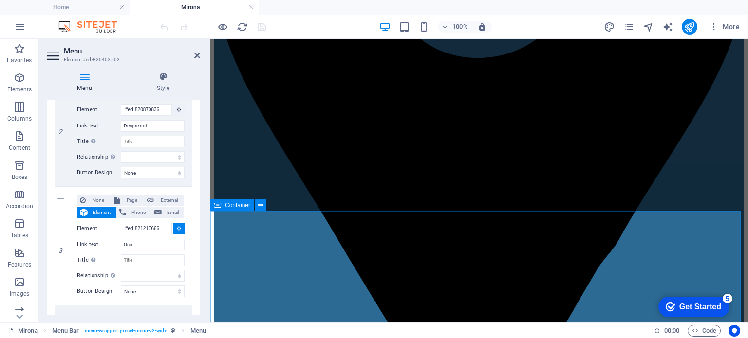
scroll to position [487, 0]
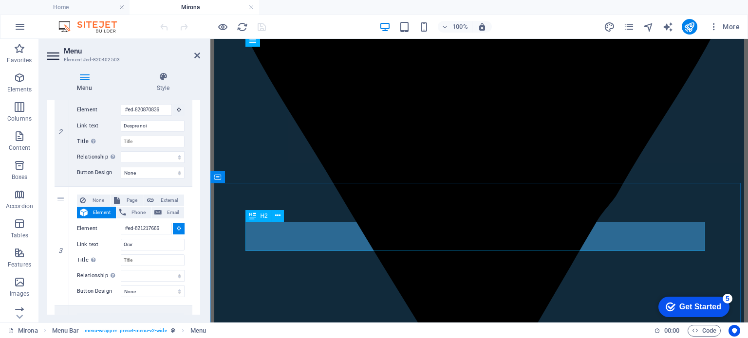
select select
type input "#ed-821217663"
select select
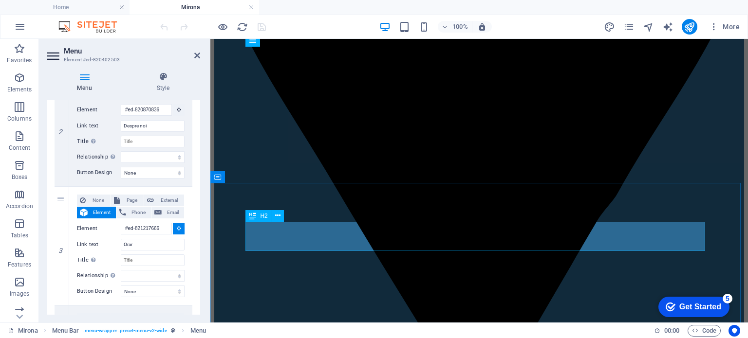
select select
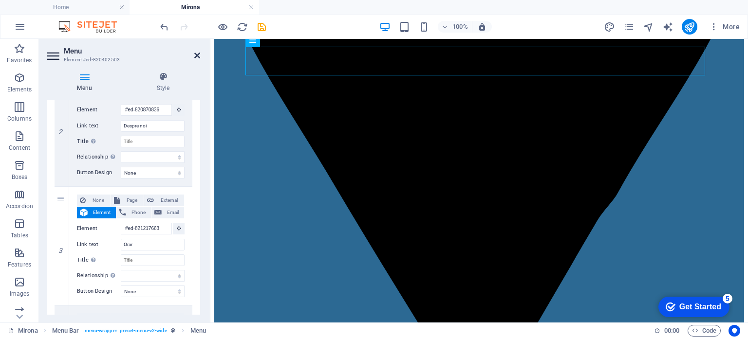
click at [197, 56] on icon at bounding box center [197, 56] width 6 height 8
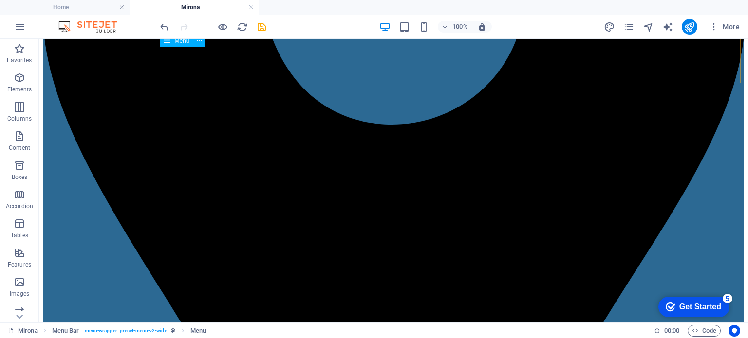
scroll to position [488, 0]
click at [261, 27] on icon "save" at bounding box center [261, 26] width 11 height 11
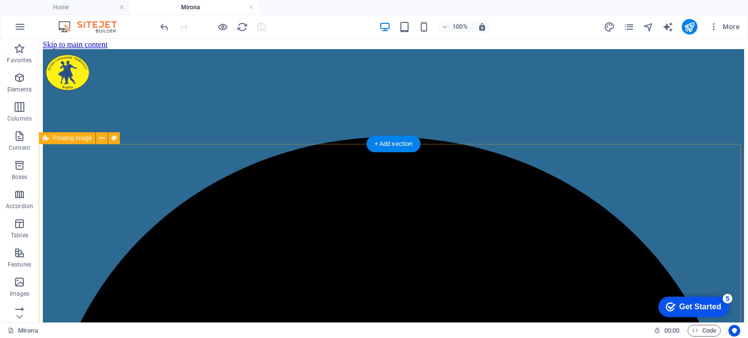
scroll to position [0, 0]
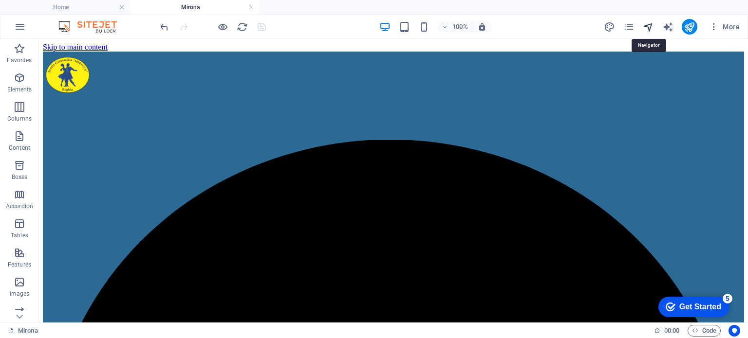
click at [649, 26] on icon "navigator" at bounding box center [648, 26] width 11 height 11
select select "15780007-en"
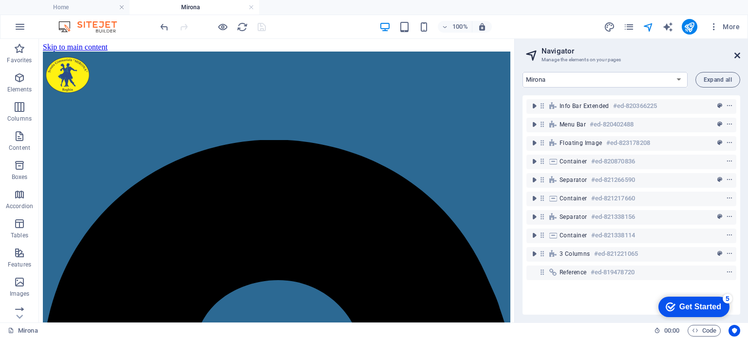
click at [736, 56] on icon at bounding box center [737, 56] width 6 height 8
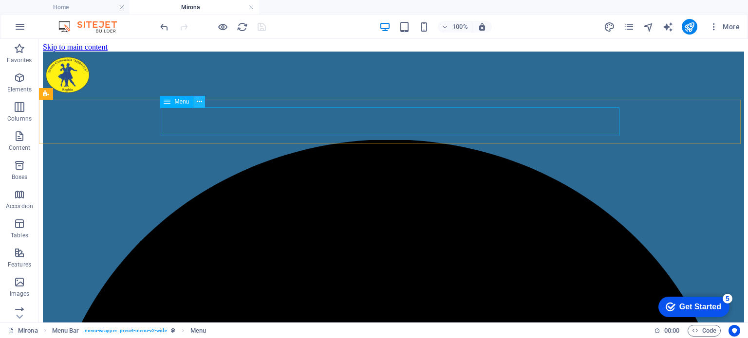
click at [200, 101] on icon at bounding box center [199, 102] width 5 height 10
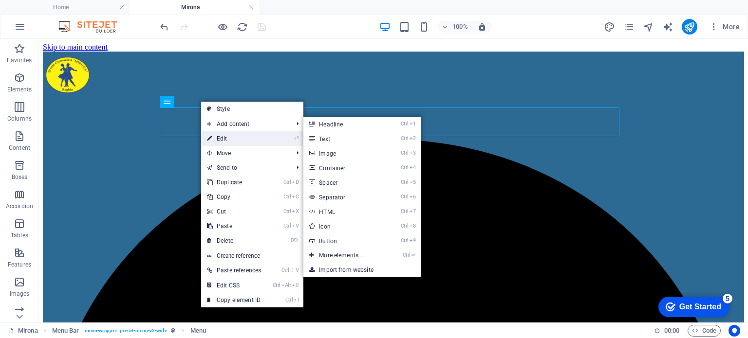
click at [209, 136] on icon at bounding box center [209, 138] width 5 height 15
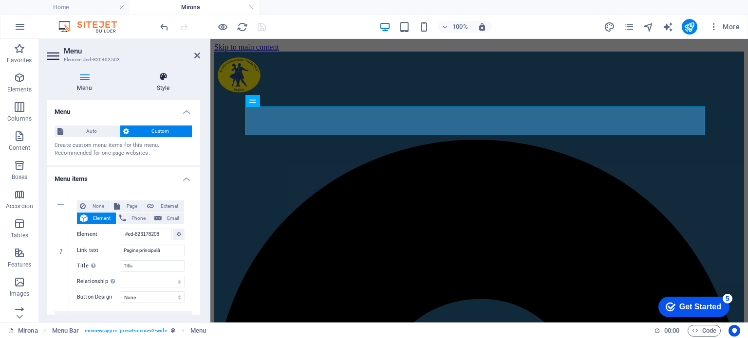
click at [166, 77] on icon at bounding box center [163, 77] width 74 height 10
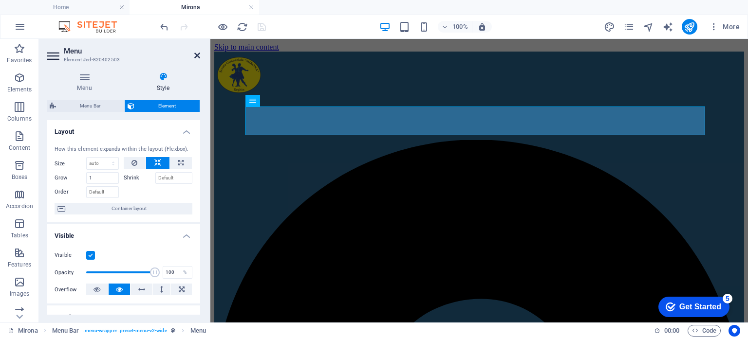
click at [197, 53] on icon at bounding box center [197, 56] width 6 height 8
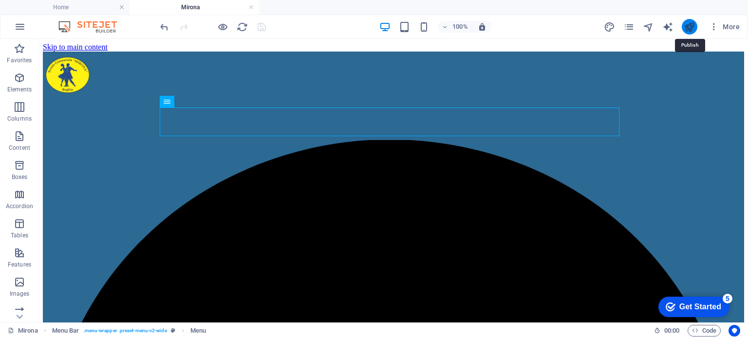
click at [685, 26] on icon "publish" at bounding box center [689, 26] width 11 height 11
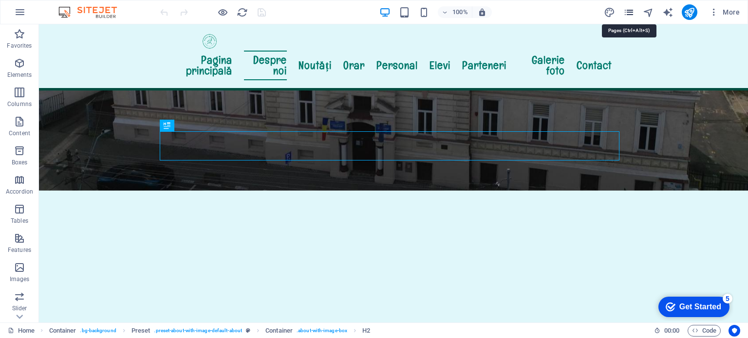
click at [630, 12] on icon "pages" at bounding box center [628, 12] width 11 height 11
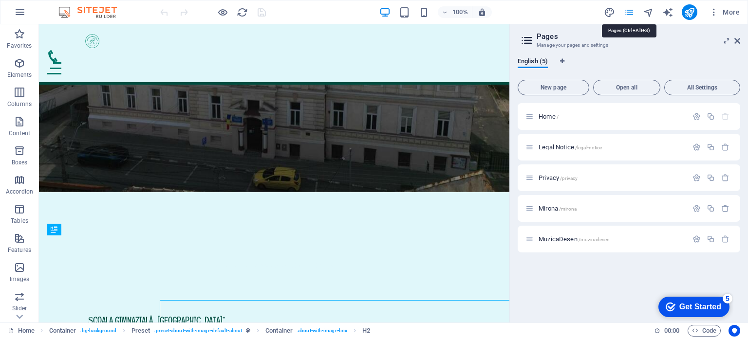
scroll to position [146, 0]
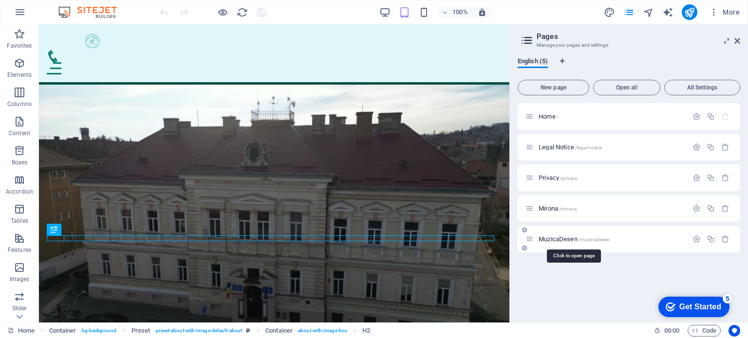
click at [554, 239] on span "MuzicaDesen /muzicadesen" at bounding box center [574, 239] width 71 height 7
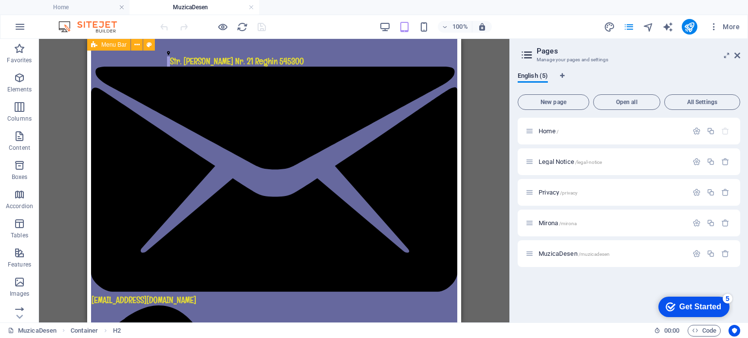
scroll to position [0, 0]
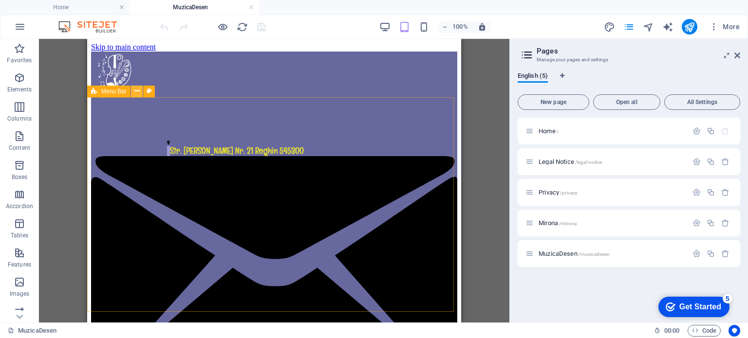
click at [134, 93] on icon at bounding box center [136, 91] width 5 height 10
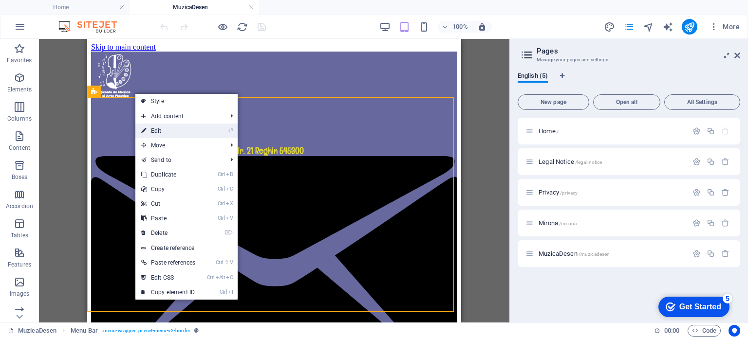
click at [148, 131] on link "⏎ Edit" at bounding box center [168, 131] width 66 height 15
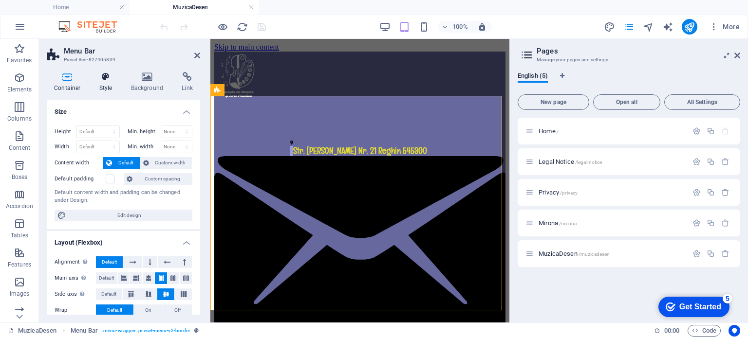
click at [104, 80] on icon at bounding box center [106, 77] width 28 height 10
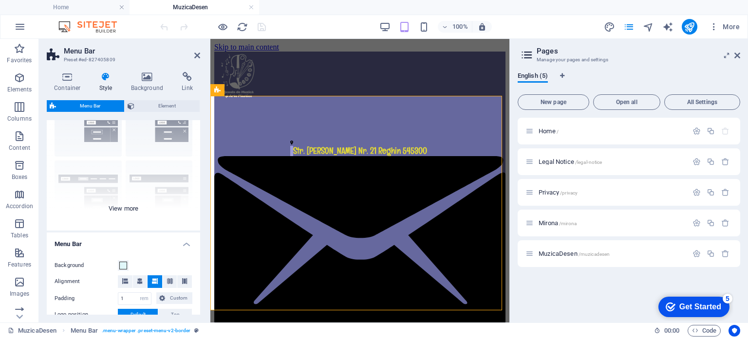
scroll to position [146, 0]
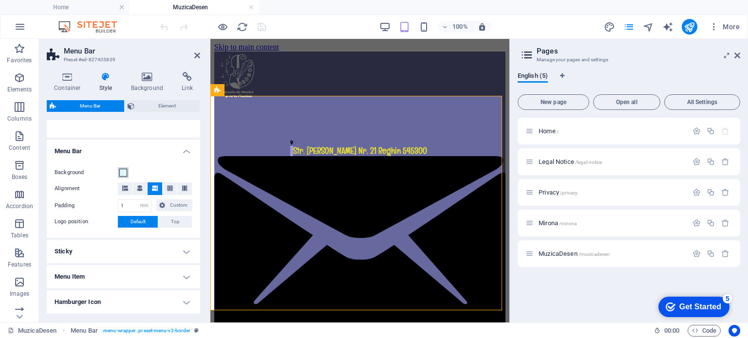
click at [123, 173] on span at bounding box center [123, 173] width 8 height 8
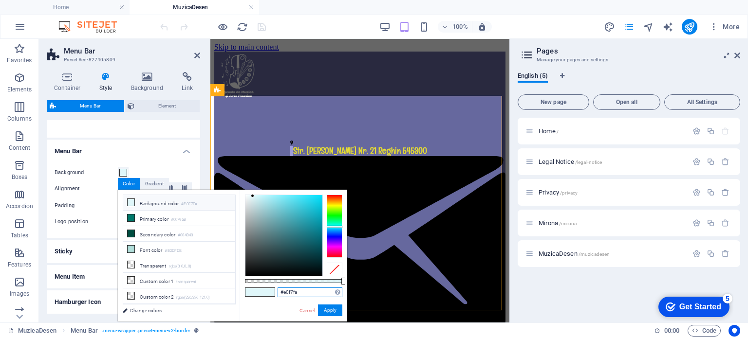
drag, startPoint x: 316, startPoint y: 289, endPoint x: 258, endPoint y: 291, distance: 57.5
click at [258, 291] on div "#e0f7fa Supported formats #0852ed rgb(8, 82, 237) rgba(8, 82, 237, 90%) hsv(221…" at bounding box center [294, 326] width 108 height 273
paste input "E4DA34"
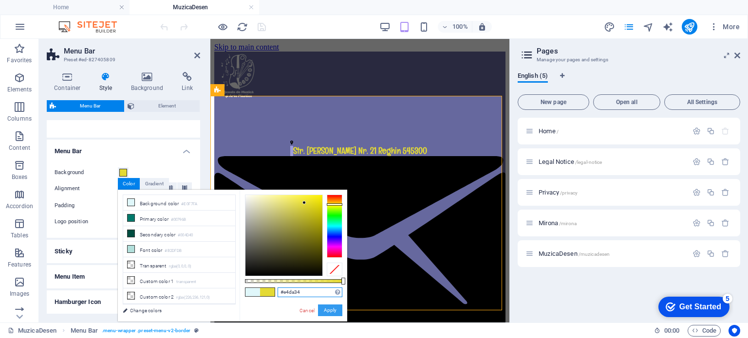
type input "#e4da34"
click at [331, 312] on button "Apply" at bounding box center [330, 311] width 24 height 12
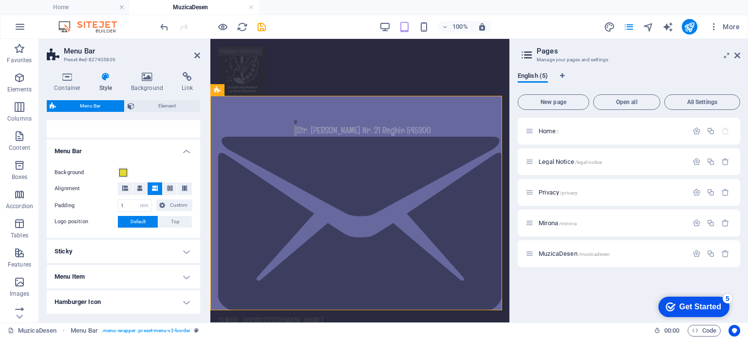
scroll to position [195, 0]
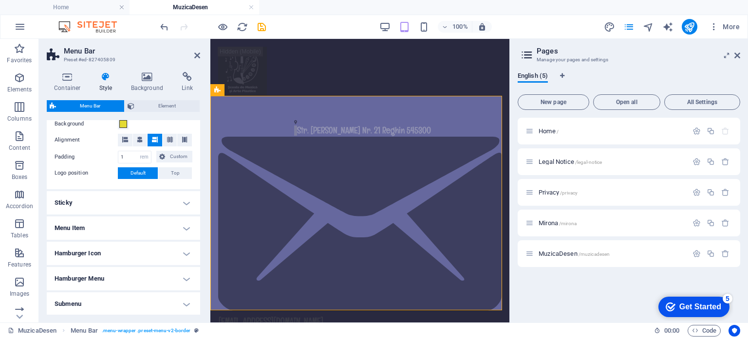
click at [93, 277] on h4 "Hamburger Menu" at bounding box center [123, 278] width 153 height 23
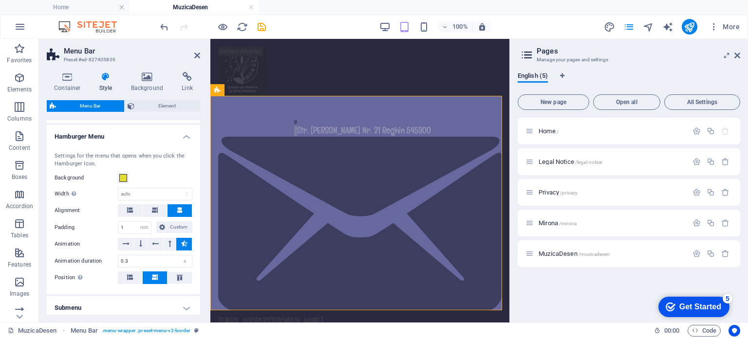
scroll to position [341, 0]
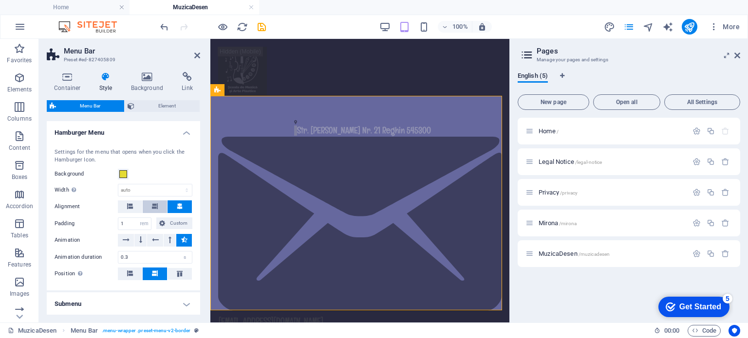
click at [152, 205] on icon at bounding box center [155, 207] width 6 height 6
click at [153, 238] on icon at bounding box center [155, 240] width 7 height 12
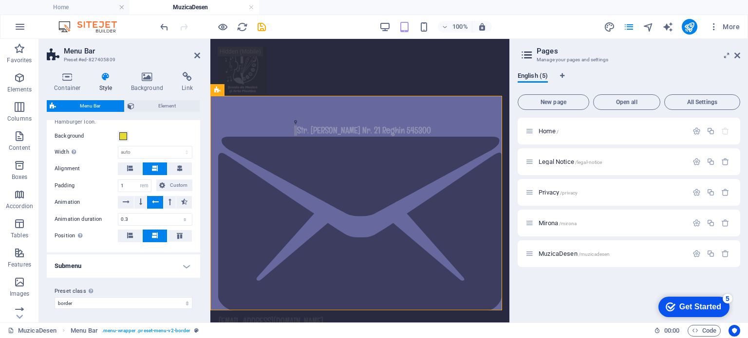
click at [116, 264] on h4 "Submenu" at bounding box center [123, 266] width 153 height 23
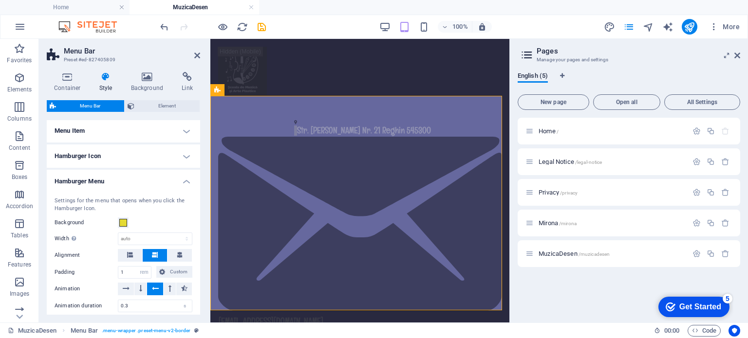
scroll to position [341, 0]
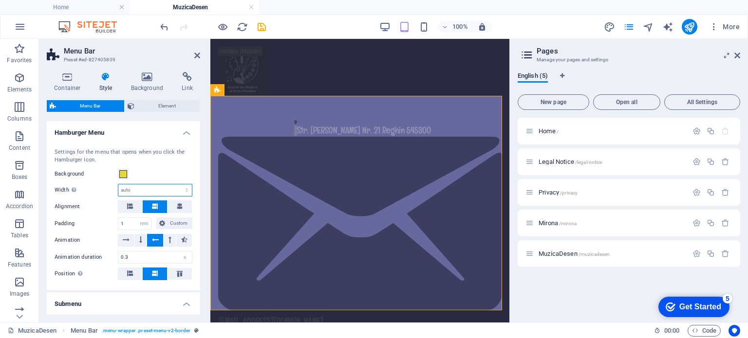
click at [183, 188] on select "auto px rem % vh vw" at bounding box center [155, 191] width 74 height 12
select select "%"
click at [176, 185] on select "auto px rem % vh vw" at bounding box center [155, 191] width 74 height 12
type input "100"
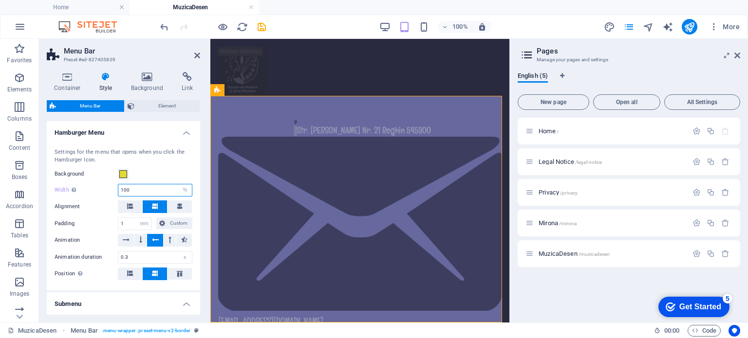
click at [139, 192] on input "100" at bounding box center [155, 191] width 74 height 12
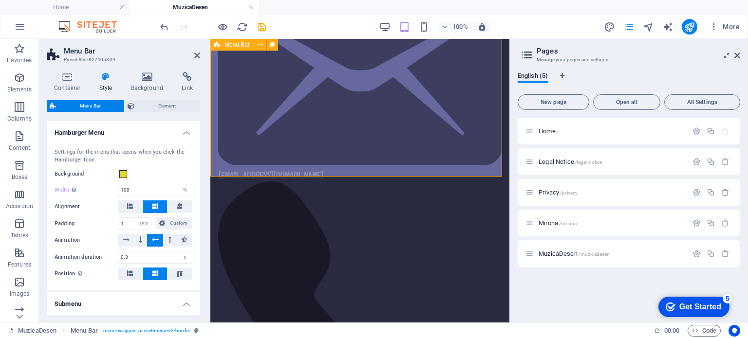
scroll to position [97, 0]
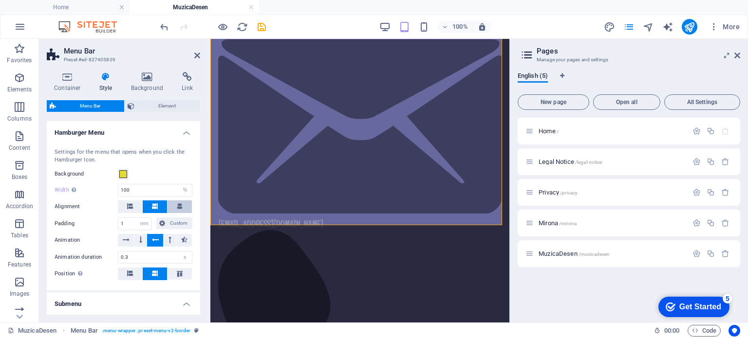
click at [179, 206] on icon at bounding box center [180, 207] width 6 height 6
click at [156, 192] on input "100" at bounding box center [155, 191] width 74 height 12
click at [185, 188] on select "auto px rem % vh vw" at bounding box center [185, 191] width 14 height 12
select select "auto"
click at [178, 185] on select "auto px rem % vh vw" at bounding box center [185, 191] width 14 height 12
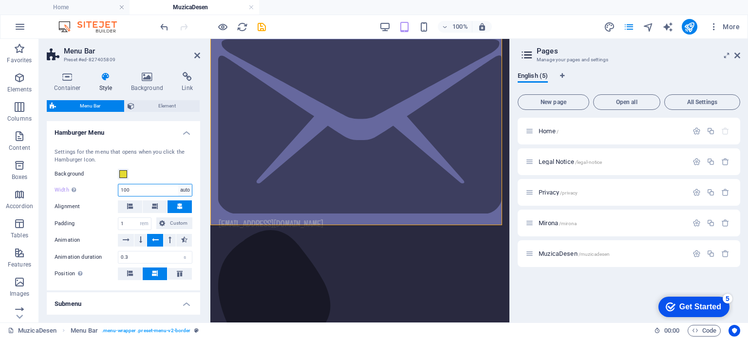
select select "DISABLED_OPTION_VALUE"
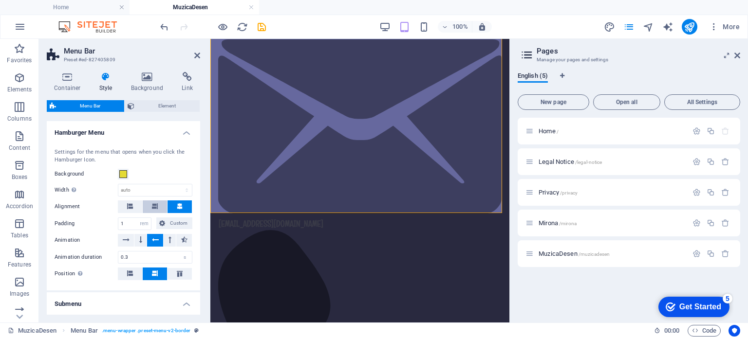
click at [152, 206] on icon at bounding box center [155, 207] width 6 height 6
click at [197, 56] on icon at bounding box center [197, 56] width 6 height 8
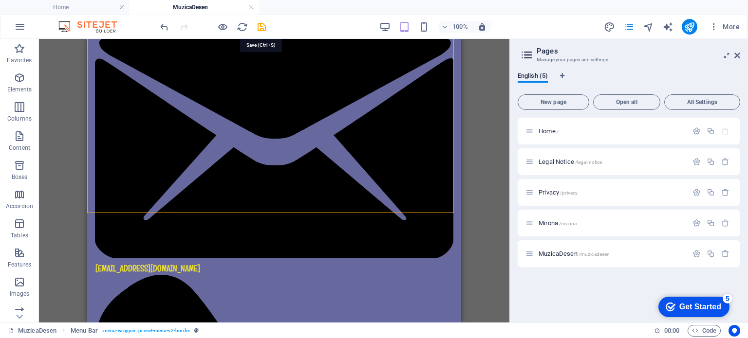
click at [264, 25] on icon "save" at bounding box center [261, 26] width 11 height 11
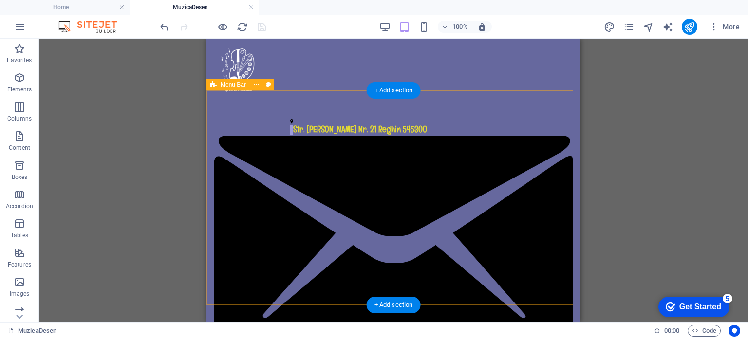
scroll to position [0, 0]
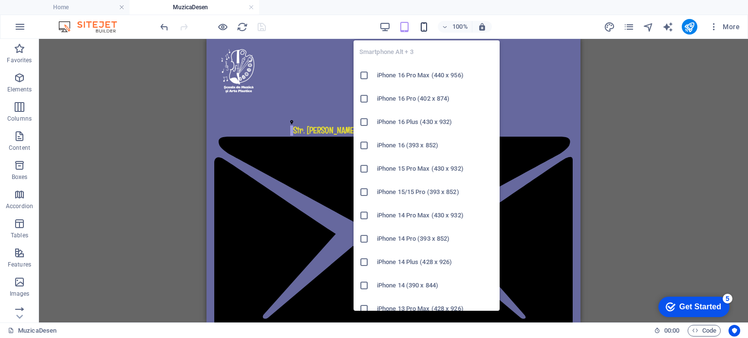
click at [426, 27] on icon "button" at bounding box center [423, 26] width 11 height 11
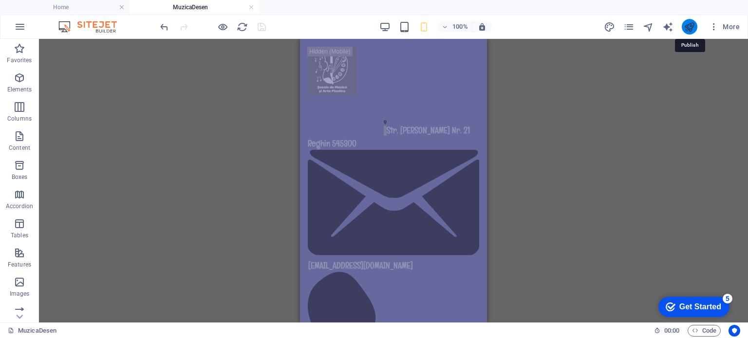
click at [691, 25] on icon "publish" at bounding box center [689, 26] width 11 height 11
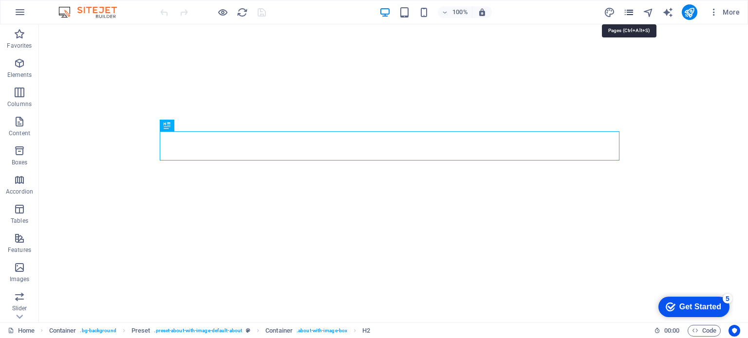
click at [631, 12] on icon "pages" at bounding box center [628, 12] width 11 height 11
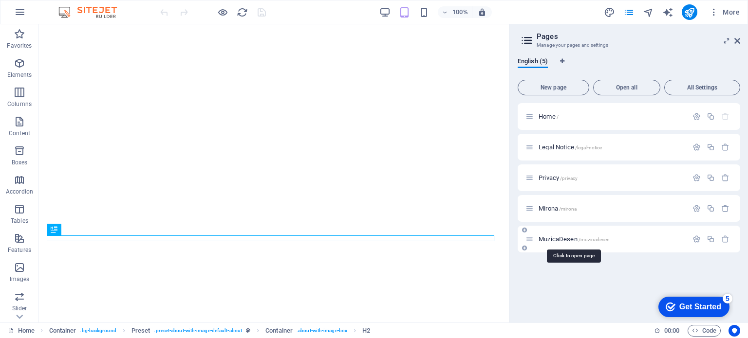
click at [543, 236] on span "MuzicaDesen /muzicadesen" at bounding box center [574, 239] width 71 height 7
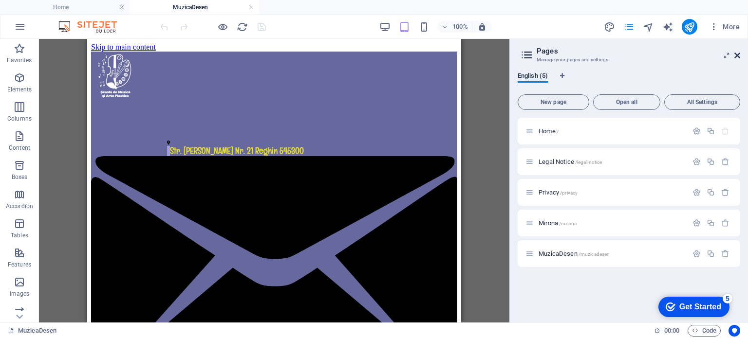
click at [736, 56] on icon at bounding box center [737, 56] width 6 height 8
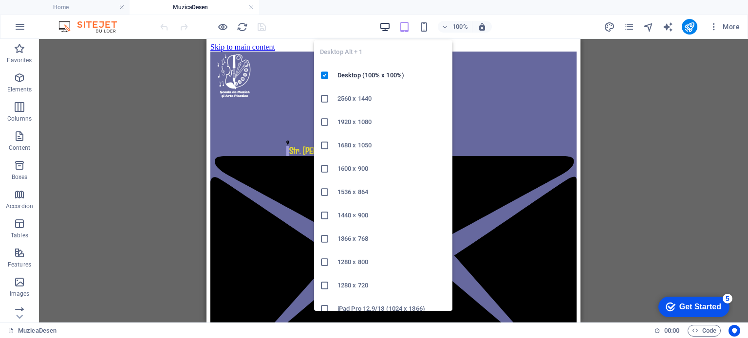
click at [384, 24] on icon "button" at bounding box center [384, 26] width 11 height 11
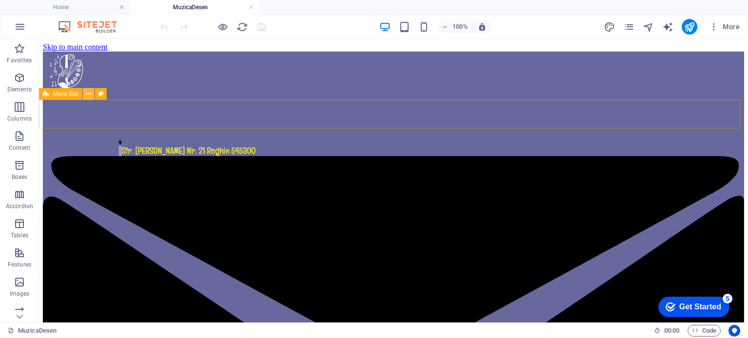
click at [88, 93] on icon at bounding box center [88, 94] width 5 height 10
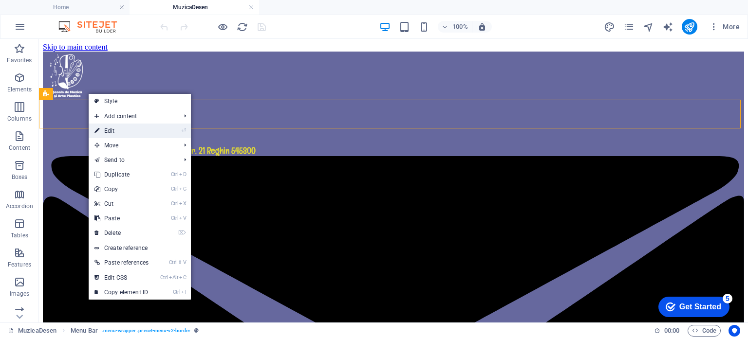
click at [105, 130] on link "⏎ Edit" at bounding box center [122, 131] width 66 height 15
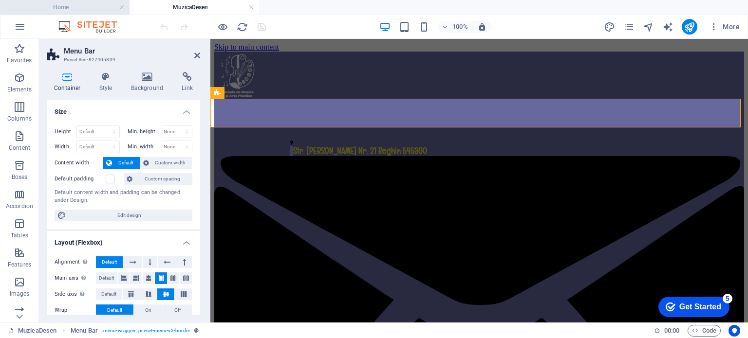
click at [72, 7] on h4 "Home" at bounding box center [65, 7] width 130 height 11
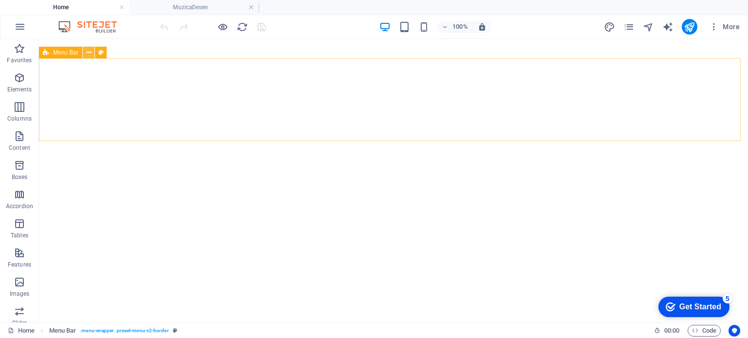
click at [88, 49] on icon at bounding box center [88, 53] width 5 height 10
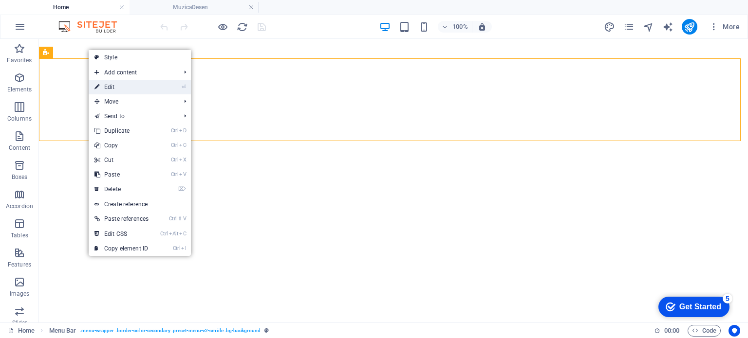
click at [102, 86] on link "⏎ Edit" at bounding box center [122, 87] width 66 height 15
select select "header"
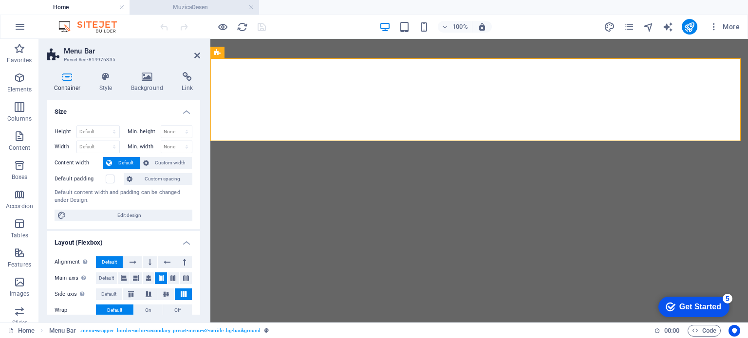
click at [178, 6] on h4 "MuzicaDesen" at bounding box center [195, 7] width 130 height 11
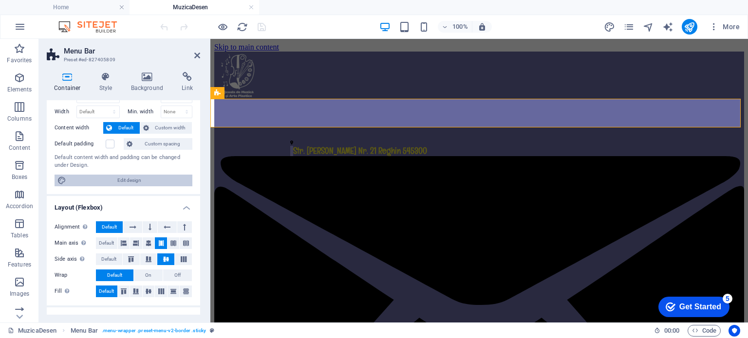
scroll to position [49, 0]
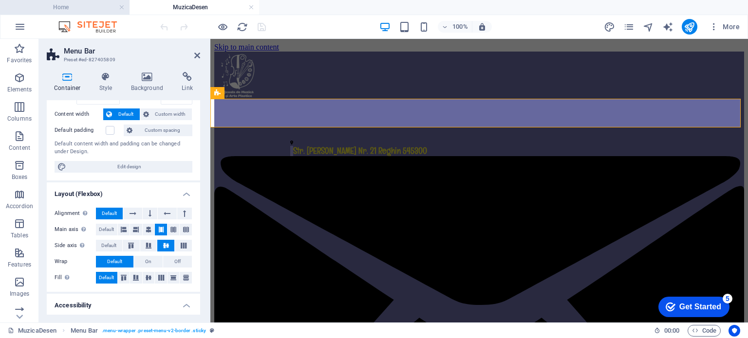
click at [87, 9] on h4 "Home" at bounding box center [65, 7] width 130 height 11
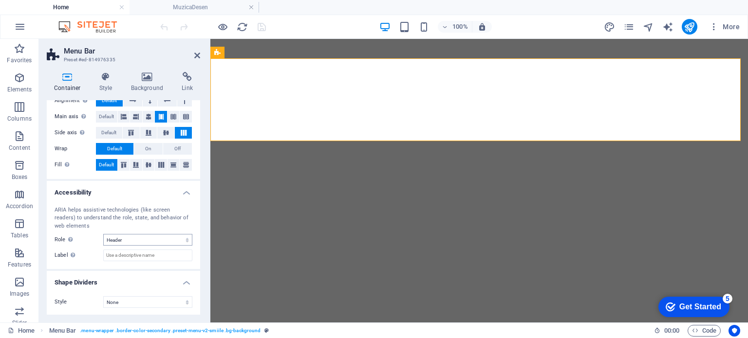
scroll to position [0, 0]
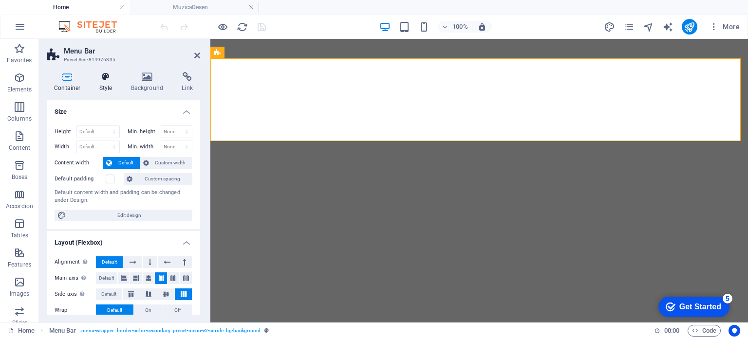
click at [107, 77] on icon at bounding box center [106, 77] width 28 height 10
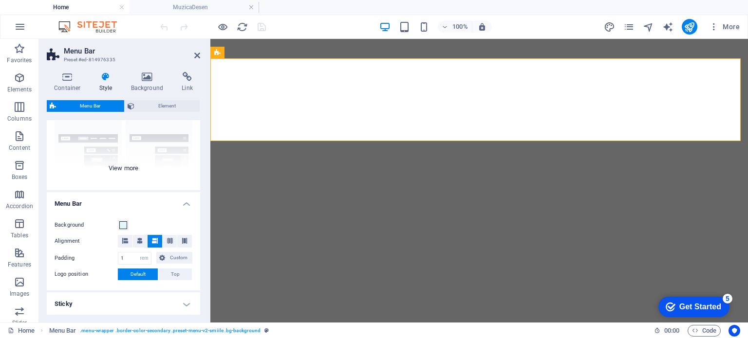
scroll to position [97, 0]
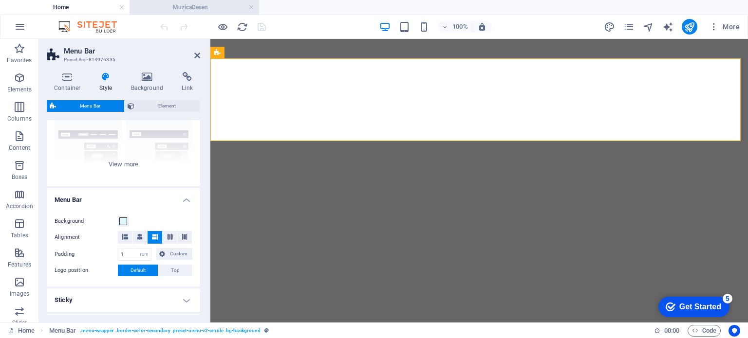
click at [175, 8] on h4 "MuzicaDesen" at bounding box center [195, 7] width 130 height 11
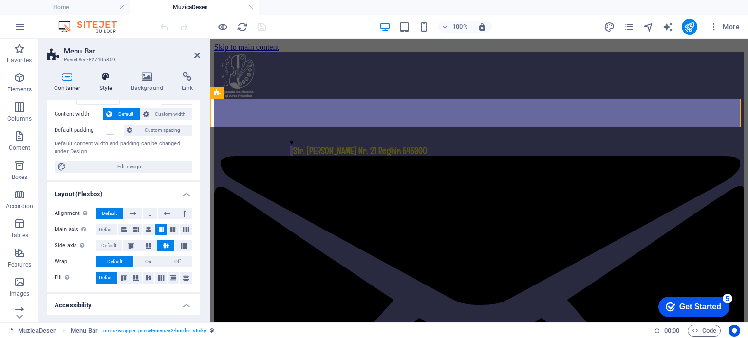
click at [109, 75] on icon at bounding box center [106, 77] width 28 height 10
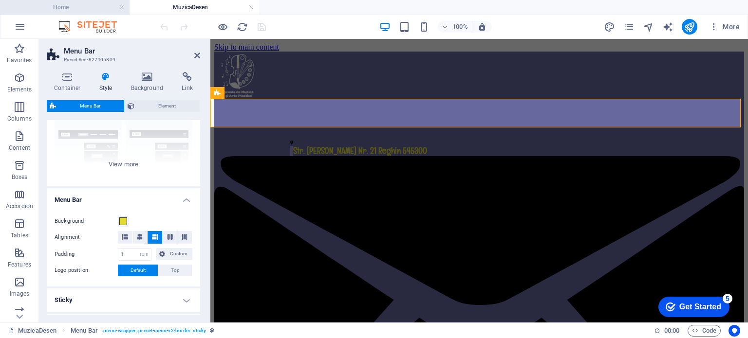
click at [86, 6] on h4 "Home" at bounding box center [65, 7] width 130 height 11
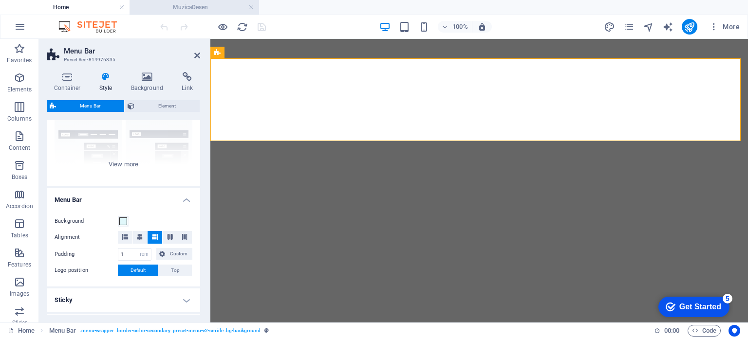
click at [168, 4] on h4 "MuzicaDesen" at bounding box center [195, 7] width 130 height 11
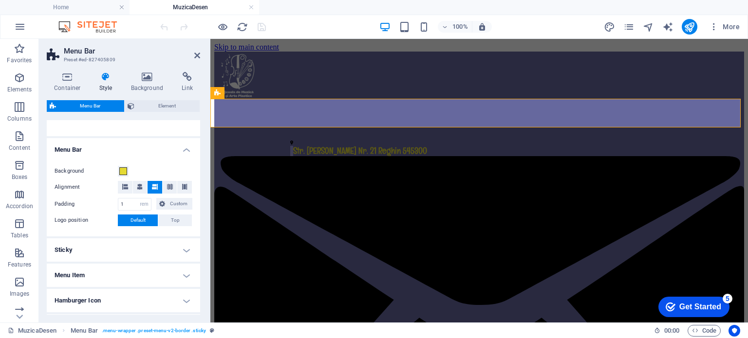
scroll to position [195, 0]
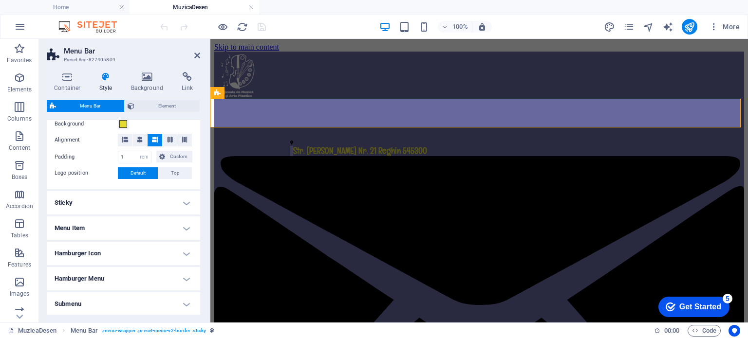
click at [79, 200] on h4 "Sticky" at bounding box center [123, 202] width 153 height 23
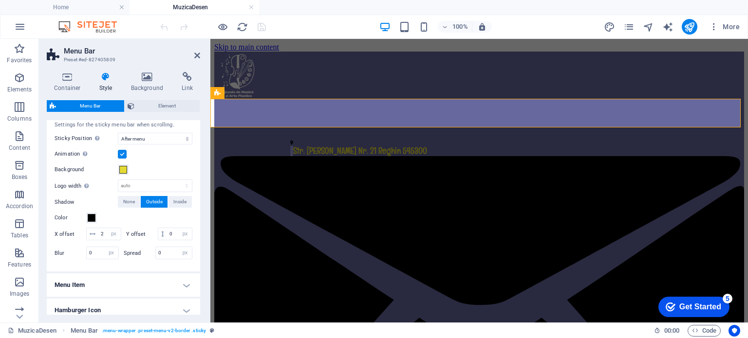
scroll to position [390, 0]
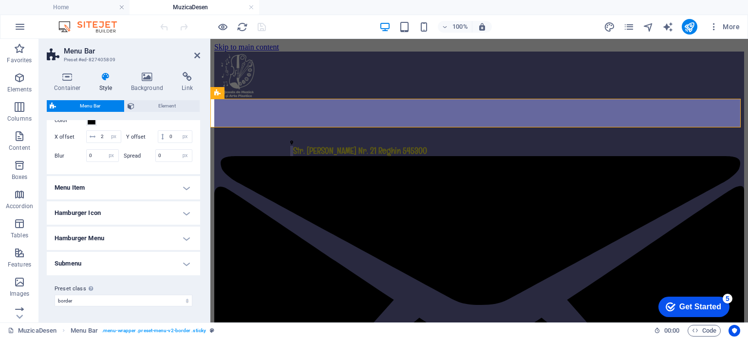
click at [90, 222] on h4 "Hamburger Icon" at bounding box center [123, 213] width 153 height 23
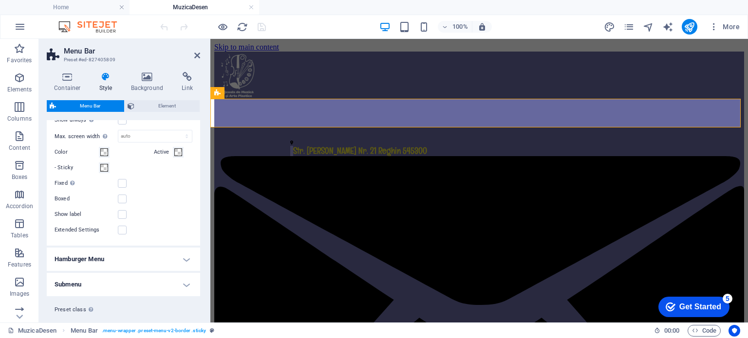
scroll to position [555, 0]
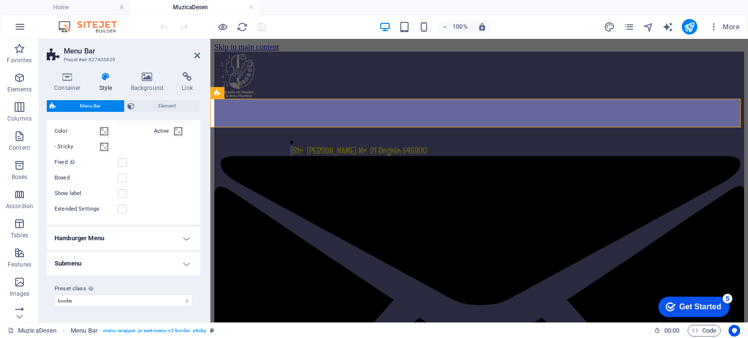
click at [90, 239] on h4 "Hamburger Menu" at bounding box center [123, 238] width 153 height 23
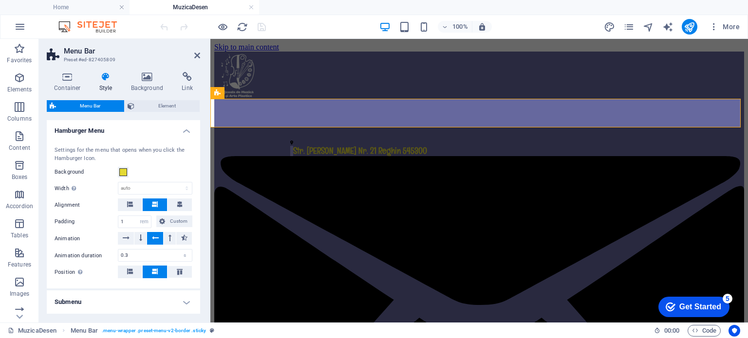
scroll to position [700, 0]
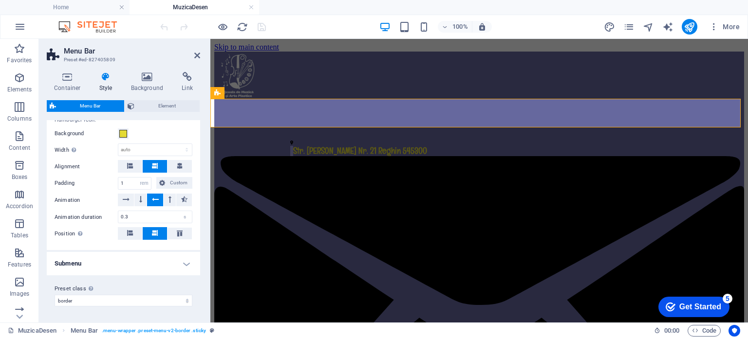
click at [74, 262] on h4 "Submenu" at bounding box center [123, 263] width 153 height 23
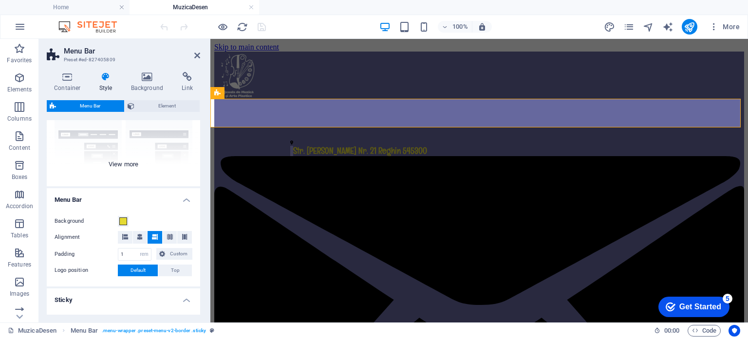
scroll to position [146, 0]
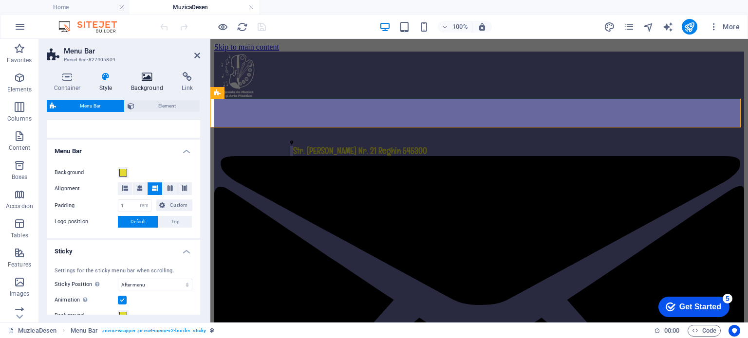
click at [146, 79] on icon at bounding box center [147, 77] width 47 height 10
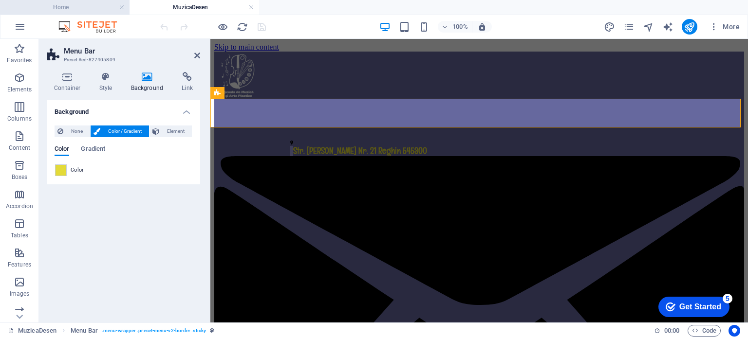
click at [60, 5] on h4 "Home" at bounding box center [65, 7] width 130 height 11
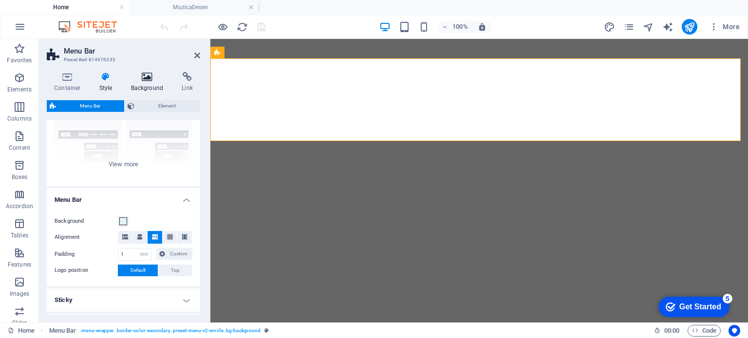
click at [146, 75] on icon at bounding box center [147, 77] width 47 height 10
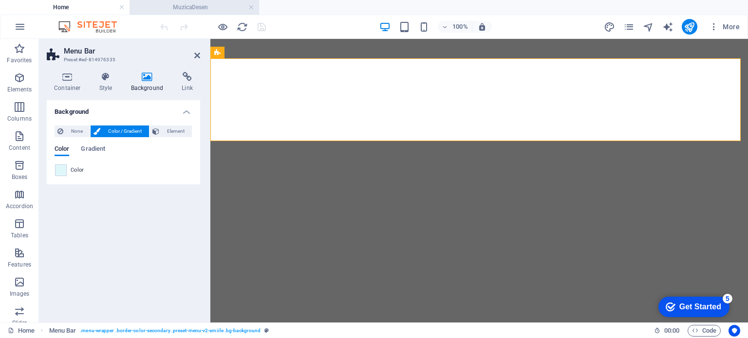
click at [175, 7] on h4 "MuzicaDesen" at bounding box center [195, 7] width 130 height 11
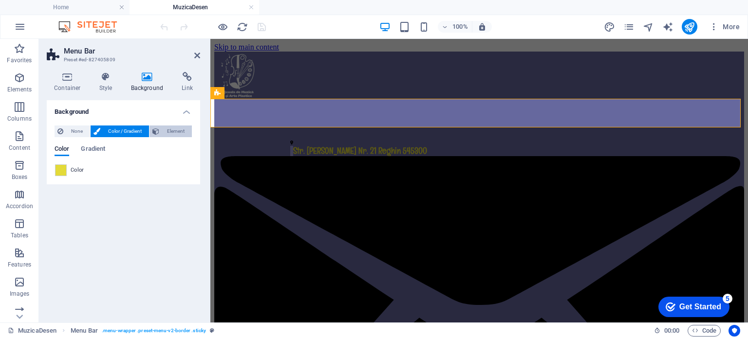
click at [169, 131] on span "Element" at bounding box center [175, 132] width 27 height 12
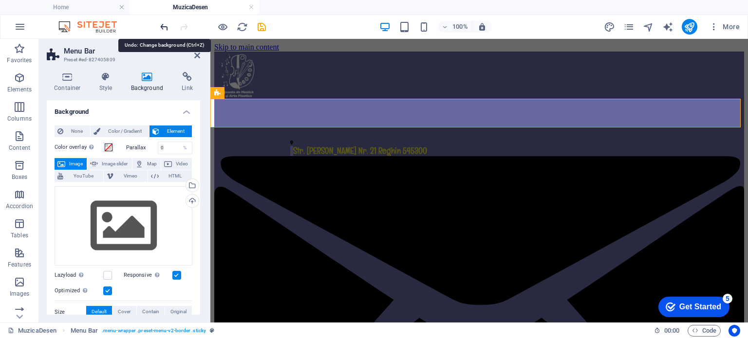
click at [161, 26] on icon "undo" at bounding box center [164, 26] width 11 height 11
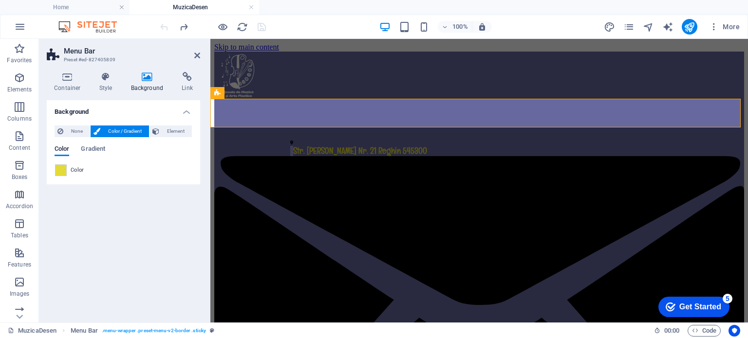
click at [105, 71] on div "Container Style Background Link Size Height Default px rem % vh vw Min. height …" at bounding box center [123, 193] width 169 height 259
click at [105, 82] on h4 "Style" at bounding box center [108, 82] width 32 height 20
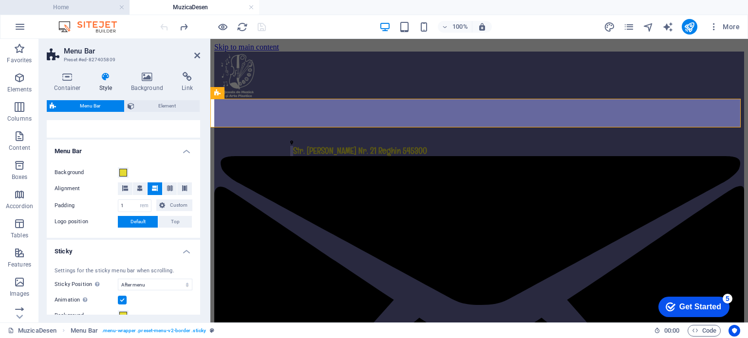
click at [64, 11] on h4 "Home" at bounding box center [65, 7] width 130 height 11
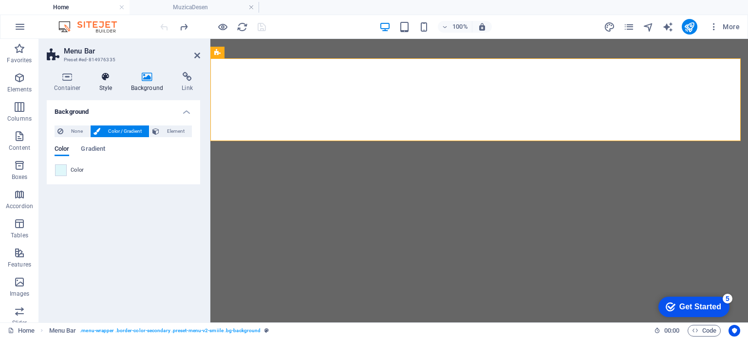
click at [107, 78] on icon at bounding box center [106, 77] width 28 height 10
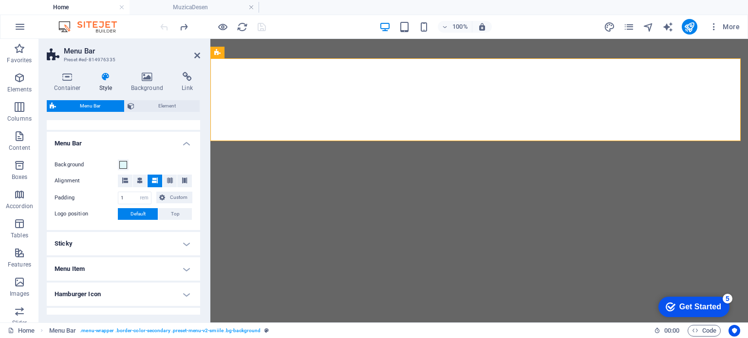
scroll to position [195, 0]
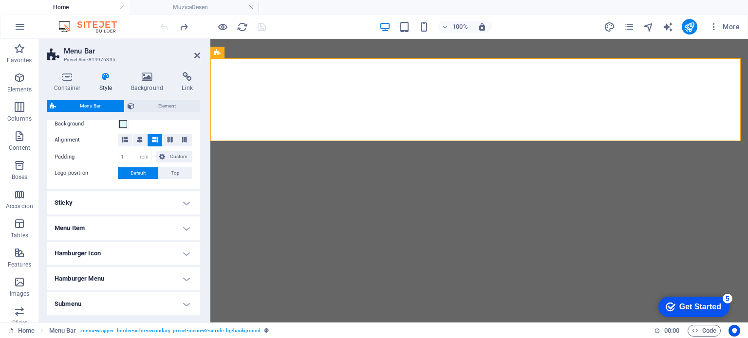
click at [127, 197] on h4 "Sticky" at bounding box center [123, 202] width 153 height 23
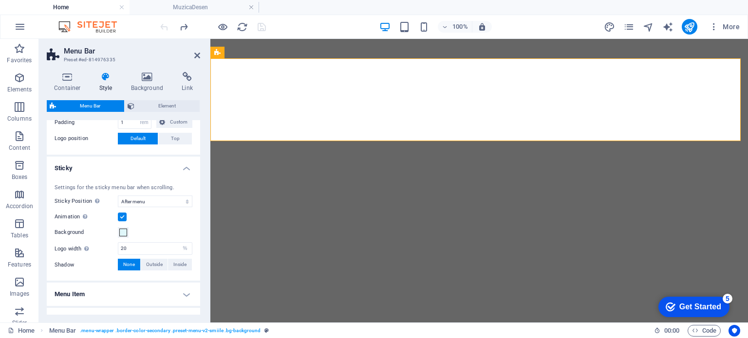
scroll to position [244, 0]
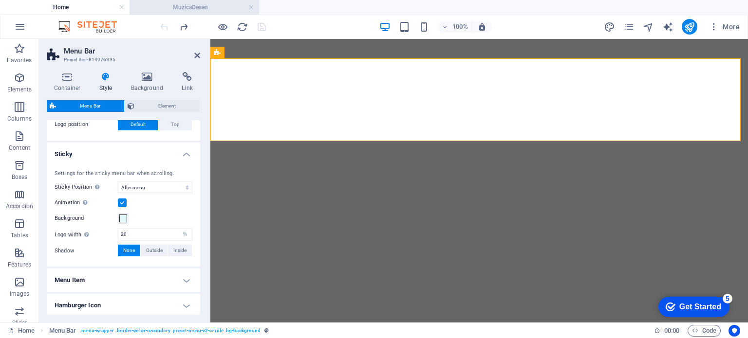
click at [173, 5] on h4 "MuzicaDesen" at bounding box center [195, 7] width 130 height 11
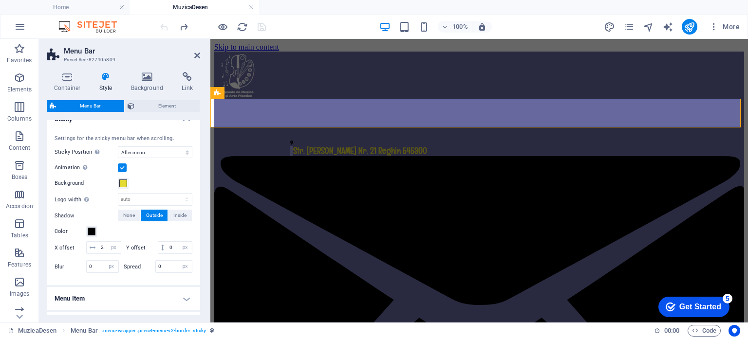
scroll to position [292, 0]
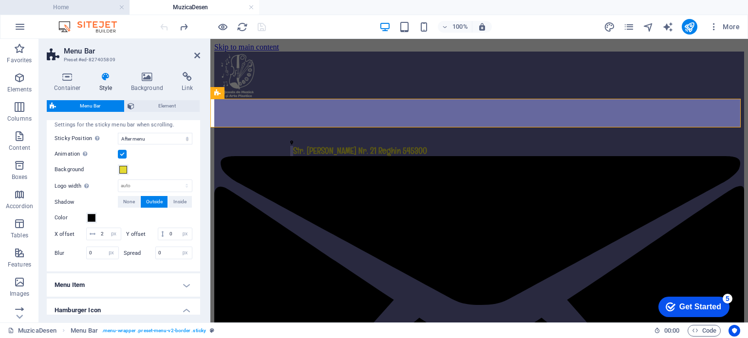
click at [76, 3] on h4 "Home" at bounding box center [65, 7] width 130 height 11
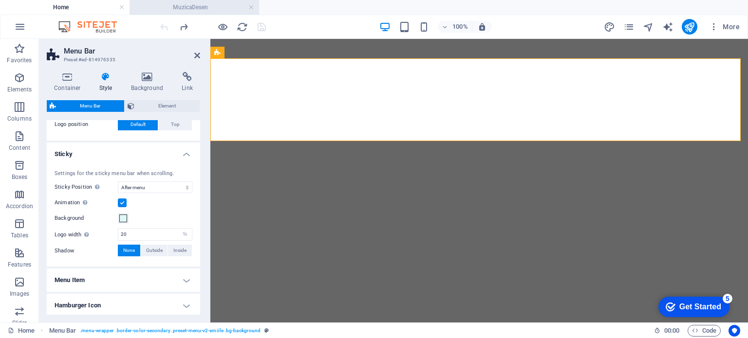
click at [195, 2] on h4 "MuzicaDesen" at bounding box center [195, 7] width 130 height 11
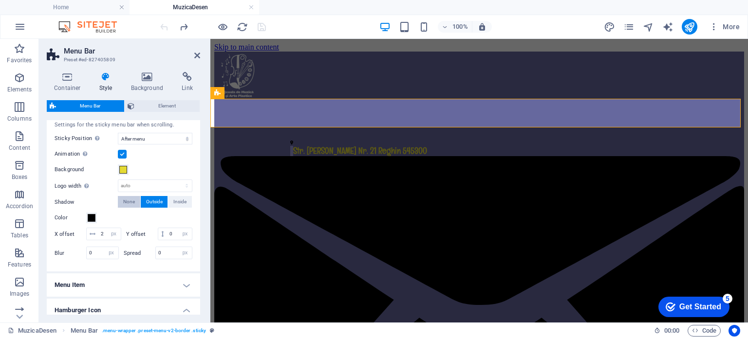
click at [126, 200] on span "None" at bounding box center [129, 202] width 12 height 12
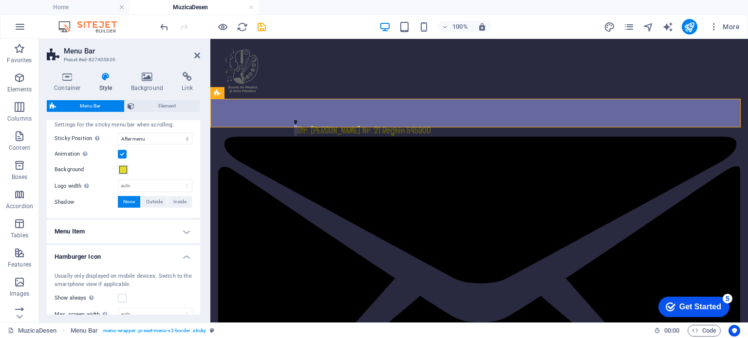
click at [98, 233] on h4 "Menu Item" at bounding box center [123, 231] width 153 height 23
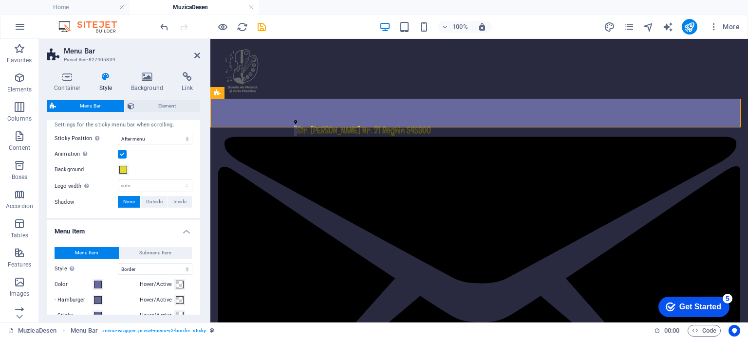
scroll to position [341, 0]
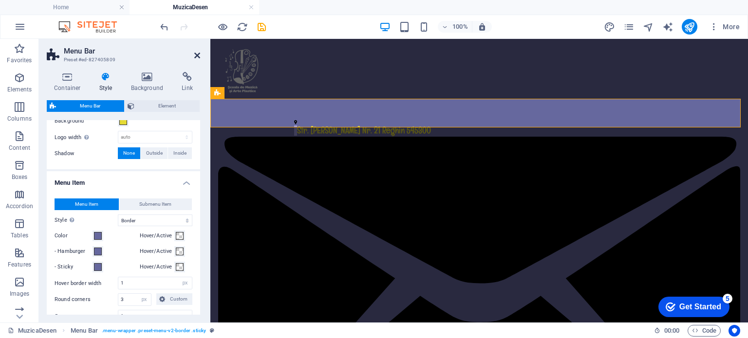
click at [196, 54] on icon at bounding box center [197, 56] width 6 height 8
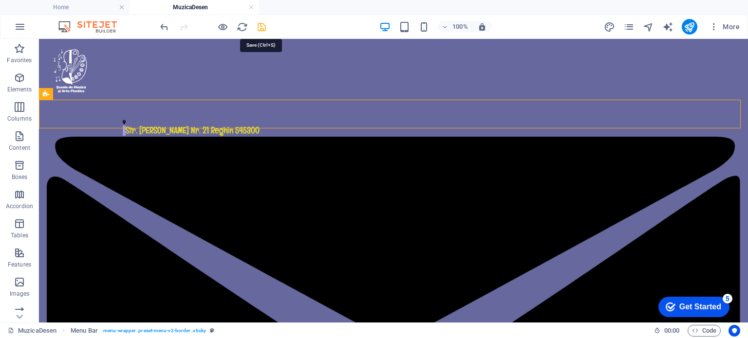
click at [263, 27] on icon "save" at bounding box center [261, 26] width 11 height 11
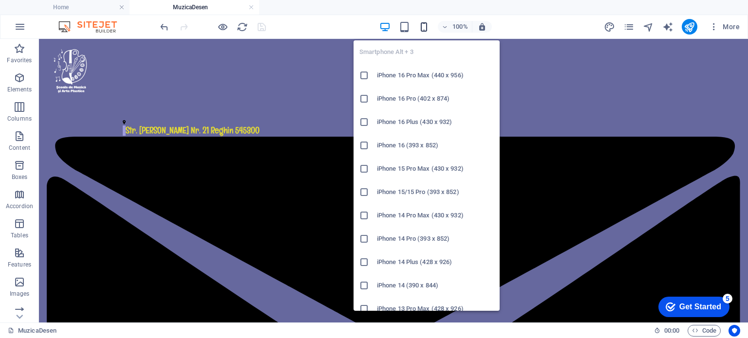
click at [428, 25] on icon "button" at bounding box center [423, 26] width 11 height 11
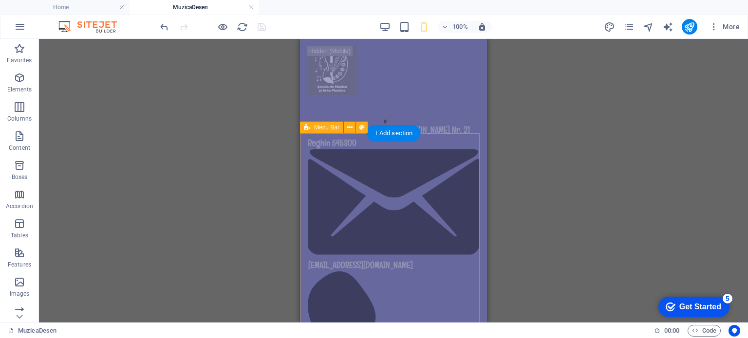
scroll to position [0, 0]
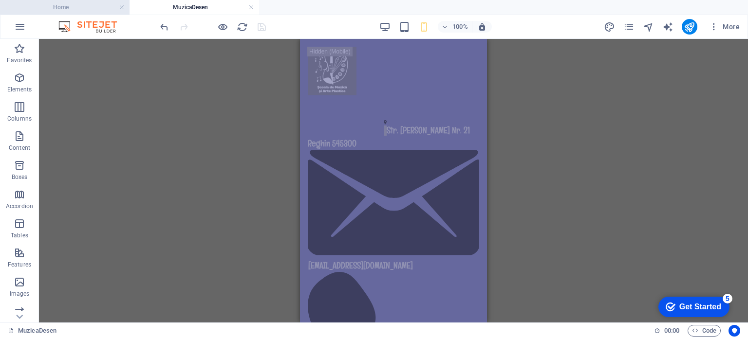
click at [88, 6] on h4 "Home" at bounding box center [65, 7] width 130 height 11
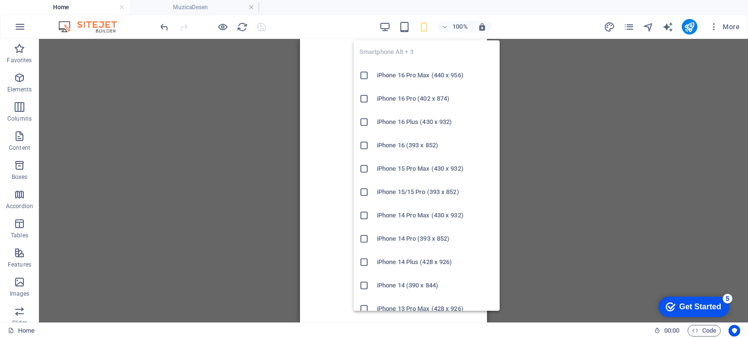
click at [423, 22] on icon "button" at bounding box center [423, 26] width 11 height 11
click at [423, 28] on icon "button" at bounding box center [423, 26] width 11 height 11
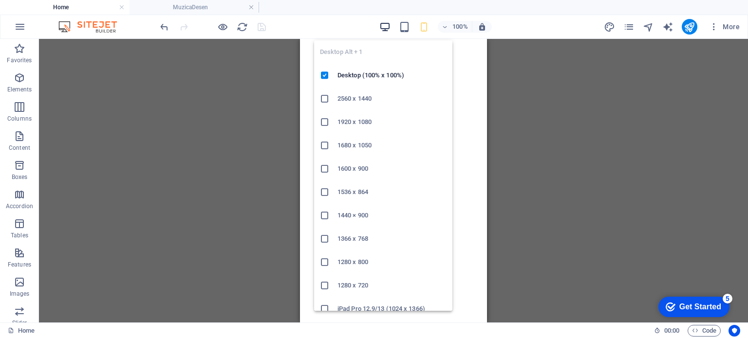
click at [389, 25] on icon "button" at bounding box center [384, 26] width 11 height 11
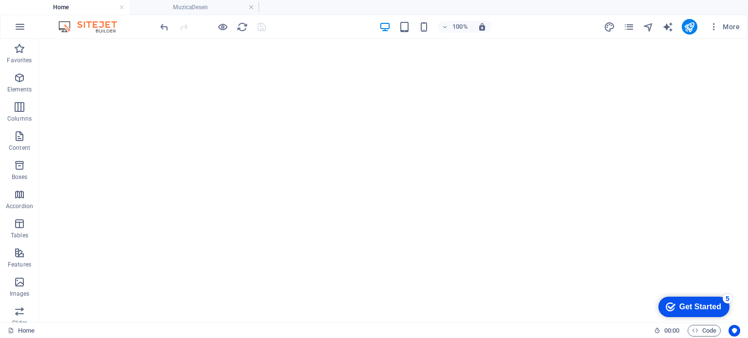
click at [74, 8] on h4 "Home" at bounding box center [65, 7] width 130 height 11
click at [72, 4] on h4 "Home" at bounding box center [65, 7] width 130 height 11
click at [88, 53] on icon at bounding box center [88, 53] width 5 height 10
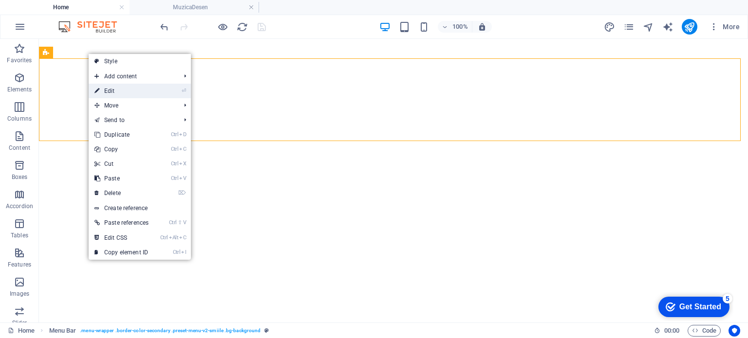
click at [97, 94] on icon at bounding box center [96, 91] width 5 height 15
select select "rem"
select select "sticky_menu"
select select "%"
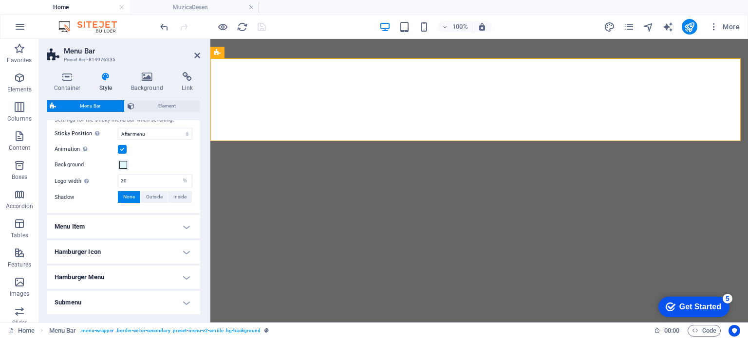
scroll to position [335, 0]
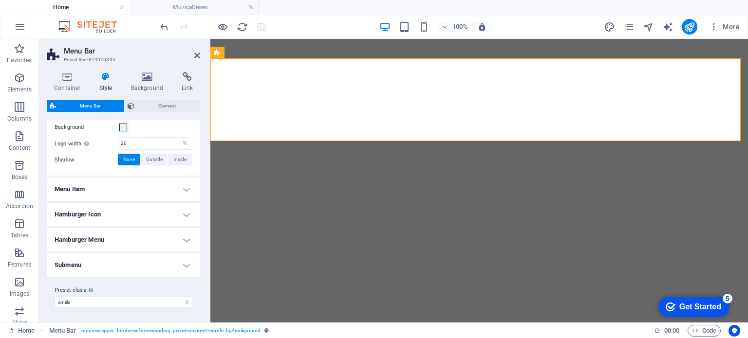
click at [118, 190] on h4 "Menu Item" at bounding box center [123, 189] width 153 height 23
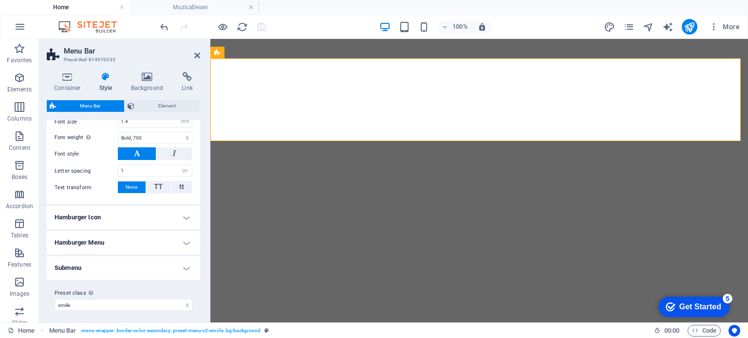
scroll to position [586, 0]
click at [103, 216] on h4 "Hamburger Icon" at bounding box center [123, 216] width 153 height 23
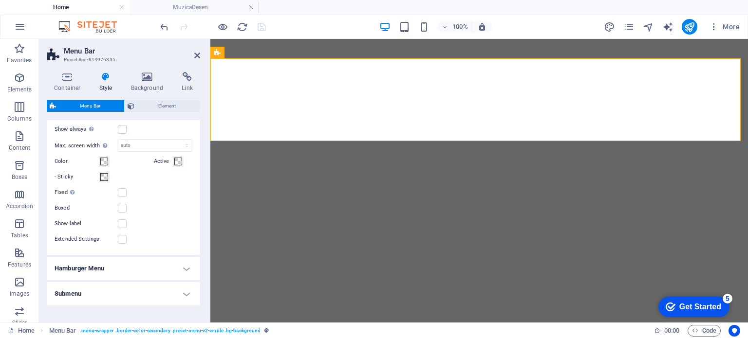
scroll to position [741, 0]
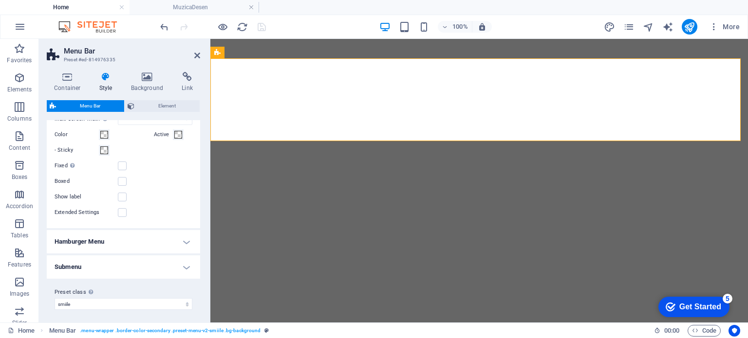
click at [86, 238] on h4 "Hamburger Menu" at bounding box center [123, 241] width 153 height 23
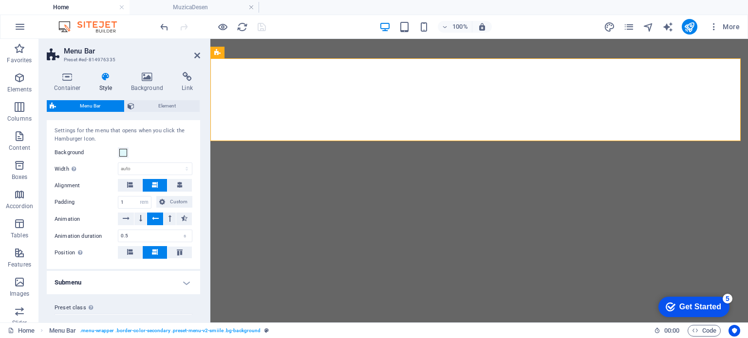
scroll to position [886, 0]
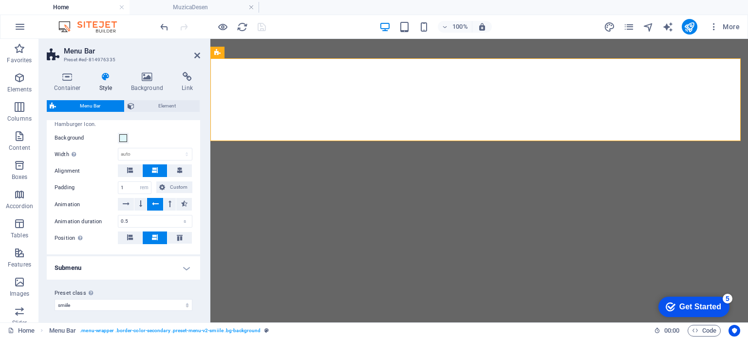
click at [64, 264] on h4 "Submenu" at bounding box center [123, 268] width 153 height 23
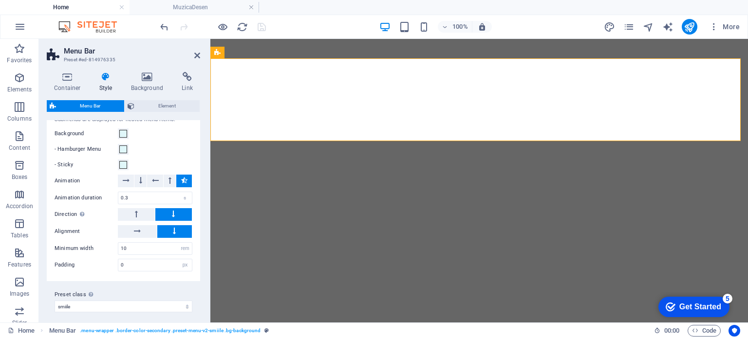
scroll to position [1005, 0]
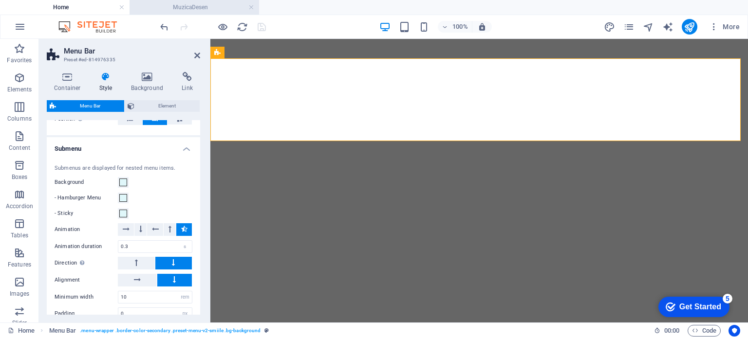
click at [215, 7] on h4 "MuzicaDesen" at bounding box center [195, 7] width 130 height 11
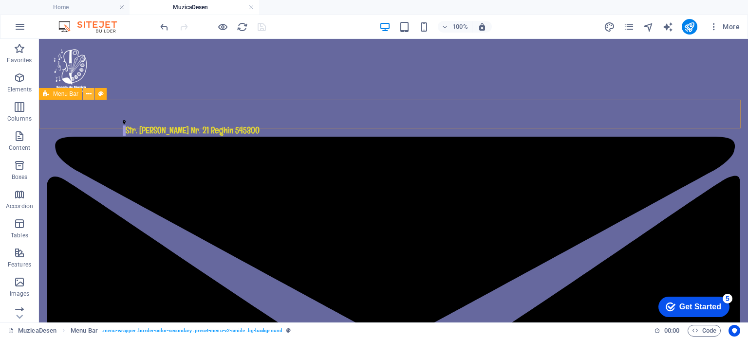
click at [85, 96] on button at bounding box center [89, 94] width 12 height 12
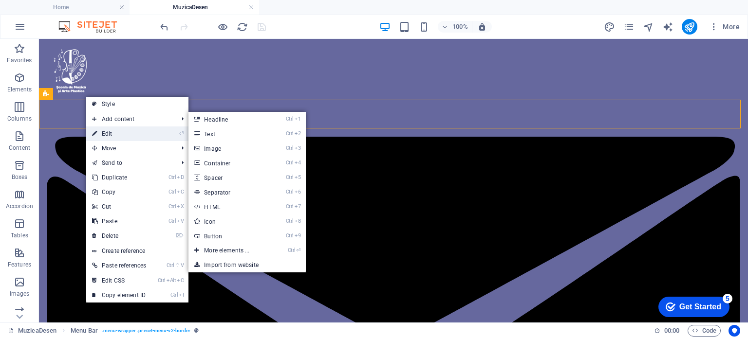
click at [97, 131] on icon at bounding box center [94, 134] width 5 height 15
select select "rem"
select select "sticky_menu"
select select "hover_border"
select select "px"
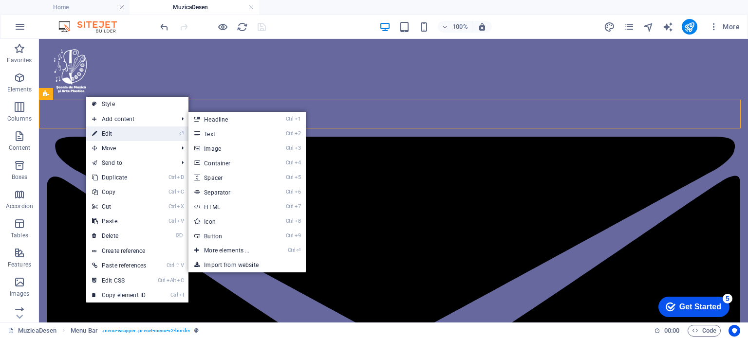
select select "px"
select select "rem"
select select "link-special-font"
select select "px"
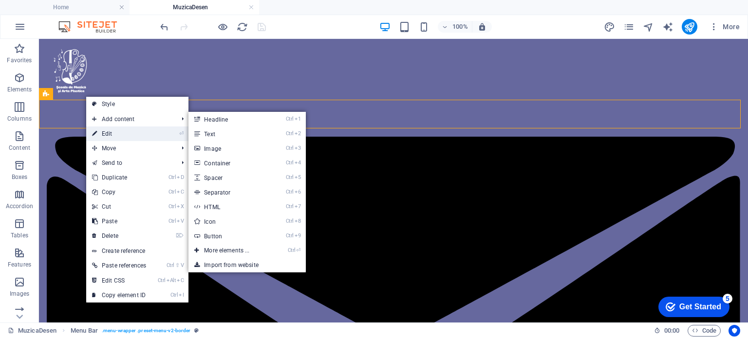
select select "700"
select select "px"
select select "rem"
select select "px"
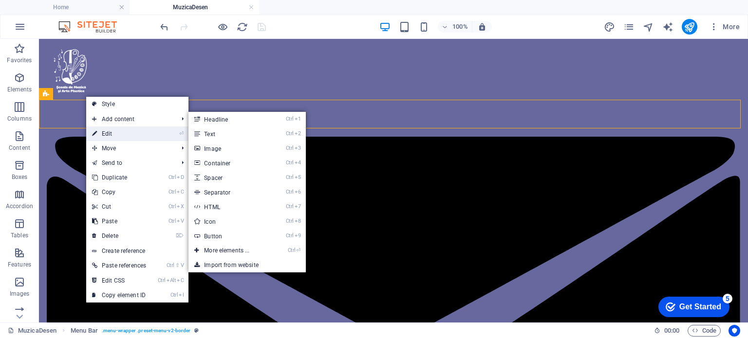
select select "preset-menu-v2-border"
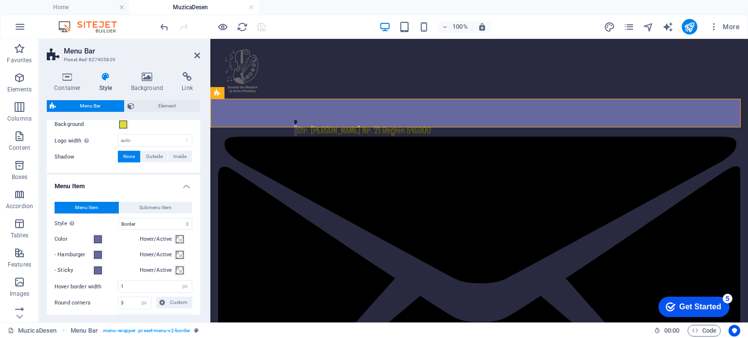
scroll to position [323, 0]
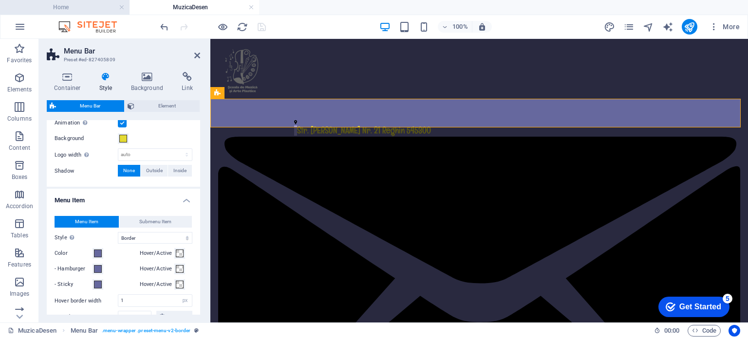
click at [68, 6] on h4 "Home" at bounding box center [65, 7] width 130 height 11
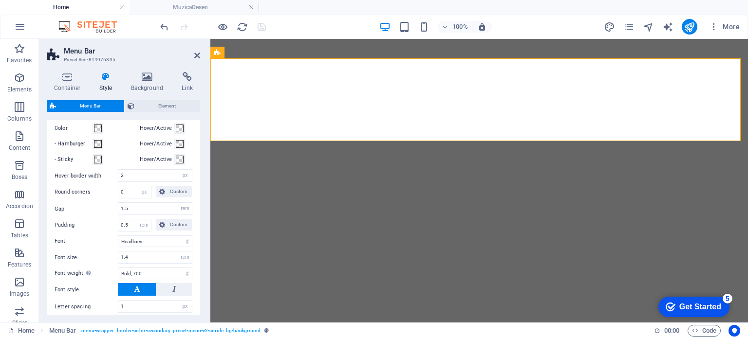
scroll to position [469, 0]
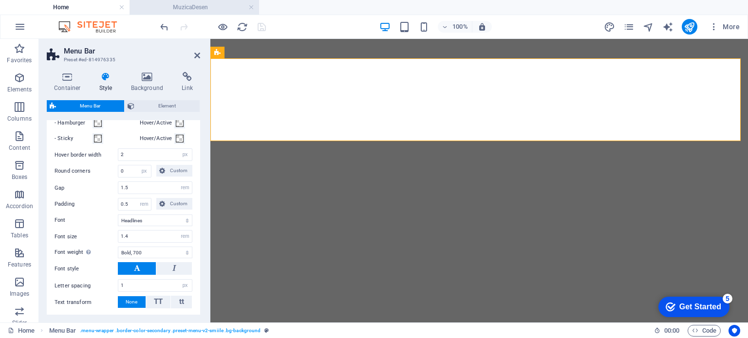
click at [189, 10] on h4 "MuzicaDesen" at bounding box center [195, 7] width 130 height 11
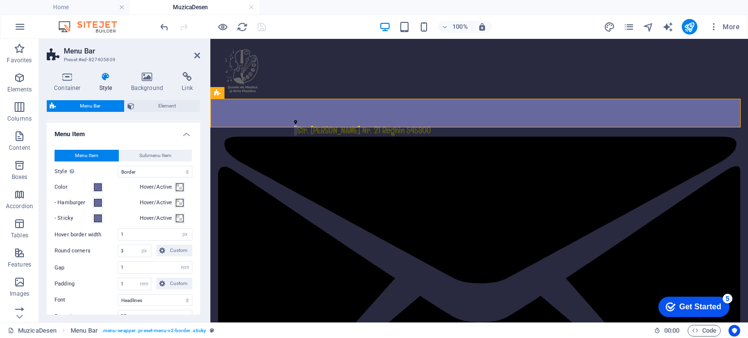
scroll to position [438, 0]
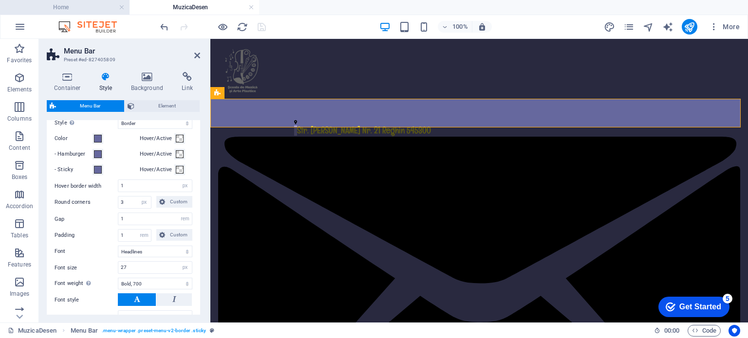
click at [78, 9] on h4 "Home" at bounding box center [65, 7] width 130 height 11
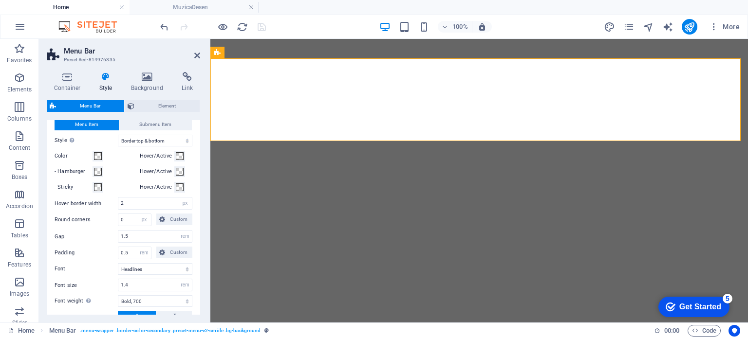
scroll to position [372, 0]
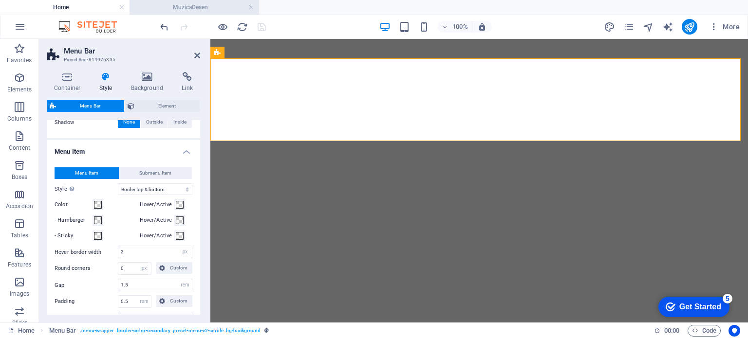
click at [167, 9] on h4 "MuzicaDesen" at bounding box center [195, 7] width 130 height 11
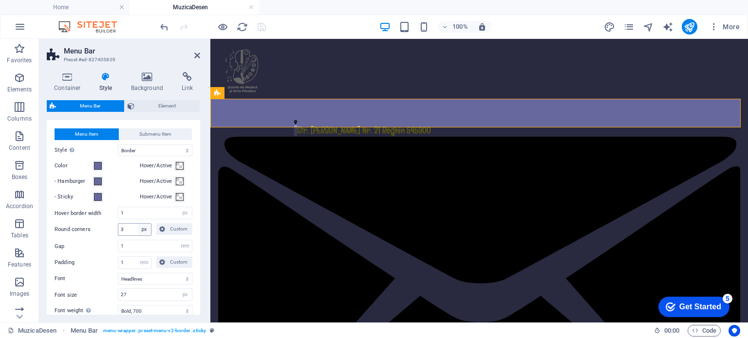
scroll to position [390, 0]
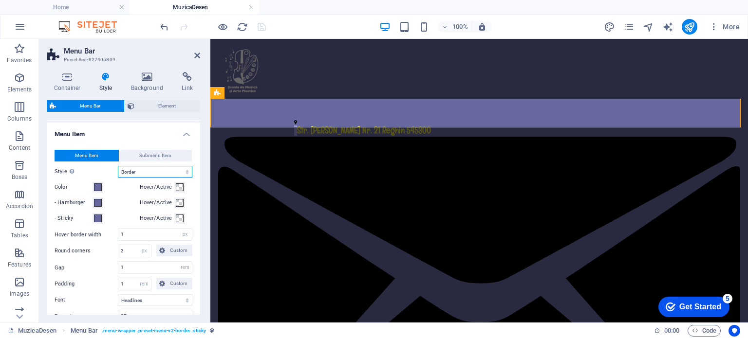
click at [159, 171] on select "Plain Text color Box: Fade Box: Flip vertical Box: Flip horizontal Box: Slide d…" at bounding box center [155, 172] width 75 height 12
click at [84, 9] on h4 "Home" at bounding box center [65, 7] width 130 height 11
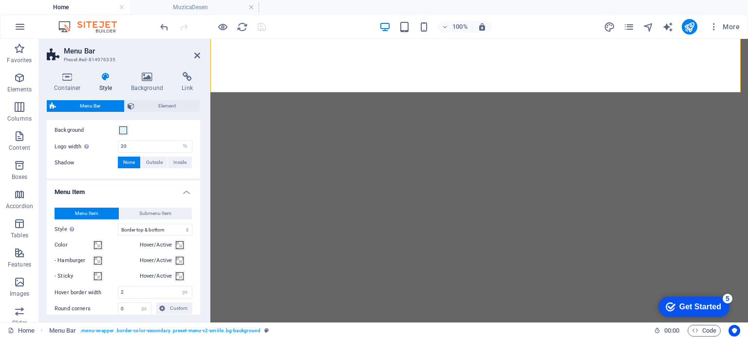
scroll to position [323, 0]
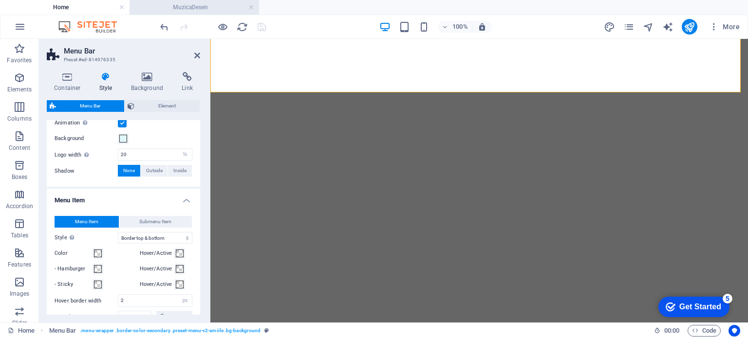
click at [197, 5] on h4 "MuzicaDesen" at bounding box center [195, 7] width 130 height 11
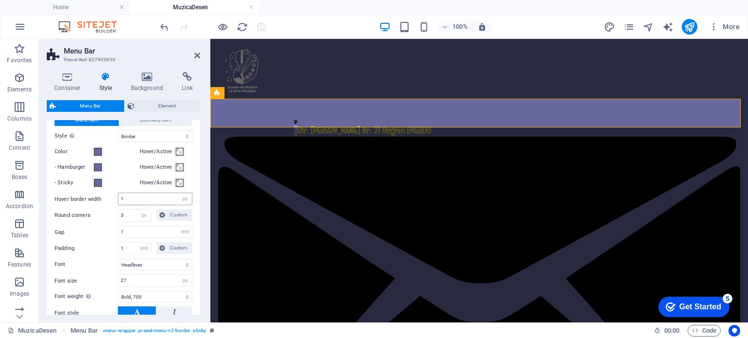
scroll to position [438, 0]
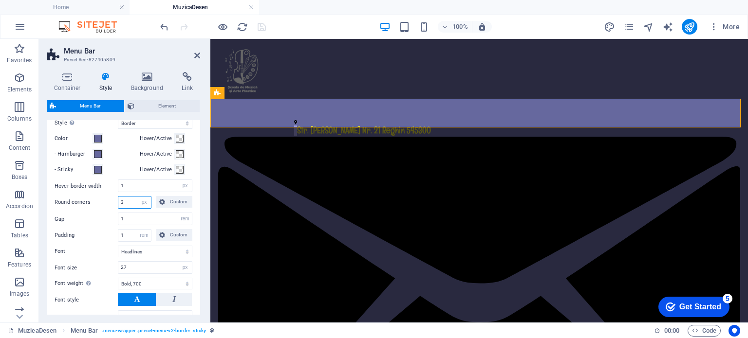
click at [132, 199] on input "3" at bounding box center [134, 203] width 33 height 12
type input "0"
click at [136, 219] on input "1" at bounding box center [155, 219] width 74 height 12
type input "1.5"
click at [131, 239] on input "1" at bounding box center [134, 236] width 33 height 12
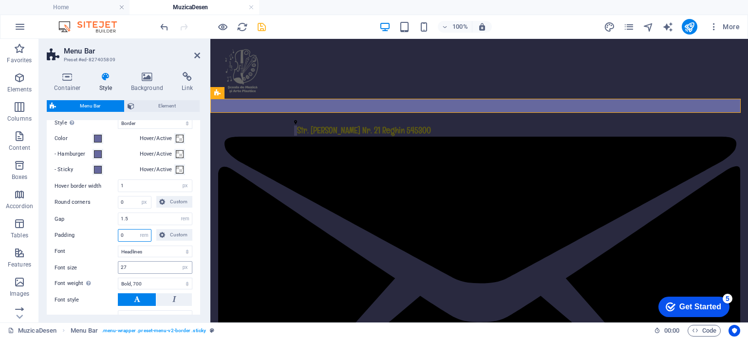
type input "0"
click at [136, 265] on input "27" at bounding box center [155, 268] width 74 height 12
type input "20"
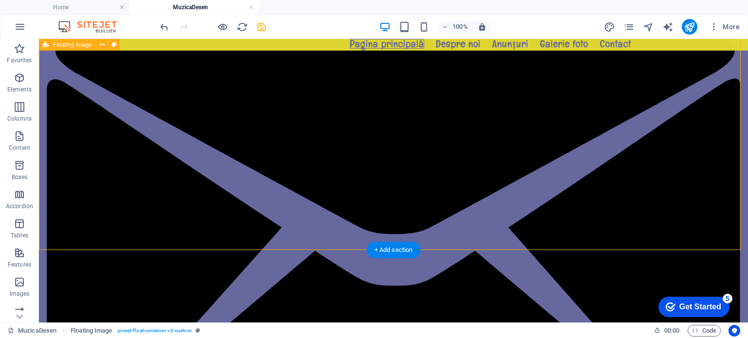
scroll to position [0, 0]
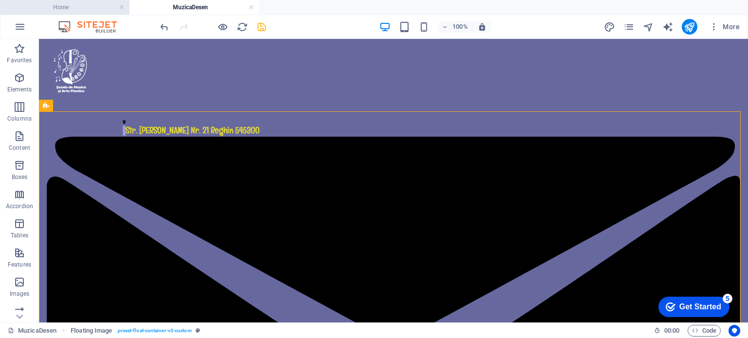
click at [88, 7] on h4 "Home" at bounding box center [65, 7] width 130 height 11
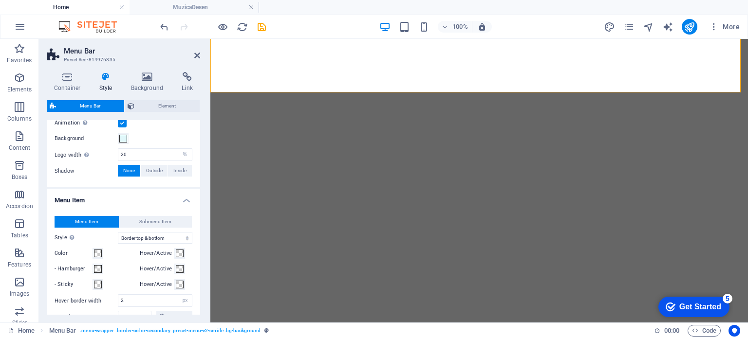
click at [85, 5] on h4 "Home" at bounding box center [65, 7] width 130 height 11
click at [183, 5] on h4 "MuzicaDesen" at bounding box center [195, 7] width 130 height 11
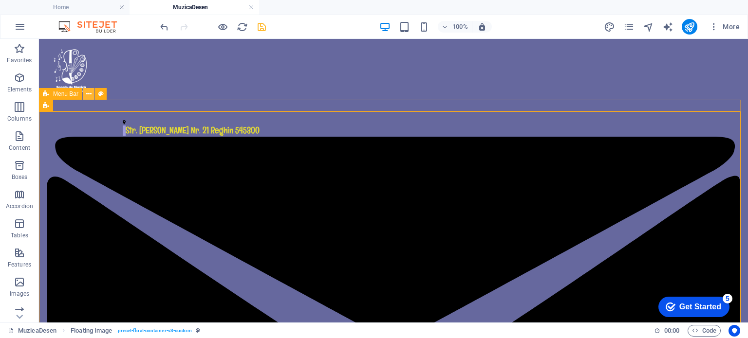
click at [87, 94] on icon at bounding box center [88, 94] width 5 height 10
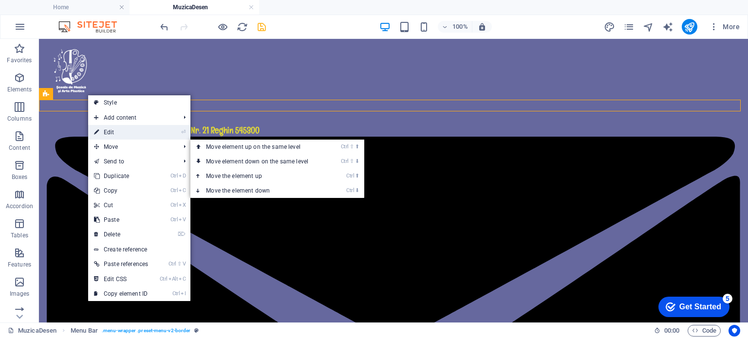
click at [106, 132] on link "⏎ Edit" at bounding box center [121, 132] width 66 height 15
select select "rem"
select select "sticky_menu"
select select "hover_border"
select select "px"
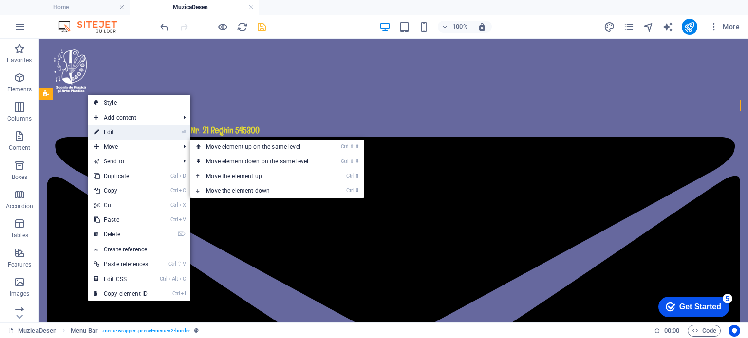
select select "px"
select select "rem"
select select "link-special-font"
select select "px"
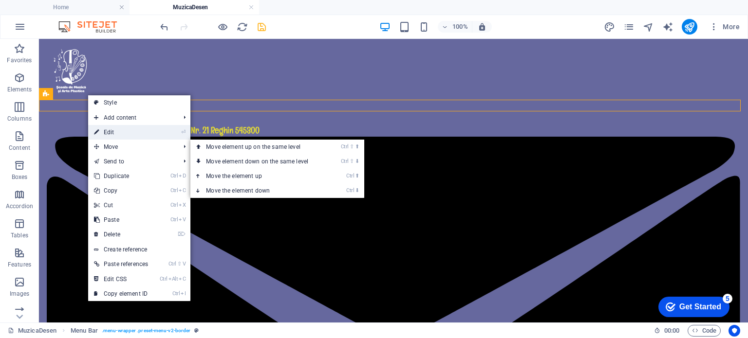
select select "700"
select select "px"
select select "rem"
select select "px"
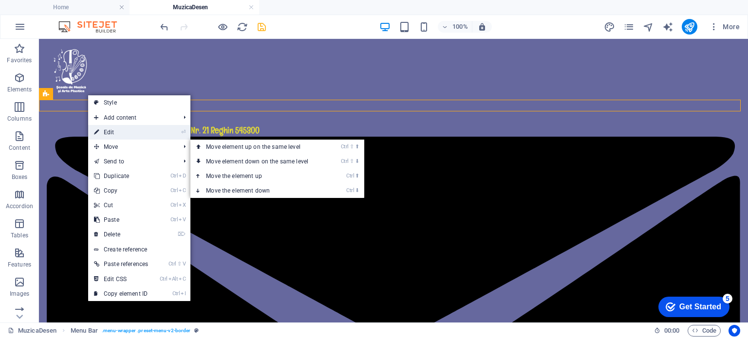
select select "preset-menu-v2-border"
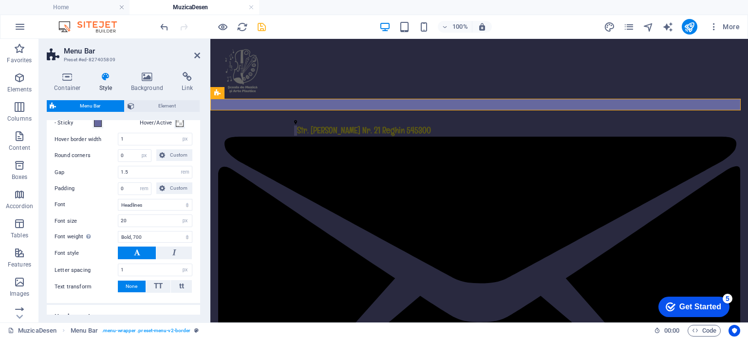
scroll to position [487, 0]
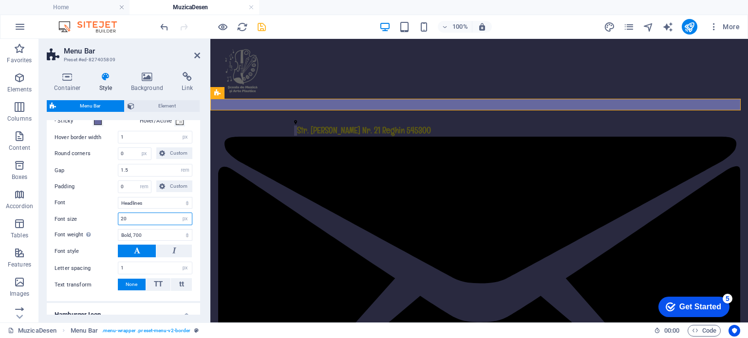
click at [138, 215] on input "20" at bounding box center [155, 219] width 74 height 12
click at [138, 214] on input "2" at bounding box center [155, 219] width 74 height 12
type input "26"
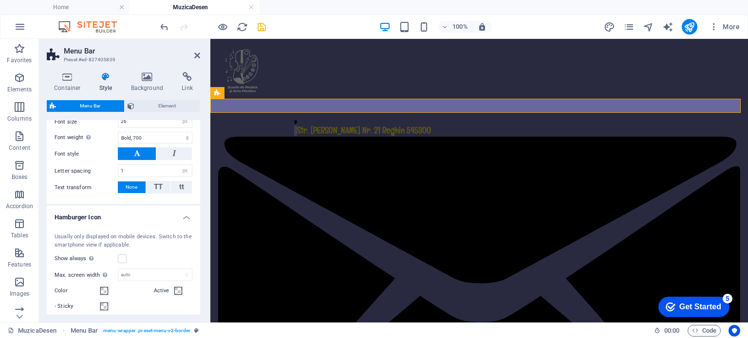
scroll to position [292, 0]
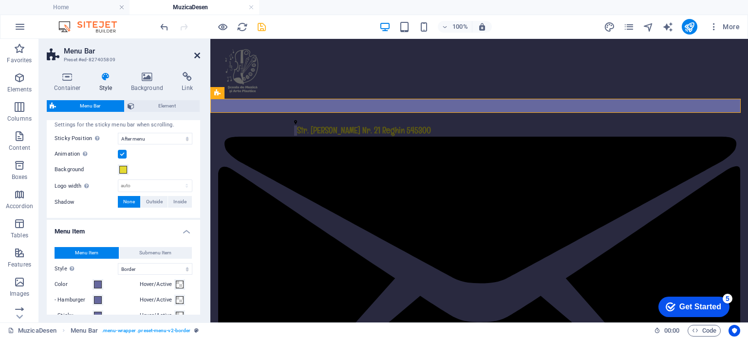
click at [198, 54] on icon at bounding box center [197, 56] width 6 height 8
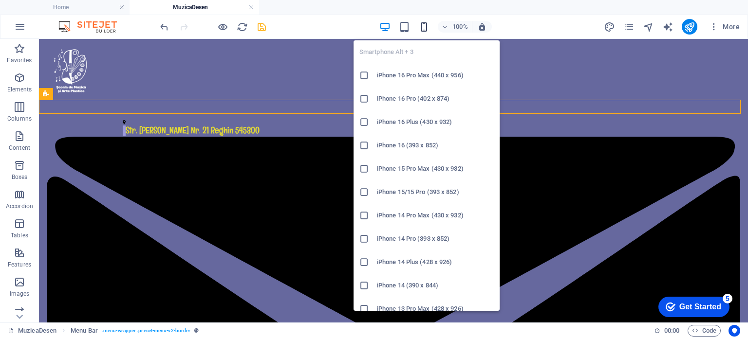
click at [422, 26] on icon "button" at bounding box center [423, 26] width 11 height 11
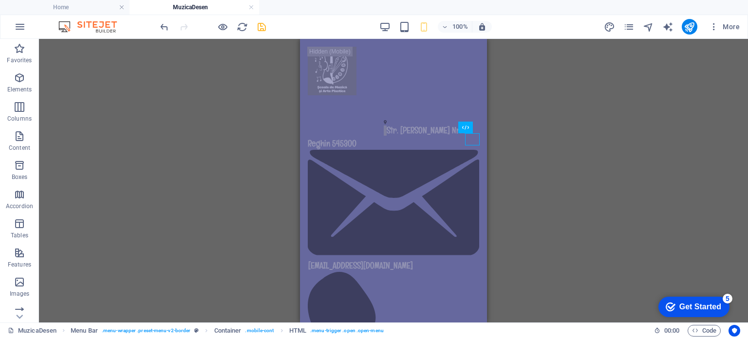
click at [139, 176] on div "H2 Container Menu Bar Container Icon HTML Image Floating Image Text Info Bar ex…" at bounding box center [393, 181] width 709 height 284
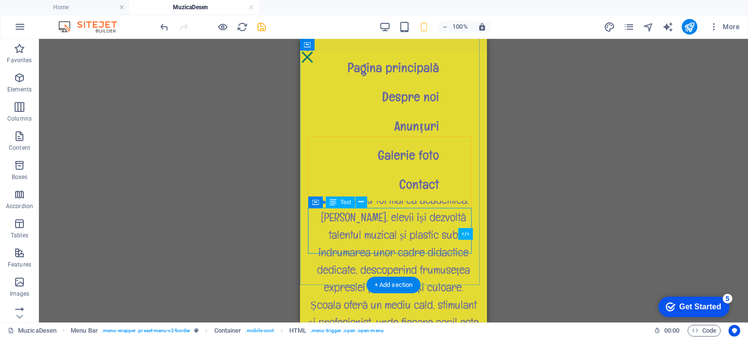
scroll to position [828, 0]
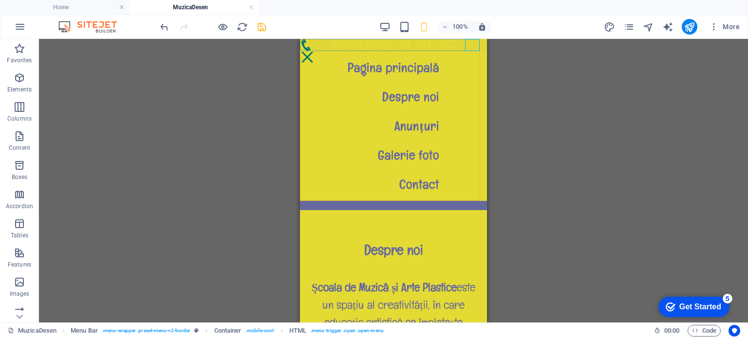
click at [315, 51] on div "Menu" at bounding box center [307, 57] width 15 height 12
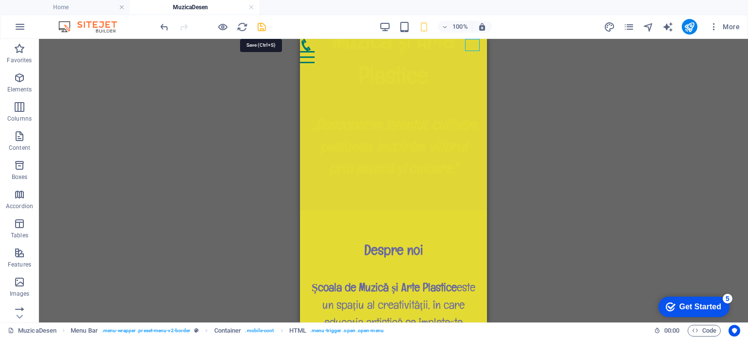
click at [261, 27] on icon "save" at bounding box center [261, 26] width 11 height 11
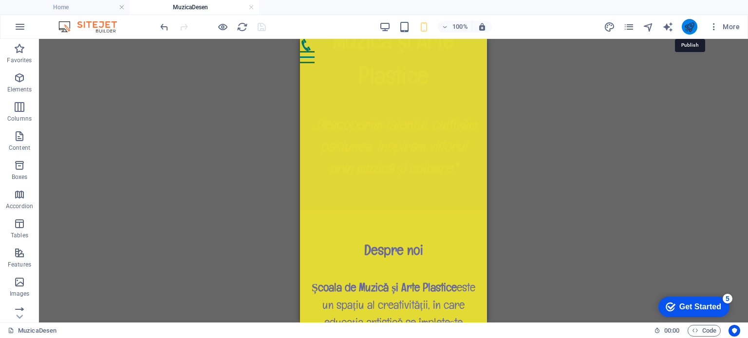
click at [688, 26] on icon "publish" at bounding box center [689, 26] width 11 height 11
